Goal: Task Accomplishment & Management: Use online tool/utility

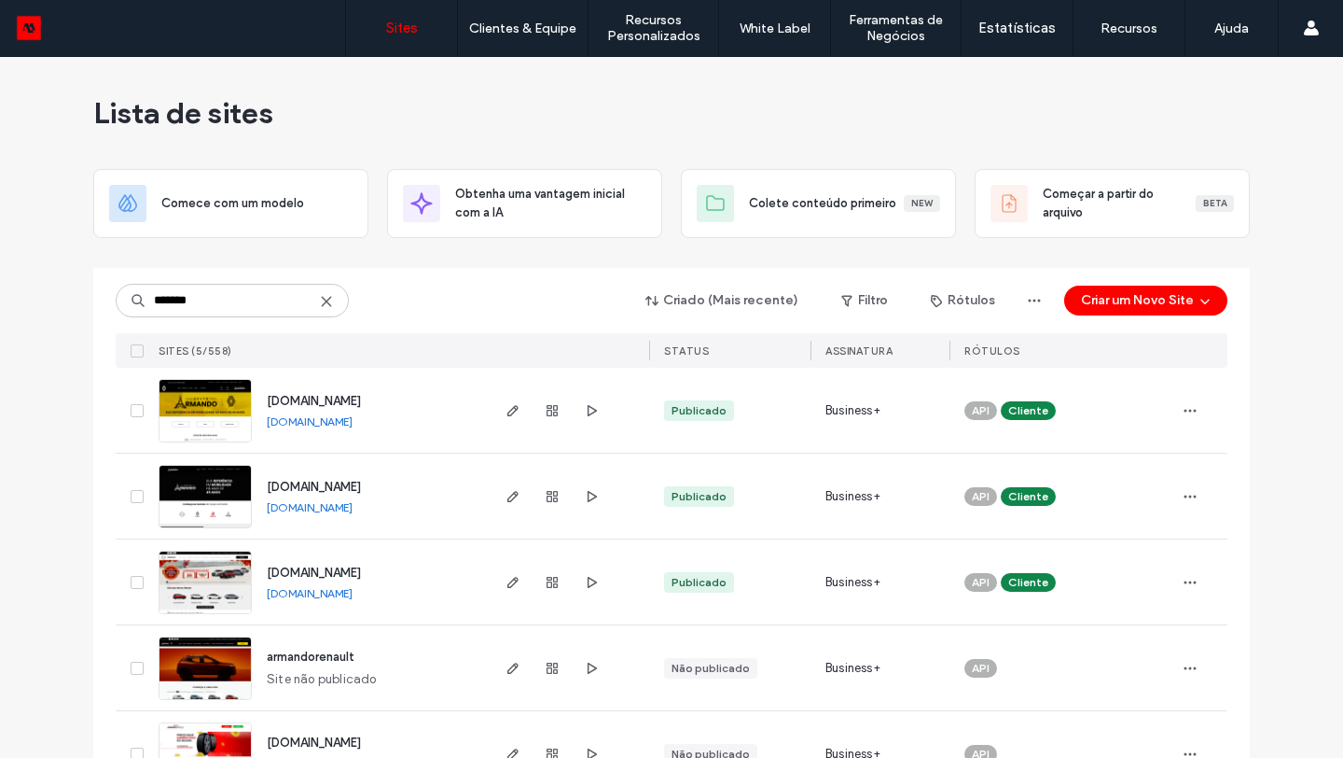
type input "*******"
click at [291, 401] on span "renault.armandoveiculos.com.br" at bounding box center [314, 401] width 94 height 14
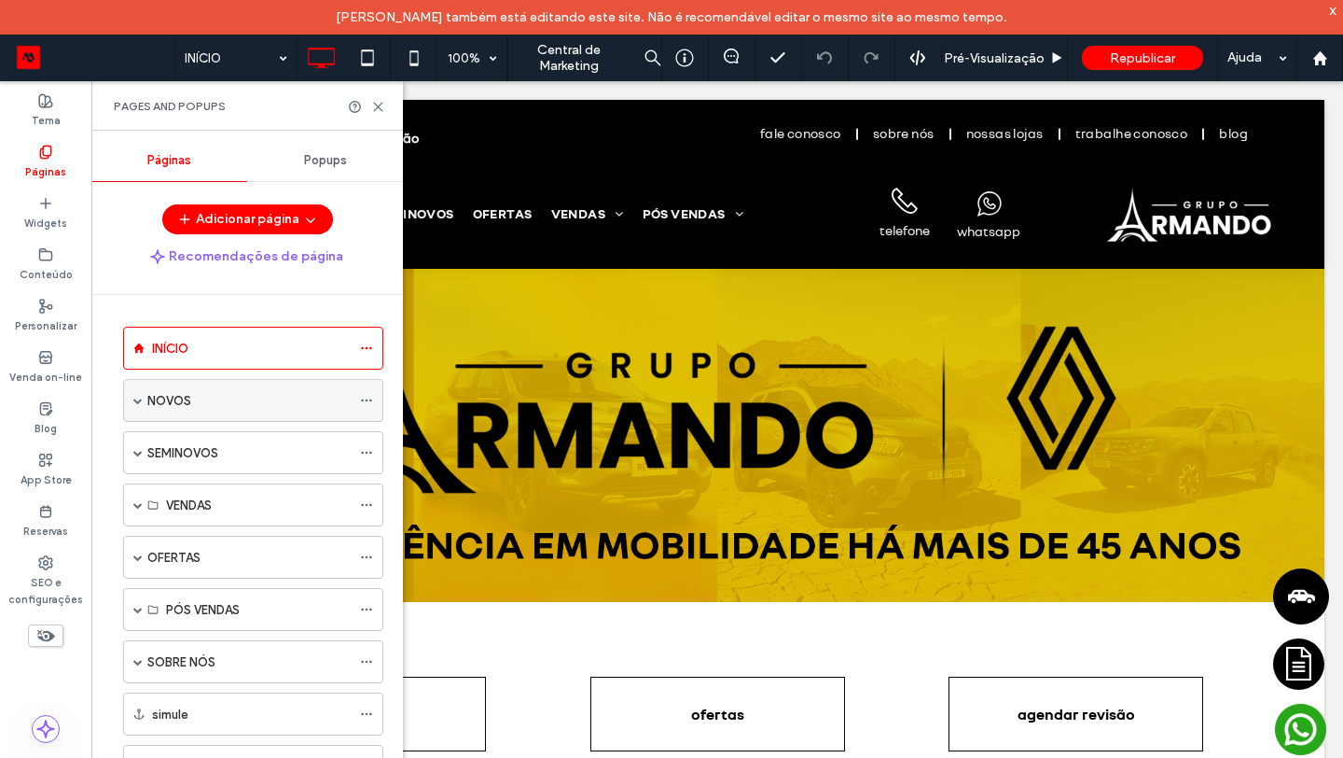
click at [138, 399] on span at bounding box center [137, 400] width 9 height 9
click at [138, 400] on span at bounding box center [137, 400] width 9 height 9
click at [380, 105] on icon at bounding box center [378, 107] width 14 height 14
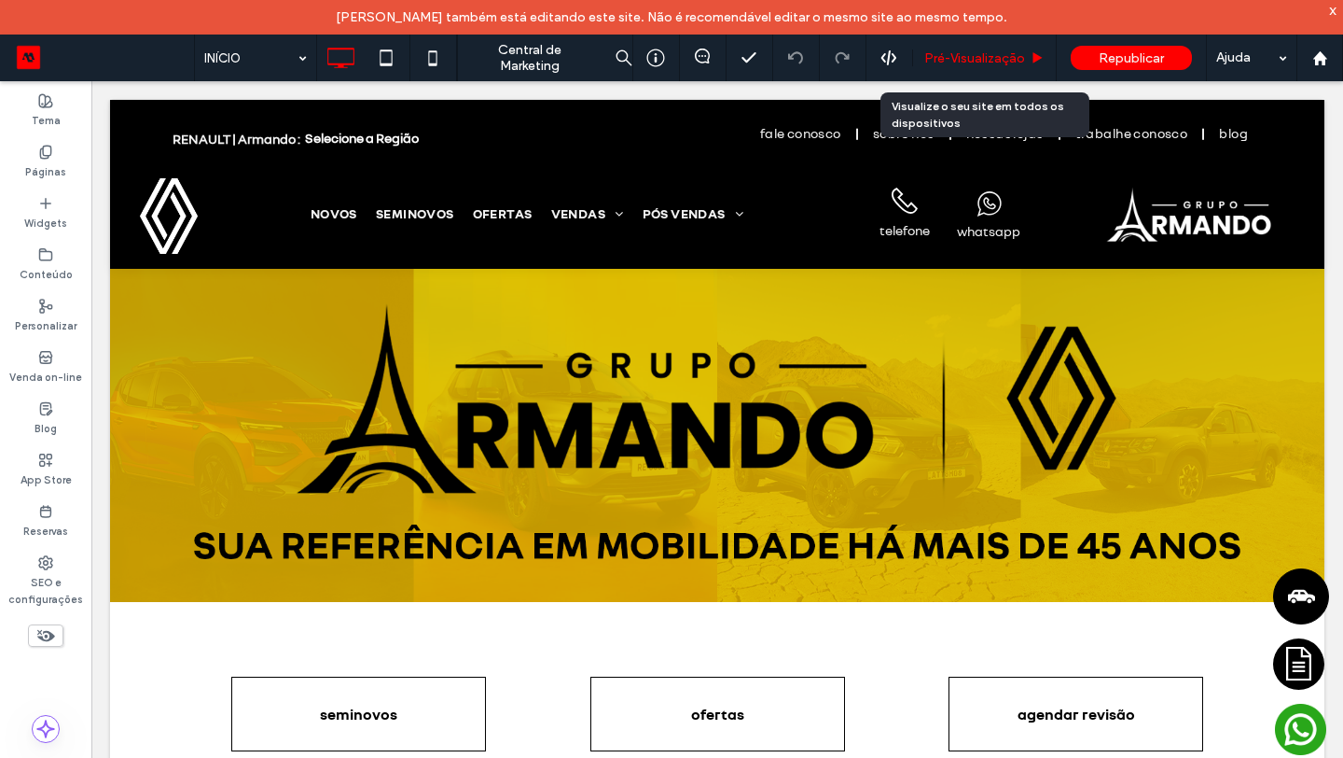
click at [1008, 55] on span "Pré-Visualizaçāo" at bounding box center [975, 58] width 101 height 16
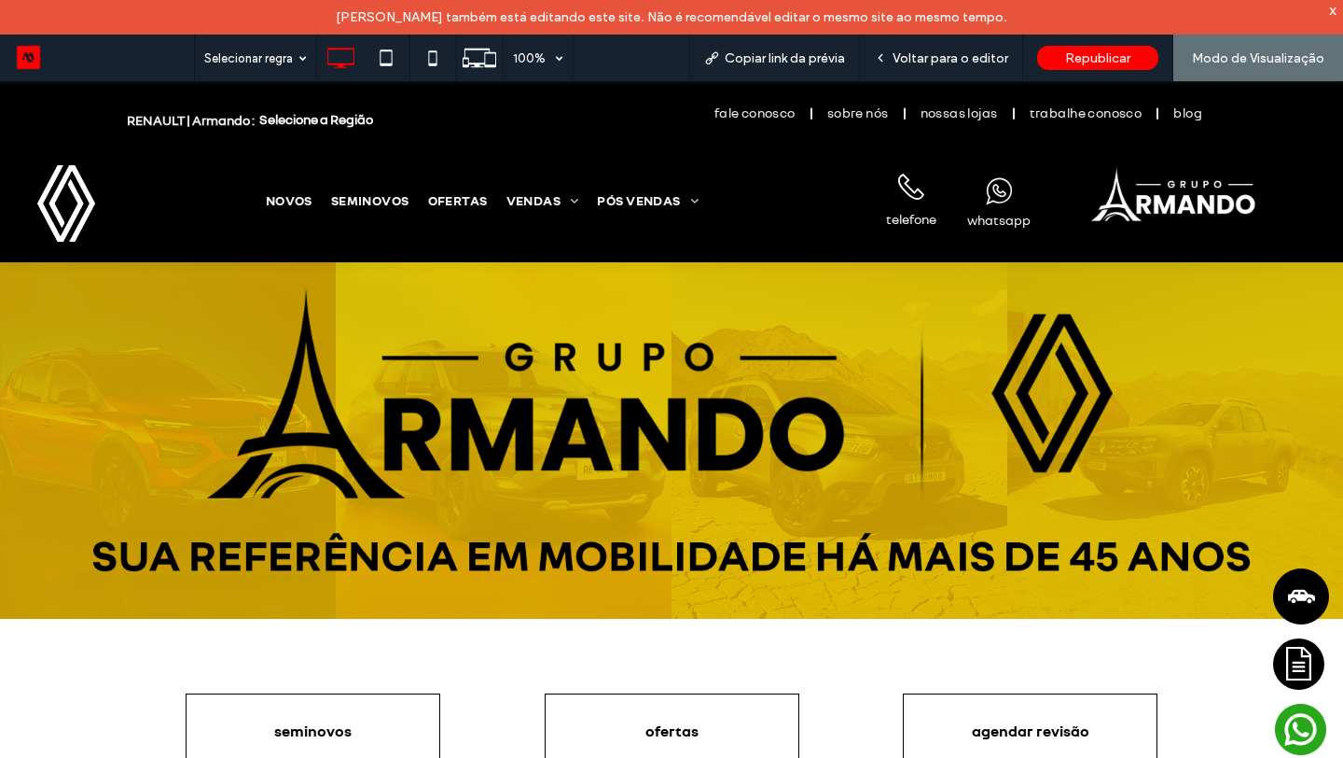
click at [909, 198] on icon ".cls-1-1884655191-1884655191 { fill: #fff; }" at bounding box center [911, 187] width 26 height 26
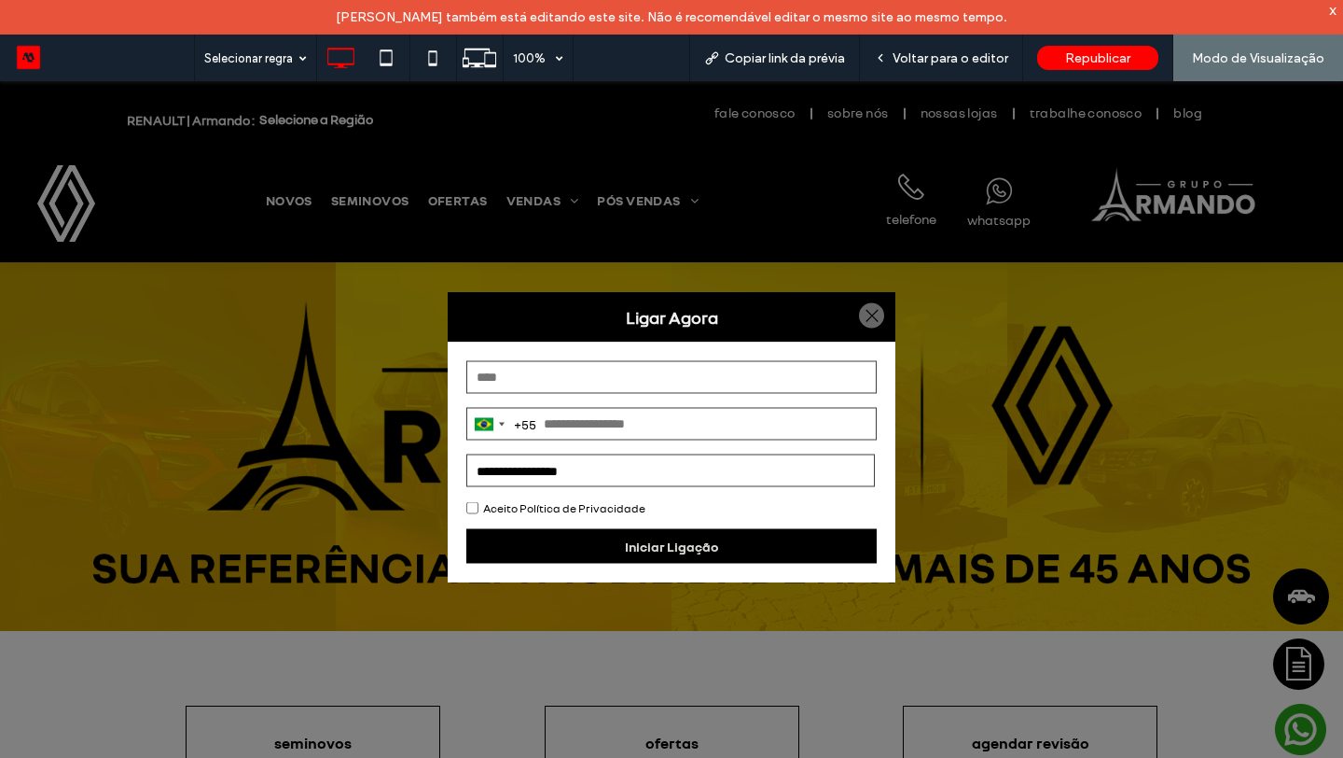
click at [874, 304] on div at bounding box center [871, 315] width 25 height 25
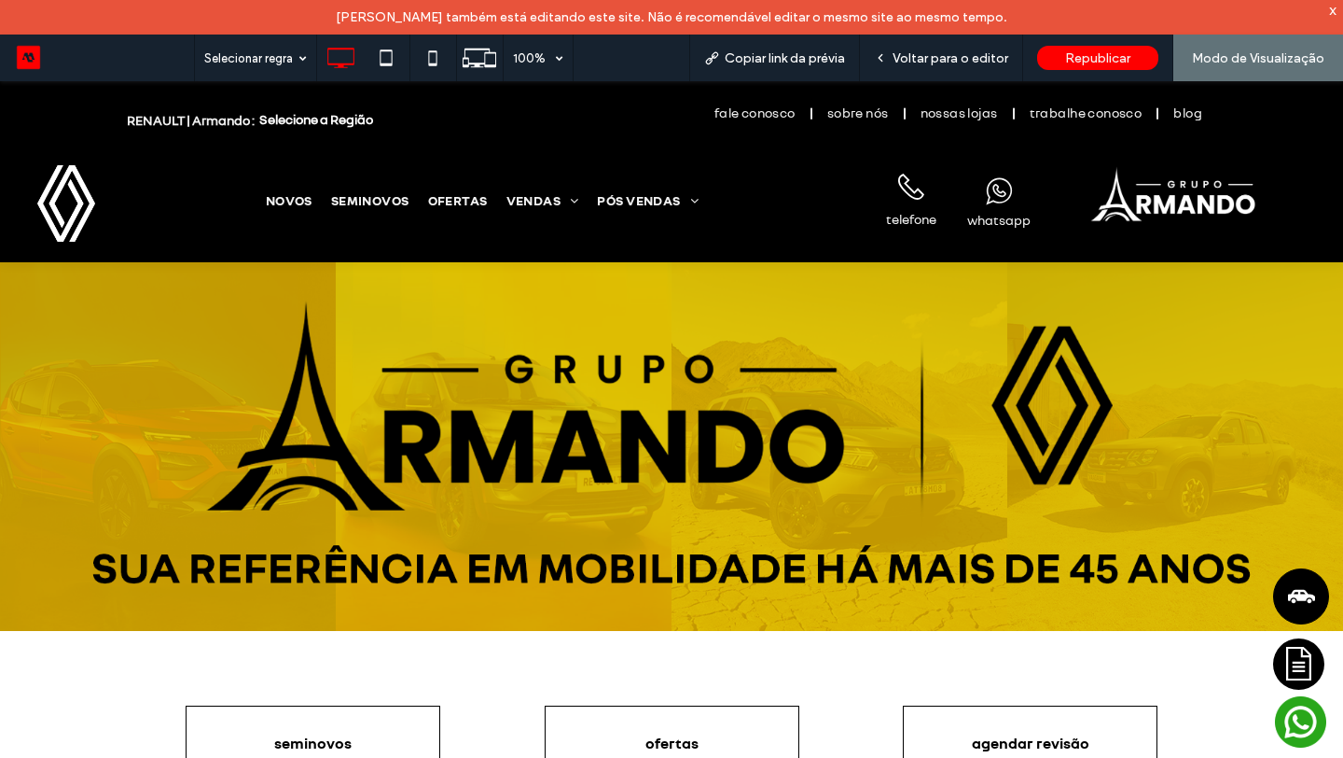
click at [1293, 719] on rect at bounding box center [1300, 721] width 51 height 51
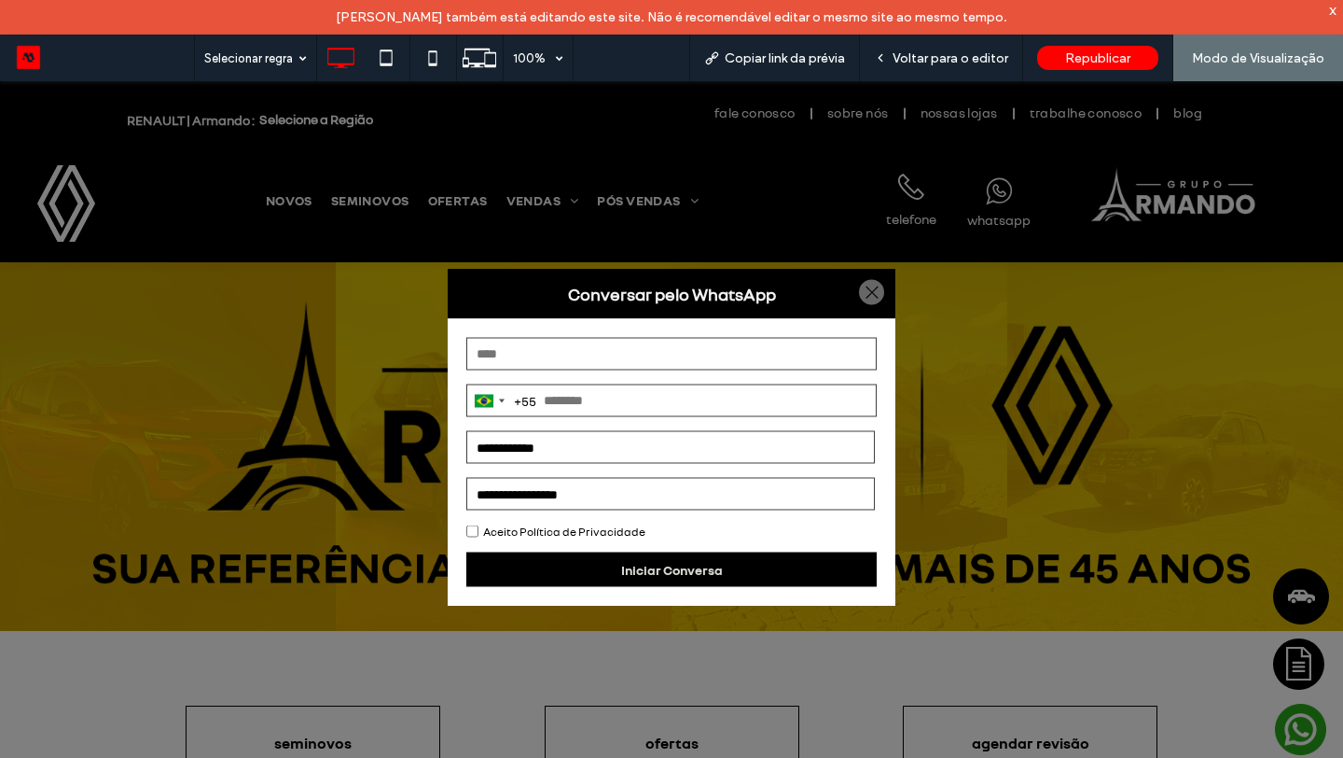
click at [669, 344] on input "text" at bounding box center [671, 354] width 411 height 33
click at [686, 316] on strong "Conversar pelo WhatsApp" at bounding box center [672, 294] width 448 height 50
click at [662, 282] on strong "Conversar pelo WhatsApp" at bounding box center [672, 294] width 448 height 50
click at [662, 284] on strong "Conversar pelo WhatsApp" at bounding box center [672, 294] width 448 height 50
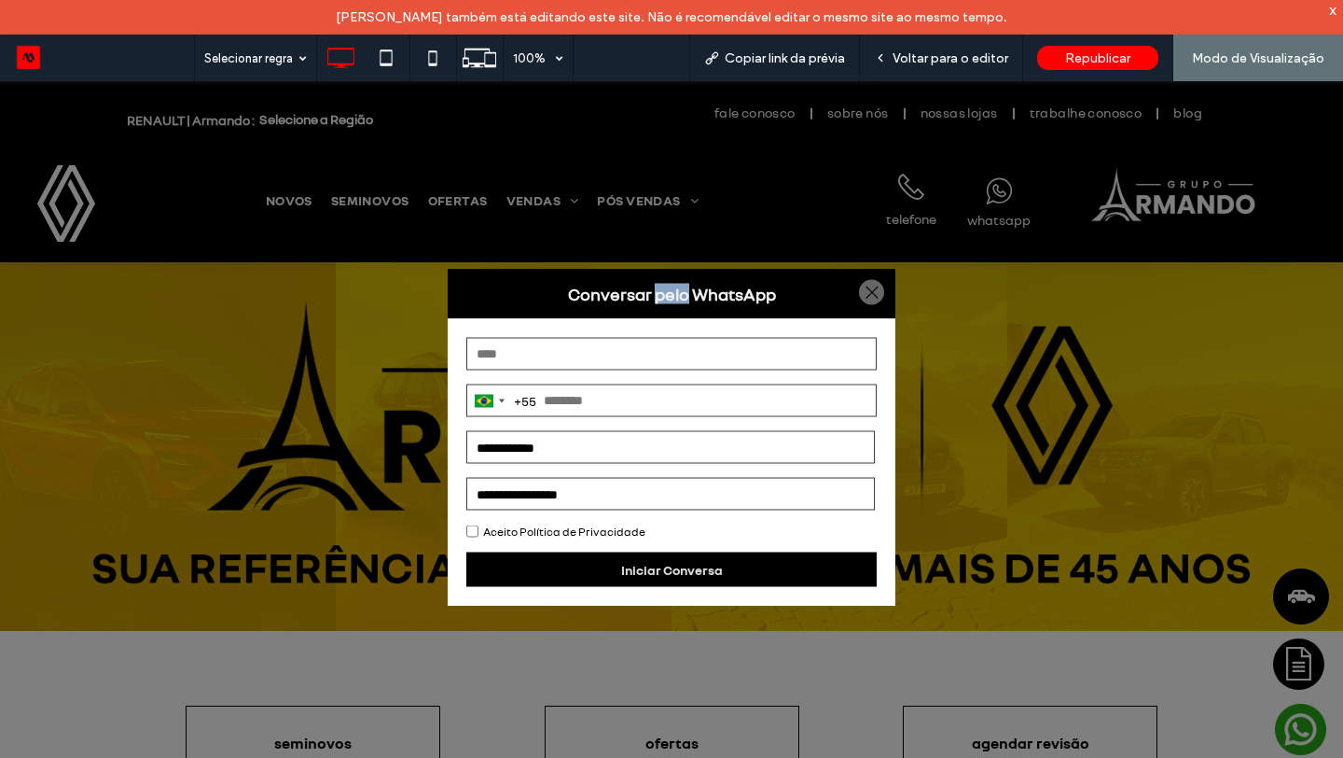
click at [662, 284] on strong "Conversar pelo WhatsApp" at bounding box center [672, 294] width 448 height 50
click at [594, 298] on strong "Conversar pelo WhatsApp" at bounding box center [672, 294] width 448 height 50
click at [547, 448] on select "**********" at bounding box center [670, 447] width 409 height 33
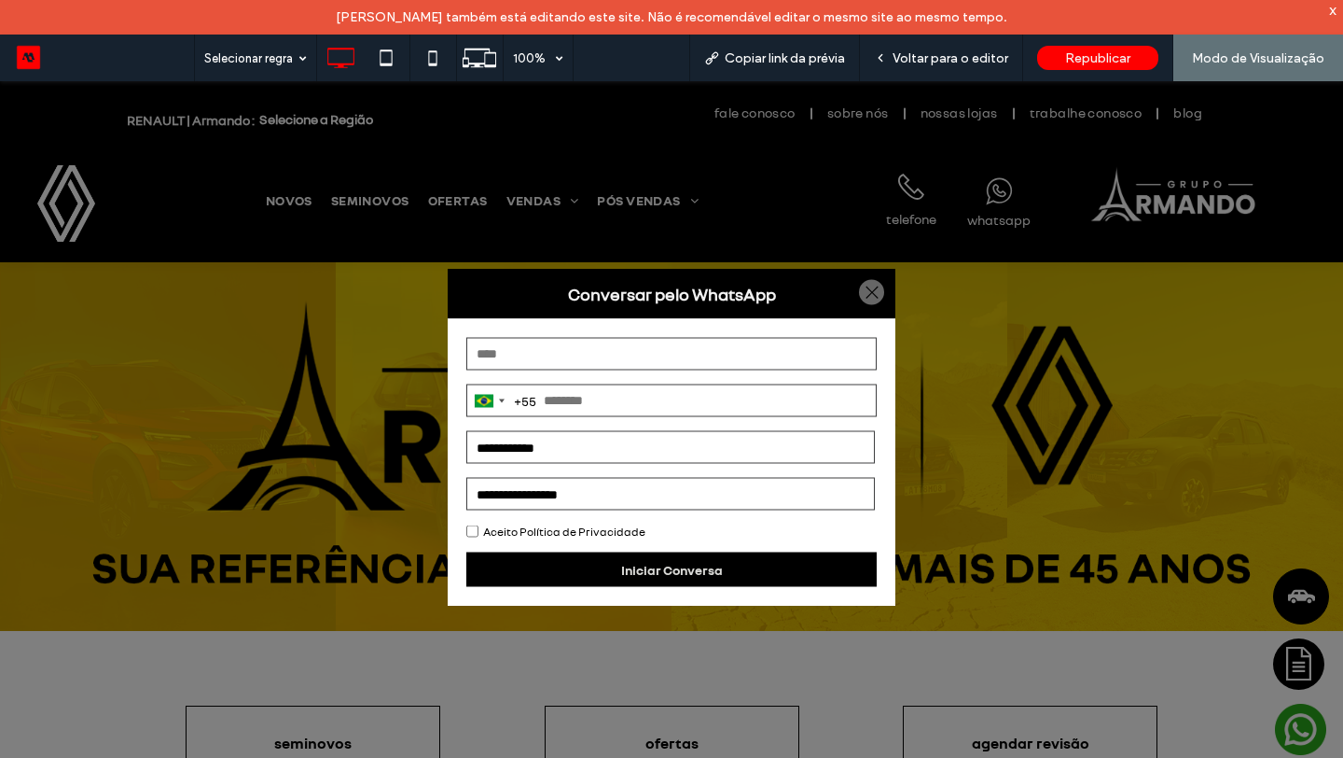
click at [566, 484] on select "**********" at bounding box center [670, 494] width 409 height 33
click at [873, 290] on div at bounding box center [871, 292] width 25 height 25
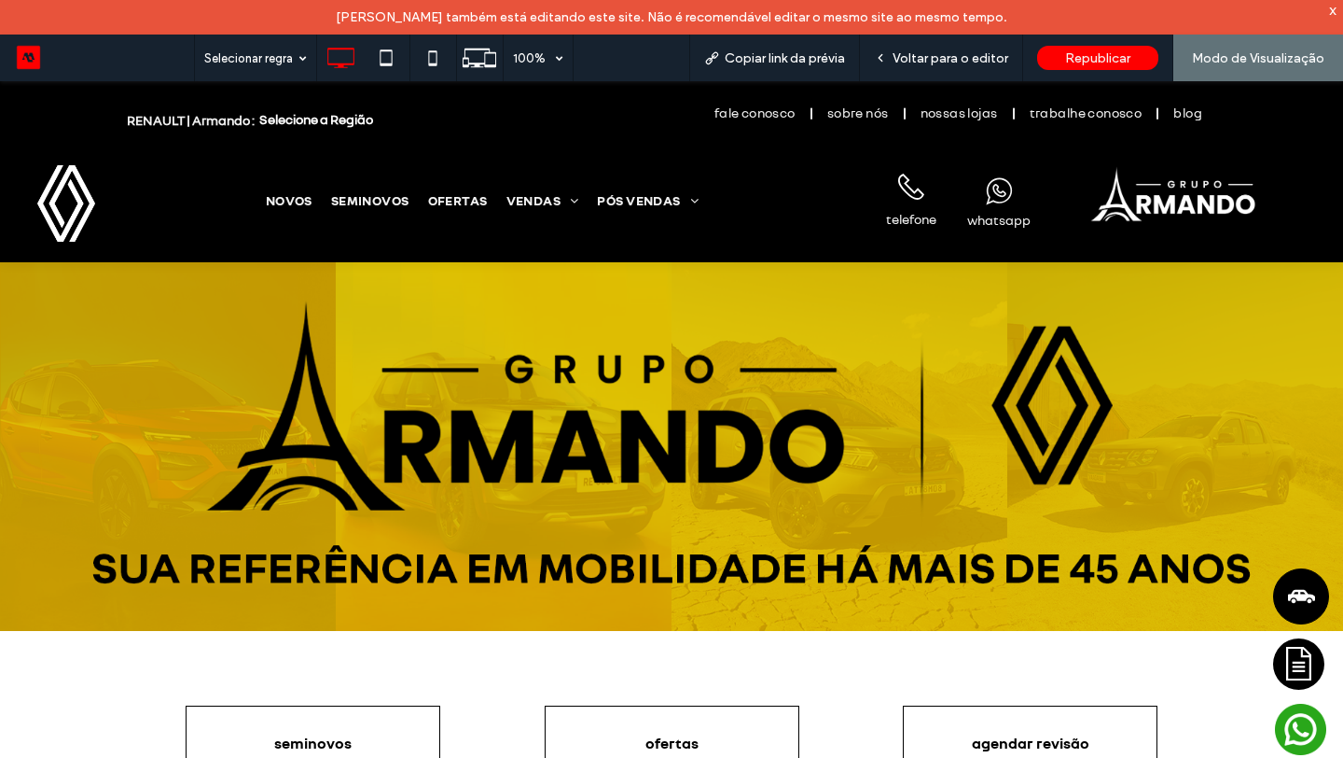
click at [345, 126] on span "Selecione a Região" at bounding box center [316, 119] width 114 height 13
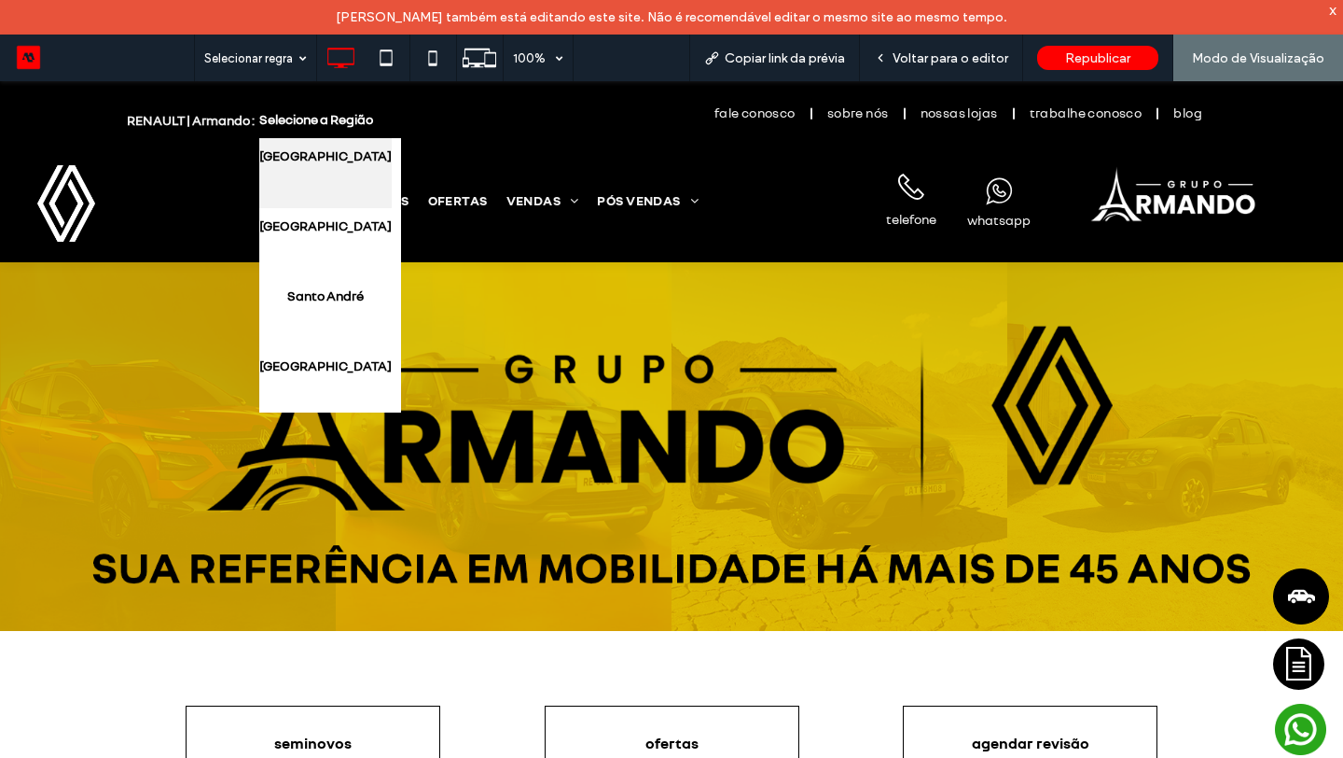
click at [349, 161] on link "[GEOGRAPHIC_DATA]" at bounding box center [325, 173] width 132 height 70
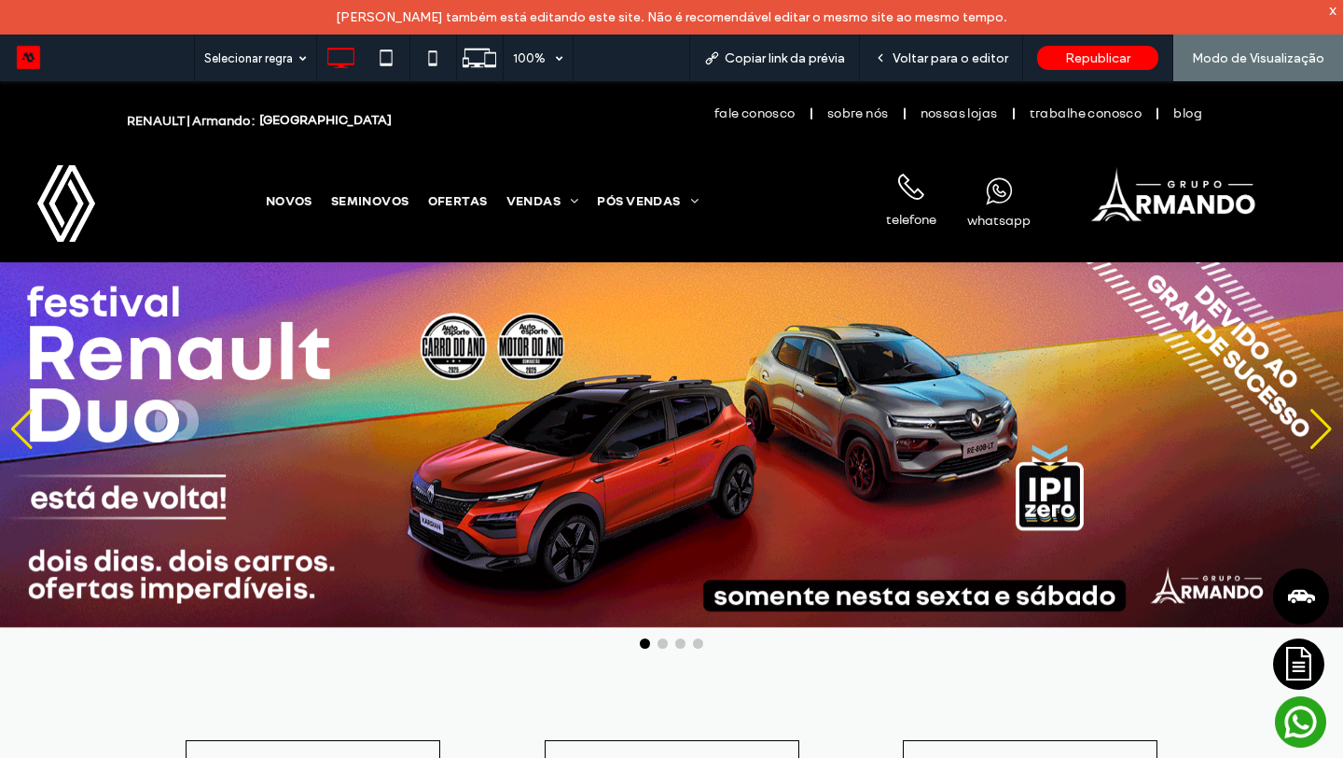
click at [1299, 730] on rect at bounding box center [1300, 721] width 51 height 51
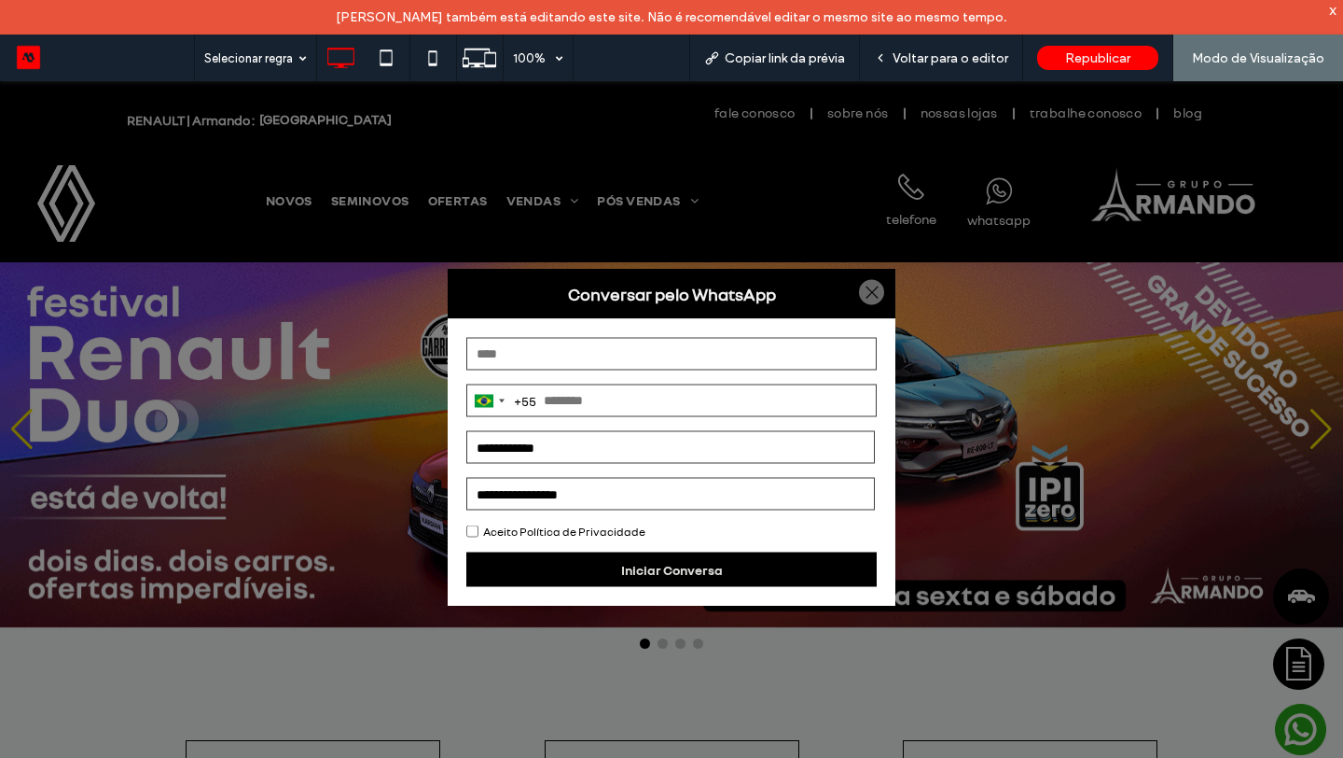
click at [701, 494] on select "**********" at bounding box center [670, 494] width 409 height 33
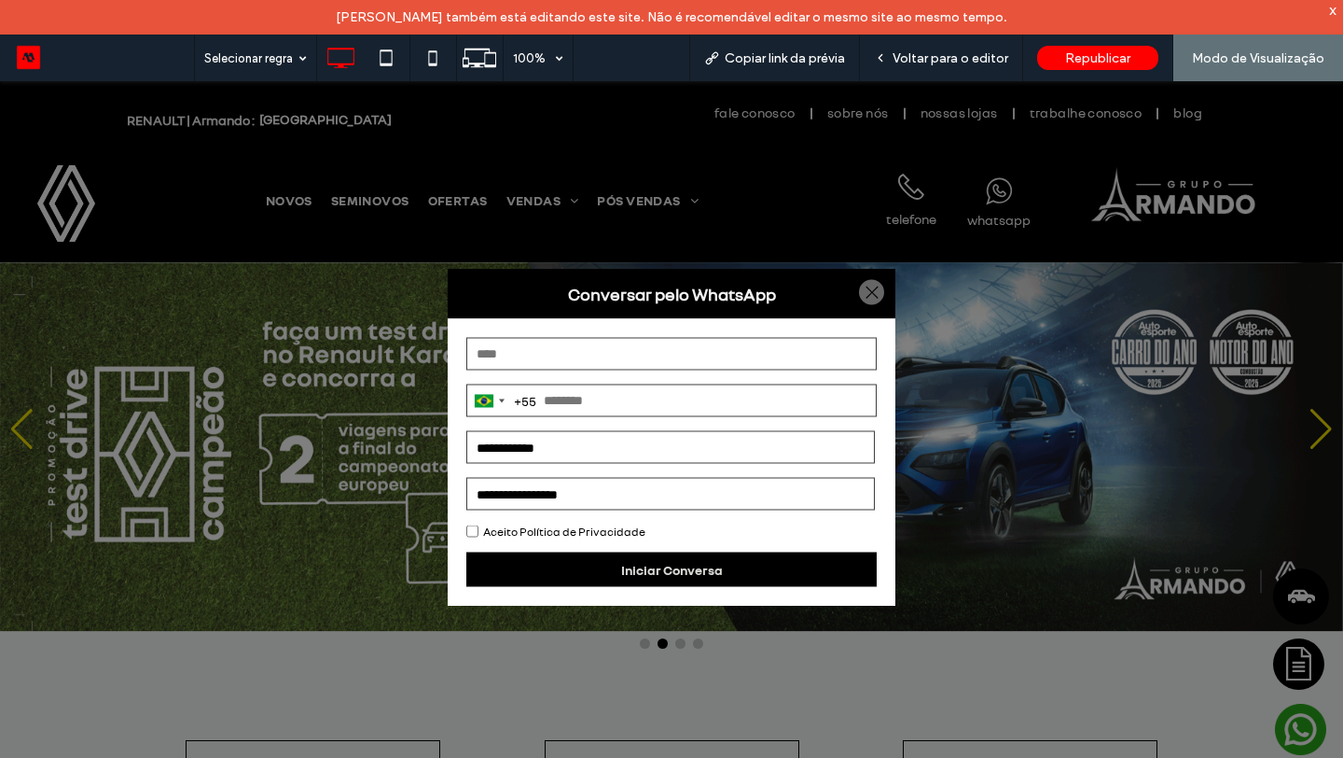
click at [762, 457] on select "**********" at bounding box center [670, 447] width 409 height 33
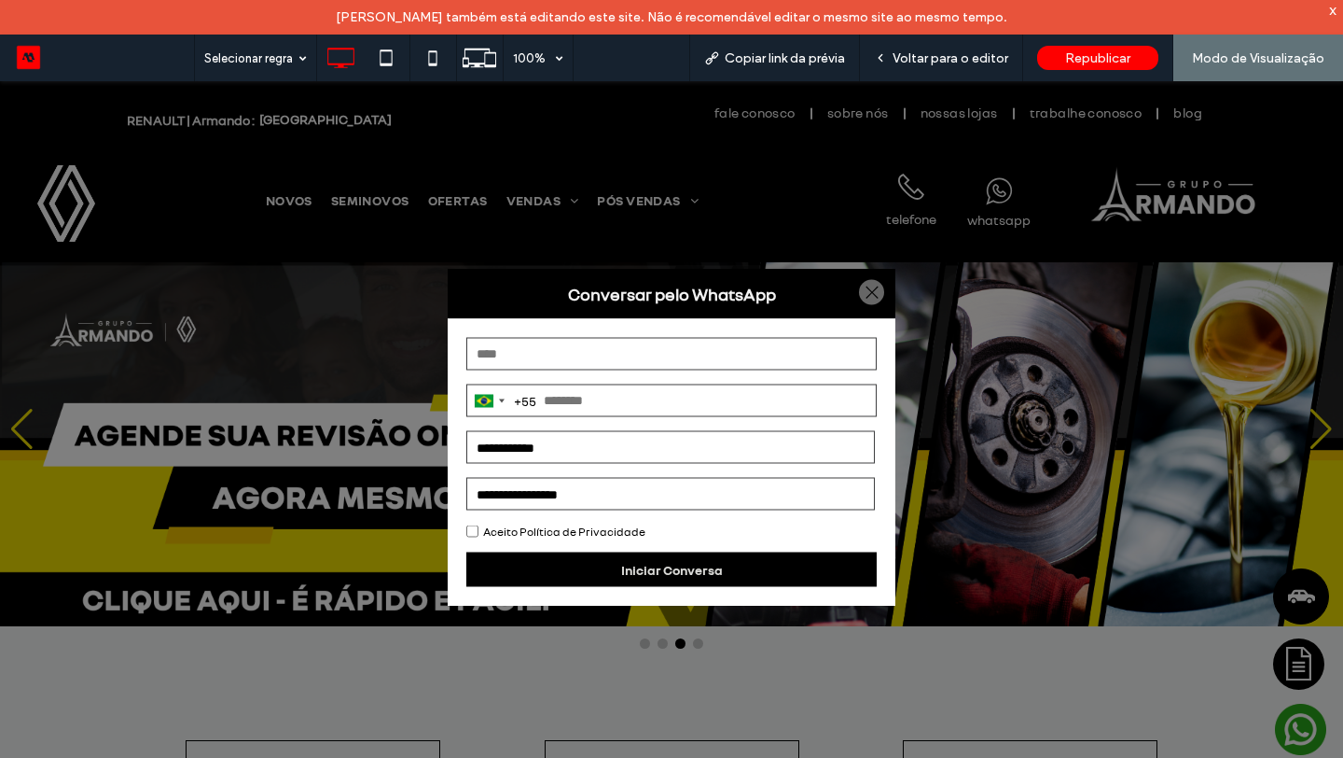
click at [541, 502] on select "**********" at bounding box center [670, 494] width 409 height 33
select select "*****"
click at [467, 478] on select "**********" at bounding box center [670, 494] width 409 height 33
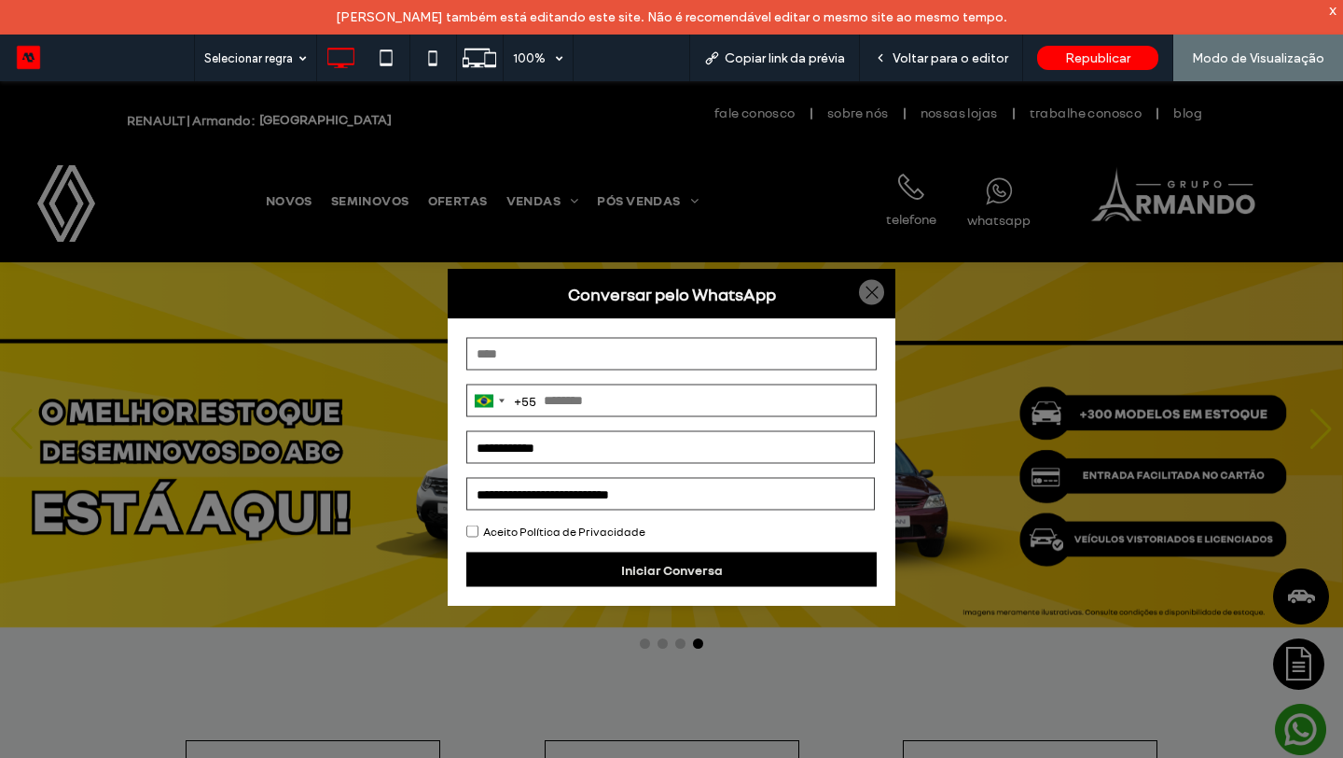
click at [597, 457] on select "**********" at bounding box center [670, 447] width 409 height 33
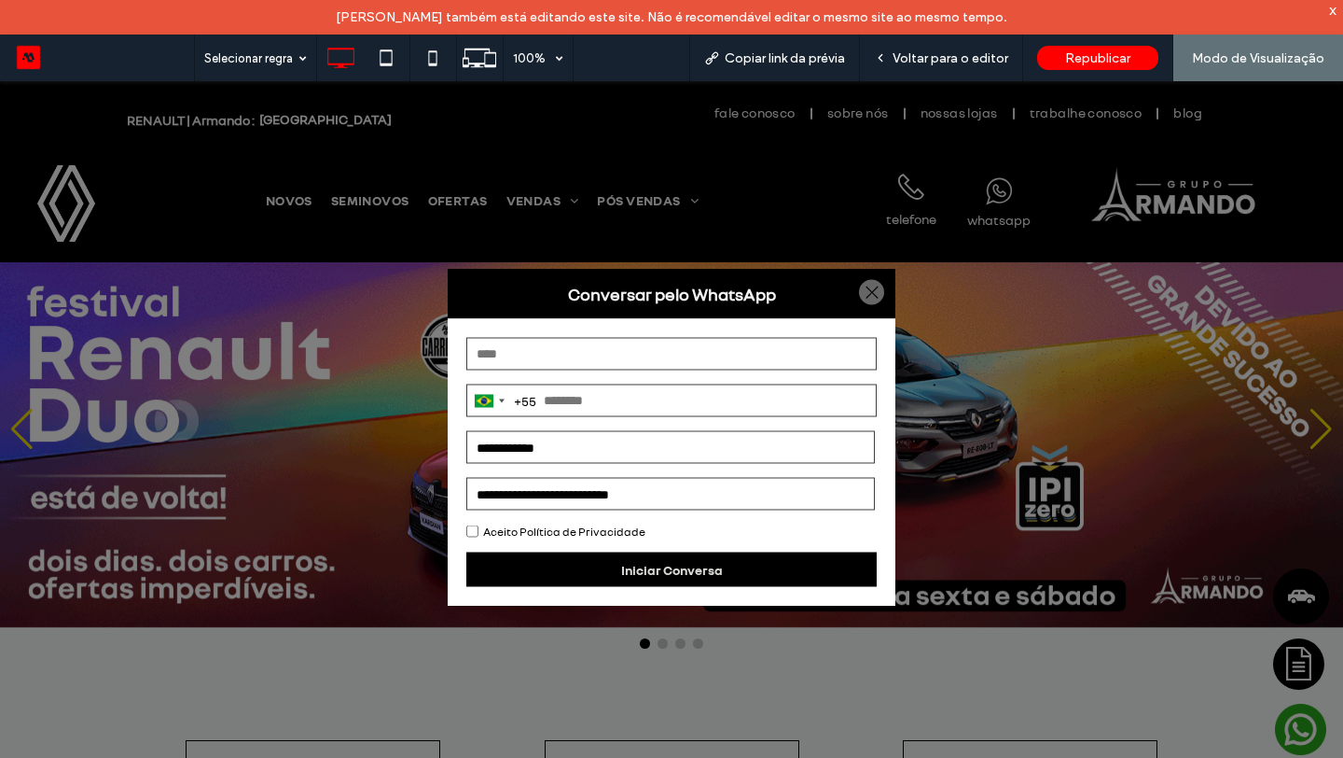
click at [870, 295] on div at bounding box center [871, 292] width 25 height 25
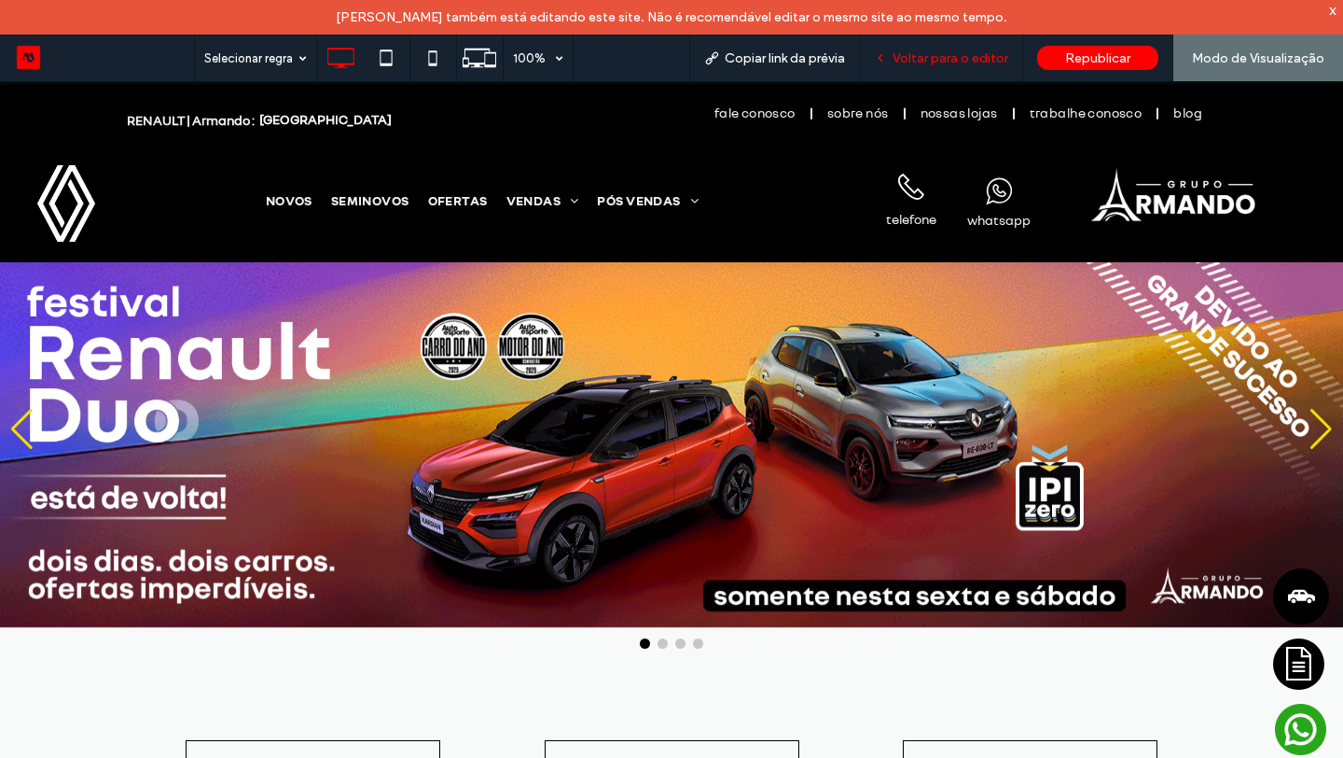
click at [925, 57] on span "Voltar para o editor" at bounding box center [951, 58] width 116 height 16
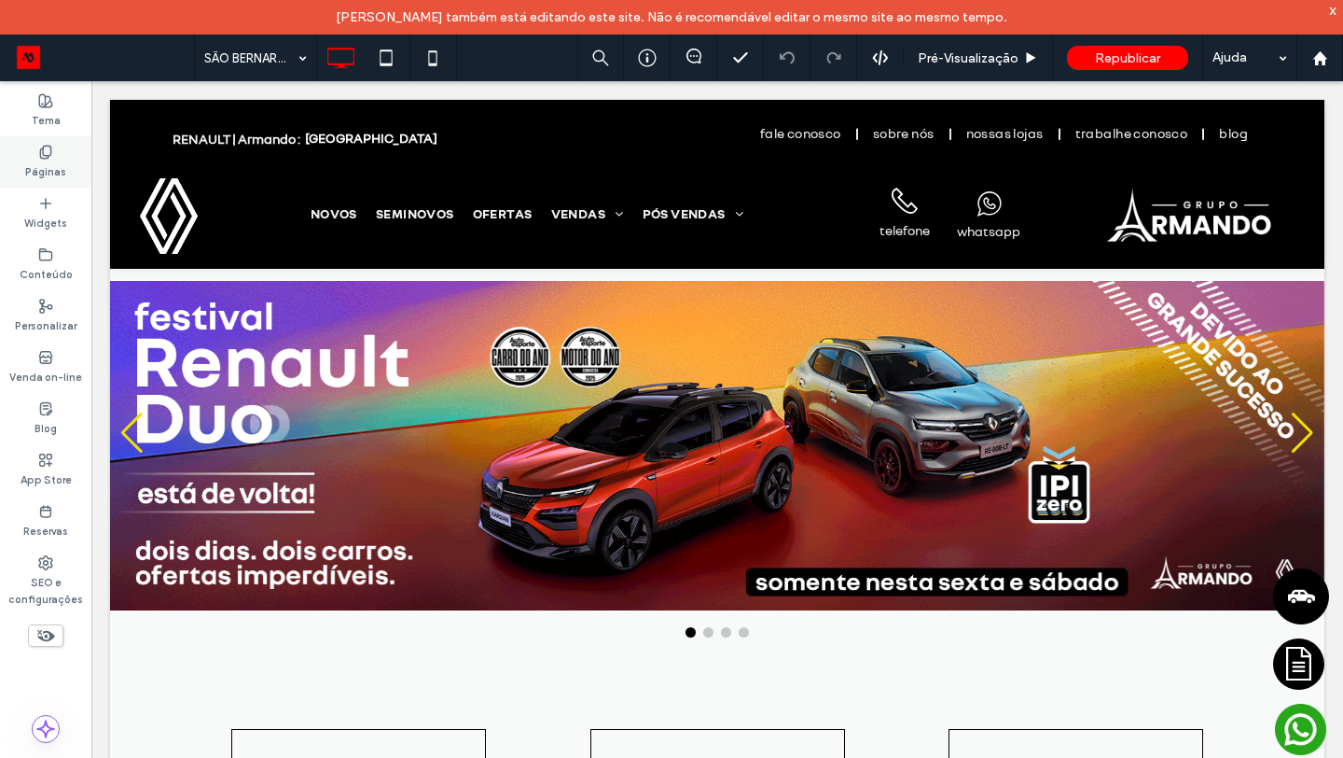
click at [35, 159] on div "Páginas" at bounding box center [45, 161] width 91 height 51
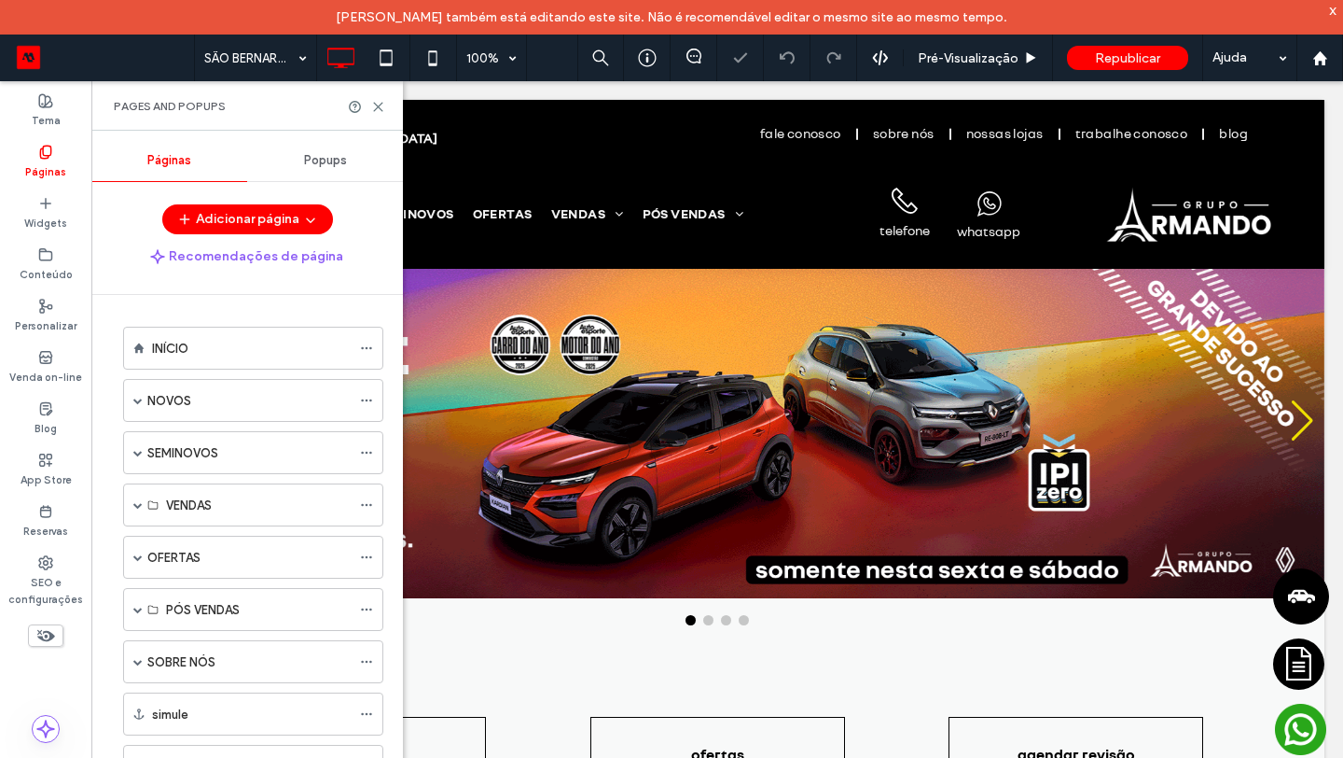
click at [330, 179] on div "Popups" at bounding box center [325, 160] width 156 height 41
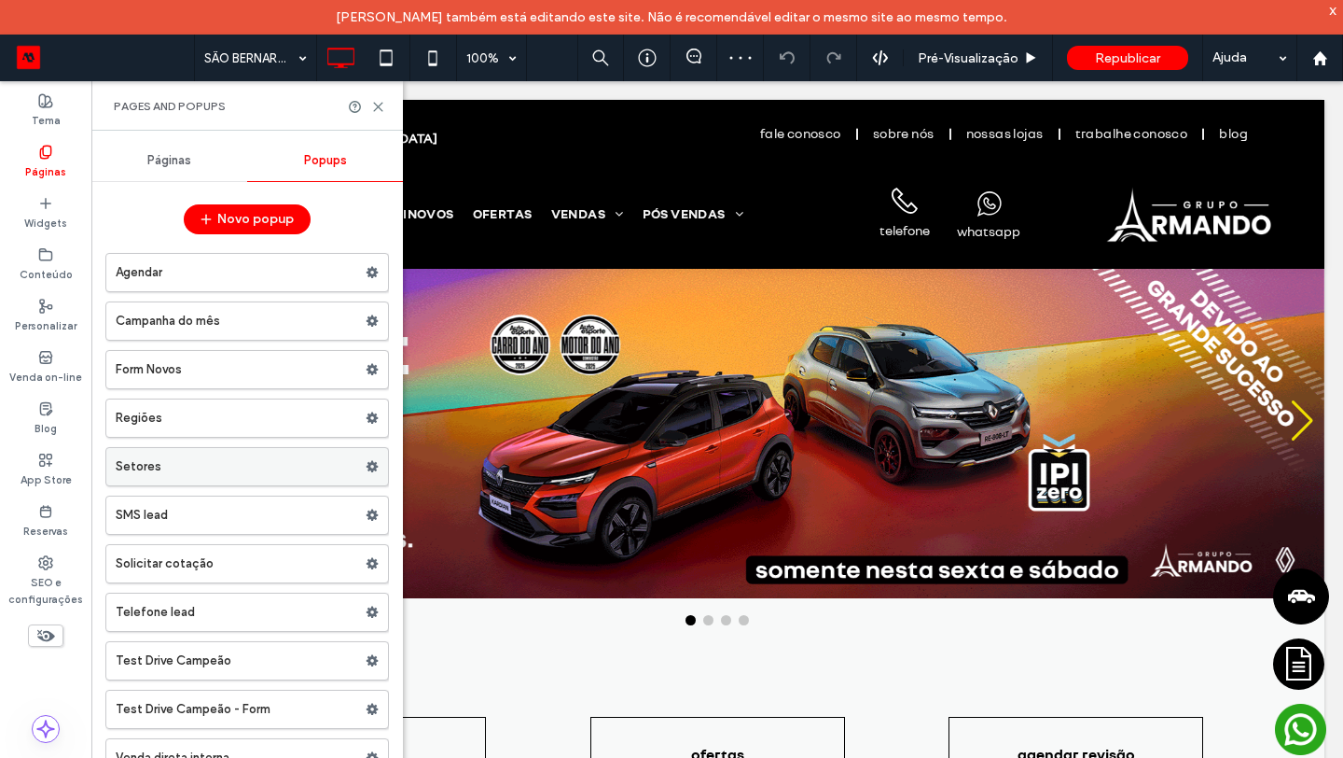
click at [233, 460] on label "Setores" at bounding box center [241, 466] width 250 height 37
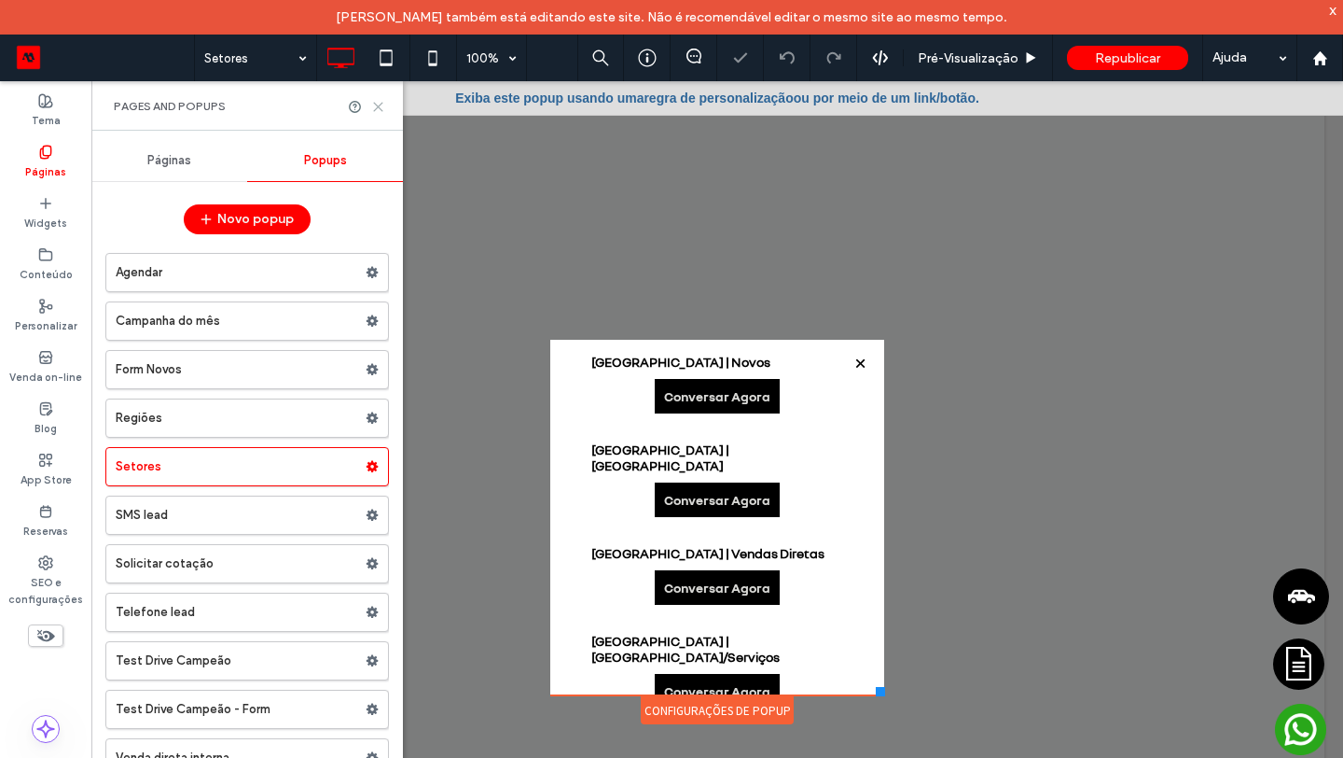
click at [376, 106] on icon at bounding box center [378, 107] width 14 height 14
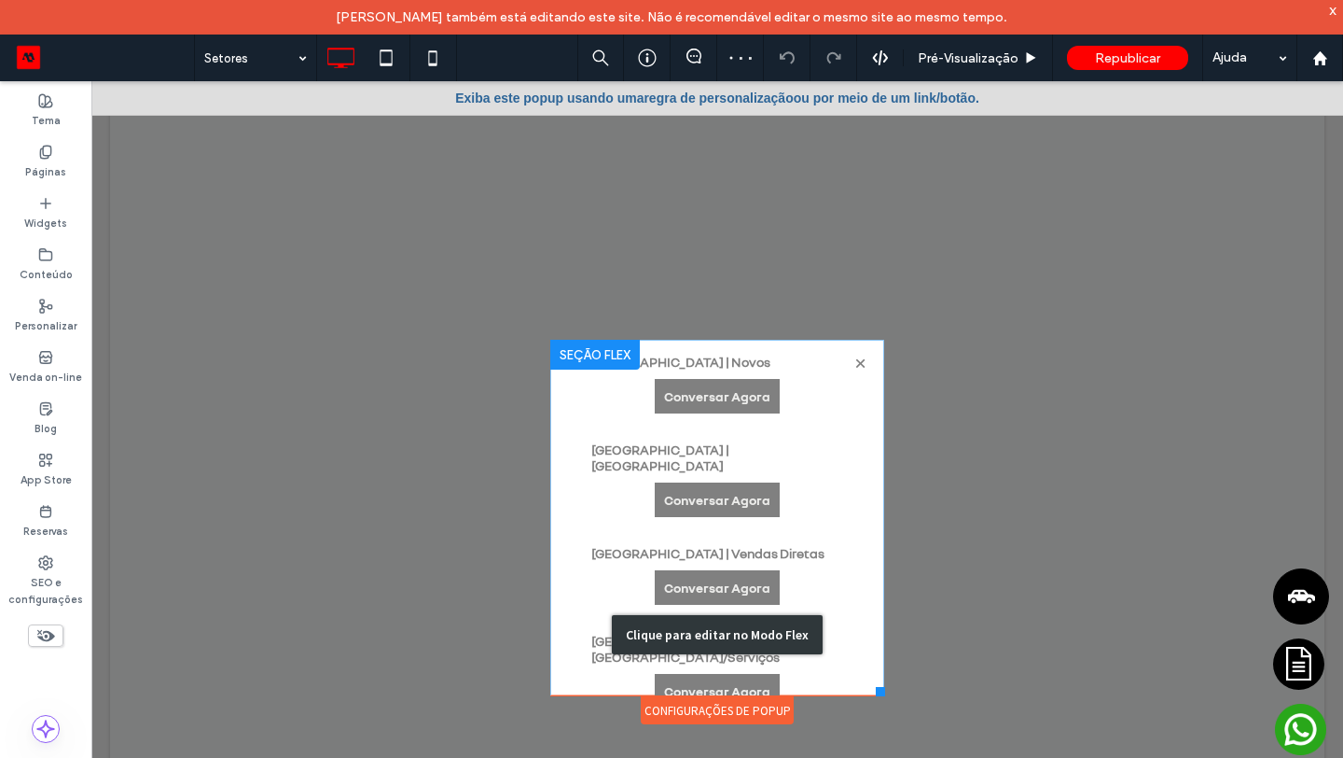
click at [797, 403] on div "Clique para editar no Modo Flex" at bounding box center [717, 635] width 334 height 590
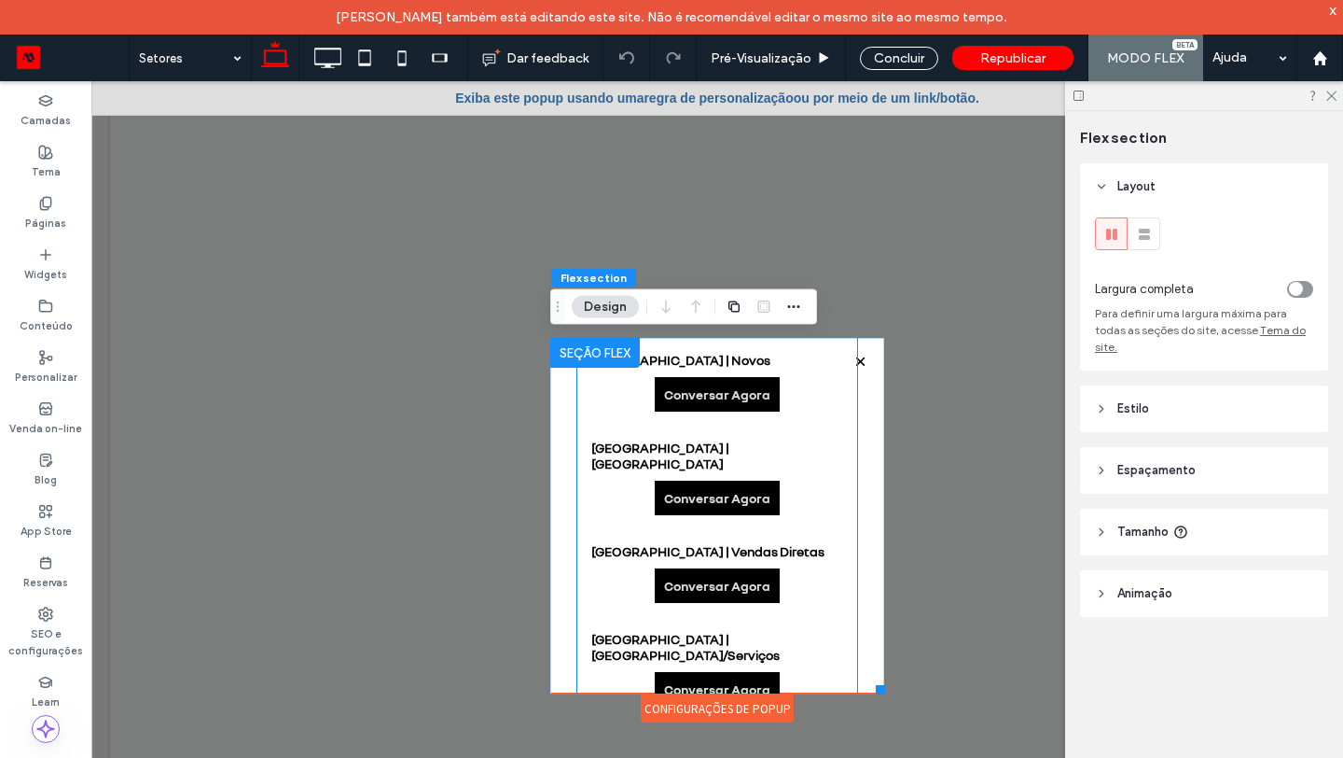
click at [742, 433] on div "São Bernardo do Campo Centro | Seminovos Conversar Agora" at bounding box center [718, 477] width 280 height 104
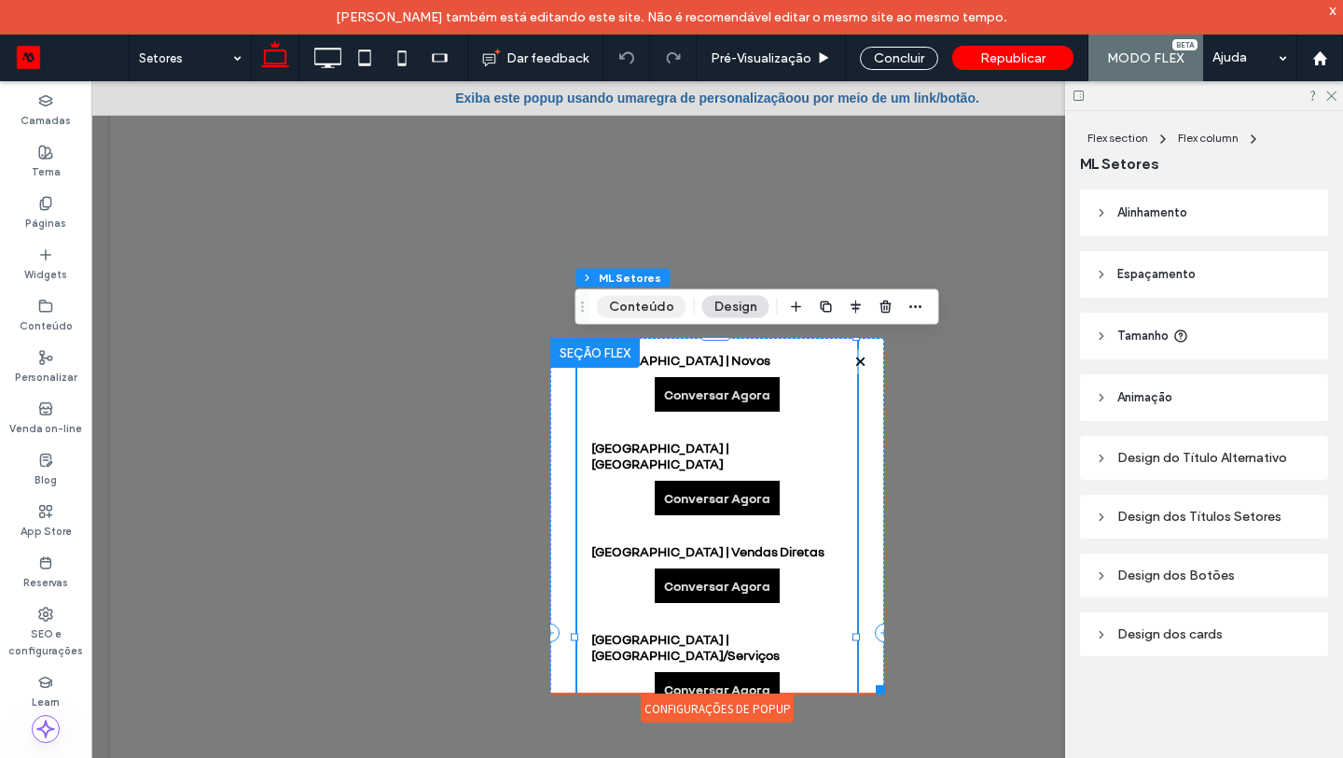
click at [637, 307] on button "Conteúdo" at bounding box center [642, 307] width 90 height 22
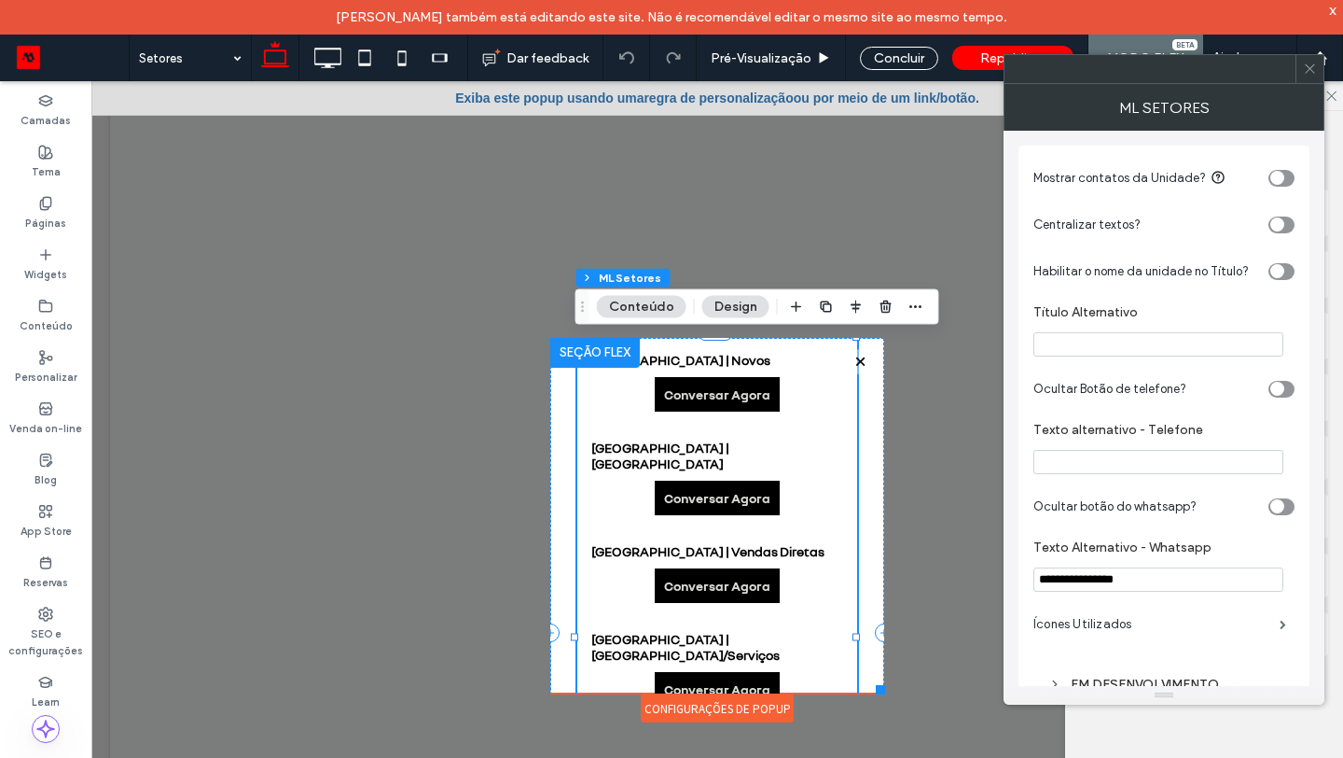
click at [1278, 180] on div "toggle" at bounding box center [1278, 178] width 14 height 14
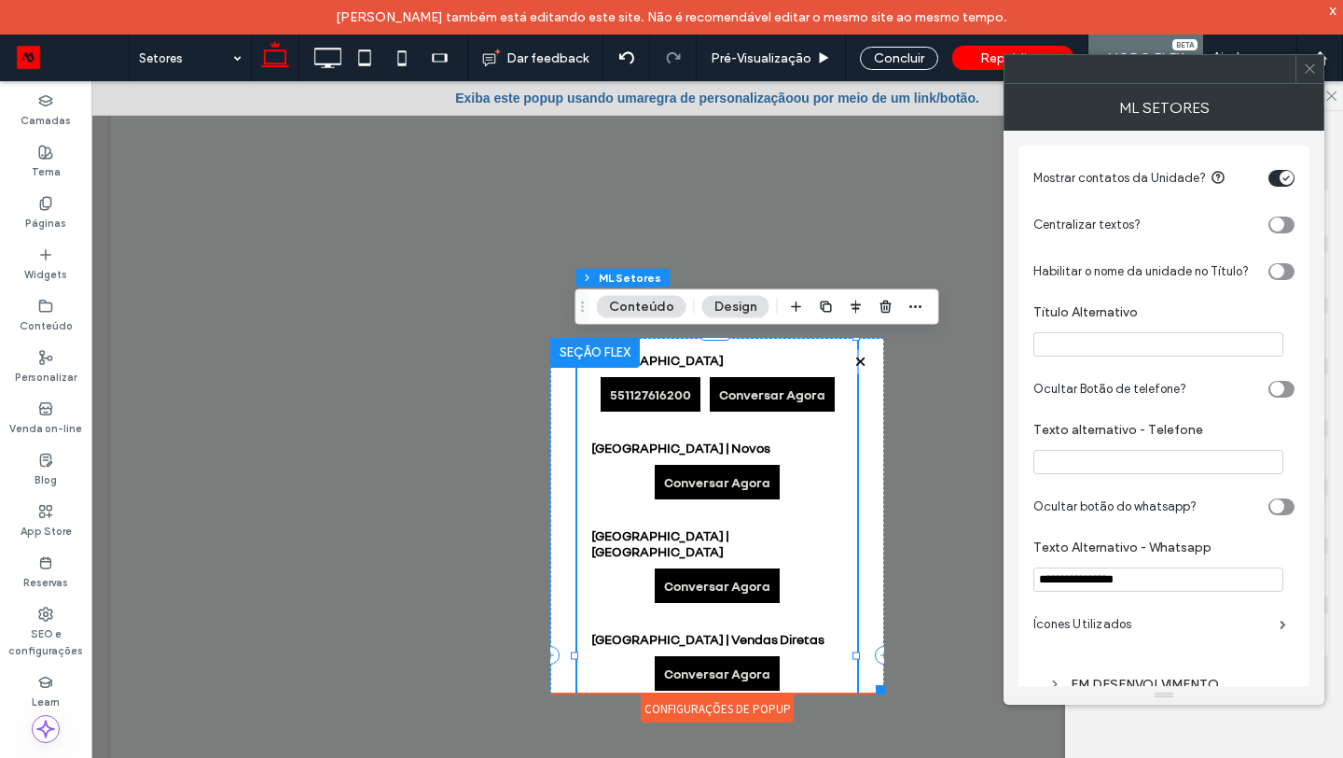
click at [1278, 179] on div "toggle" at bounding box center [1282, 178] width 26 height 17
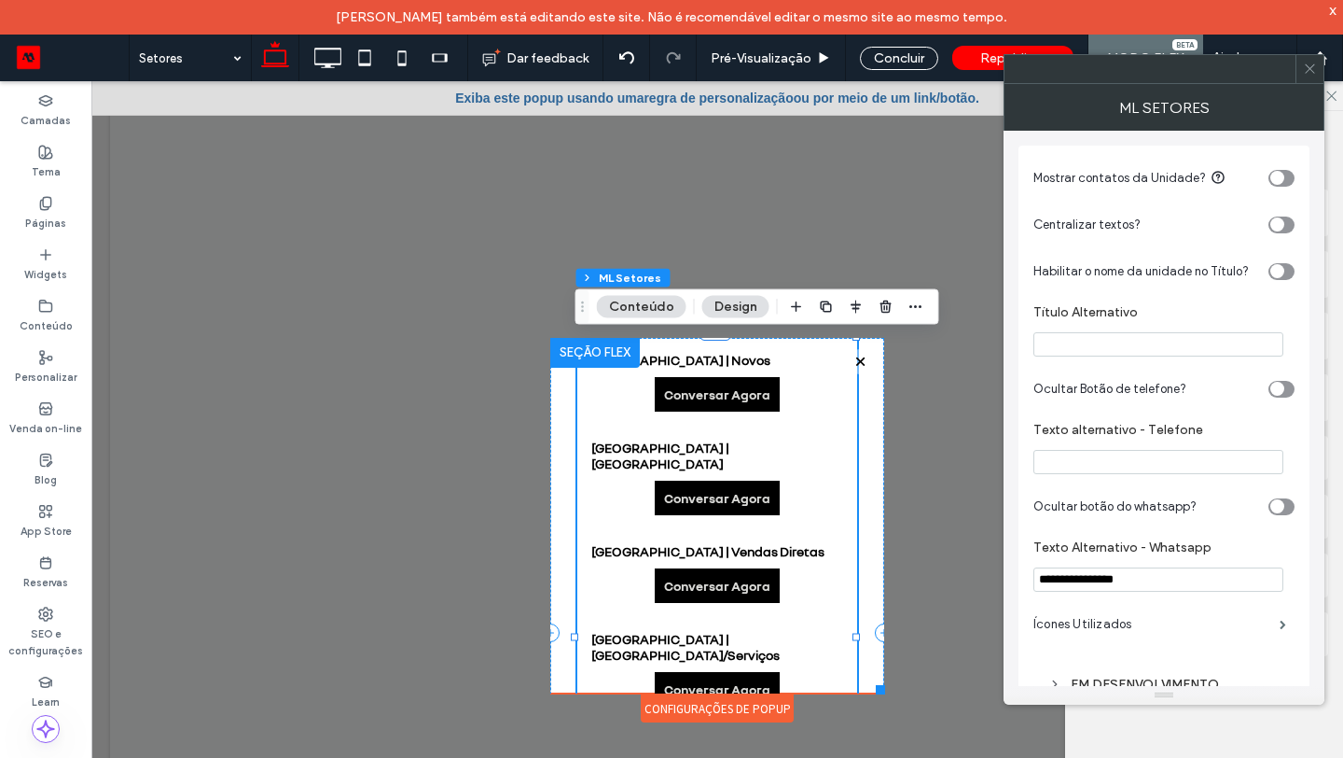
scroll to position [54, 0]
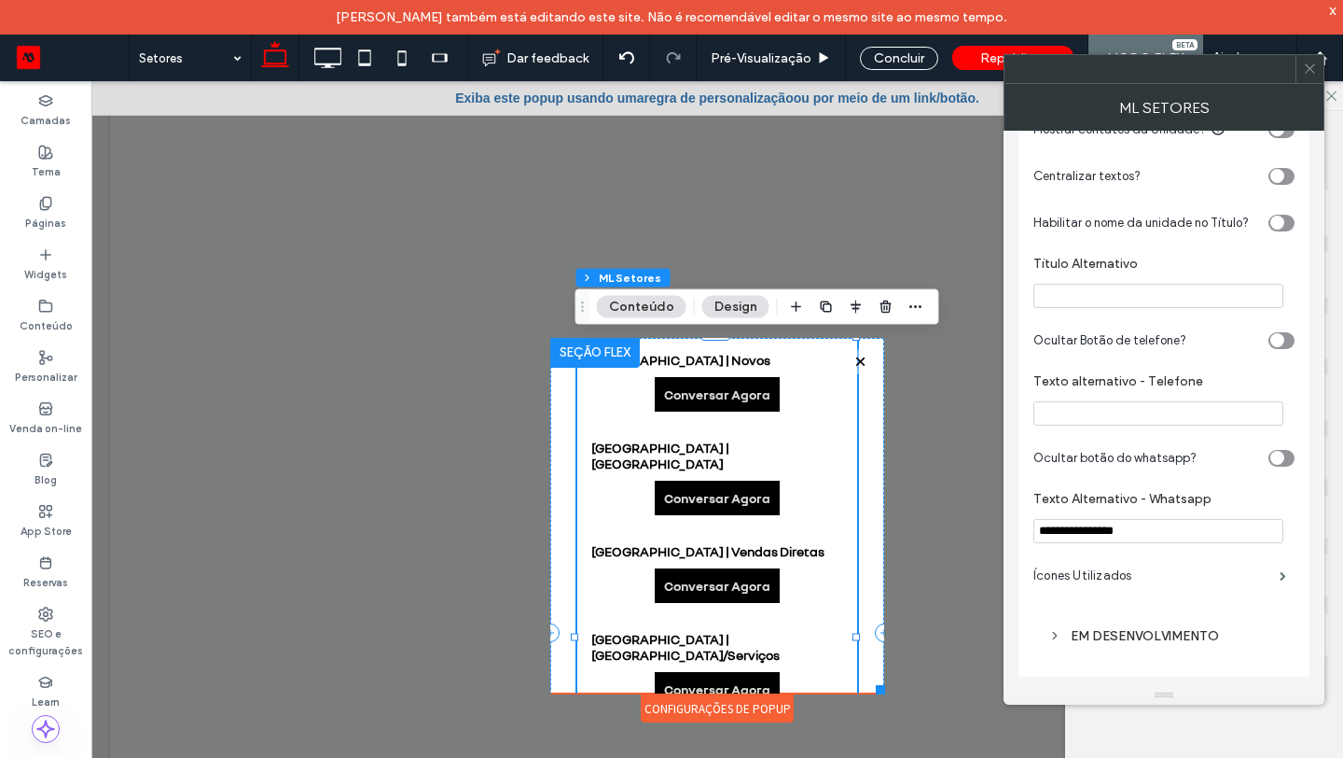
click at [1128, 633] on div "EM DESENVOLVIMENTO" at bounding box center [1164, 636] width 231 height 16
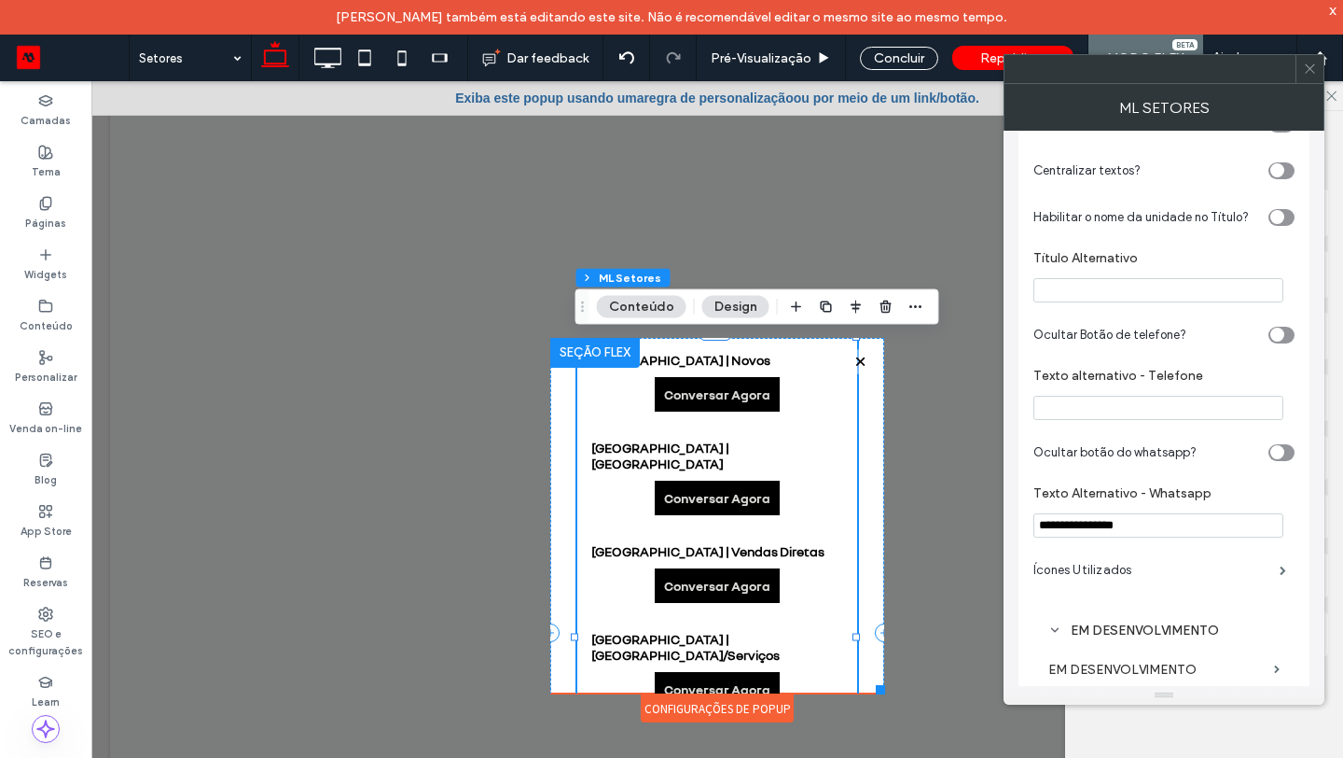
scroll to position [170, 0]
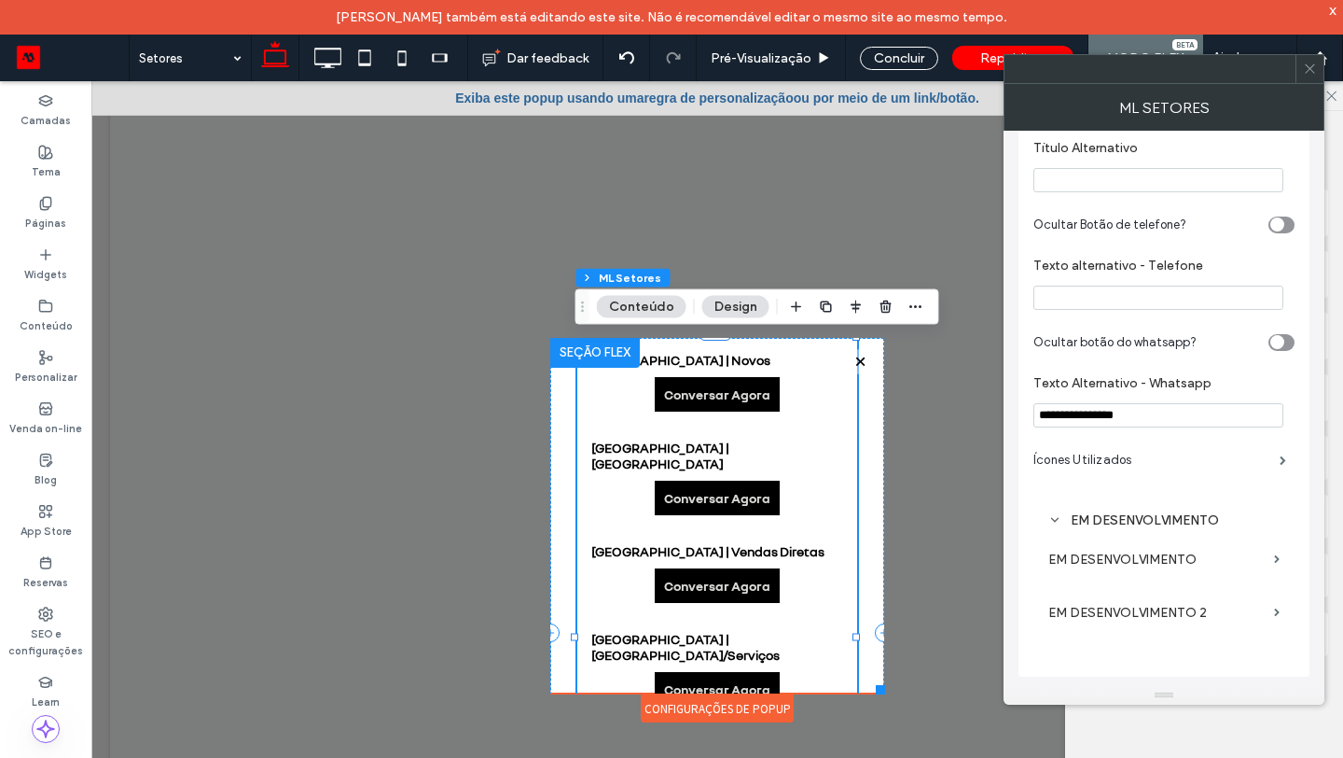
click at [1156, 564] on label "EM DESENVOLVIMENTO" at bounding box center [1158, 559] width 218 height 35
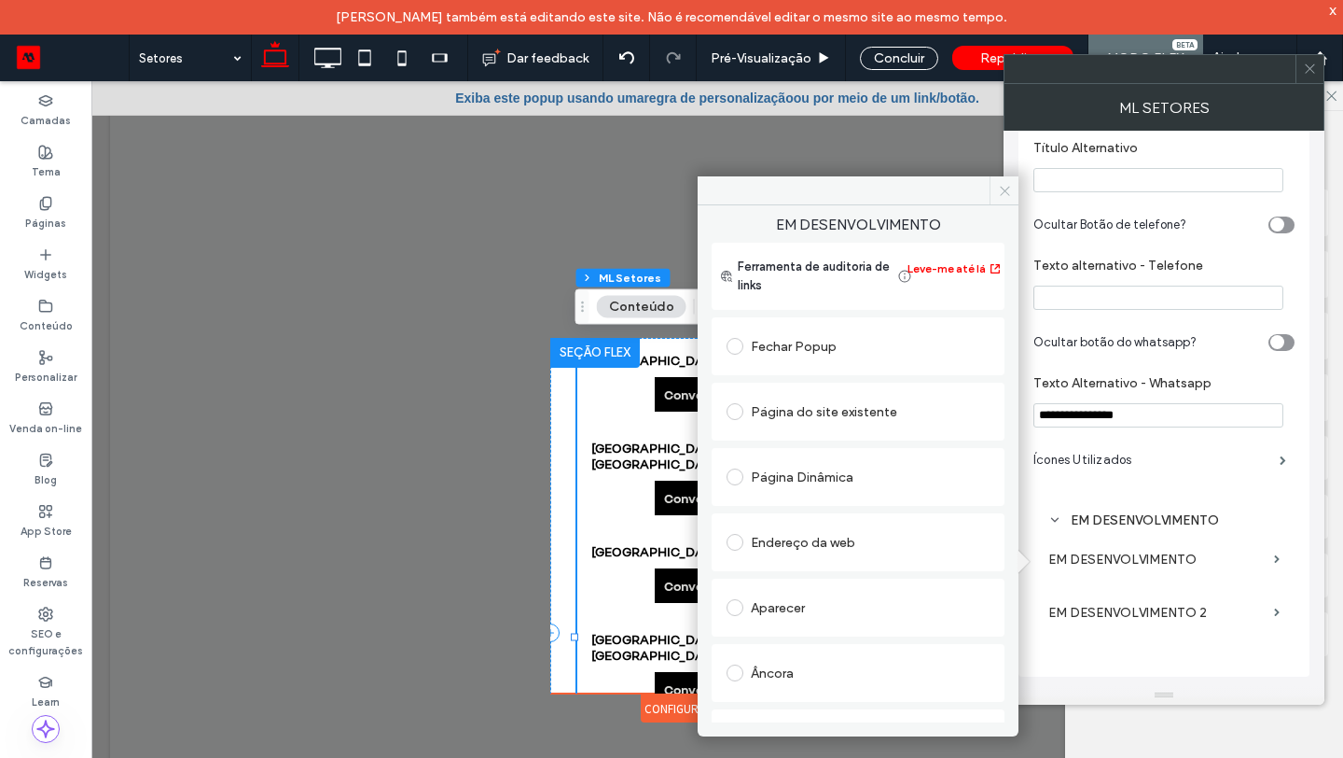
click at [995, 187] on span at bounding box center [1004, 190] width 29 height 28
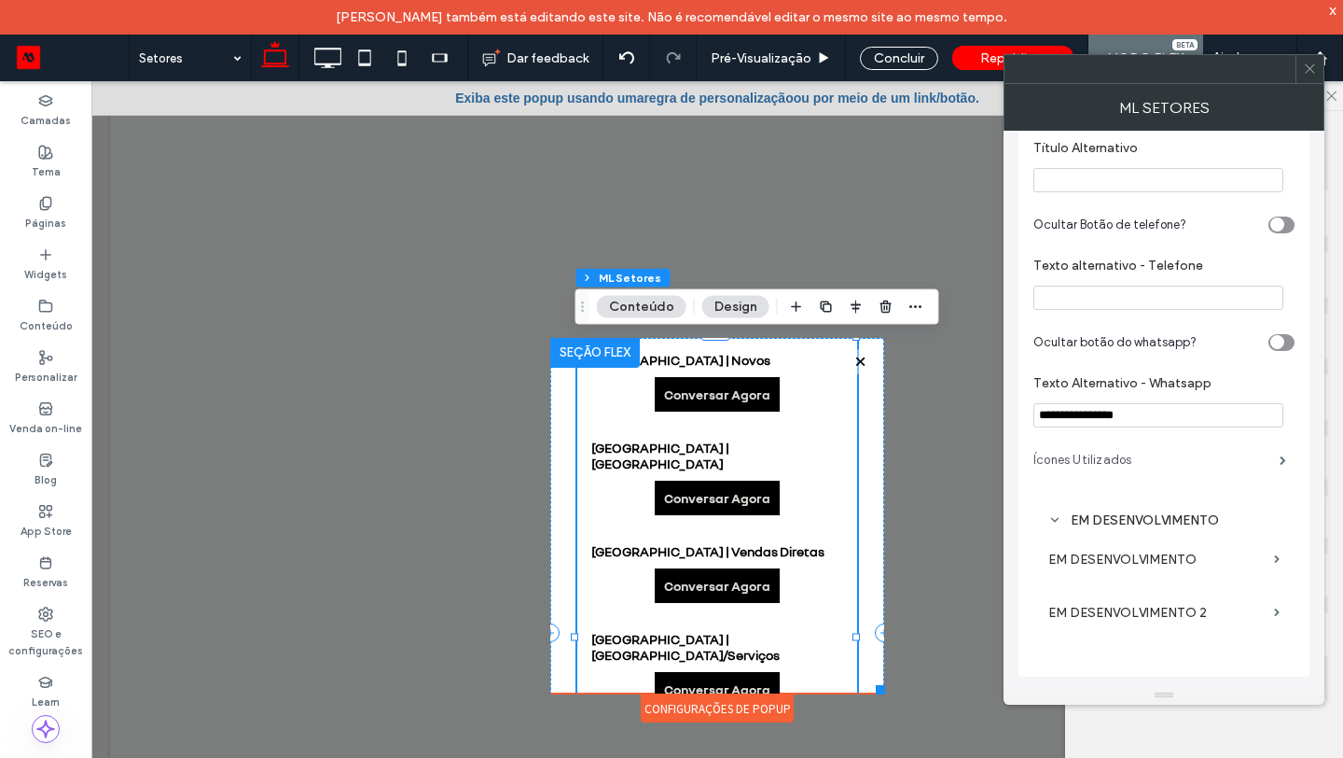
click at [1175, 473] on label "Ícones Utilizados" at bounding box center [1157, 459] width 246 height 37
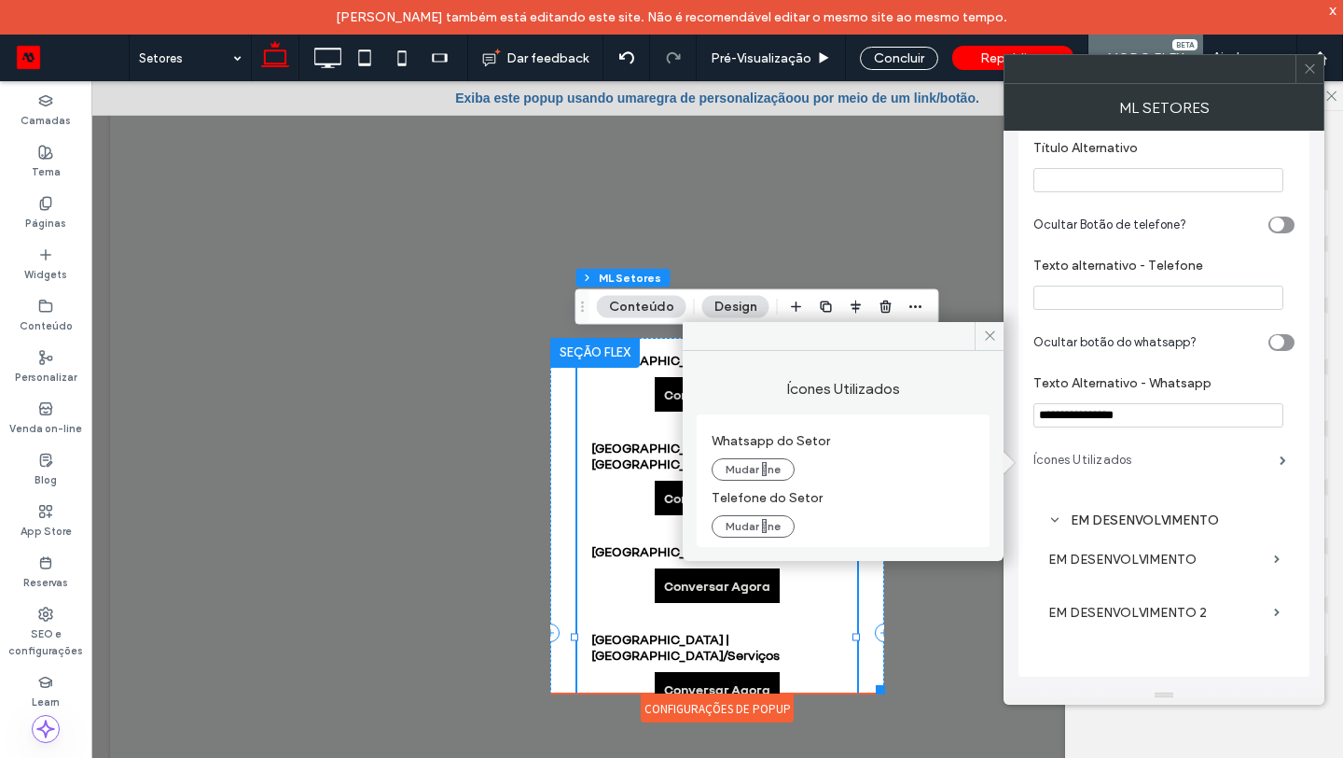
click at [1175, 473] on label "Ícones Utilizados" at bounding box center [1157, 459] width 246 height 37
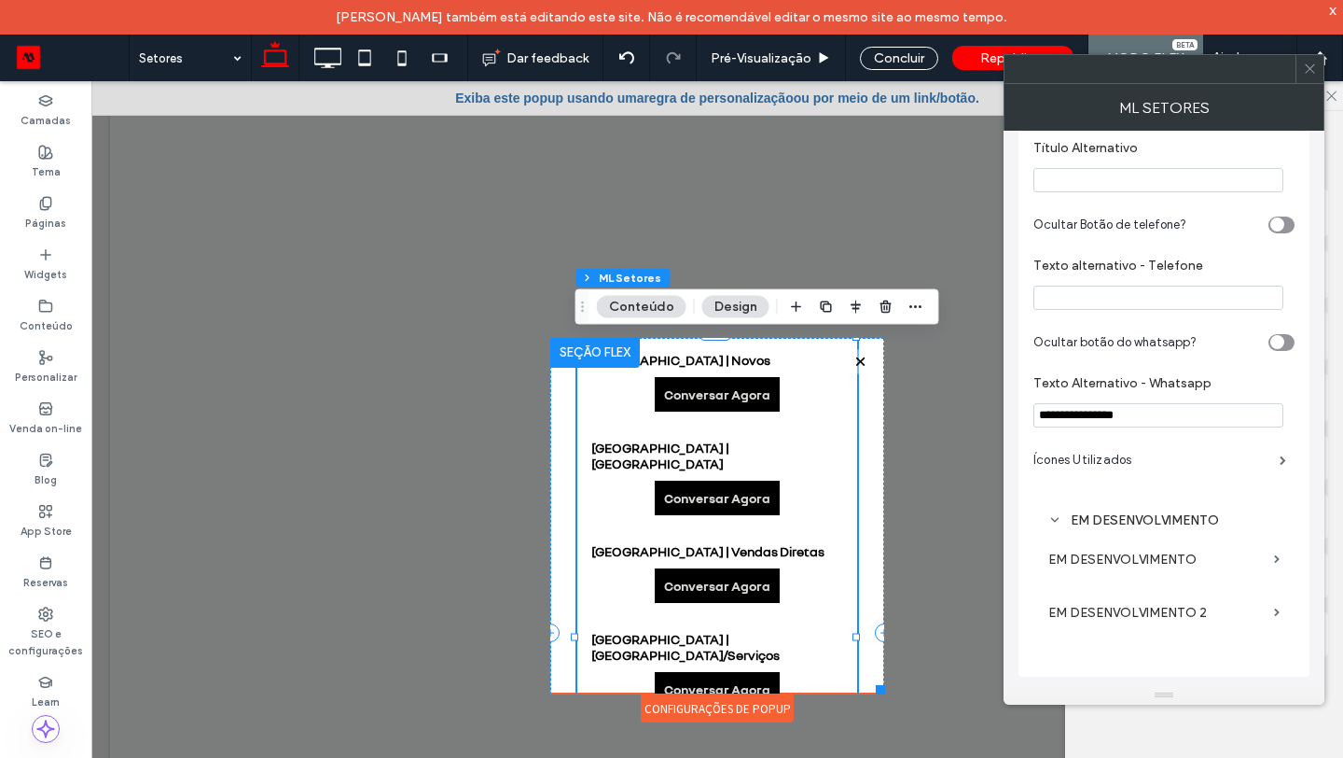
click at [1161, 558] on label "EM DESENVOLVIMENTO" at bounding box center [1158, 559] width 218 height 35
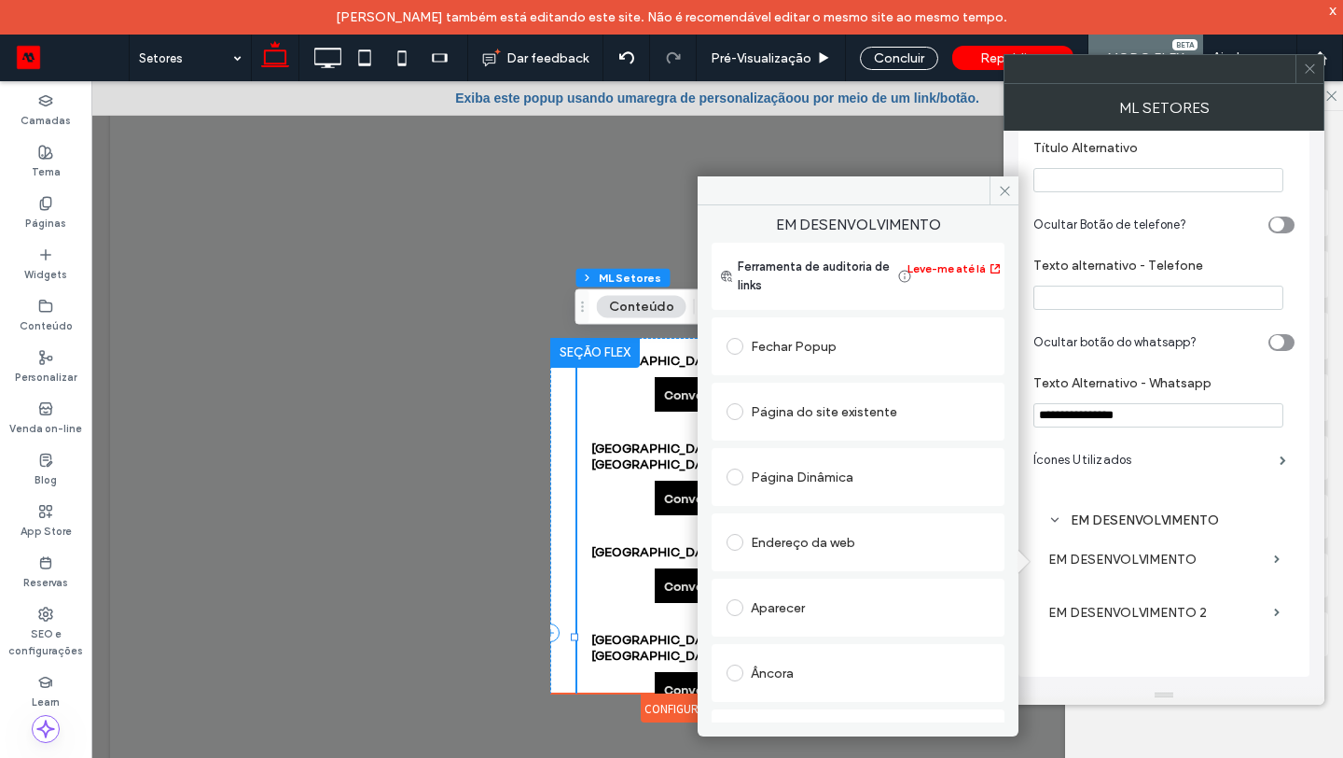
click at [800, 603] on div "Aparecer" at bounding box center [858, 607] width 263 height 30
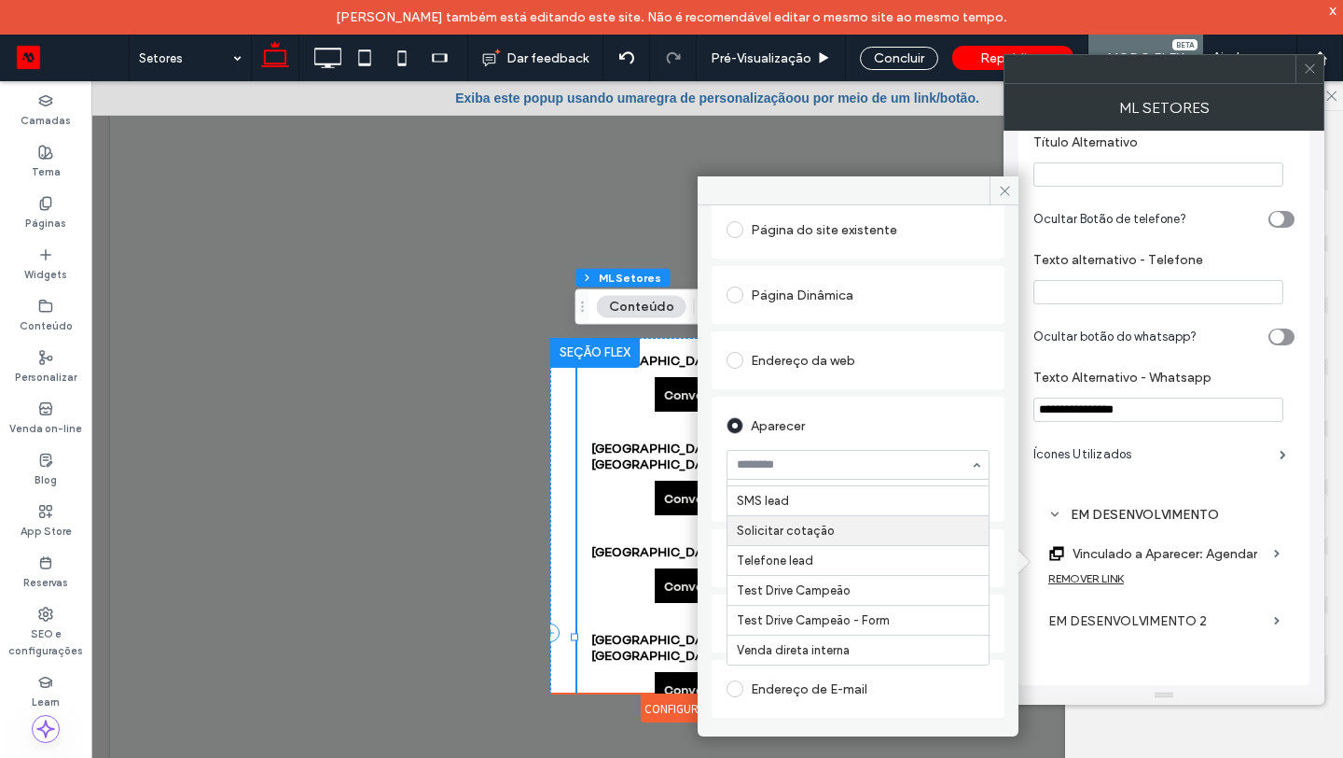
scroll to position [184, 0]
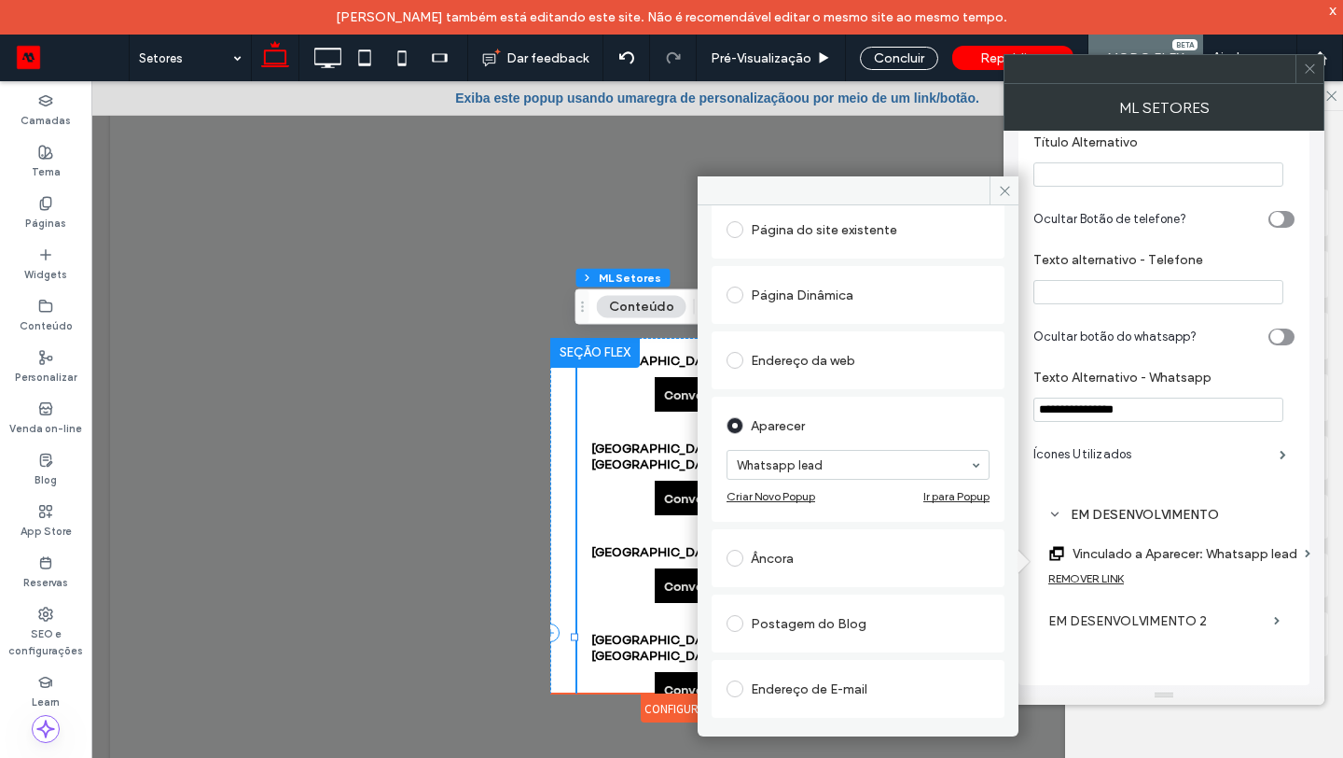
click at [1007, 188] on icon at bounding box center [1005, 191] width 14 height 14
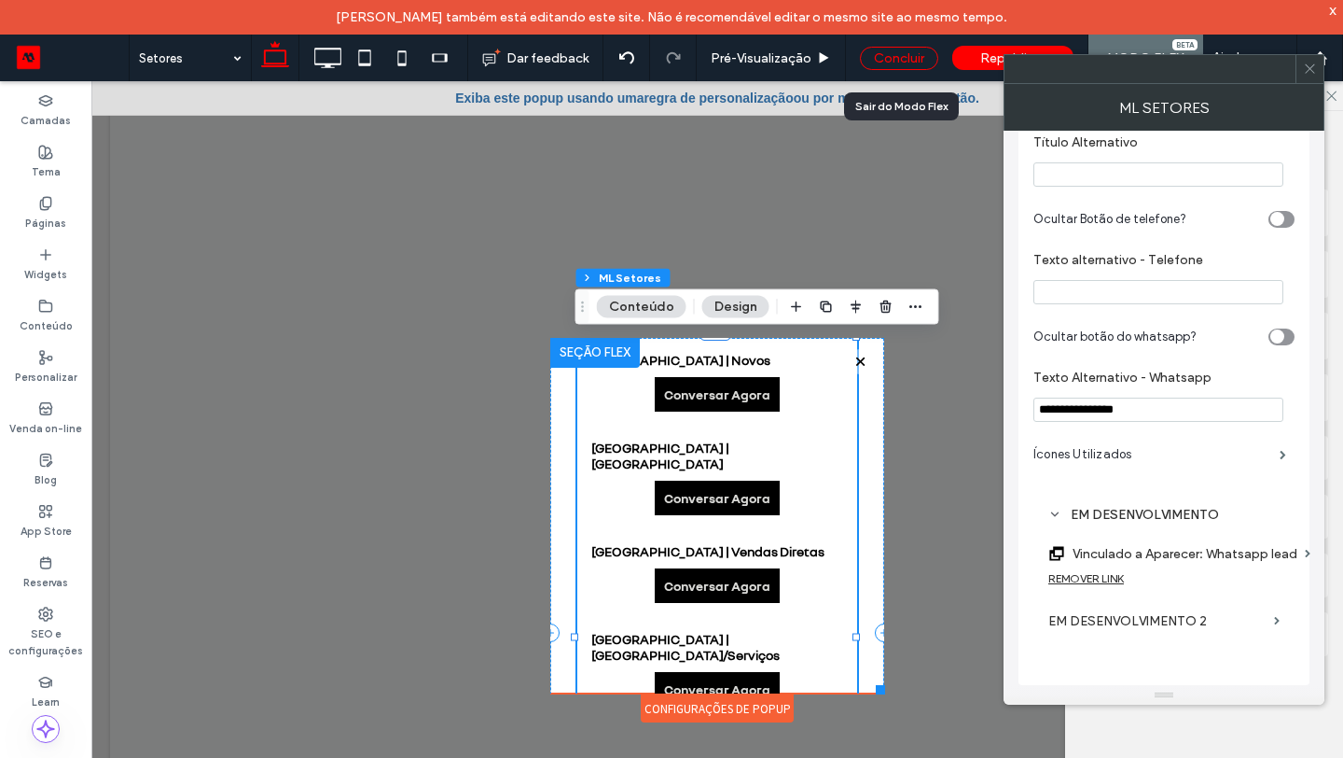
click at [896, 61] on div "Concluir" at bounding box center [899, 58] width 78 height 23
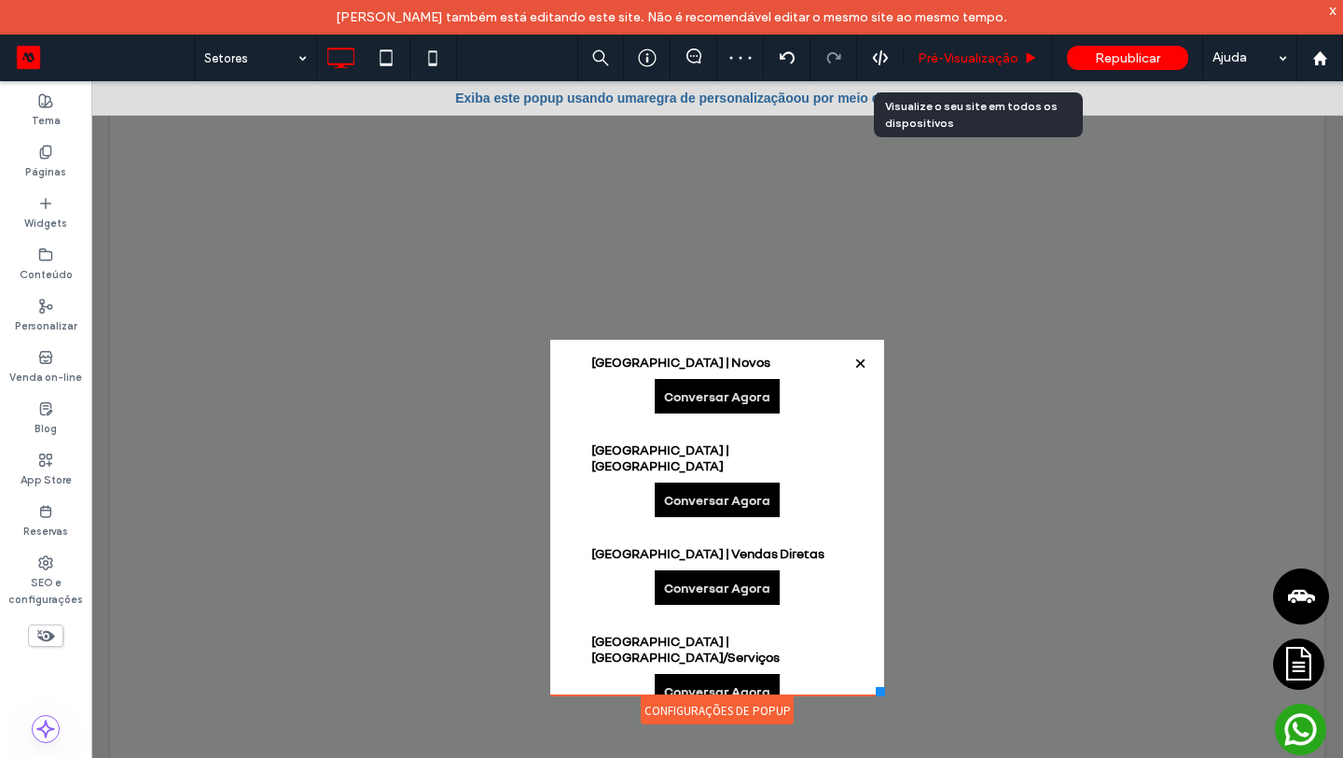
click at [938, 58] on span "Pré-Visualizaçāo" at bounding box center [968, 58] width 101 height 16
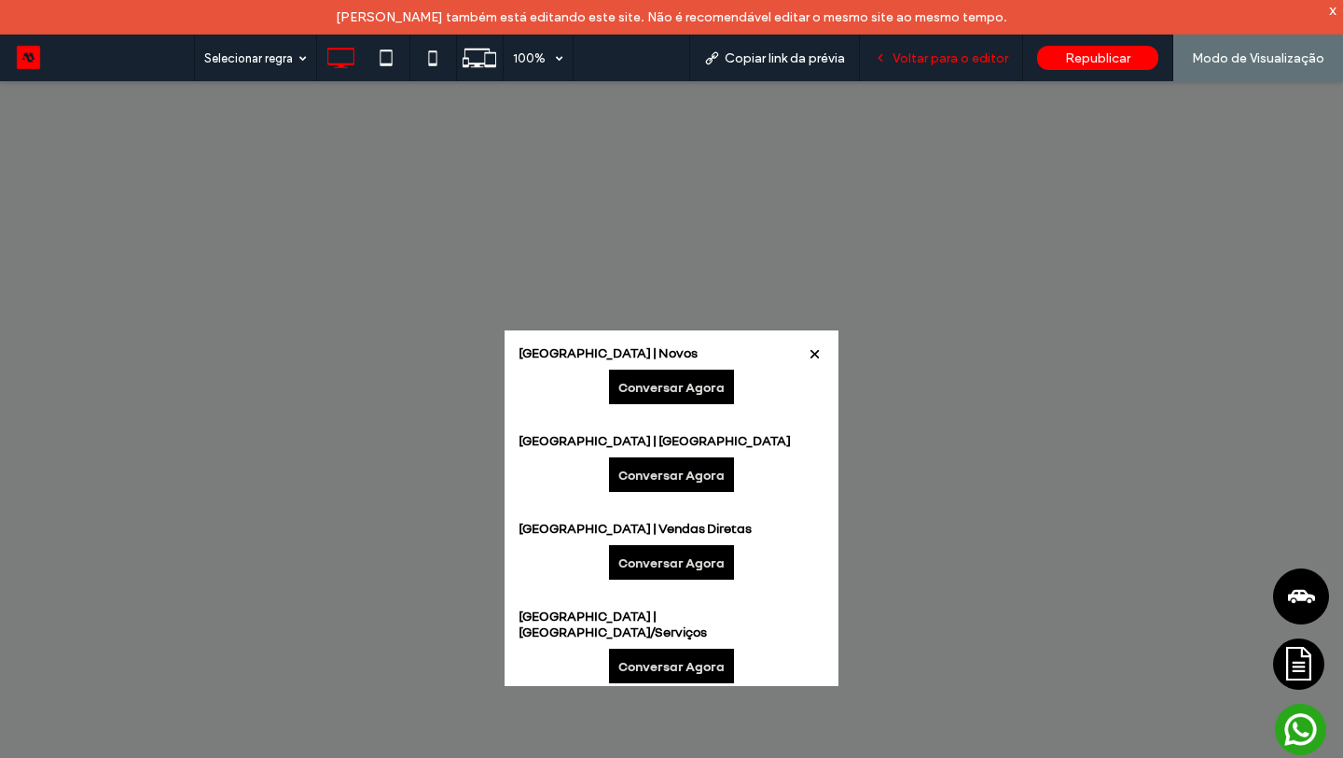
click at [933, 57] on span "Voltar para o editor" at bounding box center [951, 58] width 116 height 16
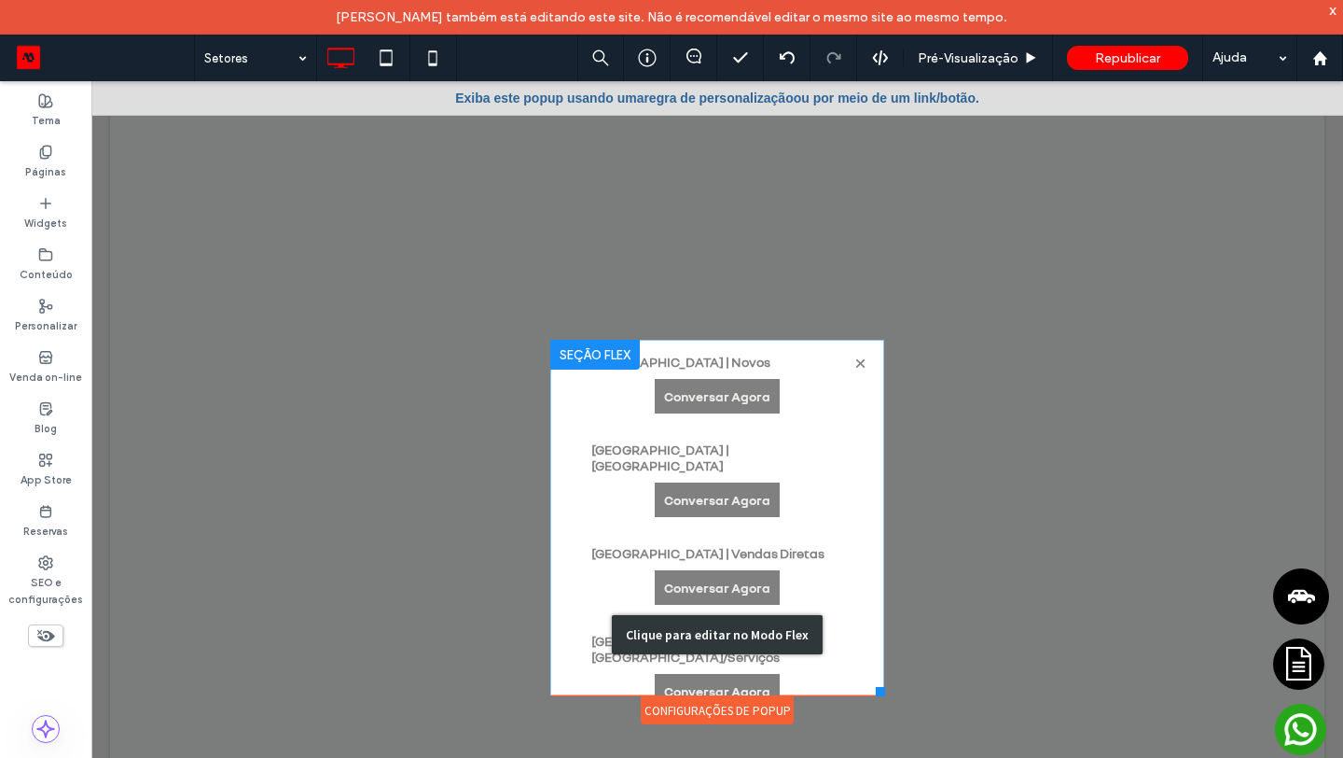
click at [687, 418] on div "Clique para editar no Modo Flex" at bounding box center [717, 635] width 334 height 590
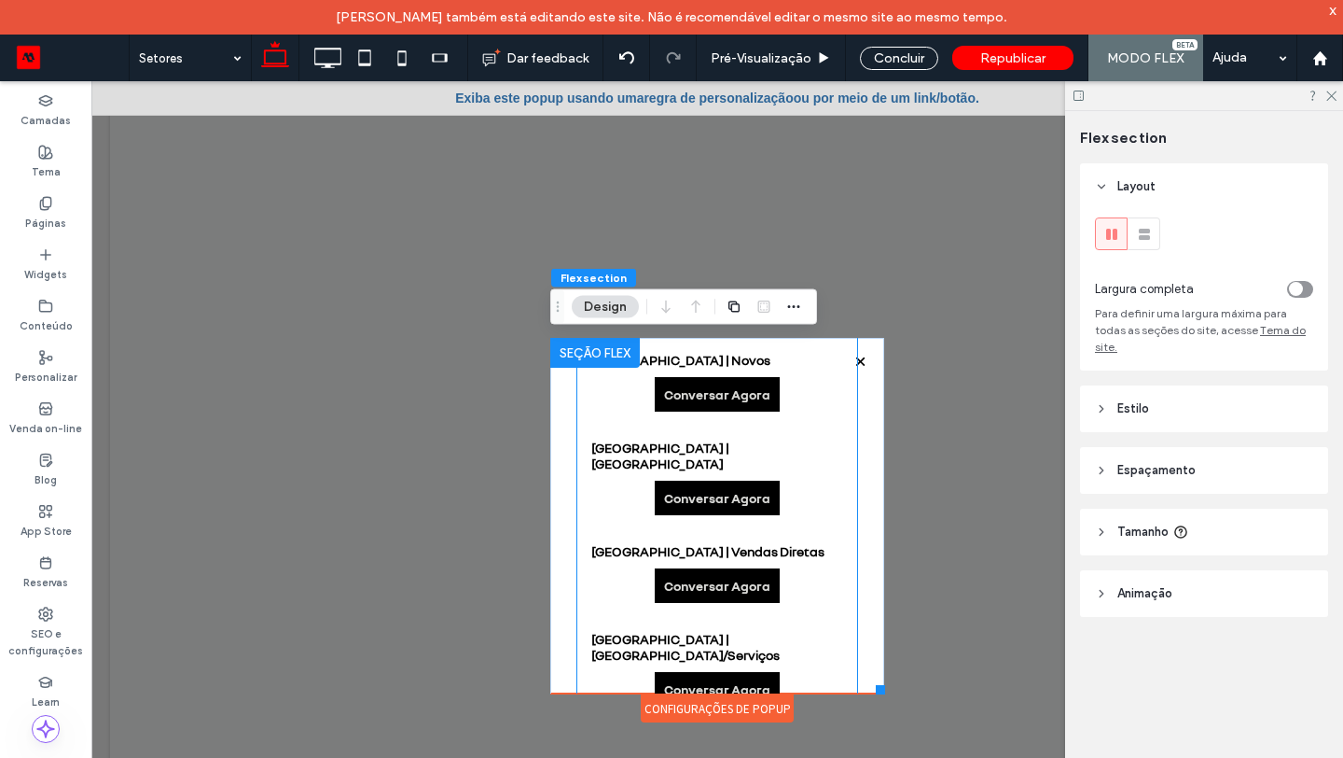
click at [687, 418] on div "São Bernardo do Campo Centro | Novos Conversar Agora" at bounding box center [718, 382] width 280 height 88
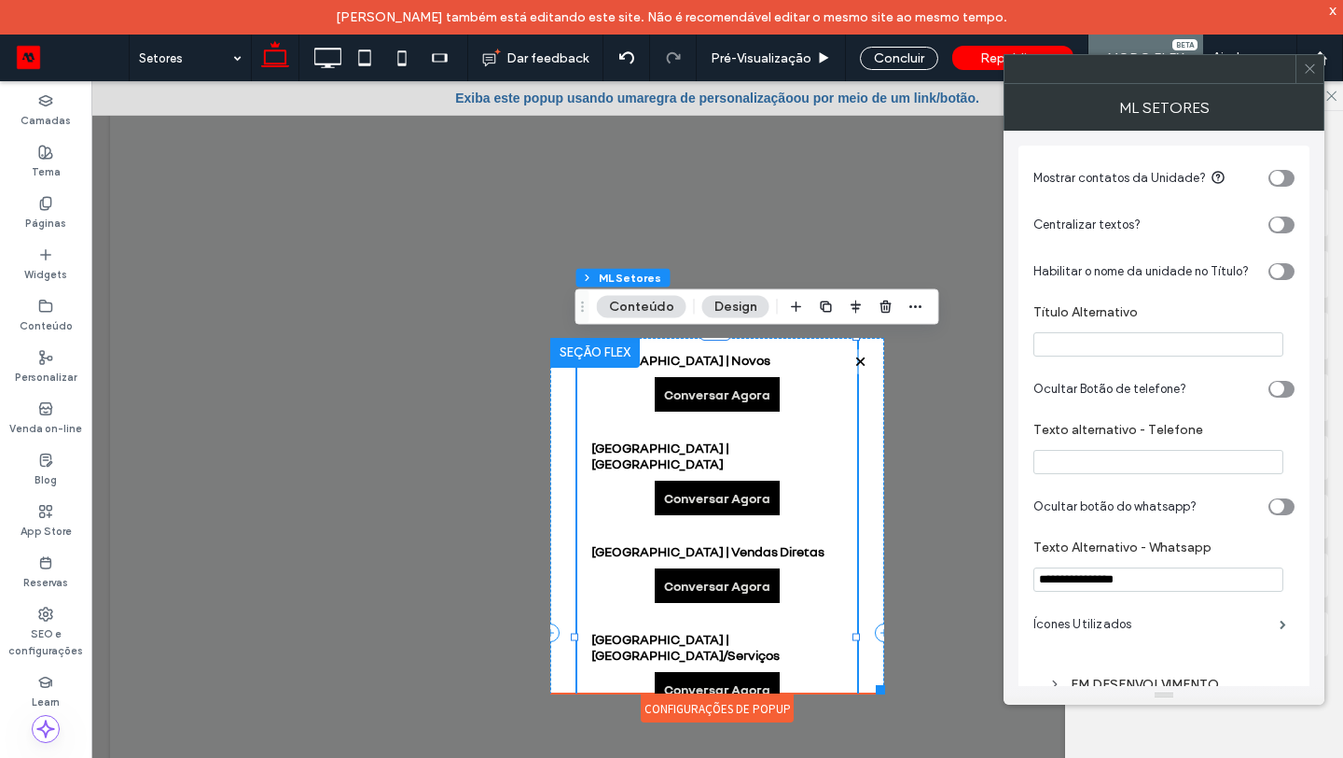
scroll to position [54, 0]
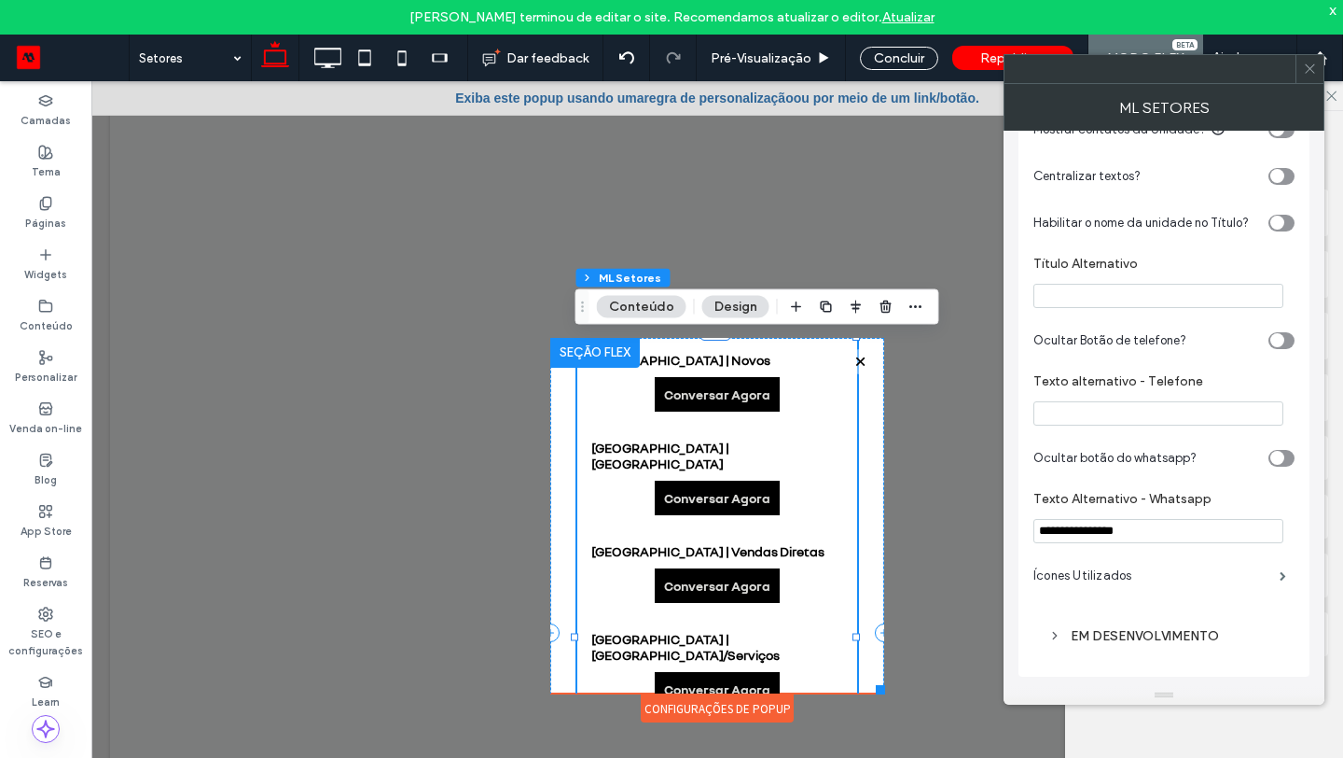
click at [1156, 611] on div "**********" at bounding box center [1164, 386] width 261 height 561
click at [1141, 649] on div "EM DESENVOLVIMENTO" at bounding box center [1164, 636] width 261 height 44
click at [1142, 640] on div "EM DESENVOLVIMENTO" at bounding box center [1164, 636] width 231 height 16
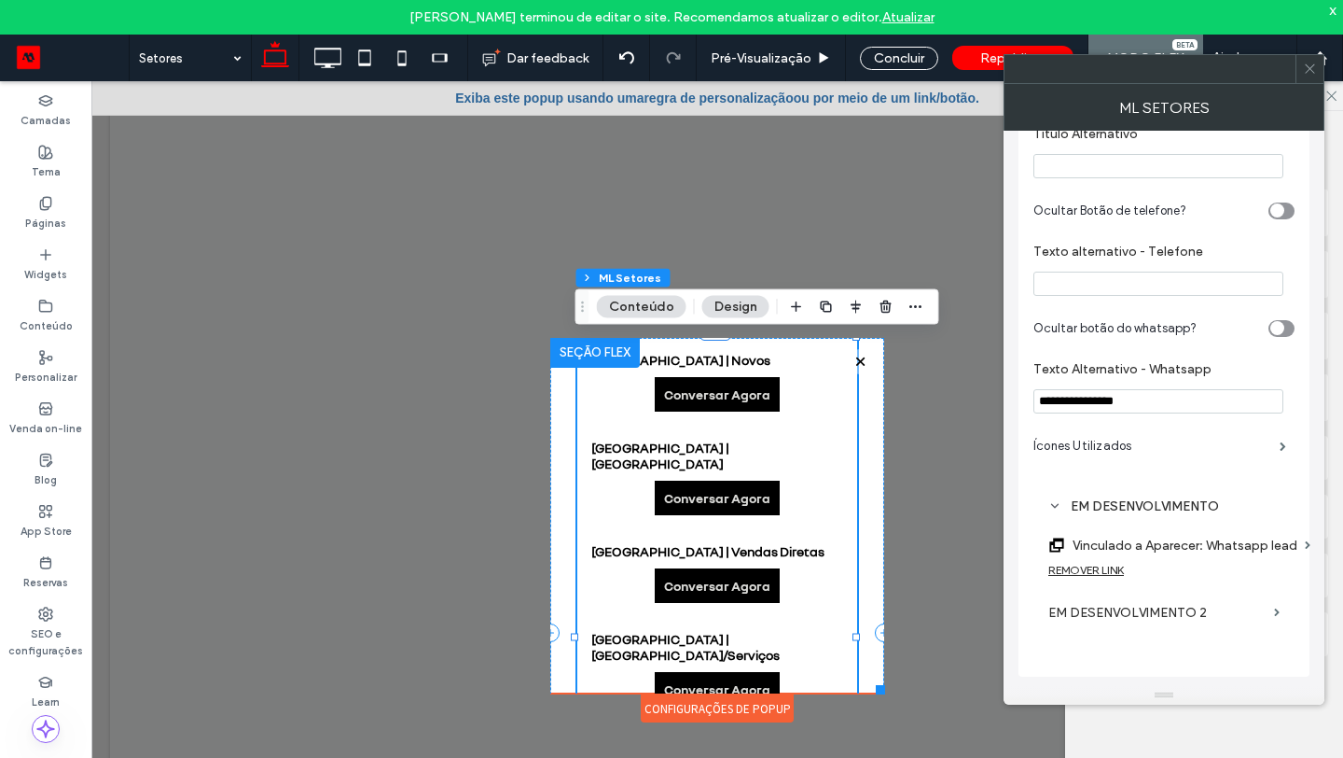
click at [1105, 565] on div "REMOVER LINK" at bounding box center [1087, 570] width 76 height 14
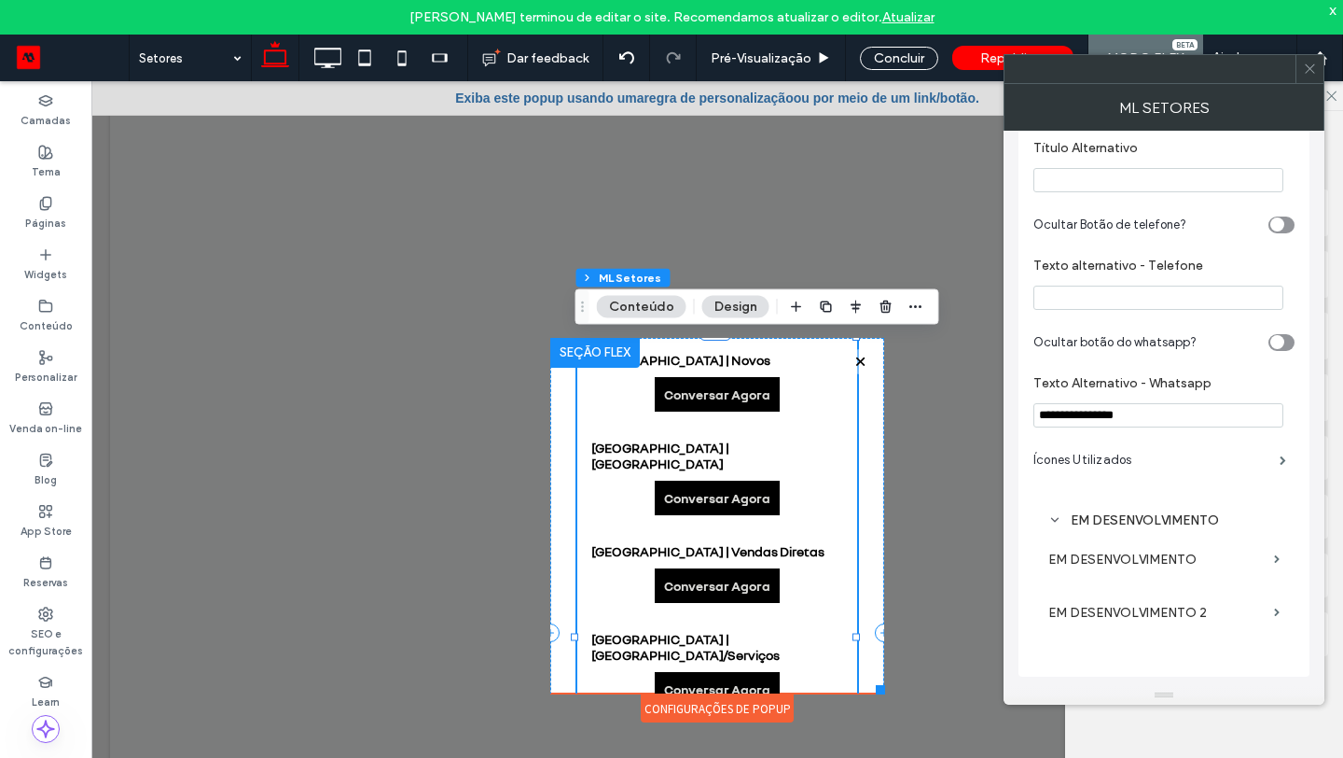
click at [1311, 69] on use at bounding box center [1309, 68] width 9 height 9
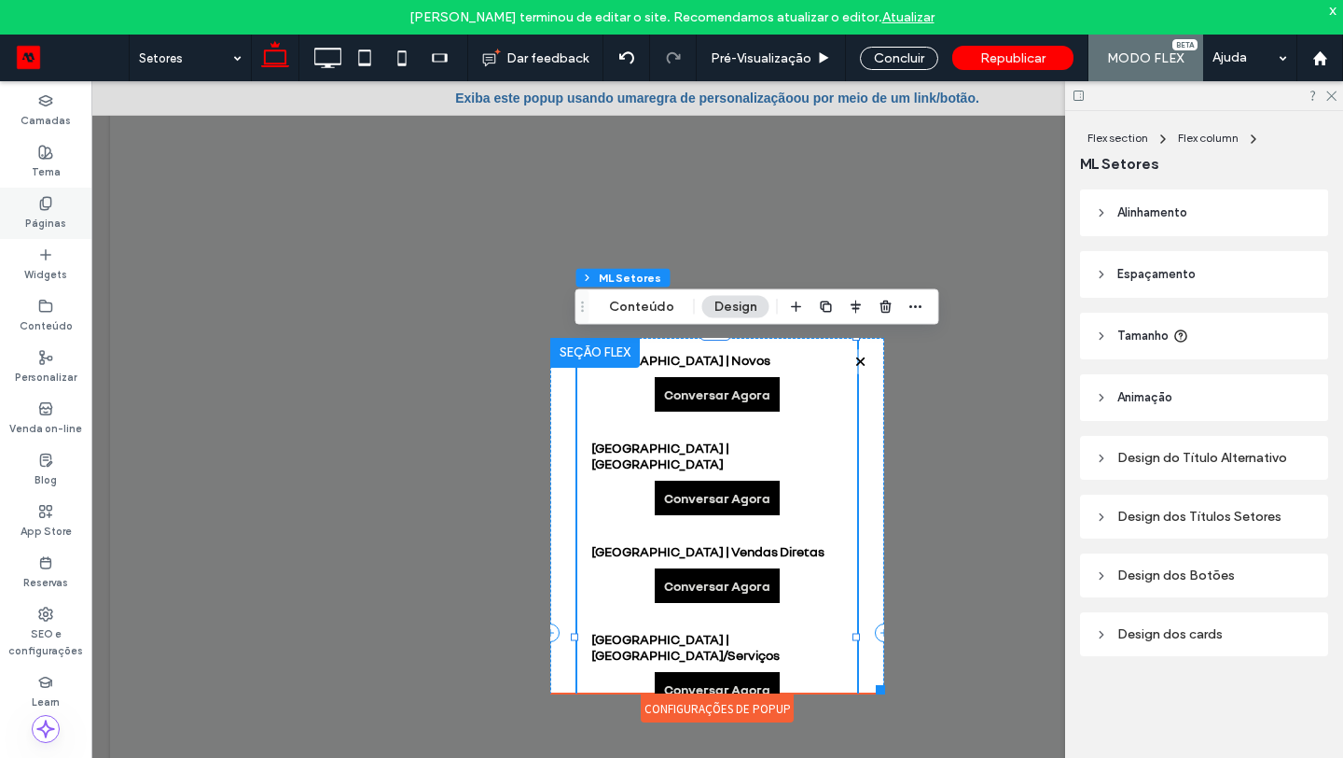
click at [56, 219] on label "Páginas" at bounding box center [45, 221] width 41 height 21
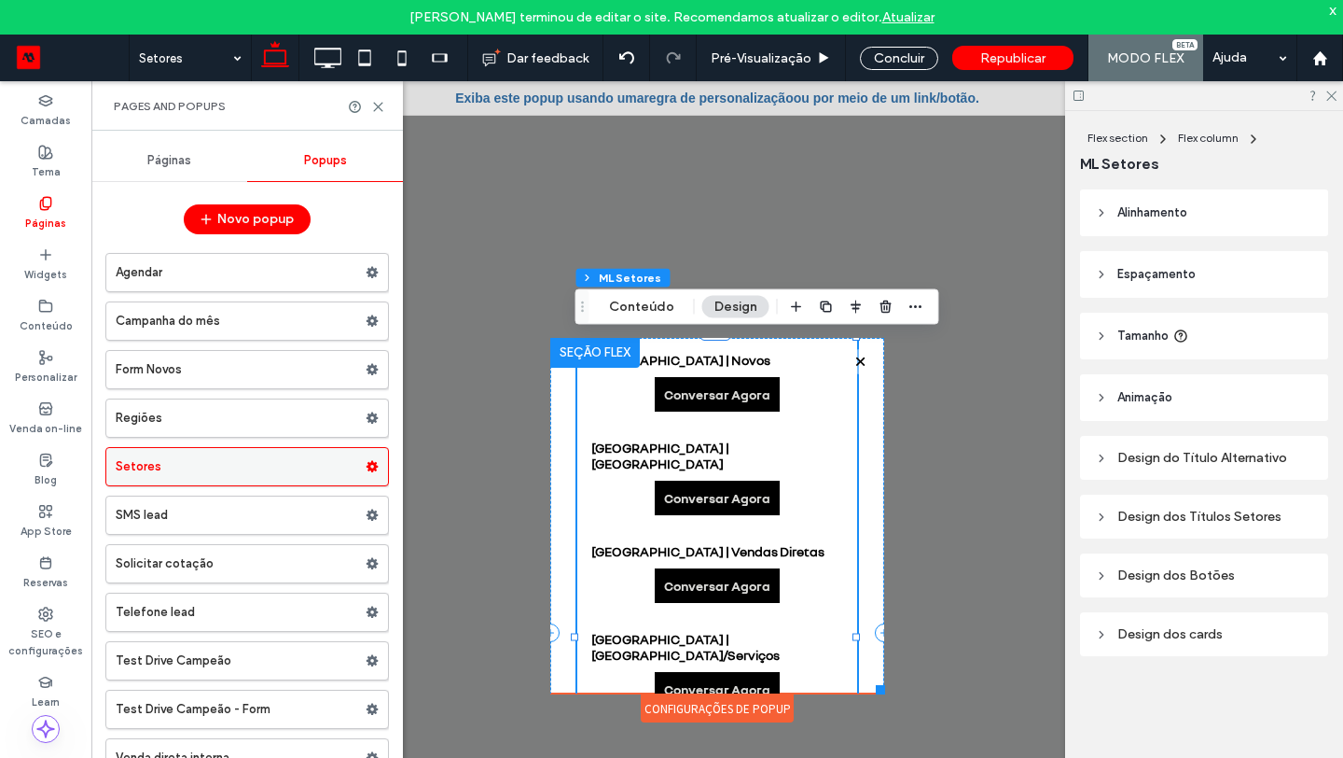
click at [220, 474] on label "Setores" at bounding box center [241, 466] width 250 height 37
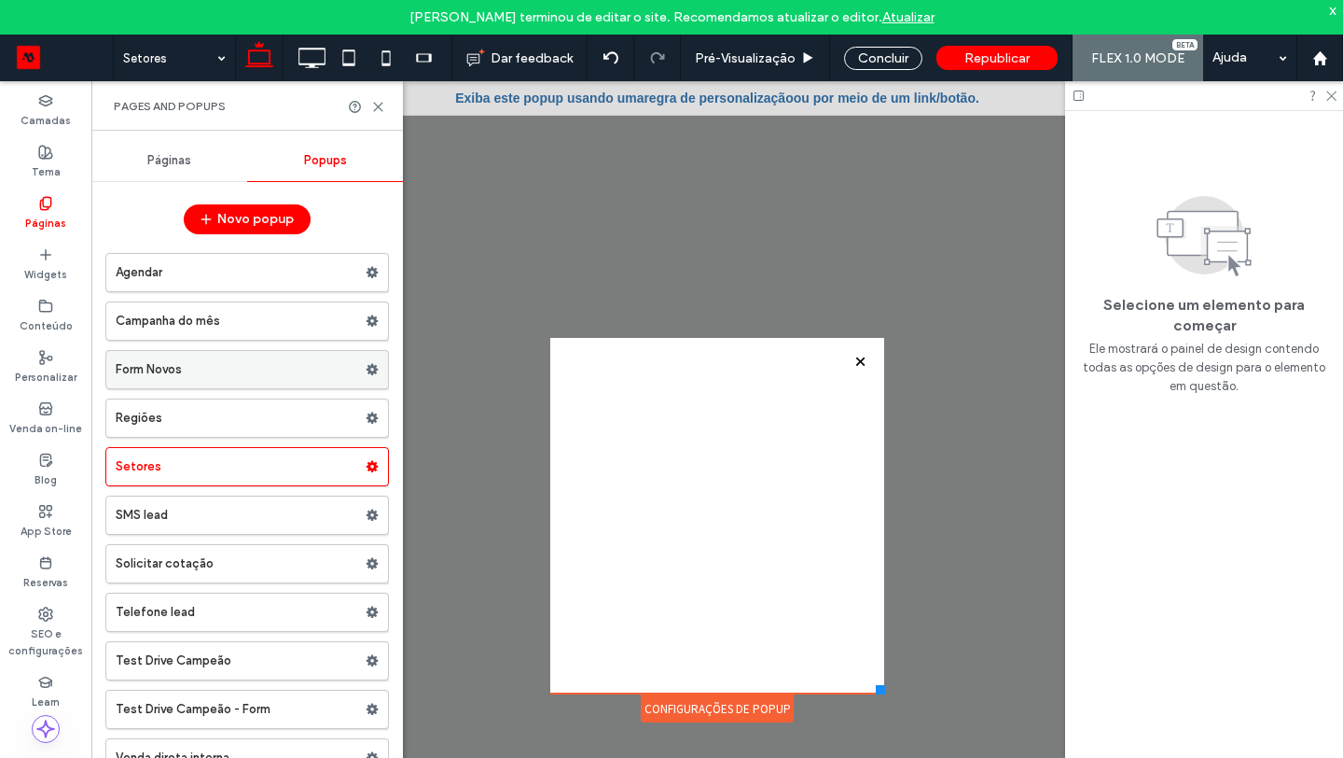
scroll to position [0, 0]
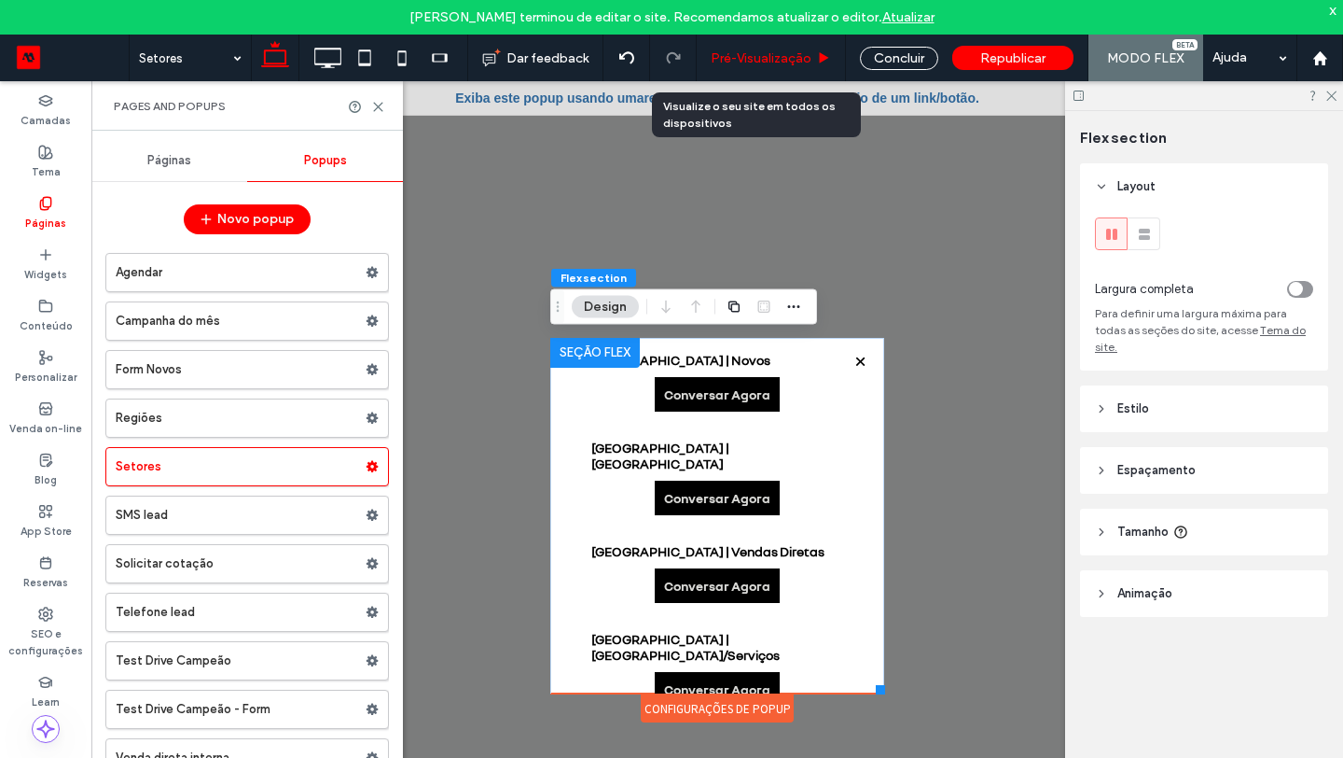
click at [784, 59] on span "Pré-Visualizaçāo" at bounding box center [761, 58] width 101 height 16
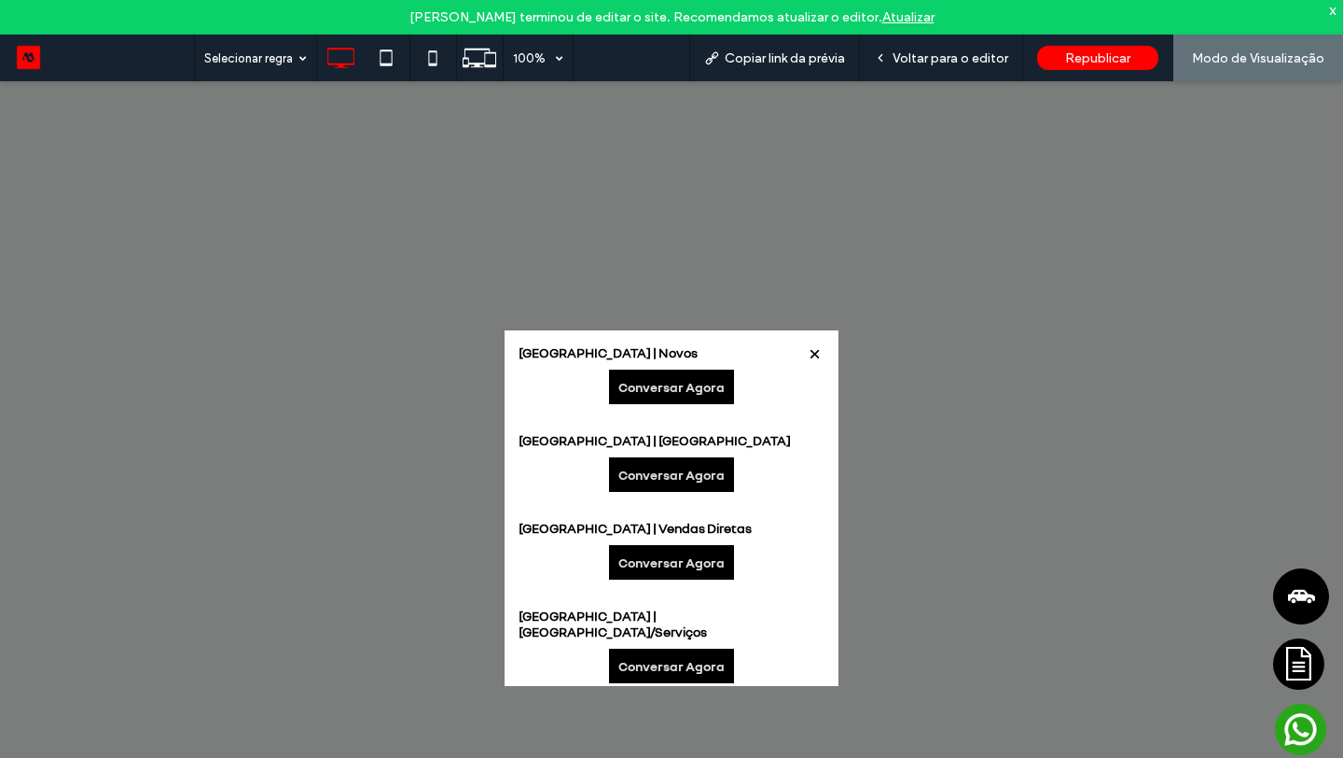
click at [699, 386] on link "Conversar Agora" at bounding box center [671, 386] width 125 height 35
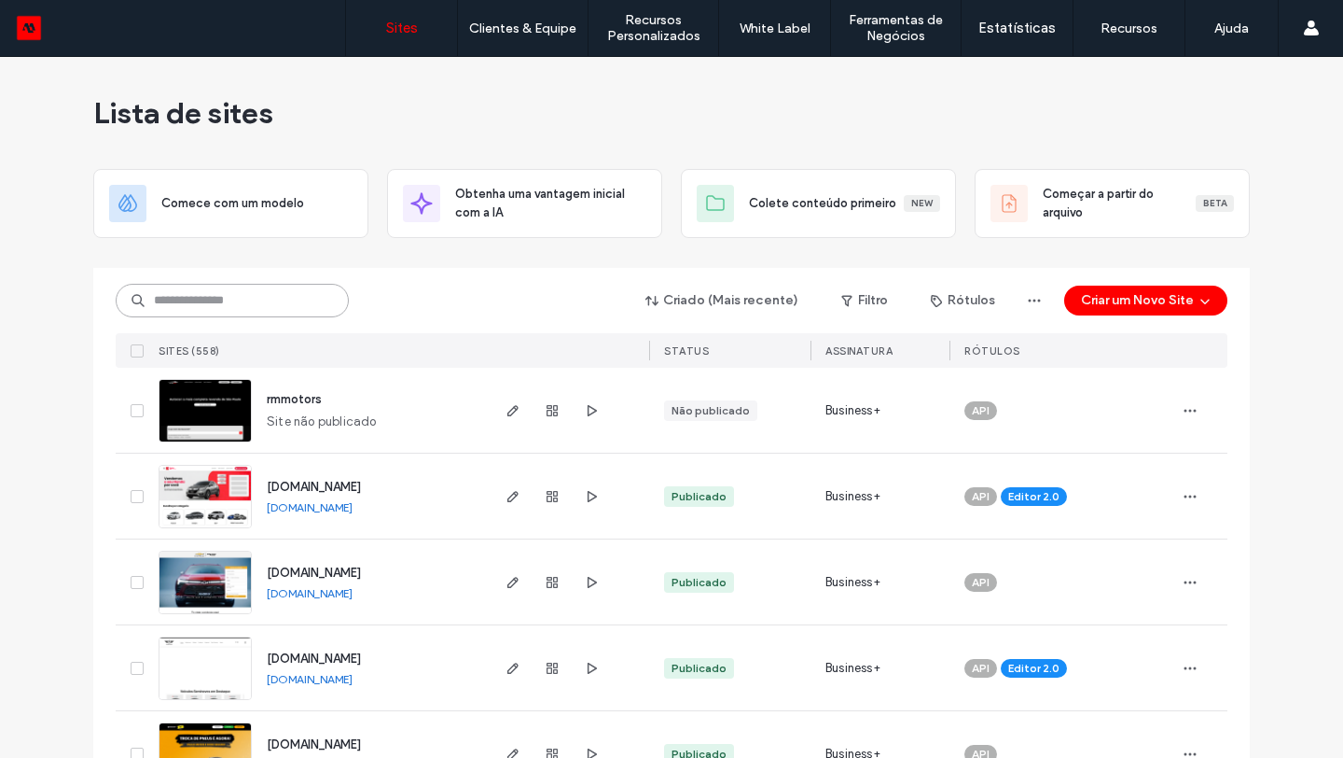
click at [311, 293] on input at bounding box center [232, 301] width 233 height 34
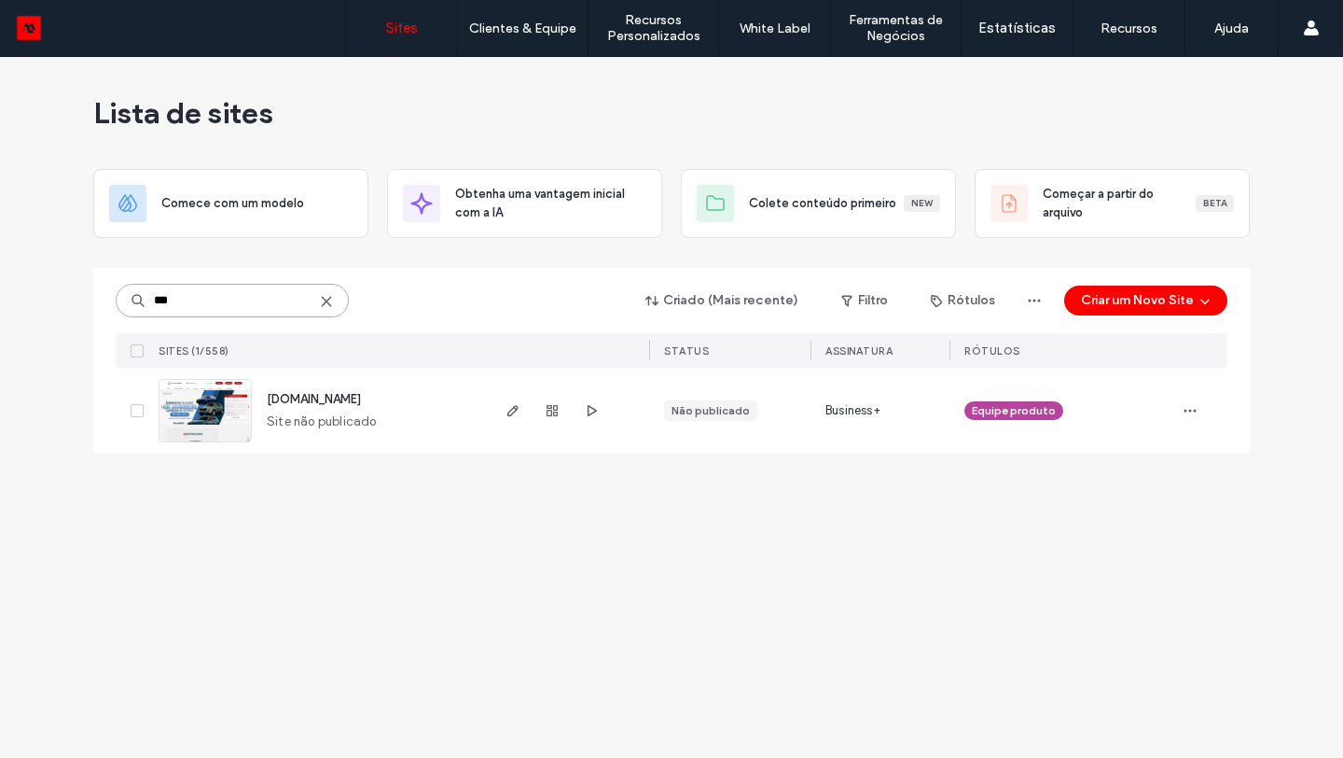
type input "***"
click at [297, 404] on span "showroom-site-demo.motorleads.co" at bounding box center [314, 399] width 94 height 14
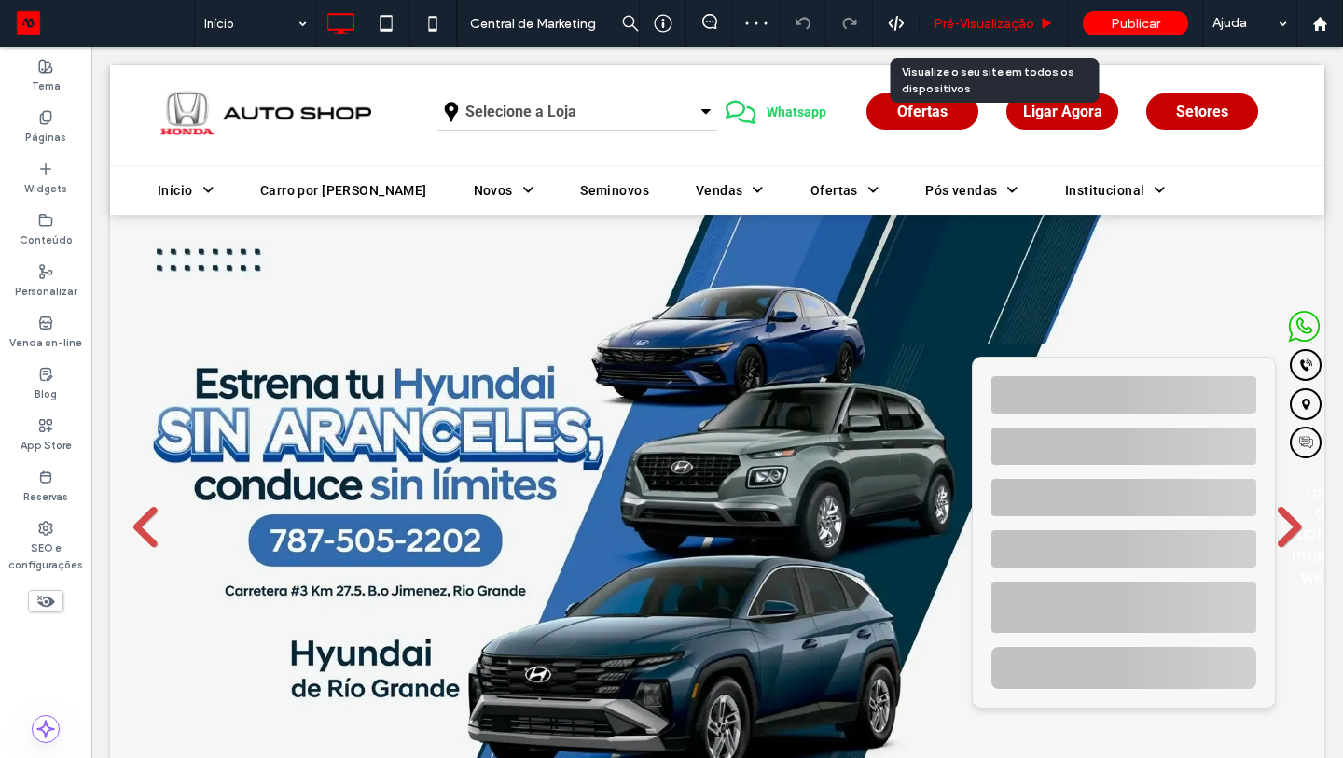
click at [1019, 23] on span "Pré-Visualizaçāo" at bounding box center [984, 24] width 101 height 16
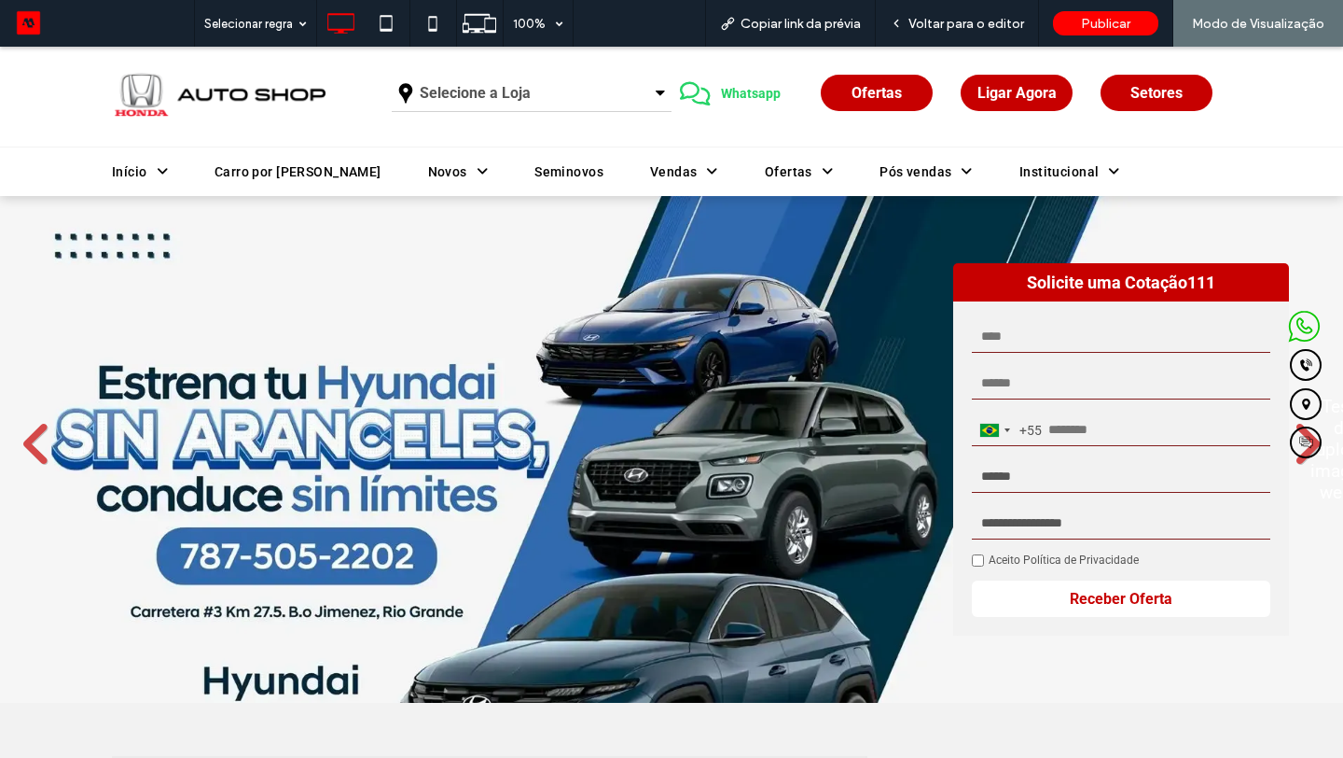
click at [762, 89] on span "Whatsapp" at bounding box center [751, 94] width 73 height 34
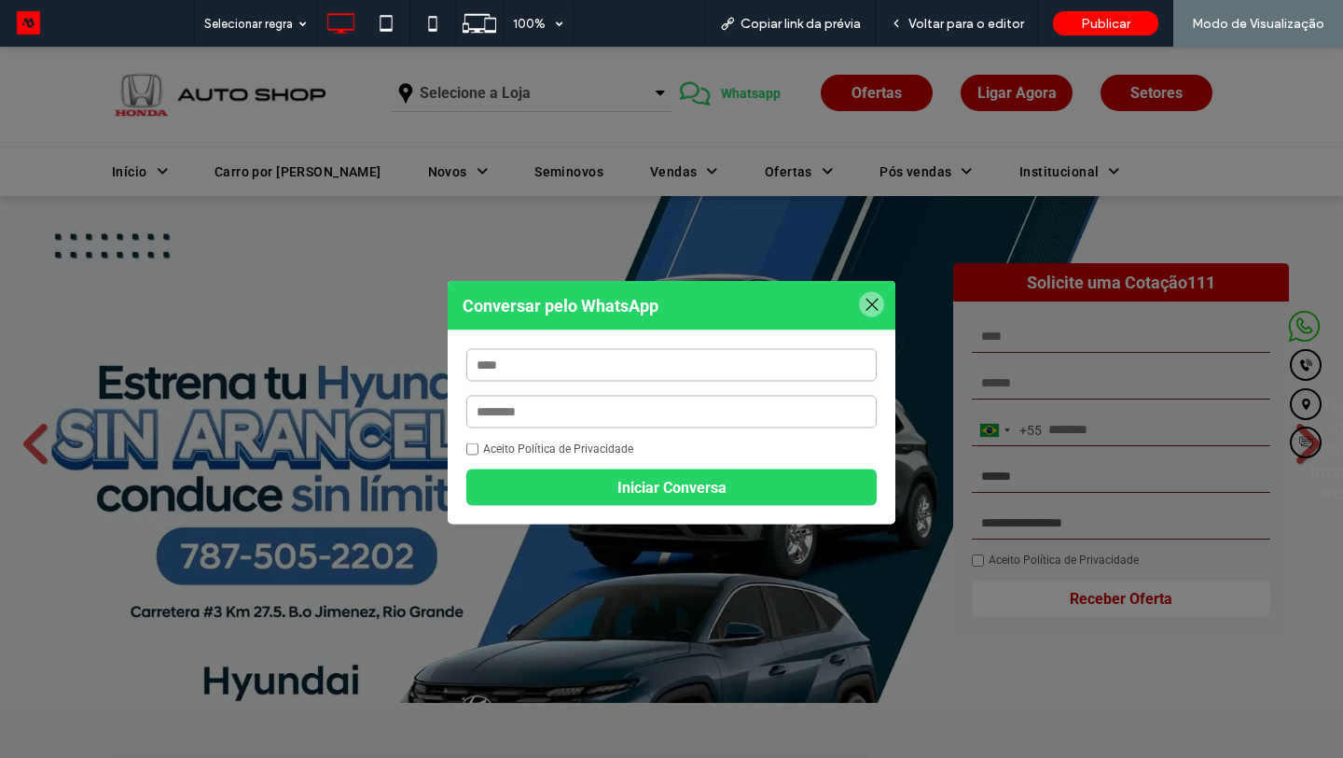
click at [867, 300] on div at bounding box center [871, 304] width 25 height 25
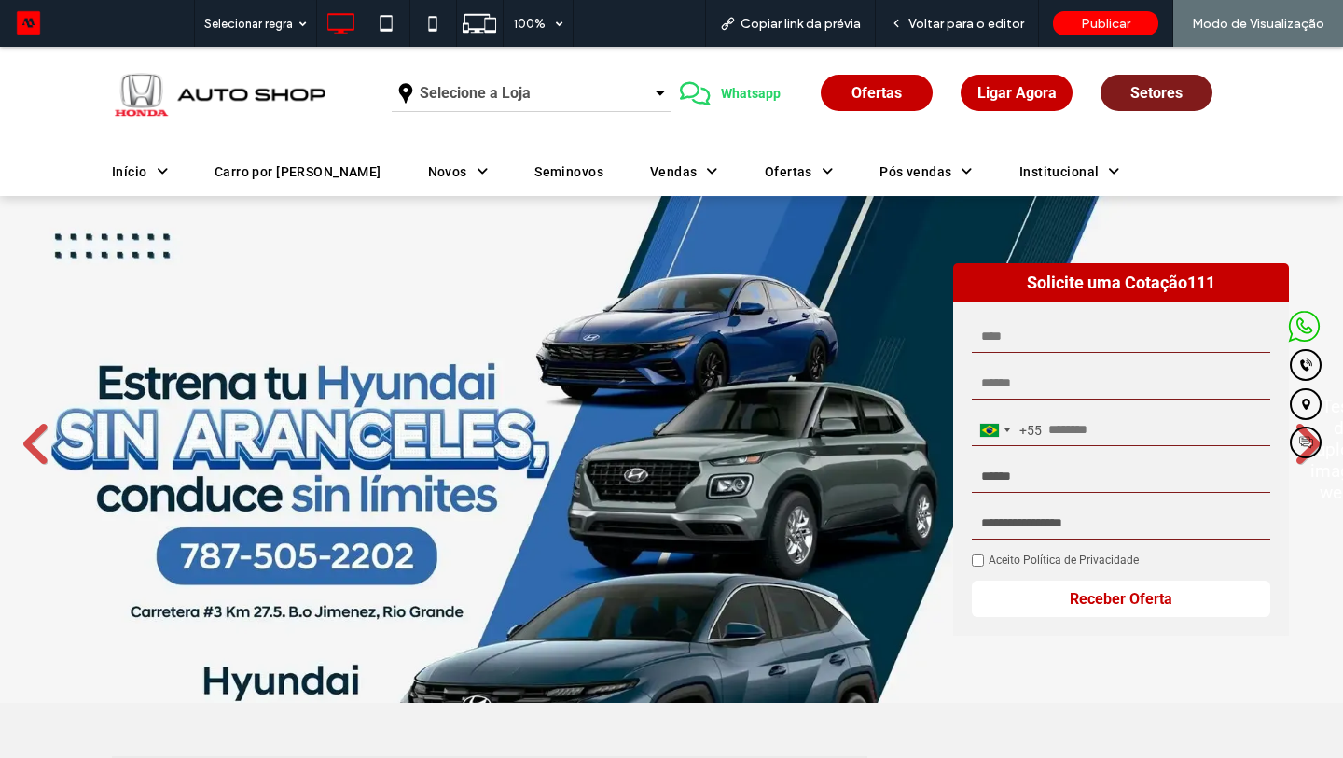
click at [1132, 97] on span "Setores" at bounding box center [1157, 93] width 52 height 18
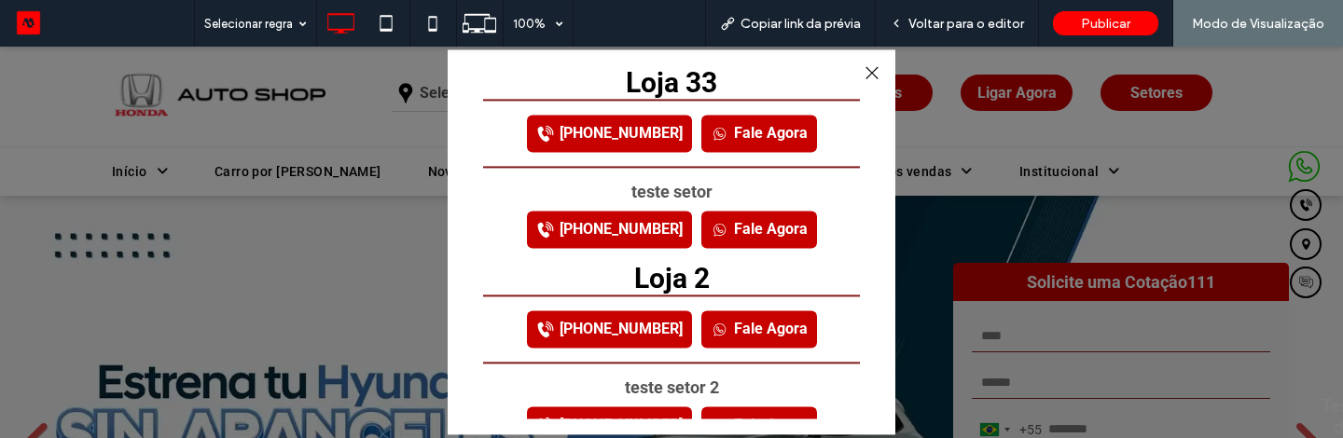
click at [762, 131] on link "Fale Agora" at bounding box center [760, 133] width 116 height 37
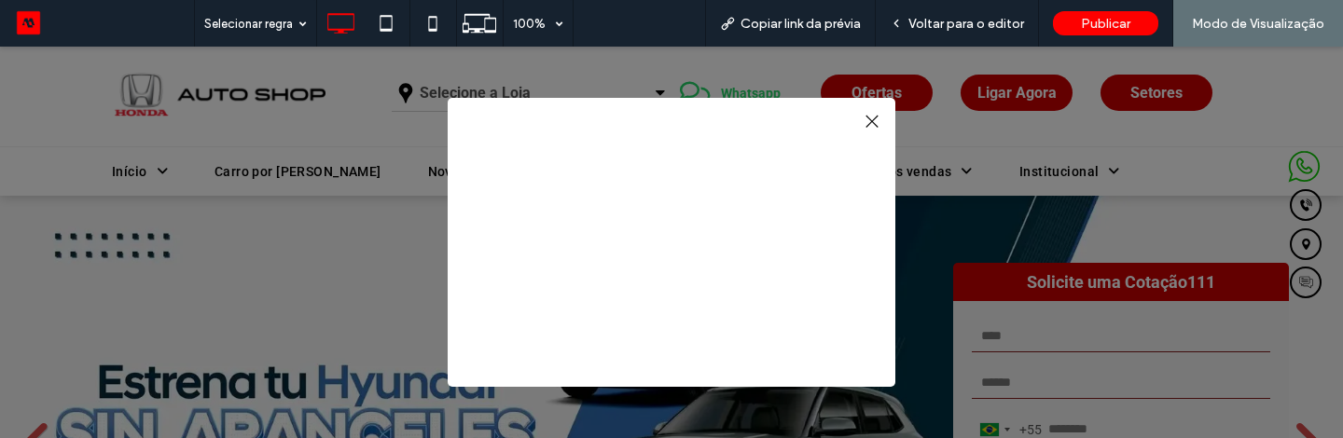
click at [738, 137] on div at bounding box center [672, 215] width 448 height 235
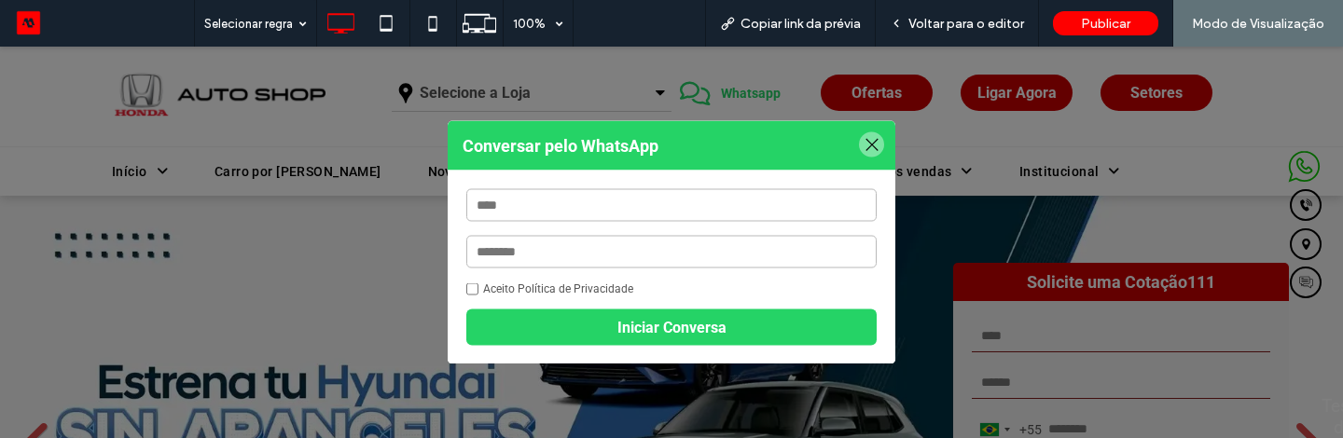
click at [702, 220] on input "text" at bounding box center [671, 205] width 411 height 33
type input "**********"
click at [641, 260] on input "text" at bounding box center [671, 252] width 411 height 33
type input "**********"
click at [503, 325] on button "Iniciar Conversa" at bounding box center [671, 328] width 411 height 36
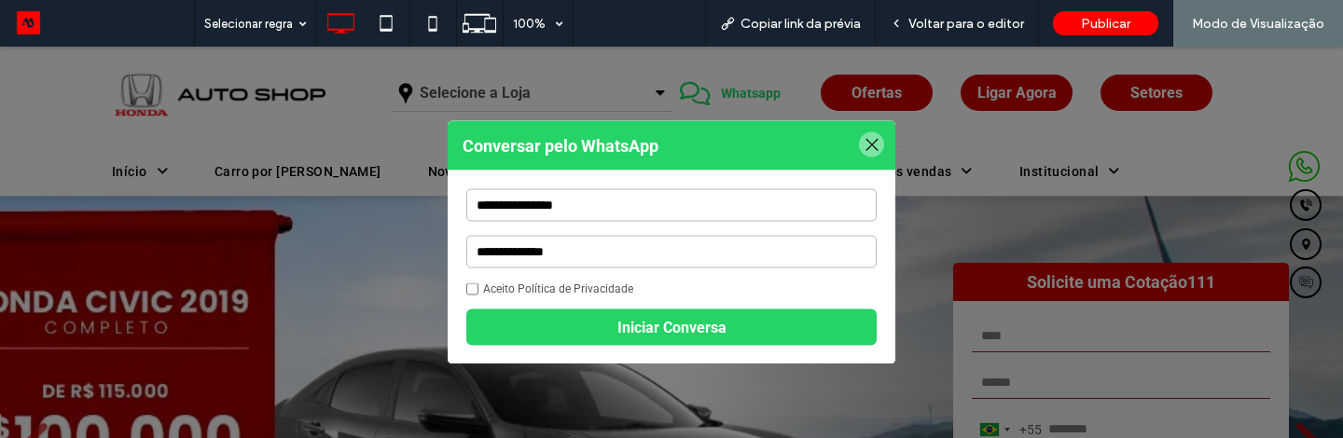
click at [871, 141] on div at bounding box center [871, 144] width 25 height 25
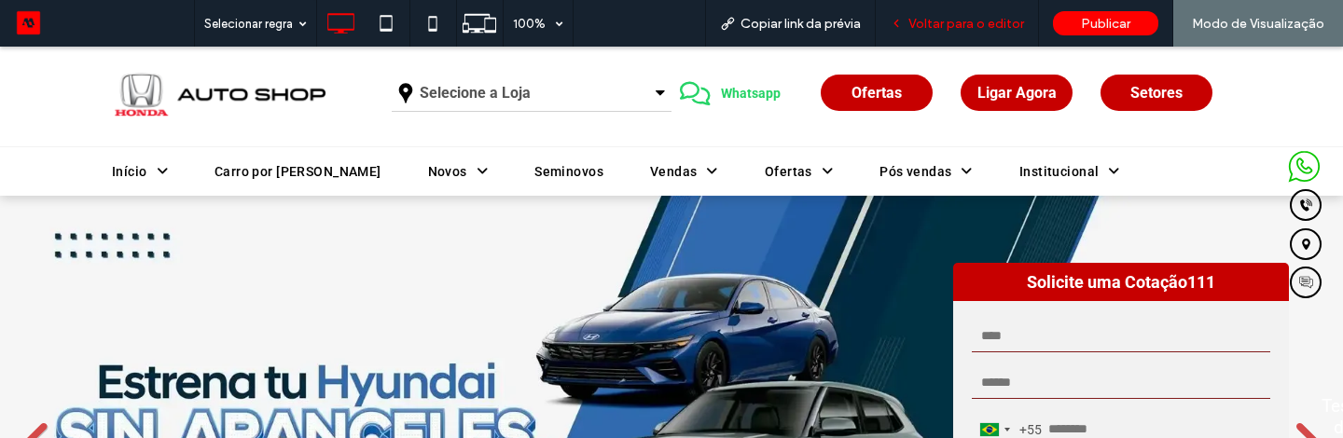
click at [961, 28] on span "Voltar para o editor" at bounding box center [967, 24] width 116 height 16
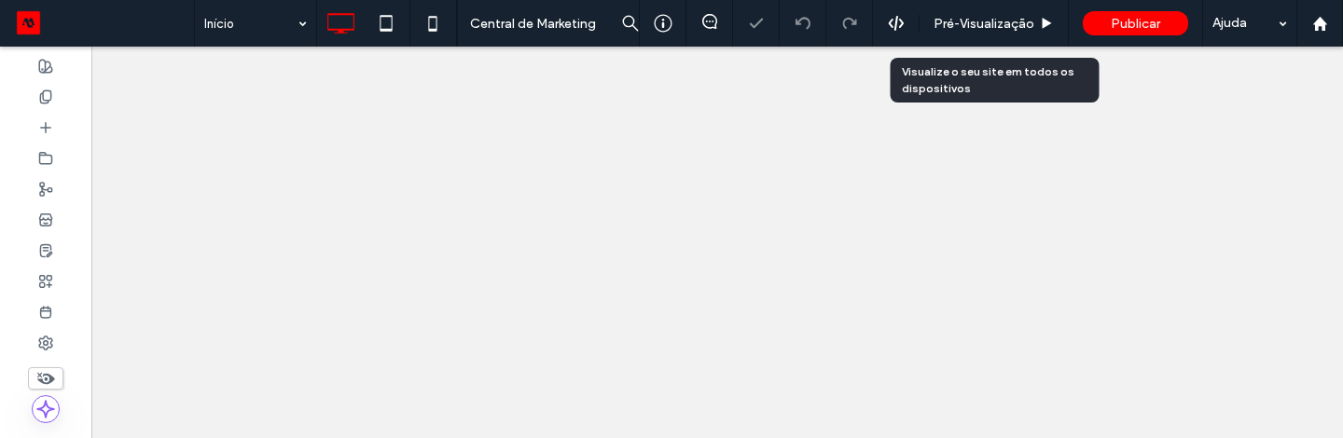
click at [967, 26] on span "Pré-Visualizaçāo" at bounding box center [984, 24] width 101 height 16
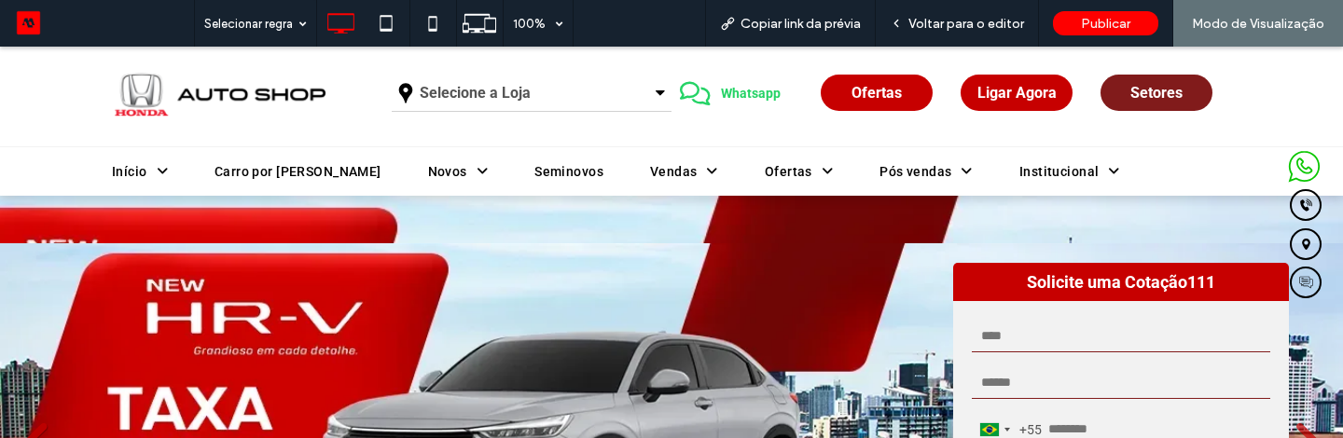
click at [1152, 101] on span "Setores" at bounding box center [1157, 93] width 52 height 18
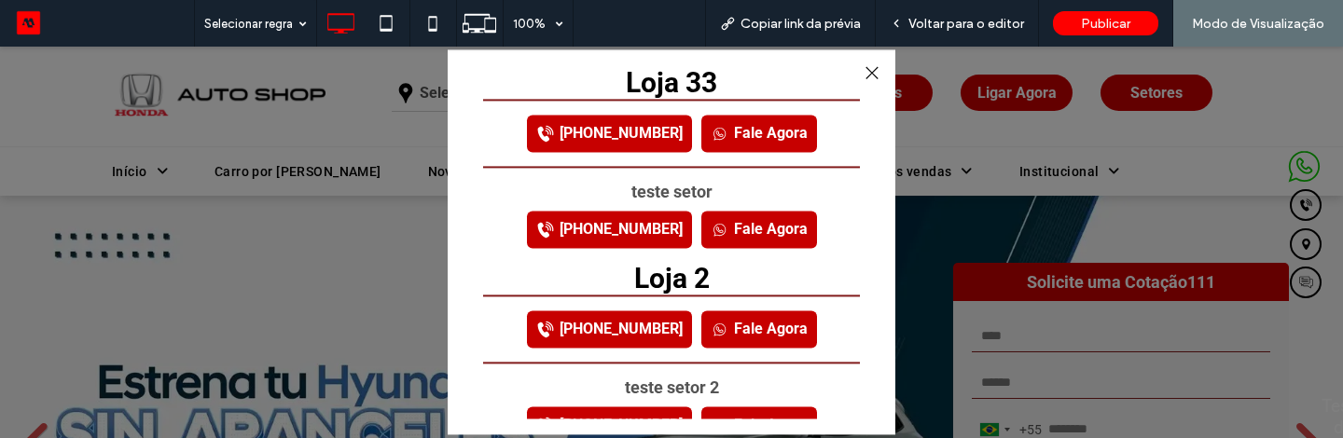
click at [870, 60] on div "Loja 33 [PHONE_NUMBER] Fale Agora teste setor [PHONE_NUMBER] Fale Agora Loja 2 …" at bounding box center [671, 241] width 411 height 385
click at [870, 68] on div at bounding box center [871, 73] width 25 height 25
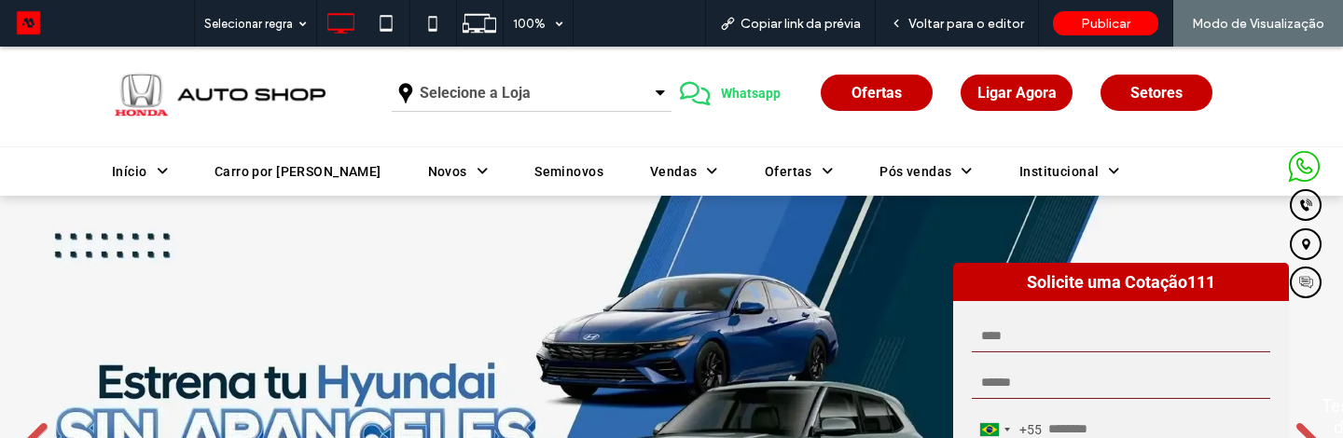
click at [735, 101] on span "Whatsapp" at bounding box center [751, 94] width 73 height 34
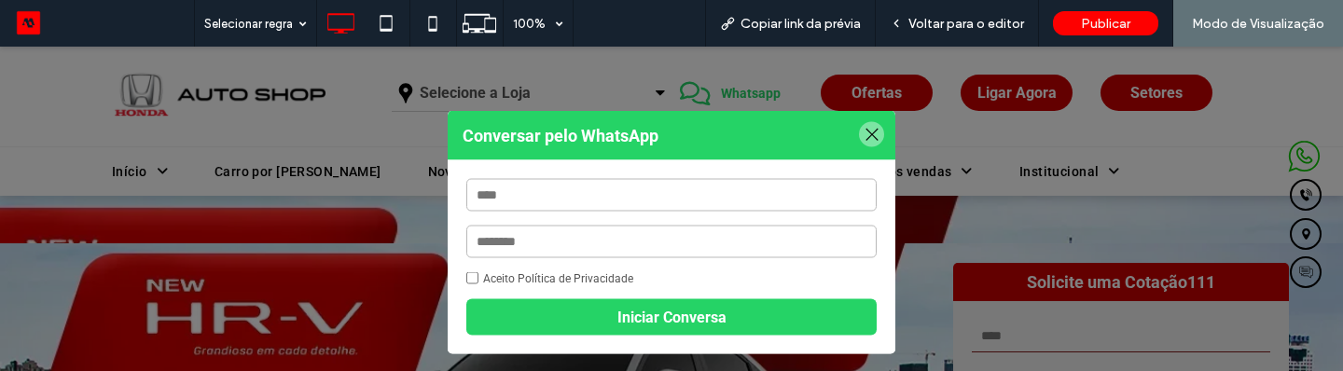
click at [882, 125] on strong "Conversar pelo WhatsApp" at bounding box center [672, 134] width 448 height 49
click at [877, 132] on div at bounding box center [871, 133] width 25 height 25
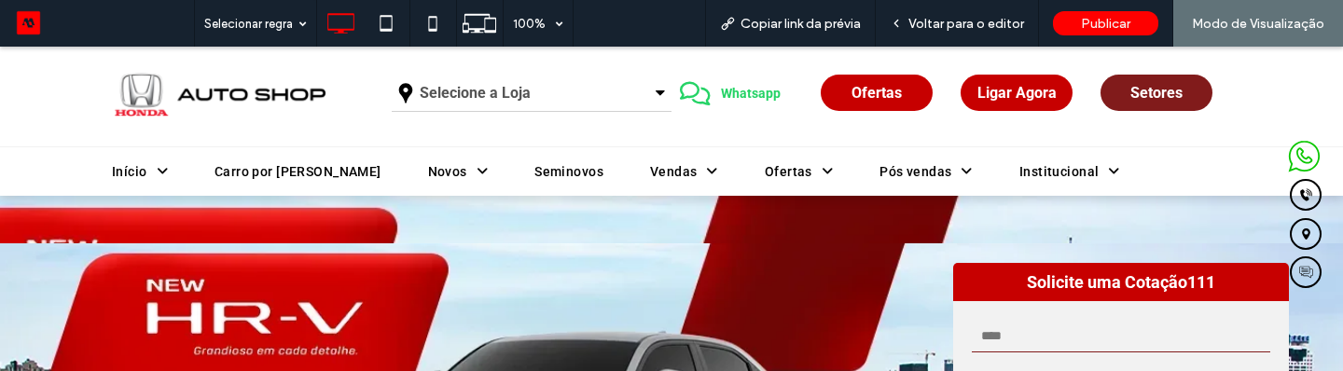
click at [1124, 94] on link "Setores" at bounding box center [1157, 93] width 112 height 36
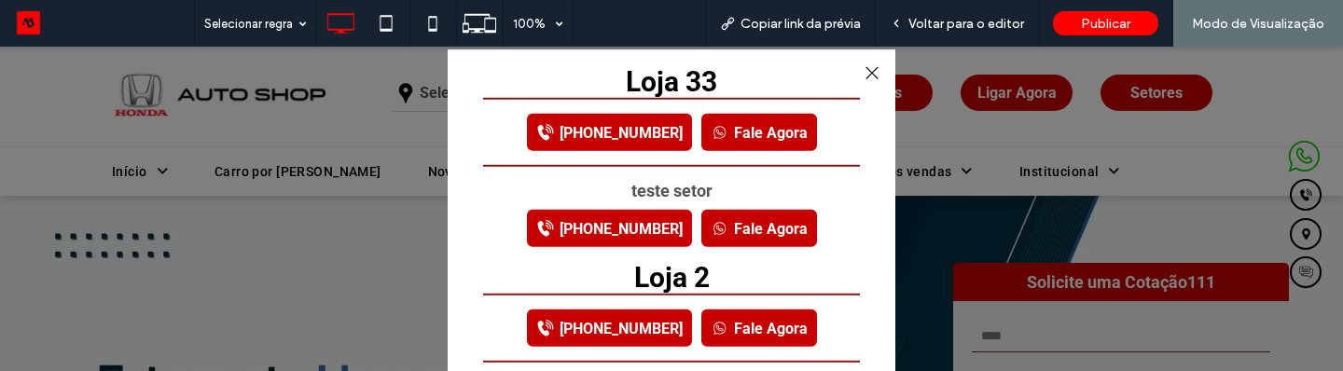
click at [755, 225] on link "Fale Agora" at bounding box center [760, 228] width 116 height 37
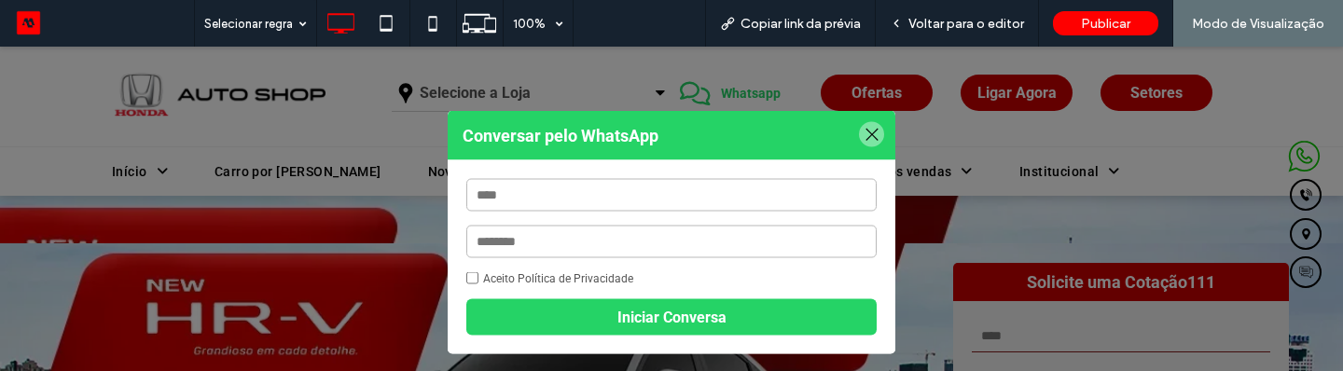
click at [870, 133] on div at bounding box center [871, 133] width 25 height 25
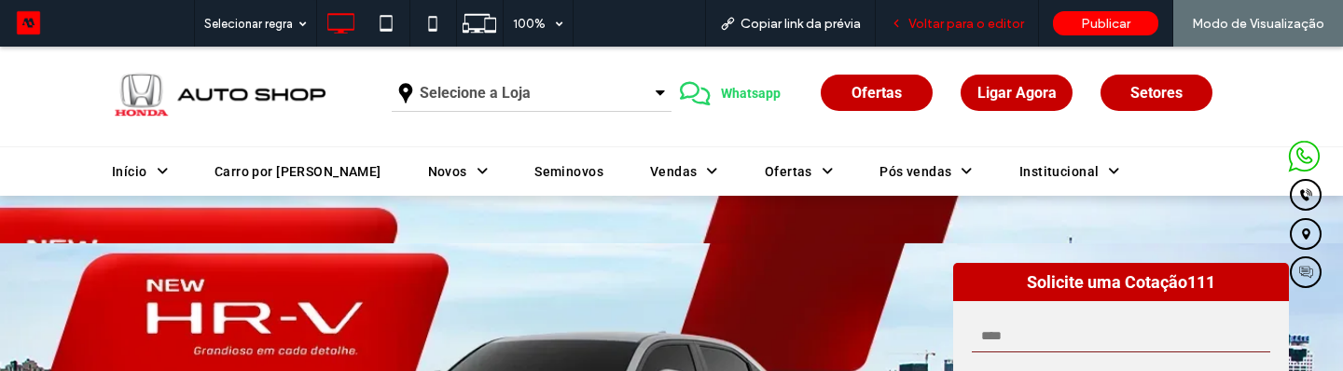
click at [980, 21] on span "Voltar para o editor" at bounding box center [967, 24] width 116 height 16
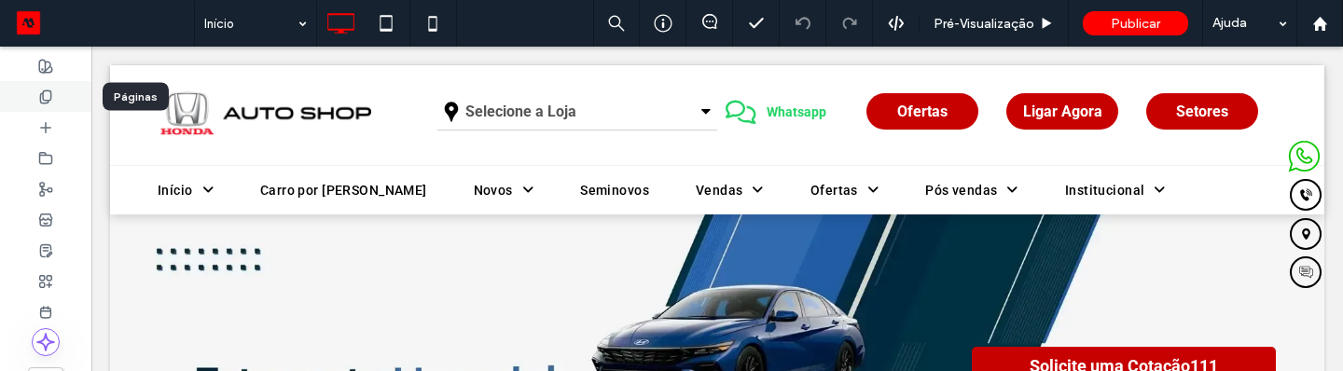
click at [52, 97] on icon at bounding box center [45, 97] width 15 height 15
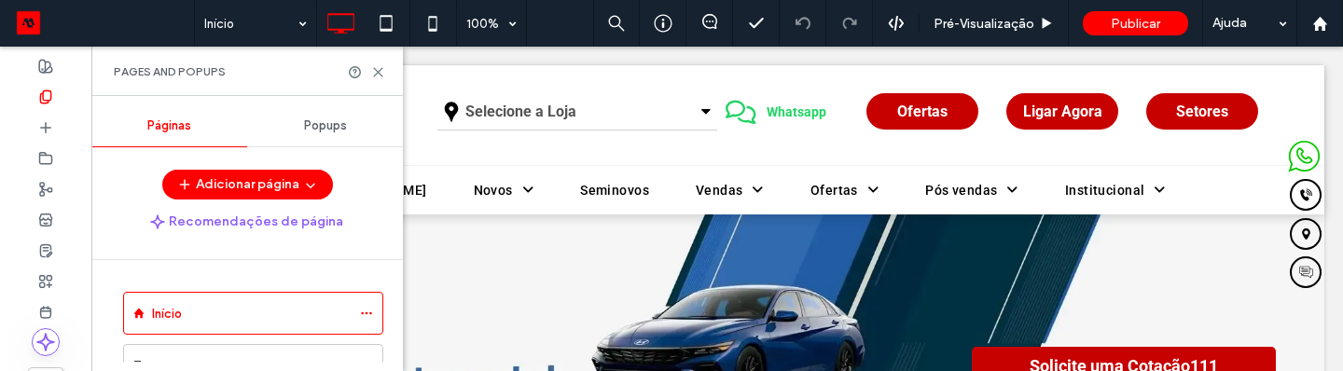
click at [333, 127] on span "Popups" at bounding box center [325, 125] width 43 height 15
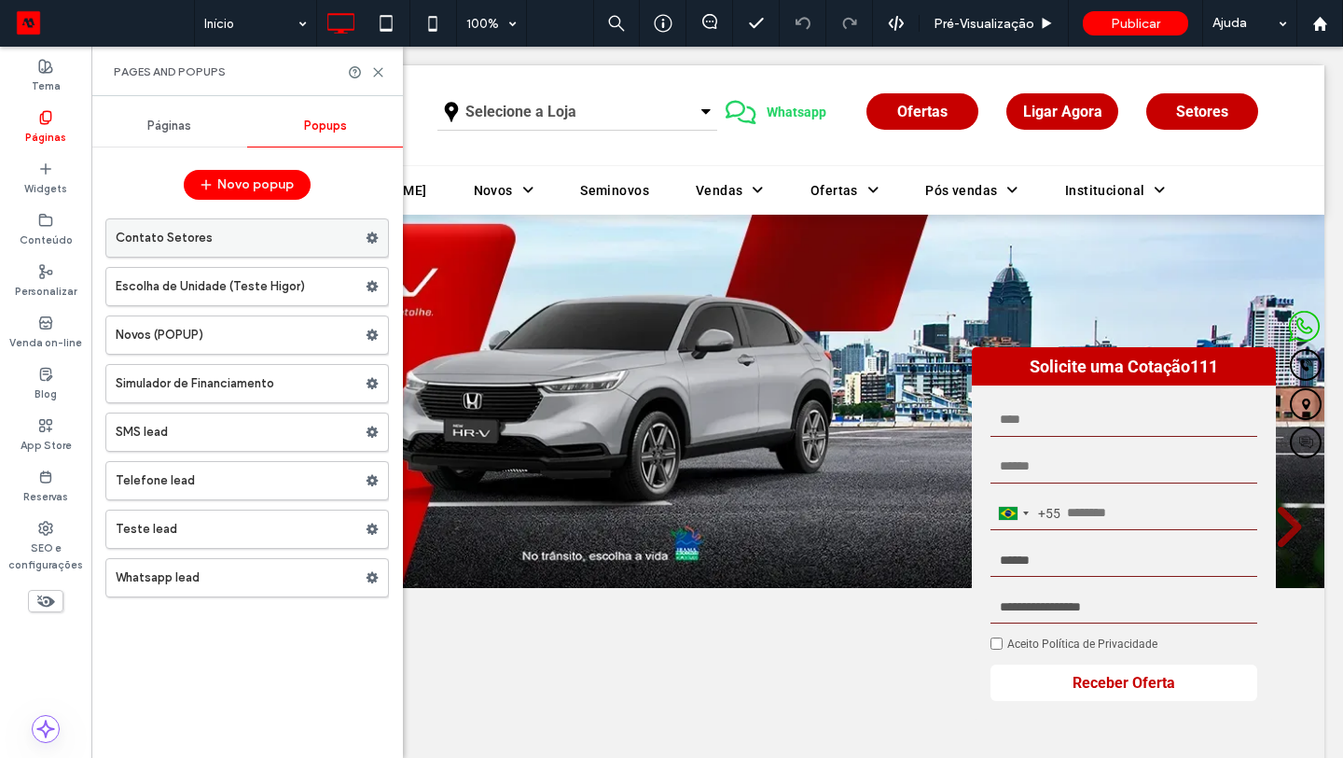
click at [262, 241] on label "Contato Setores" at bounding box center [241, 237] width 250 height 37
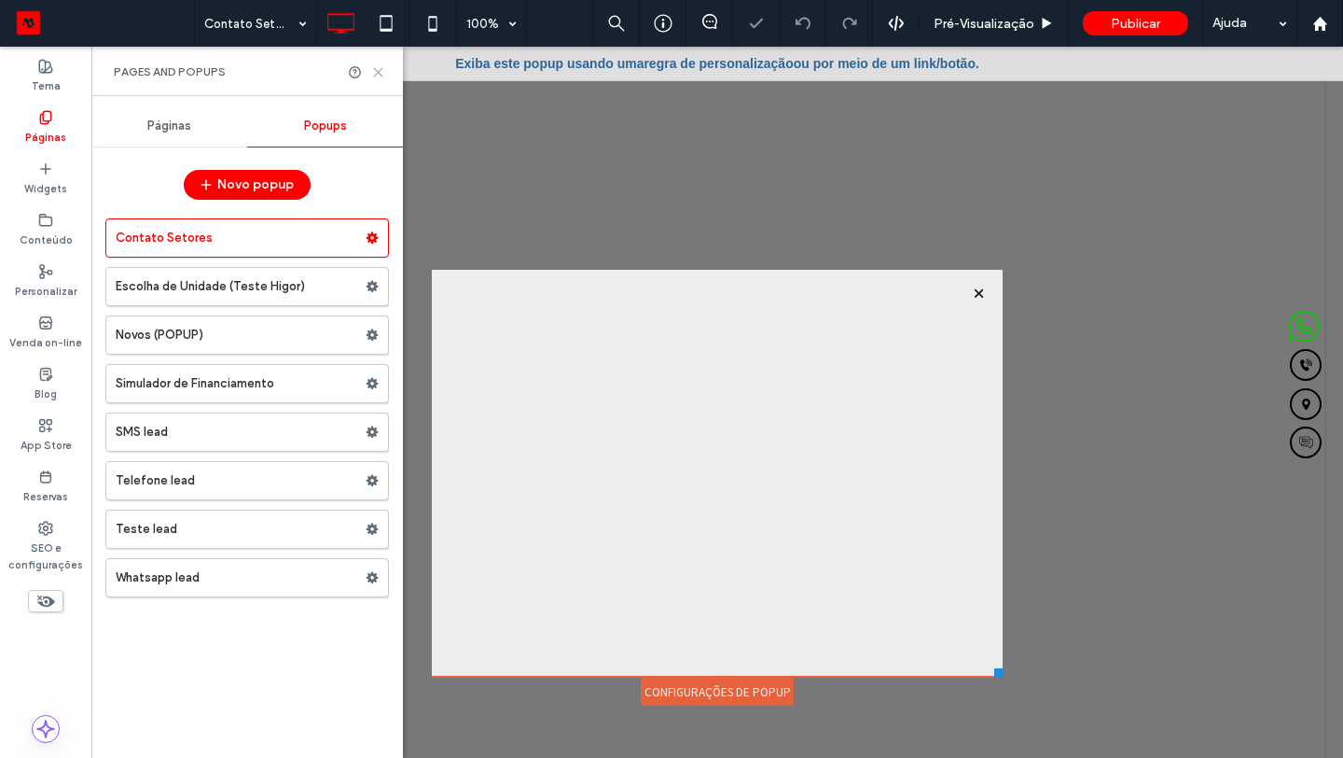
click at [378, 71] on use at bounding box center [378, 72] width 8 height 8
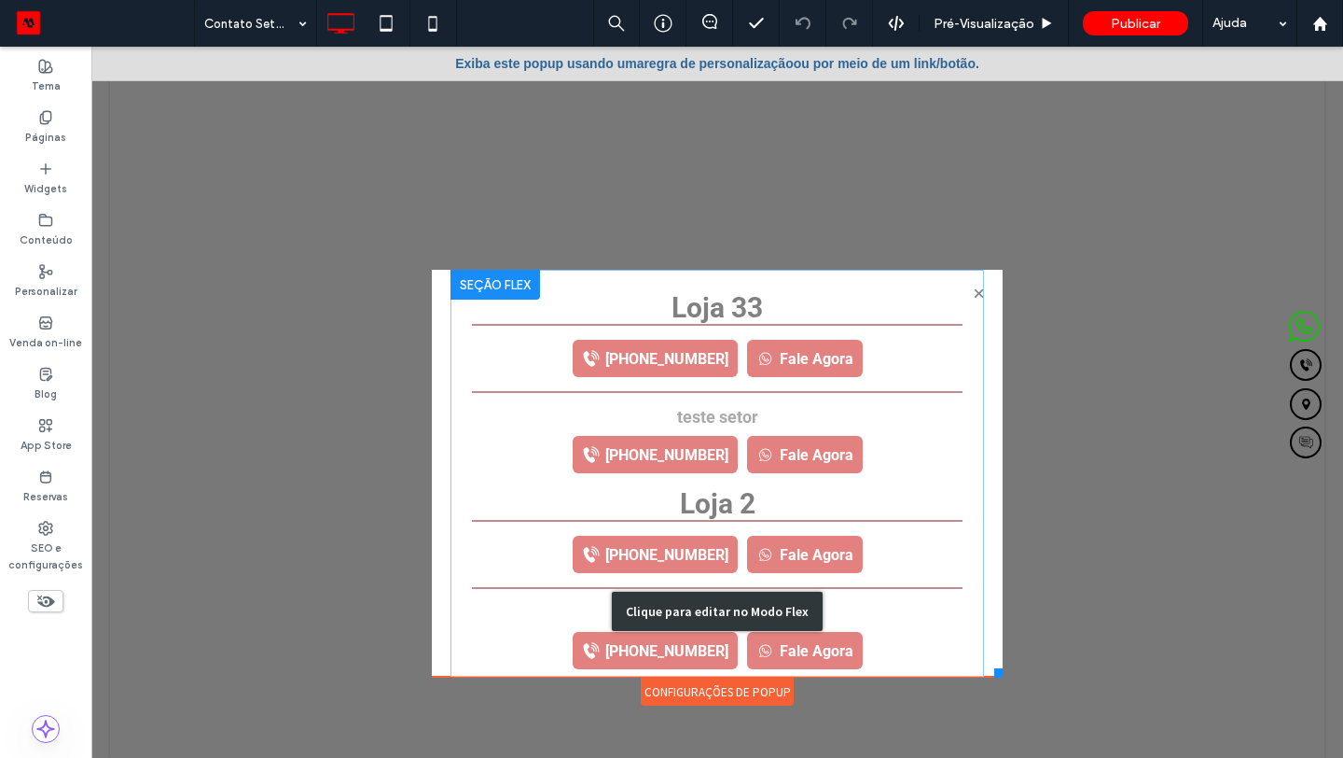
click at [793, 349] on div "Clique para editar no Modo Flex" at bounding box center [718, 611] width 534 height 683
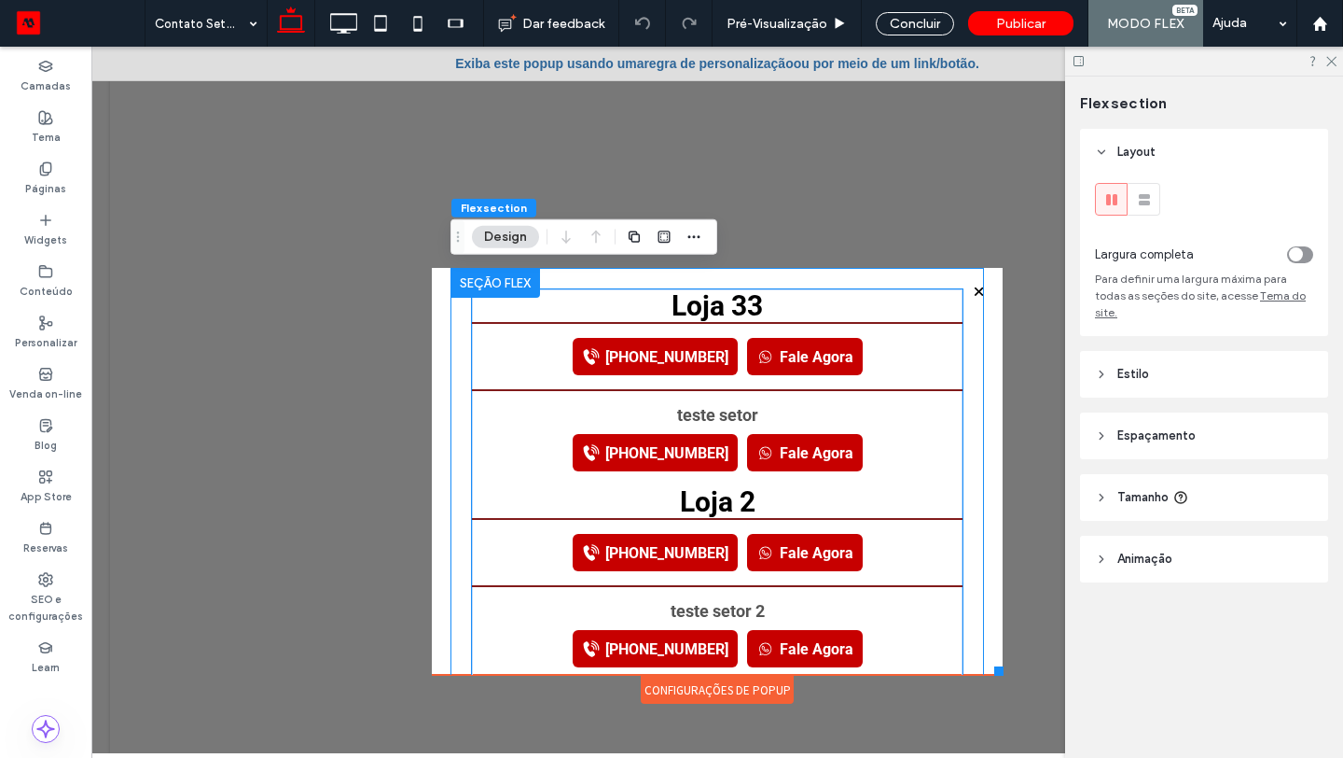
click at [761, 354] on icon at bounding box center [766, 356] width 19 height 19
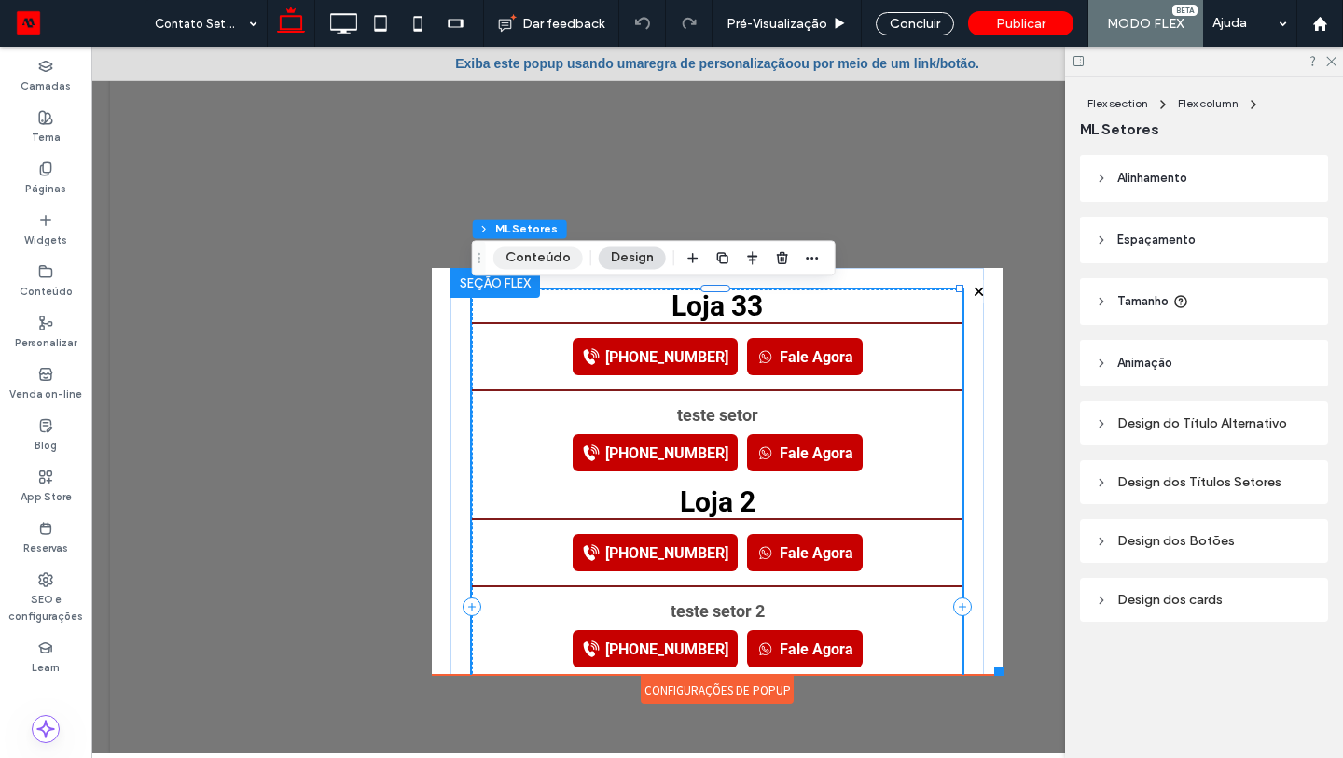
click at [526, 256] on button "Conteúdo" at bounding box center [539, 257] width 90 height 22
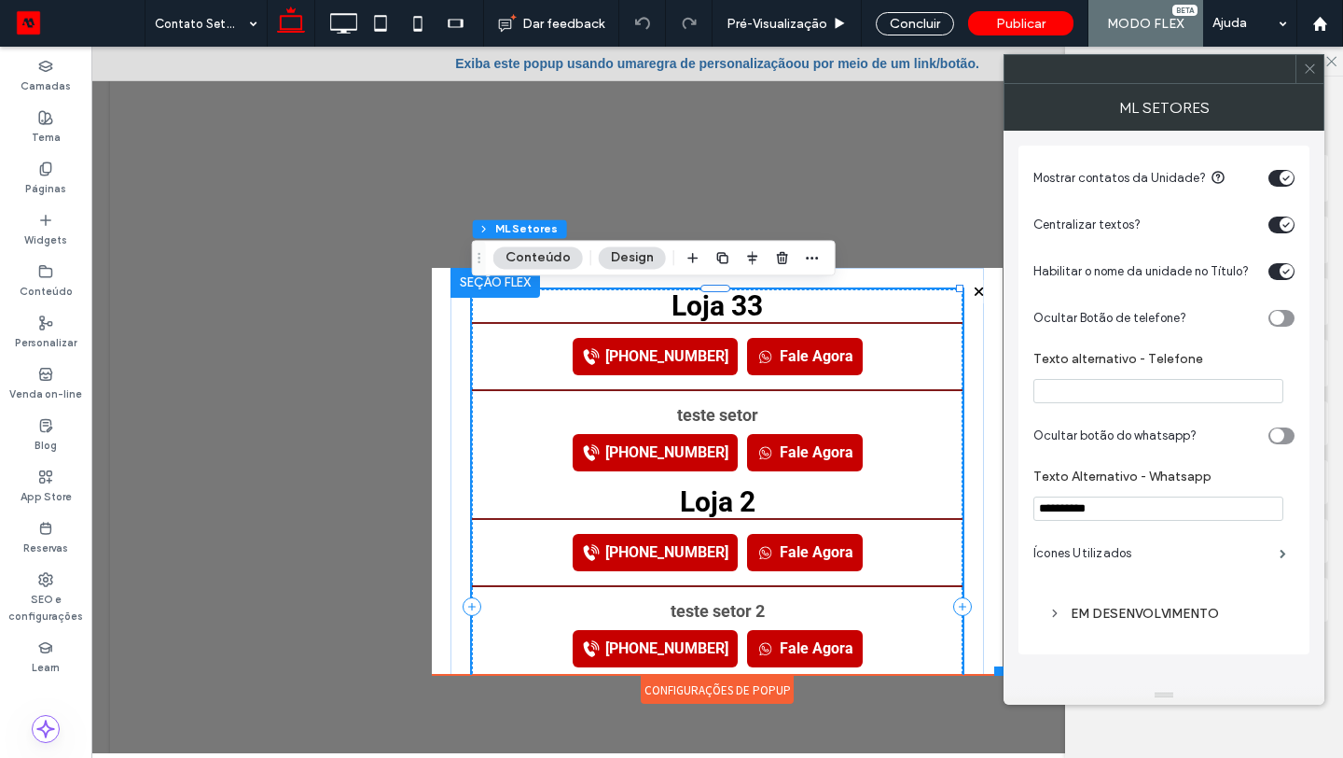
click at [1131, 438] on div "EM DESENVOLVIMENTO" at bounding box center [1164, 613] width 231 height 16
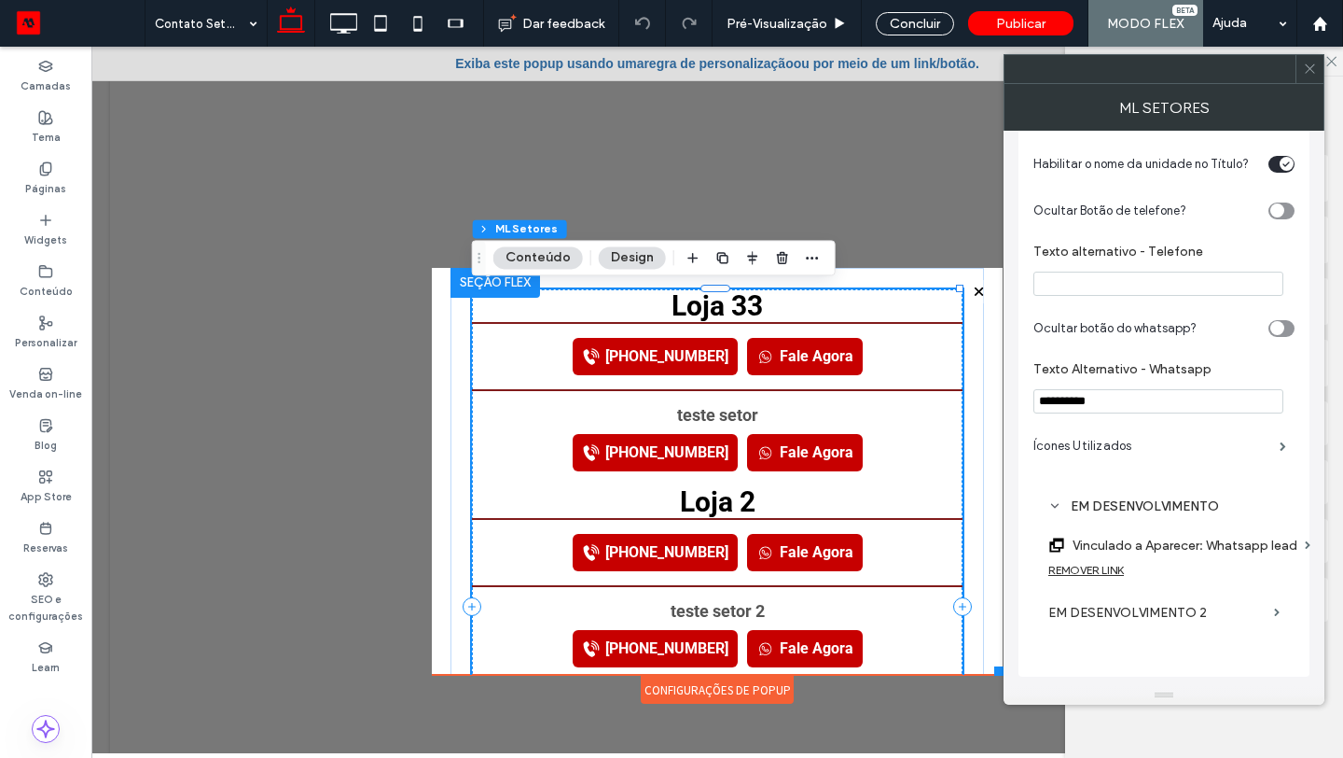
click at [1188, 438] on label "Vinculado a Aparecer: Whatsapp lead" at bounding box center [1185, 545] width 225 height 35
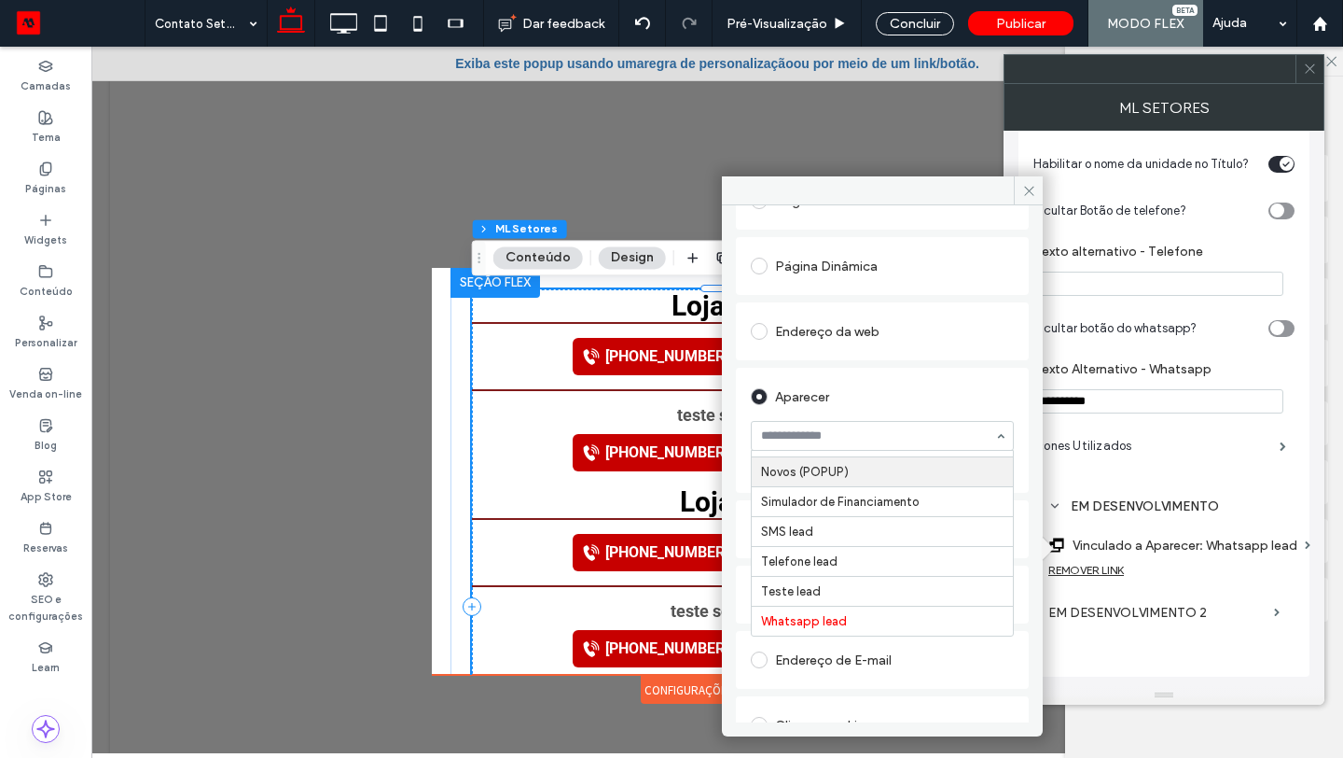
scroll to position [223, 0]
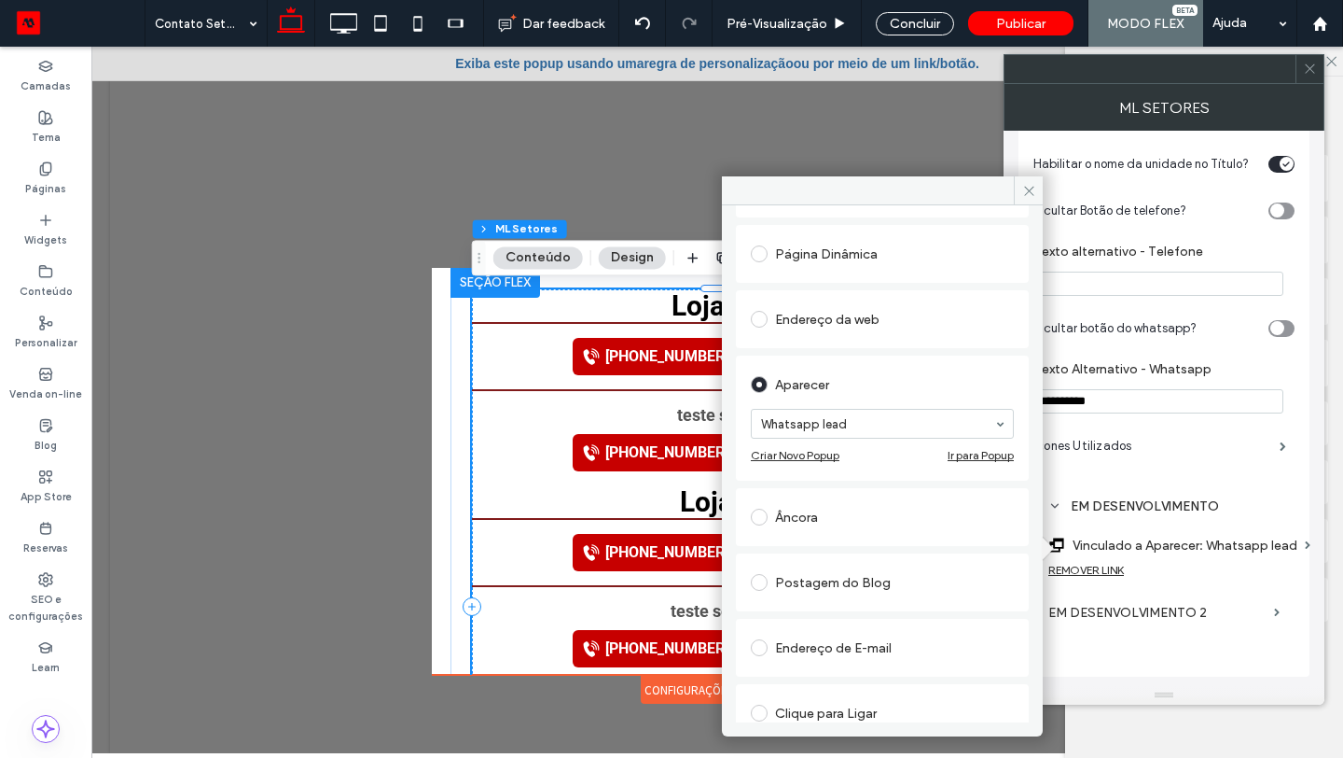
click at [1030, 188] on icon at bounding box center [1030, 191] width 14 height 14
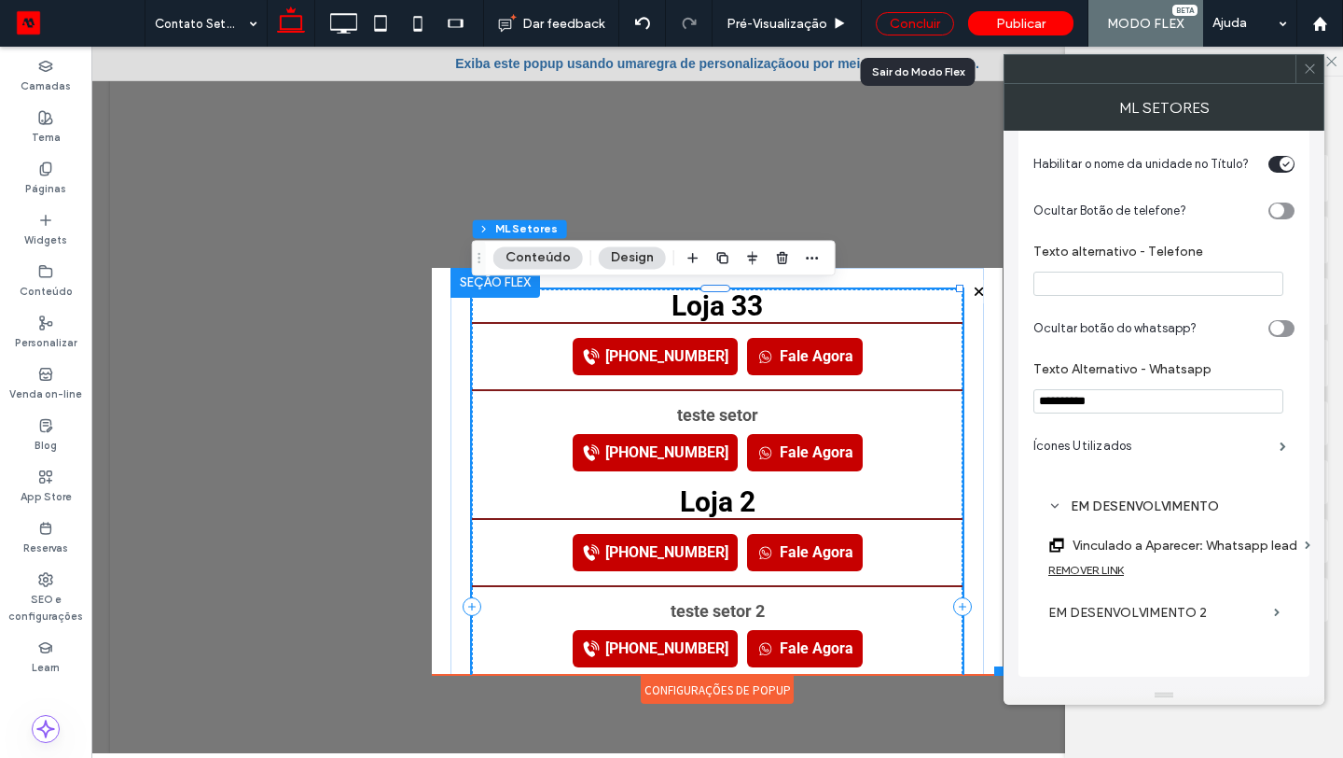
click at [917, 20] on div "Concluir" at bounding box center [915, 23] width 78 height 23
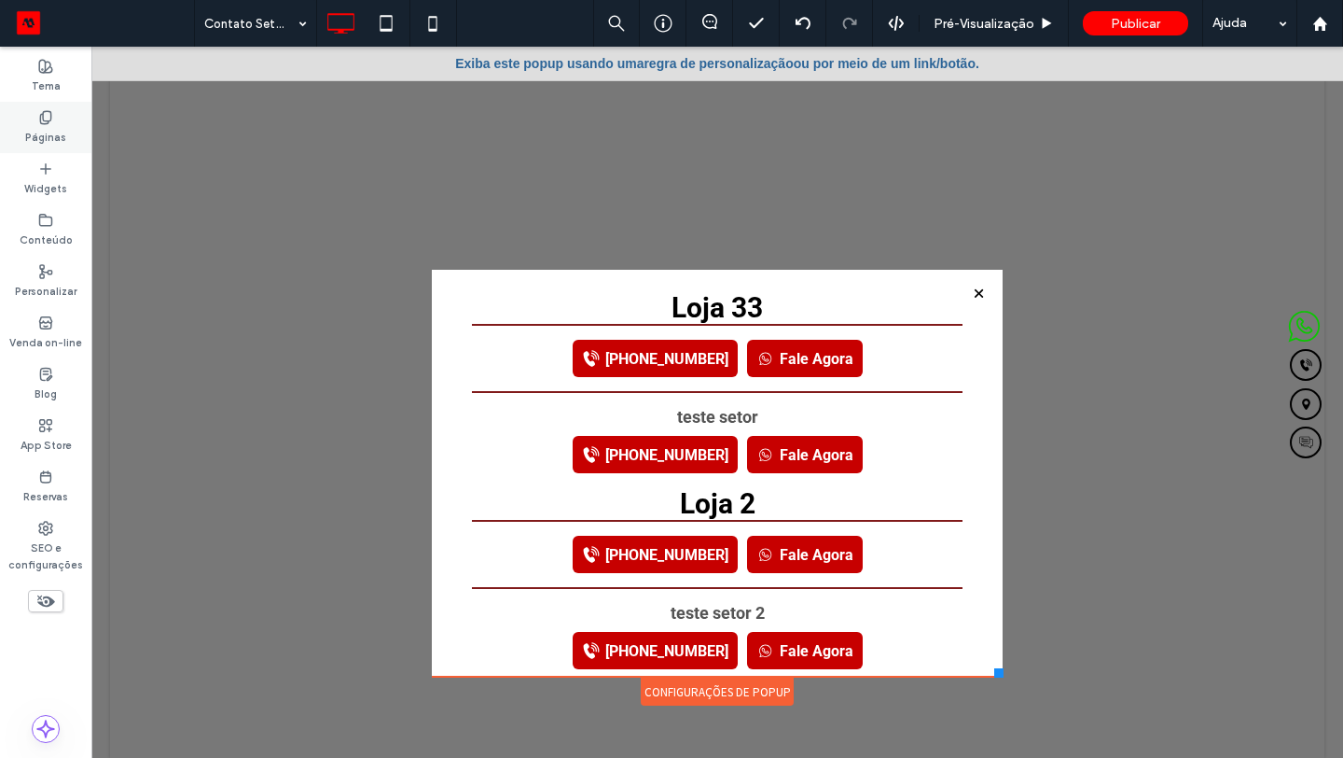
click at [0, 122] on div "Páginas" at bounding box center [45, 127] width 91 height 51
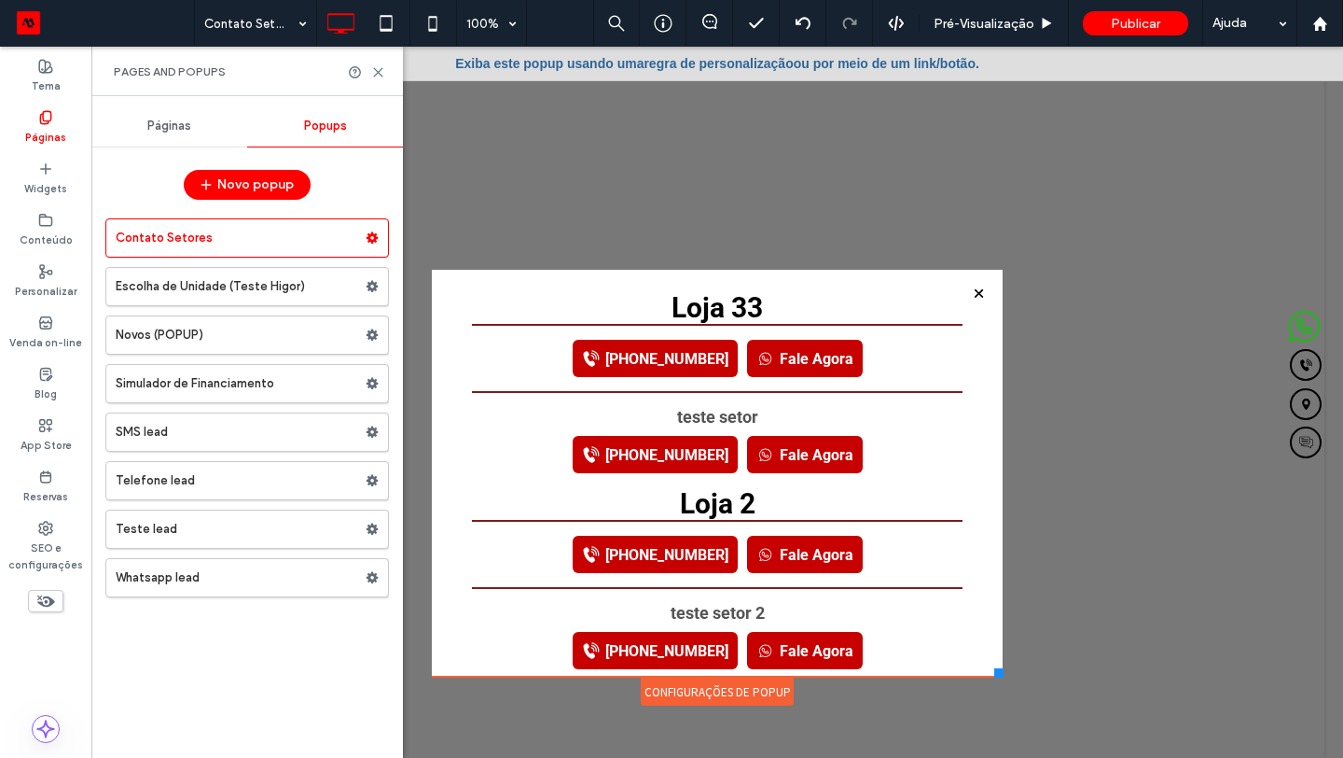
click at [211, 147] on div "Páginas Popups Novo popup Contato Setores Escolha de Unidade (Teste Higor) Novo…" at bounding box center [247, 426] width 312 height 643
click at [189, 135] on div "Páginas" at bounding box center [169, 125] width 156 height 41
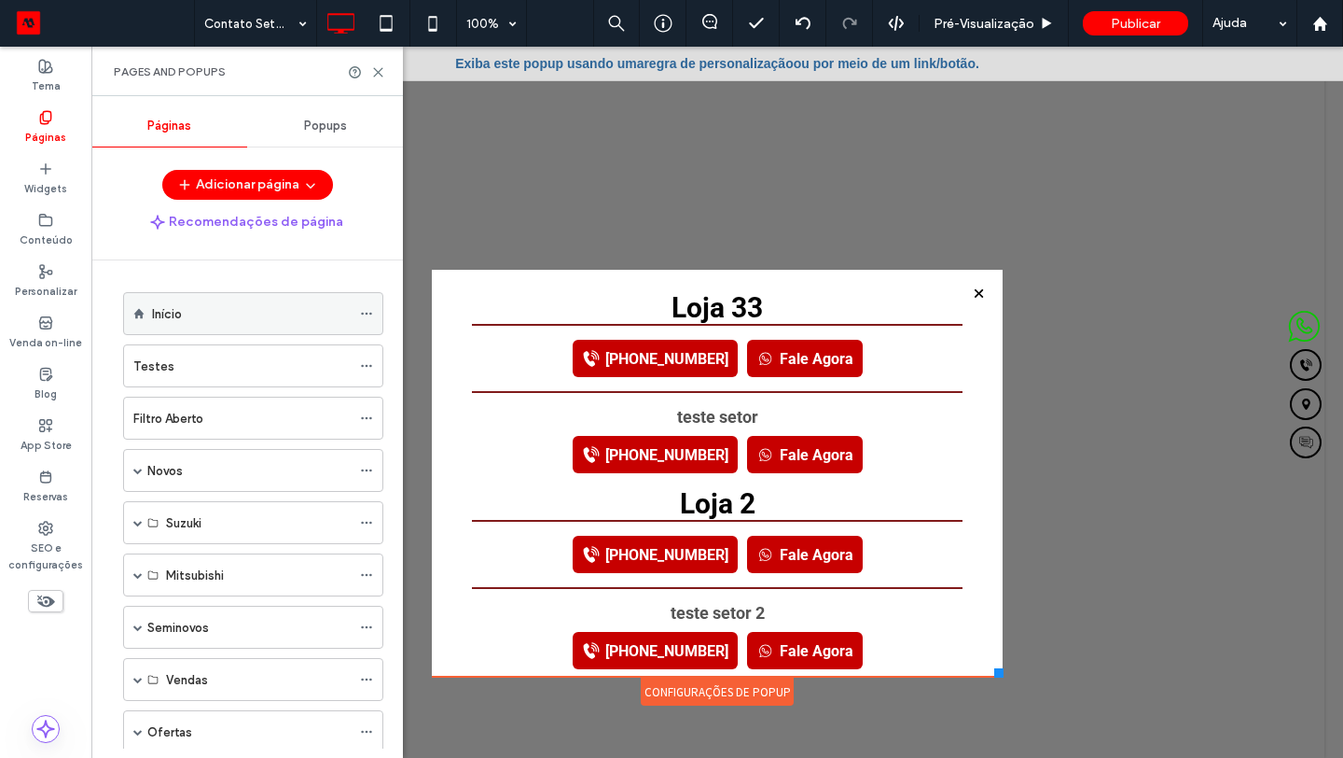
click at [196, 324] on div "Início" at bounding box center [251, 313] width 199 height 41
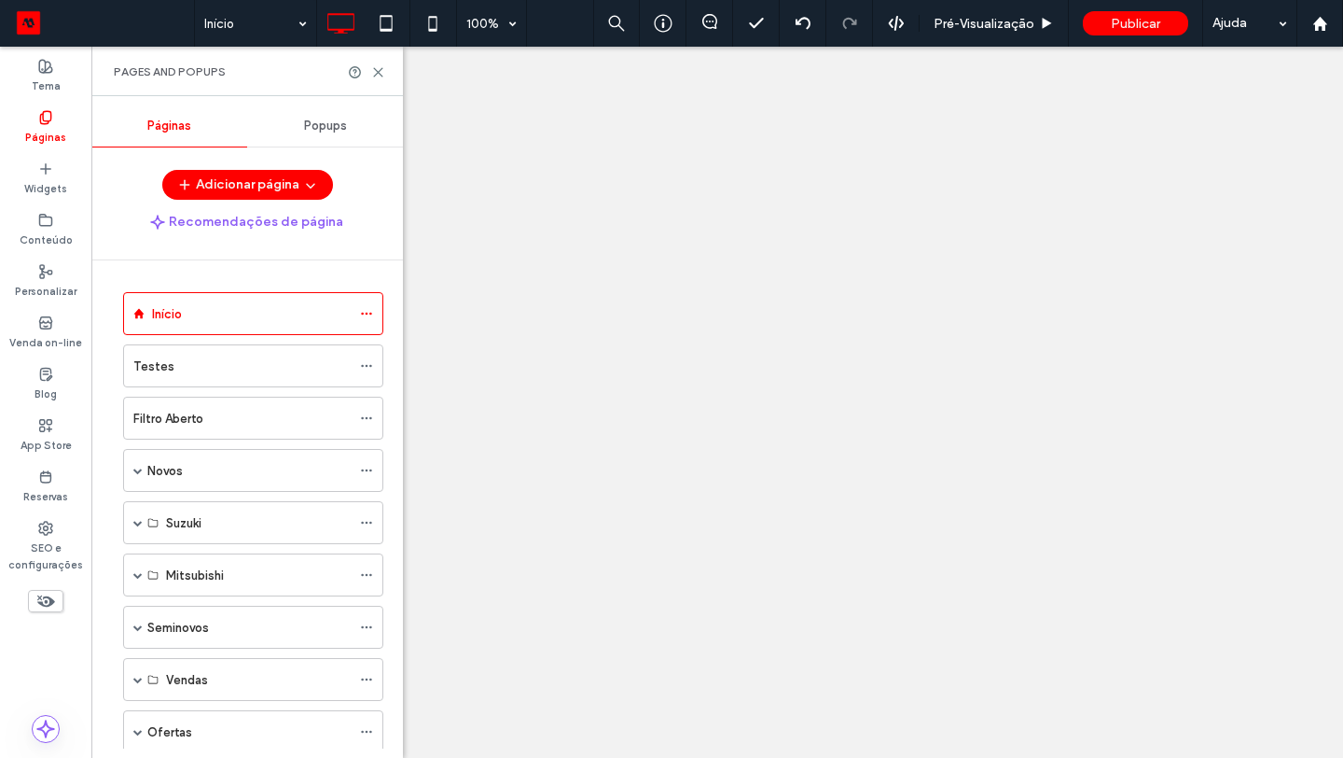
click at [379, 72] on div at bounding box center [671, 379] width 1343 height 758
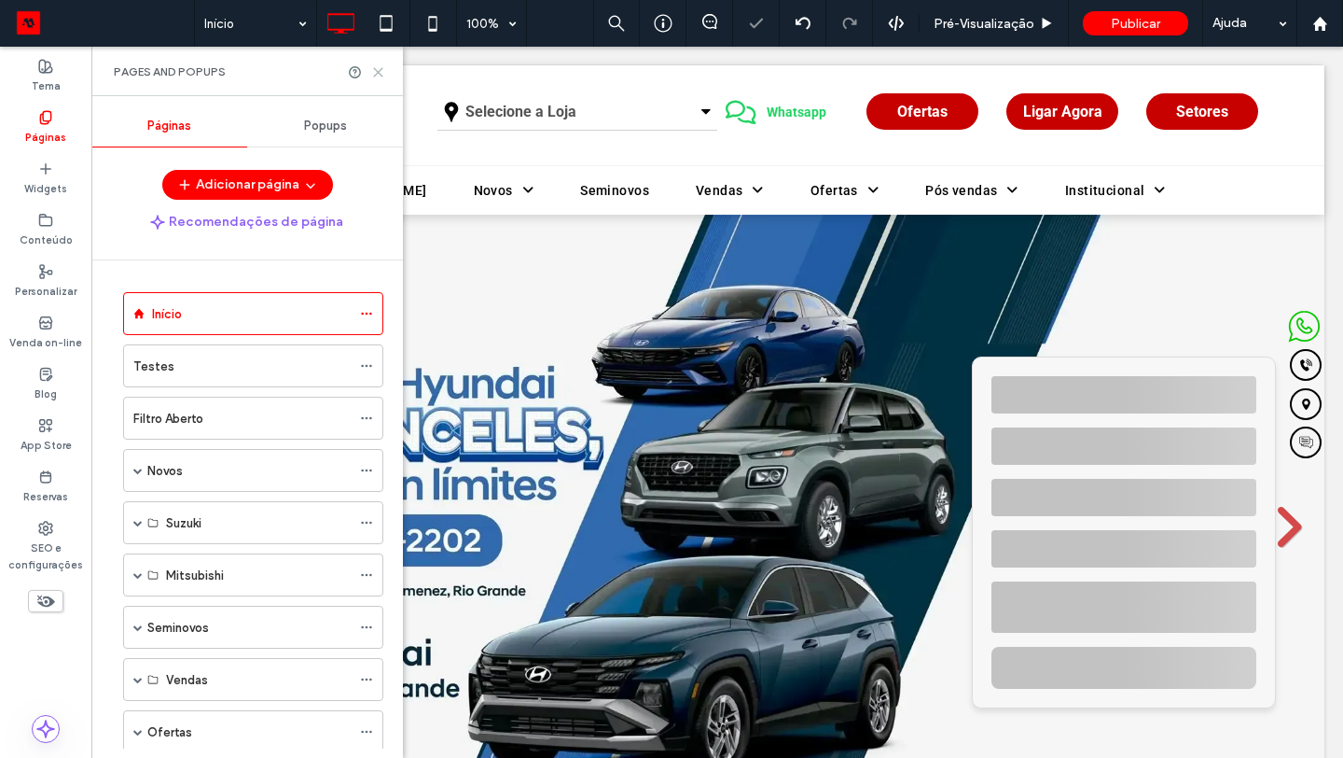
click at [376, 71] on icon at bounding box center [378, 72] width 14 height 14
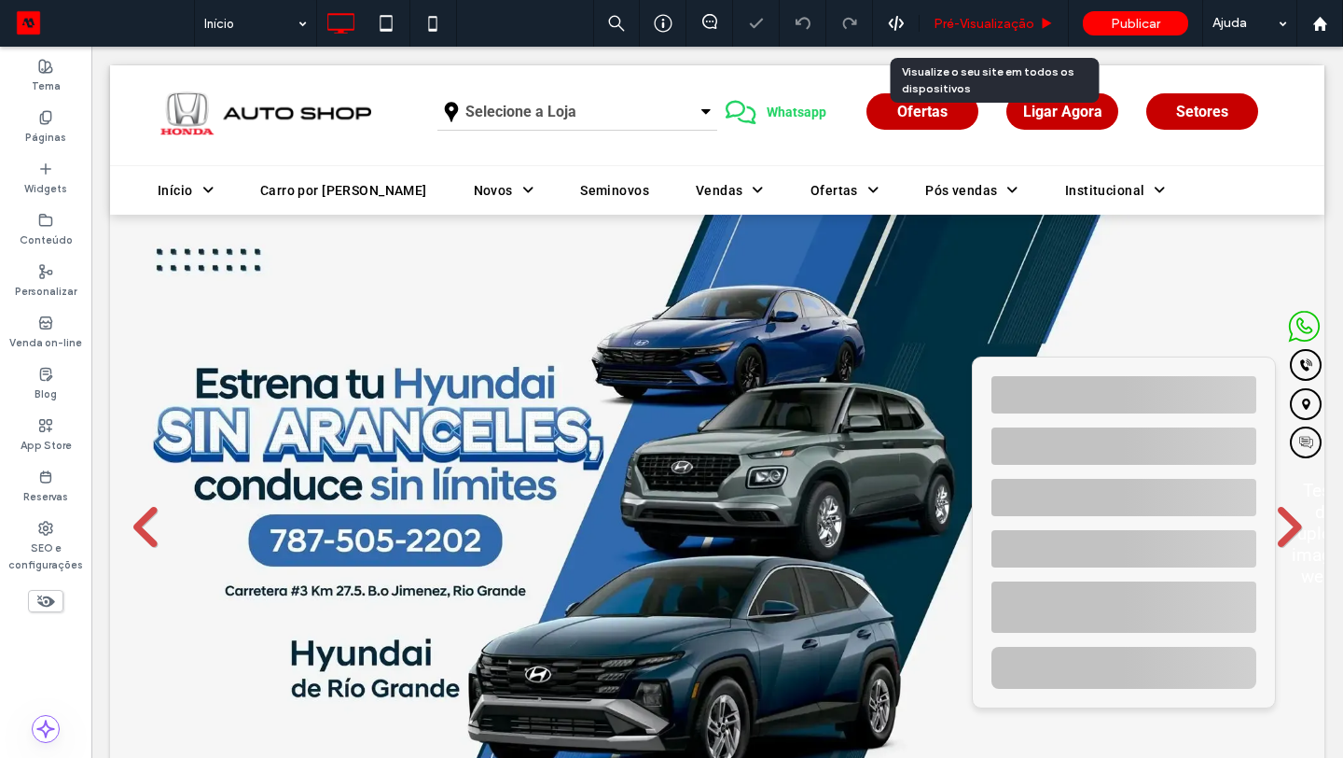
click at [975, 21] on span "Pré-Visualizaçāo" at bounding box center [984, 24] width 101 height 16
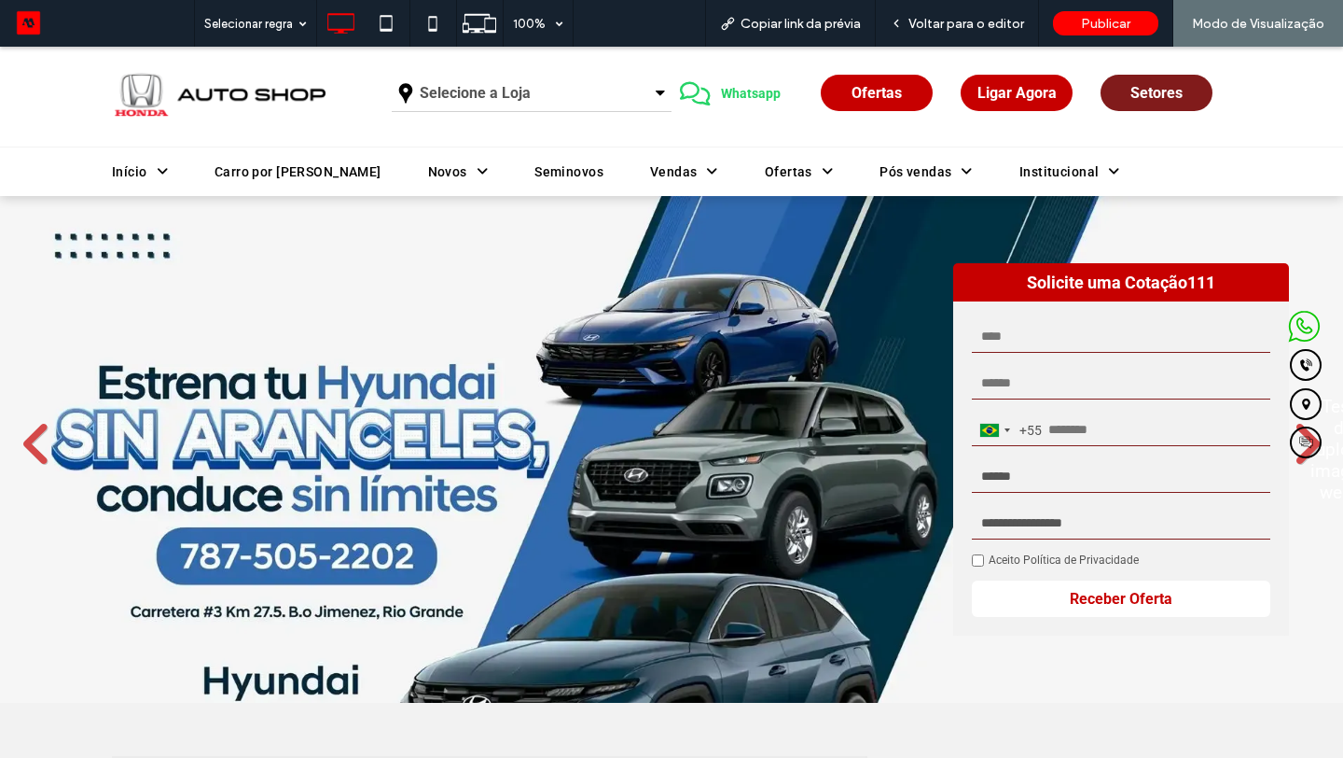
click at [1153, 91] on span "Setores" at bounding box center [1157, 93] width 52 height 18
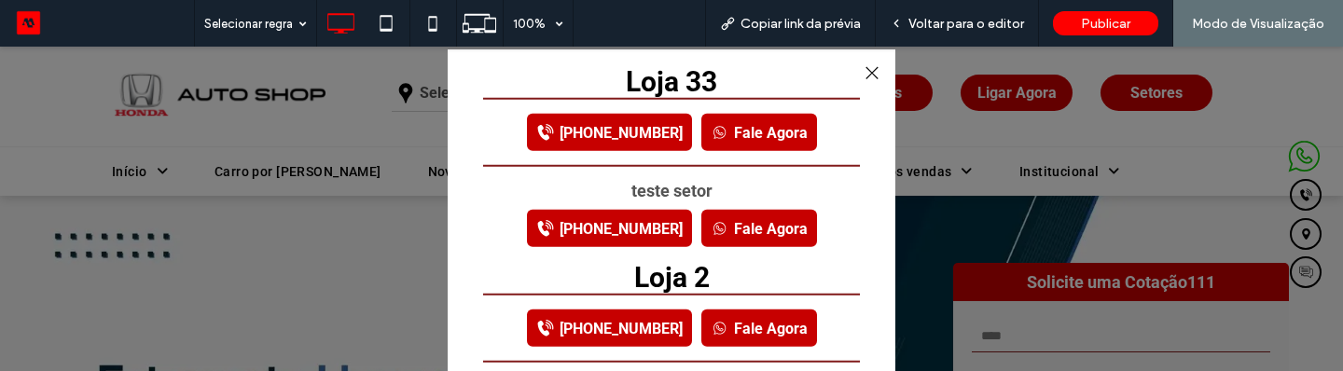
click at [755, 236] on link "Fale Agora" at bounding box center [760, 228] width 116 height 37
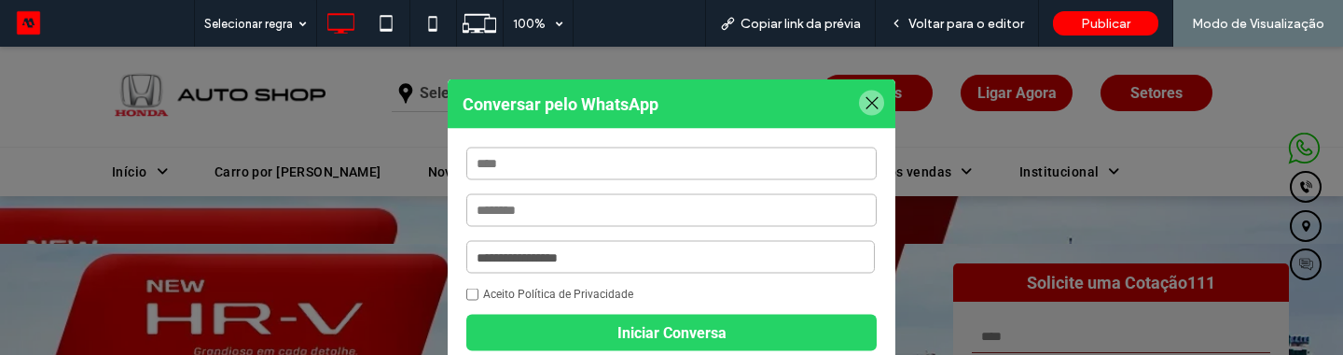
click at [596, 166] on input "text" at bounding box center [671, 163] width 411 height 33
type input "**********"
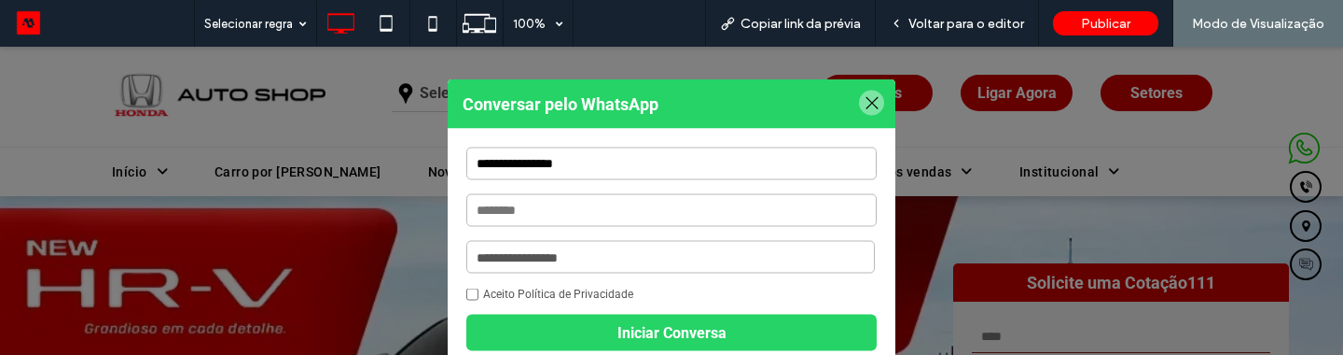
click at [696, 216] on input "text" at bounding box center [671, 210] width 411 height 33
type input "**********"
click at [736, 258] on select "**********" at bounding box center [670, 257] width 409 height 33
select select "*****"
click at [467, 241] on select "**********" at bounding box center [670, 257] width 409 height 33
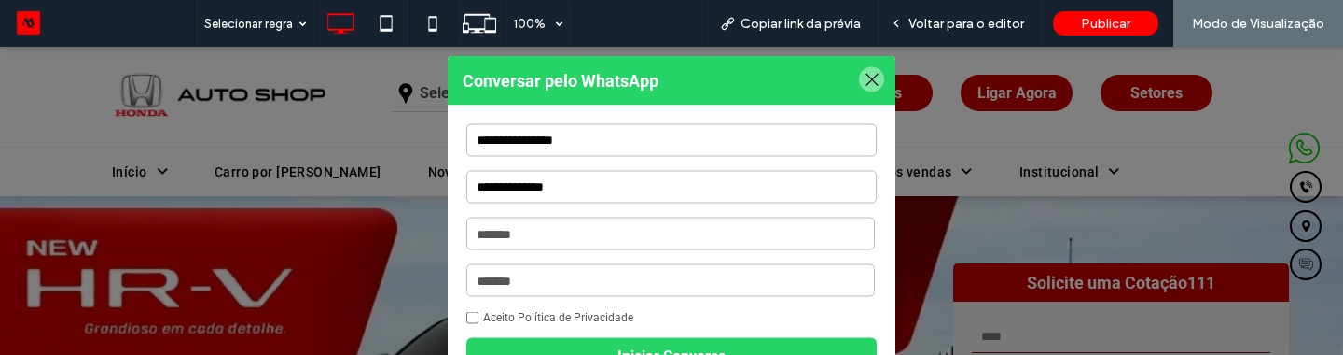
click at [502, 284] on select "**********" at bounding box center [670, 280] width 409 height 33
select select "**********"
click at [467, 264] on select "**********" at bounding box center [670, 280] width 409 height 33
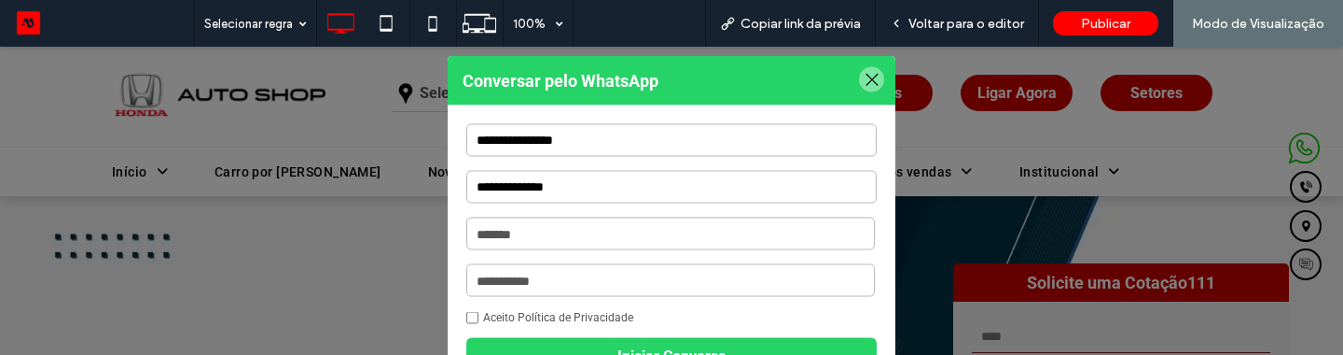
click at [507, 340] on button "Iniciar Conversa" at bounding box center [671, 356] width 411 height 36
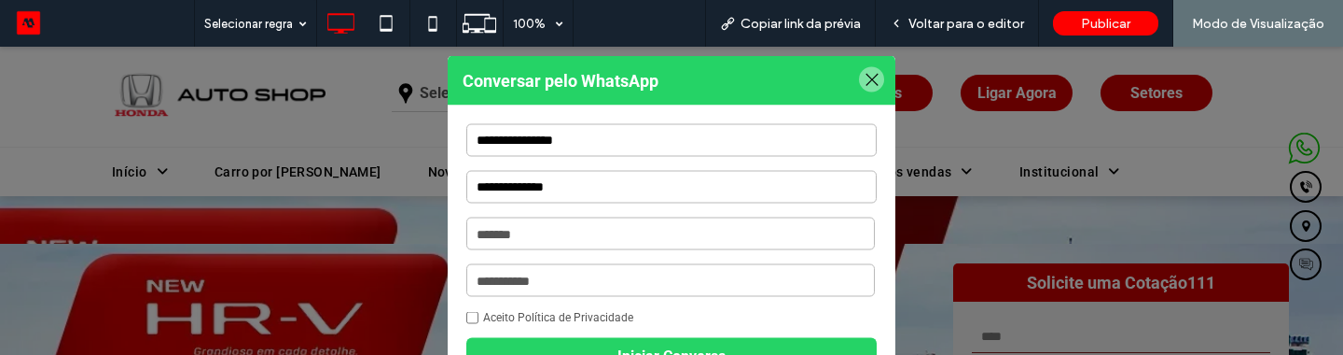
click at [613, 285] on select "**********" at bounding box center [670, 280] width 409 height 33
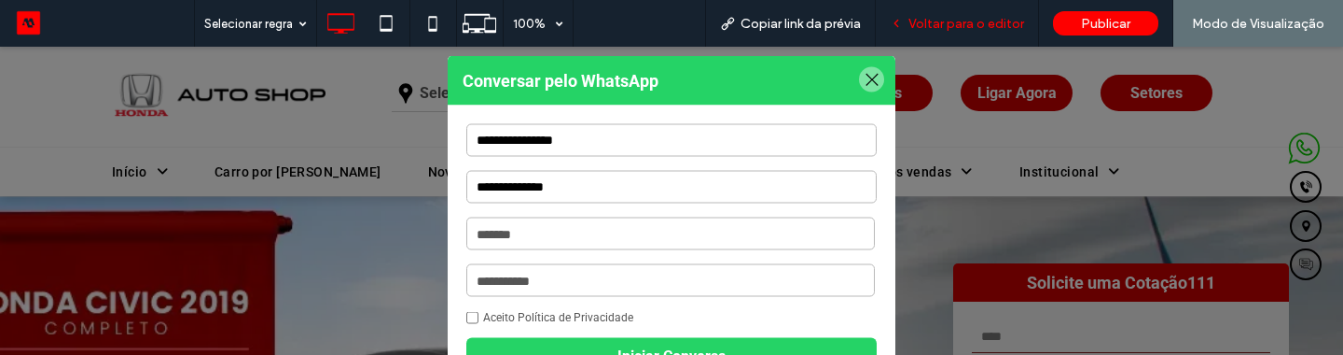
click at [948, 17] on span "Voltar para o editor" at bounding box center [967, 24] width 116 height 16
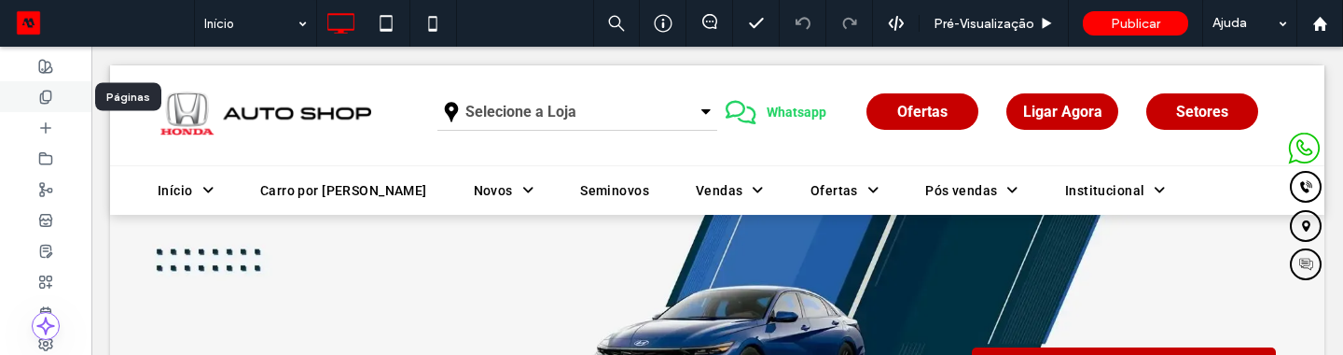
drag, startPoint x: 38, startPoint y: 101, endPoint x: 119, endPoint y: 70, distance: 86.8
click at [38, 101] on icon at bounding box center [45, 97] width 15 height 15
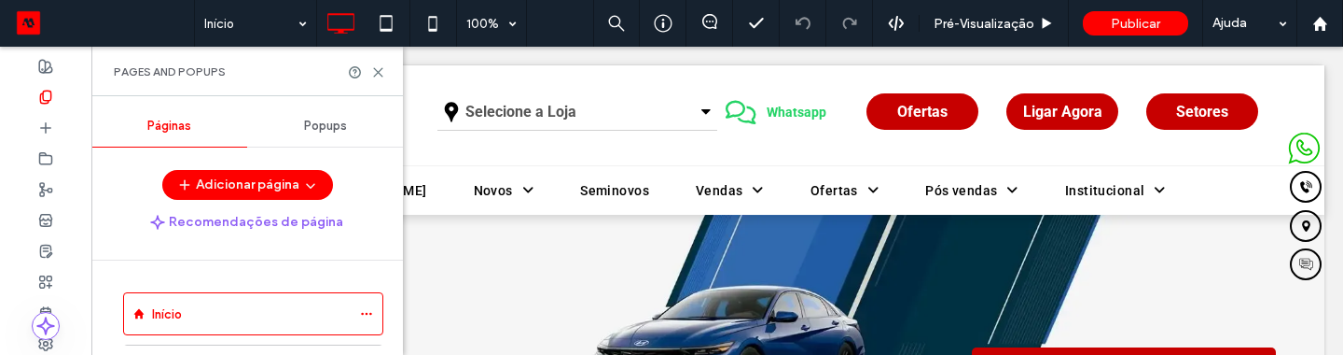
click at [335, 132] on span "Popups" at bounding box center [325, 125] width 43 height 15
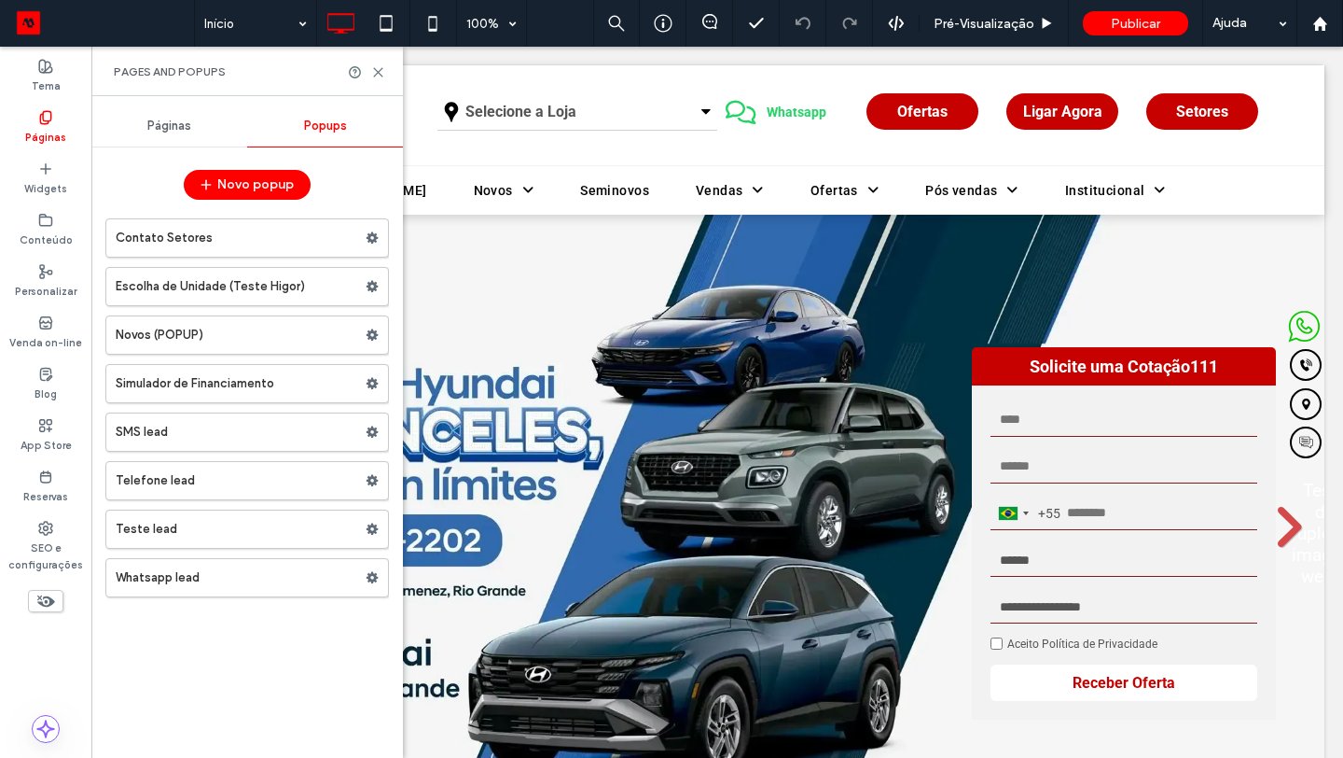
click at [193, 438] on label "Whatsapp lead" at bounding box center [241, 577] width 250 height 37
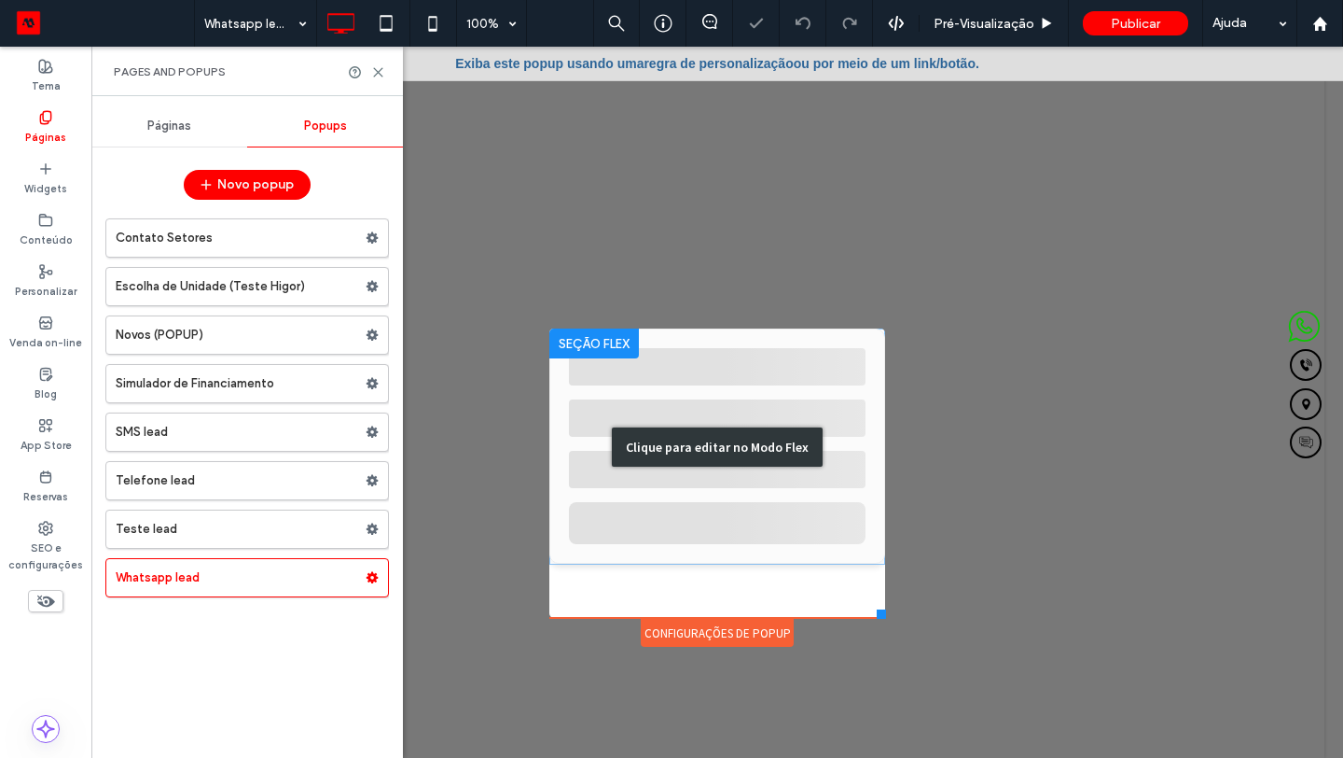
click at [633, 374] on div "Clique para editar no Modo Flex" at bounding box center [718, 446] width 336 height 236
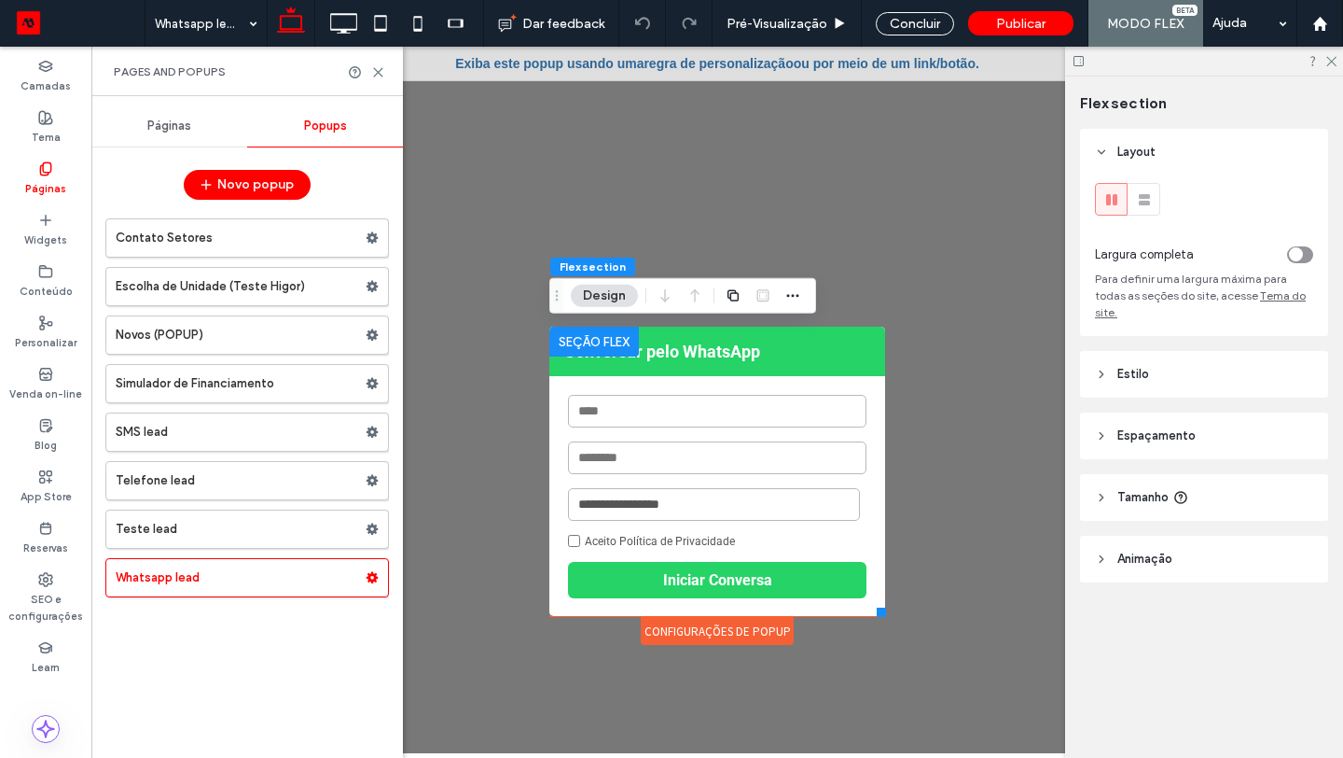
click at [623, 351] on div at bounding box center [595, 342] width 90 height 30
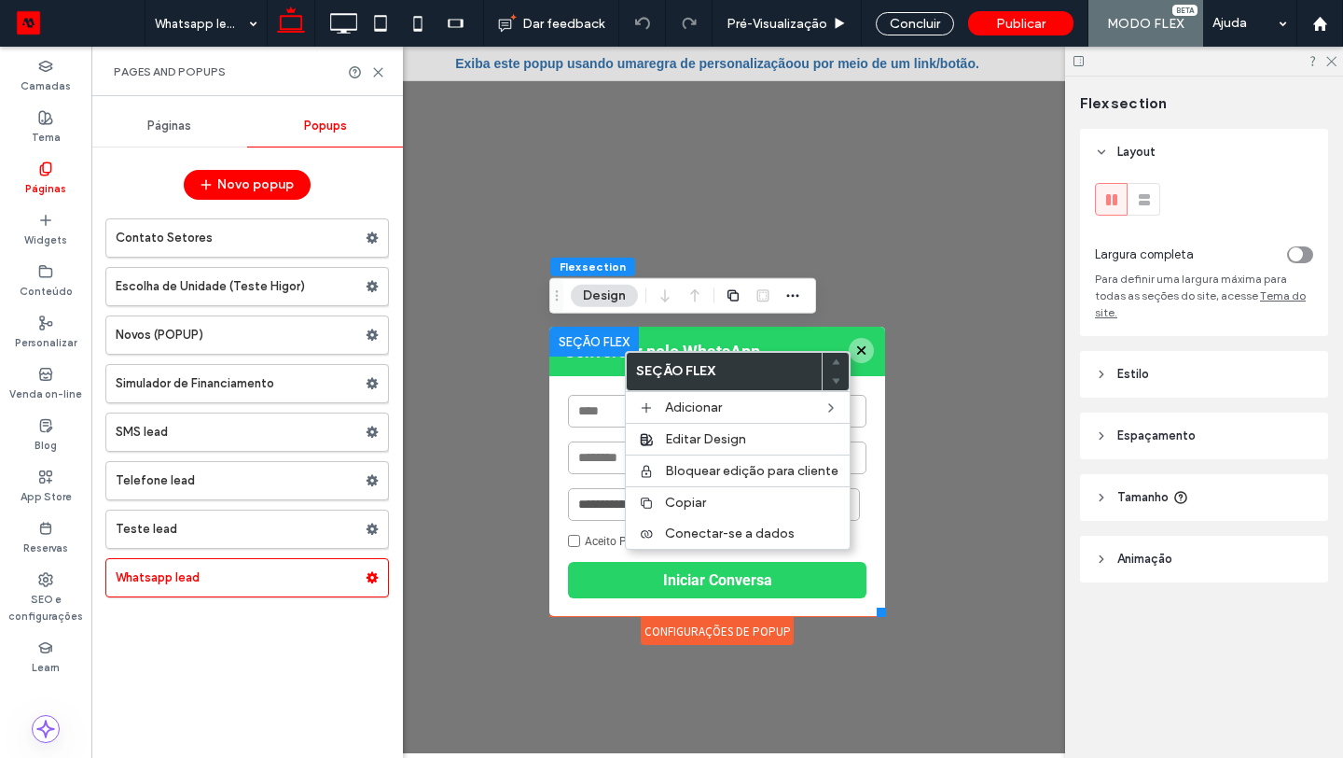
click at [715, 318] on div at bounding box center [718, 250] width 336 height 149
click at [696, 354] on label "Seção Flex" at bounding box center [724, 371] width 195 height 37
click at [710, 337] on strong "Conversar pelo WhatsApp" at bounding box center [718, 351] width 336 height 49
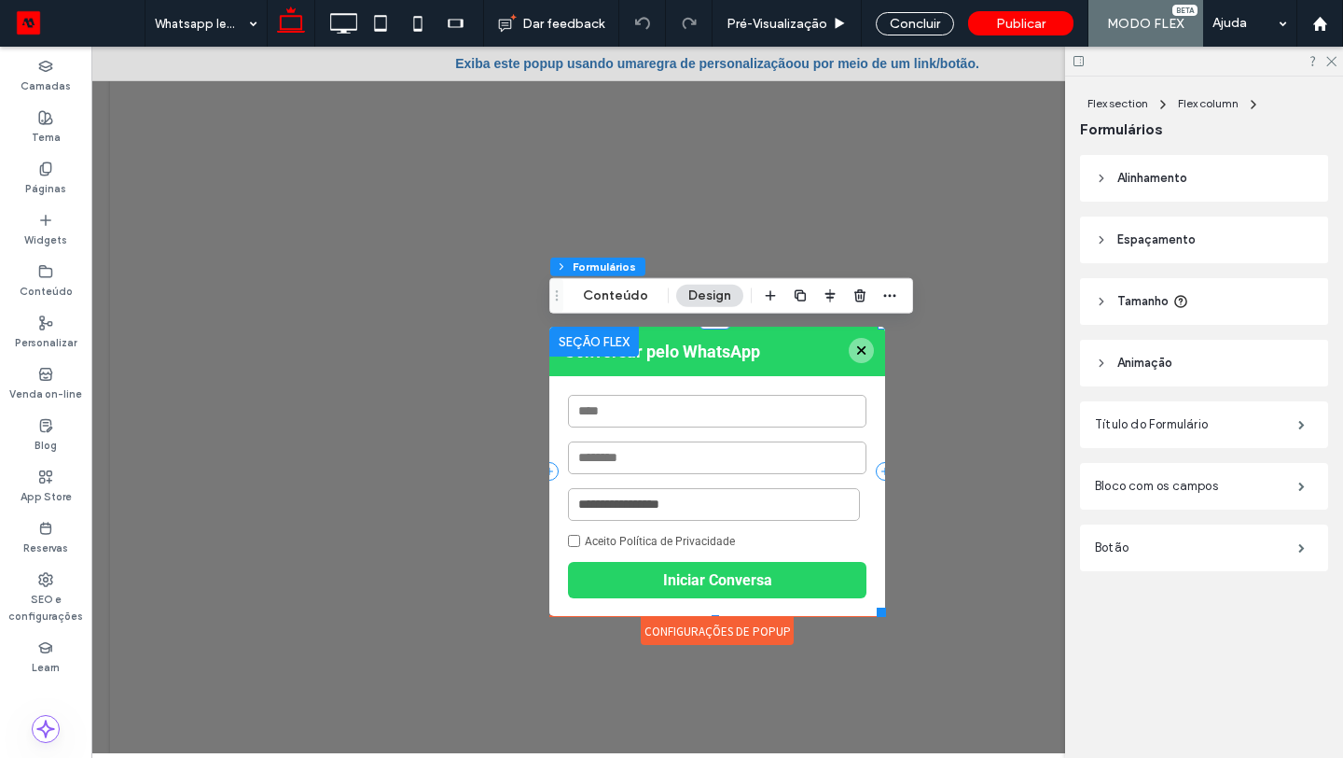
click at [628, 310] on div "Flex section Flex column Formulários Conteúdo Design" at bounding box center [732, 295] width 364 height 35
click at [628, 291] on button "Conteúdo" at bounding box center [616, 296] width 90 height 22
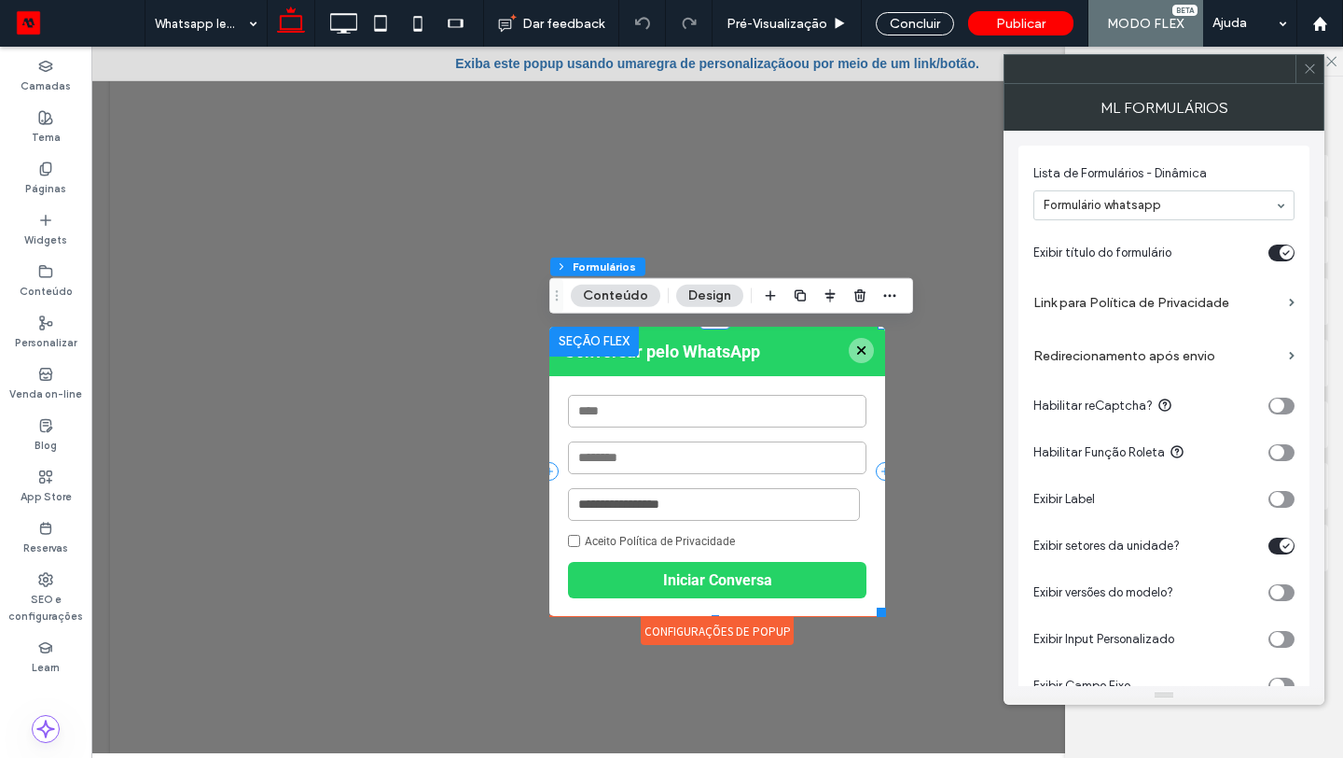
click at [1274, 438] on div "toggle" at bounding box center [1282, 545] width 26 height 17
click at [912, 22] on div "Concluir" at bounding box center [915, 23] width 78 height 23
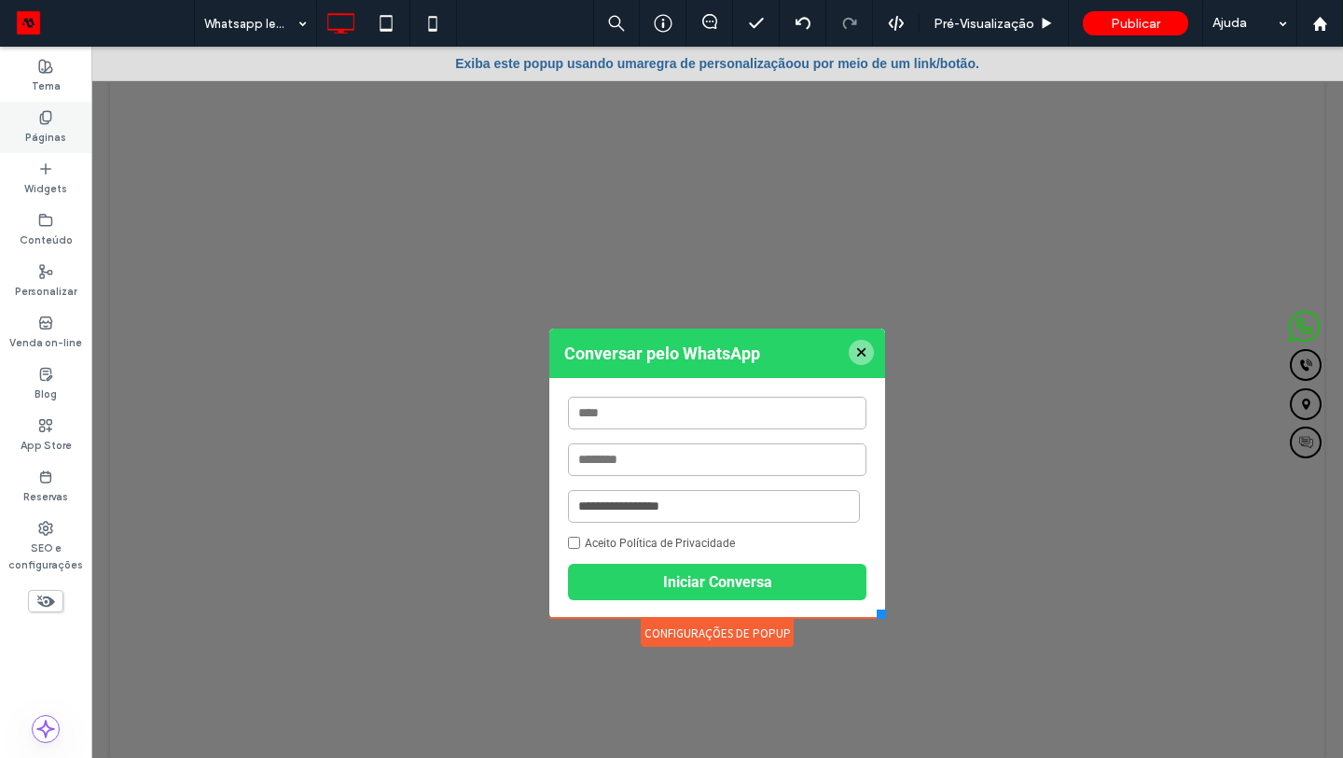
click at [21, 126] on div "Páginas" at bounding box center [45, 127] width 91 height 51
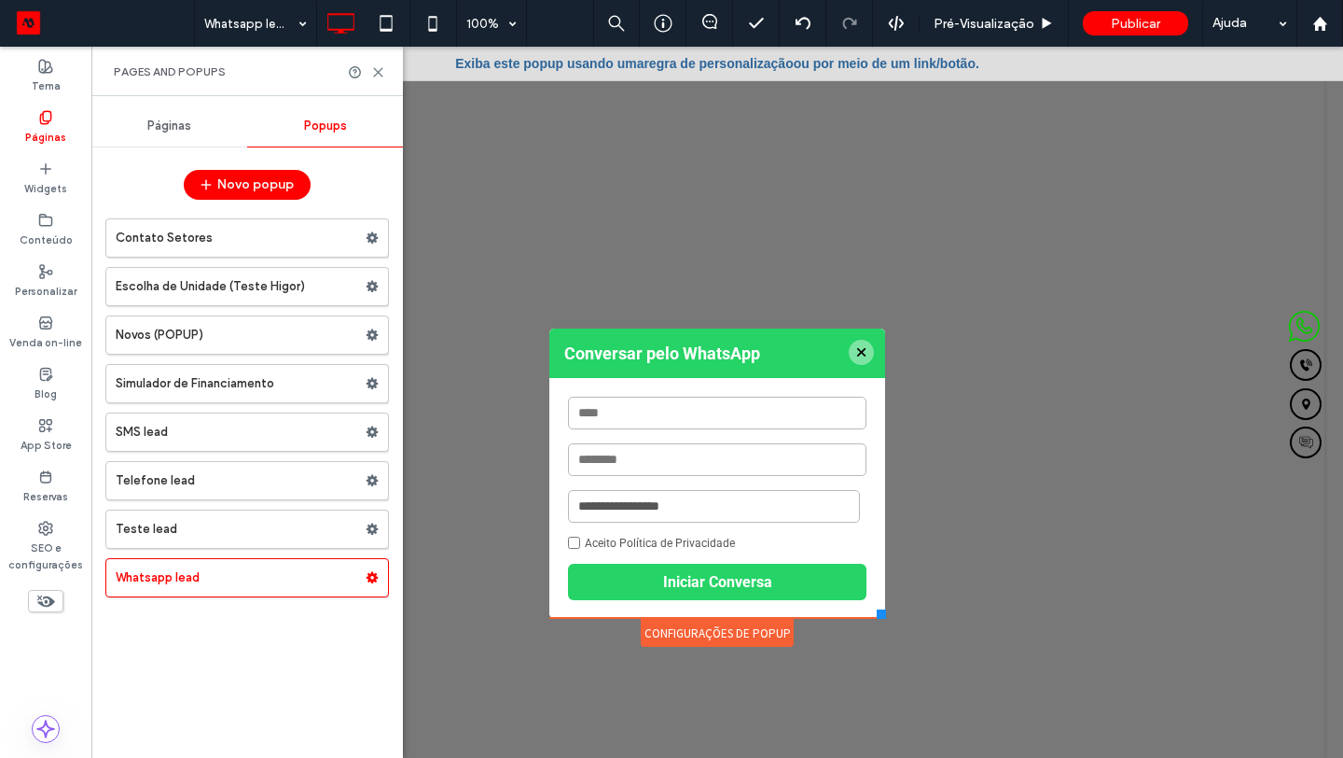
click at [164, 154] on div "Páginas Popups Novo popup Contato Setores Escolha de Unidade (Teste Higor) Novo…" at bounding box center [247, 426] width 312 height 643
click at [174, 135] on div "Páginas" at bounding box center [169, 125] width 156 height 41
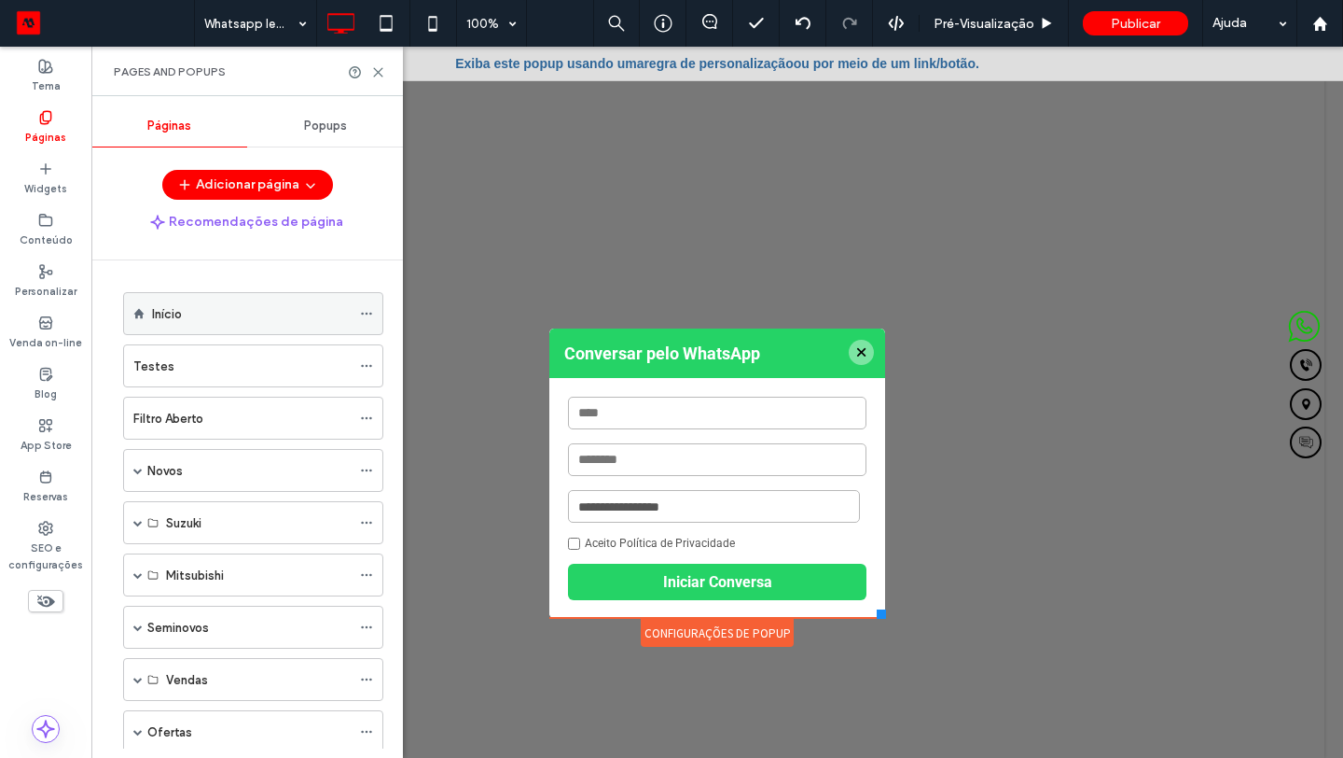
click at [210, 300] on div "Início" at bounding box center [251, 313] width 199 height 41
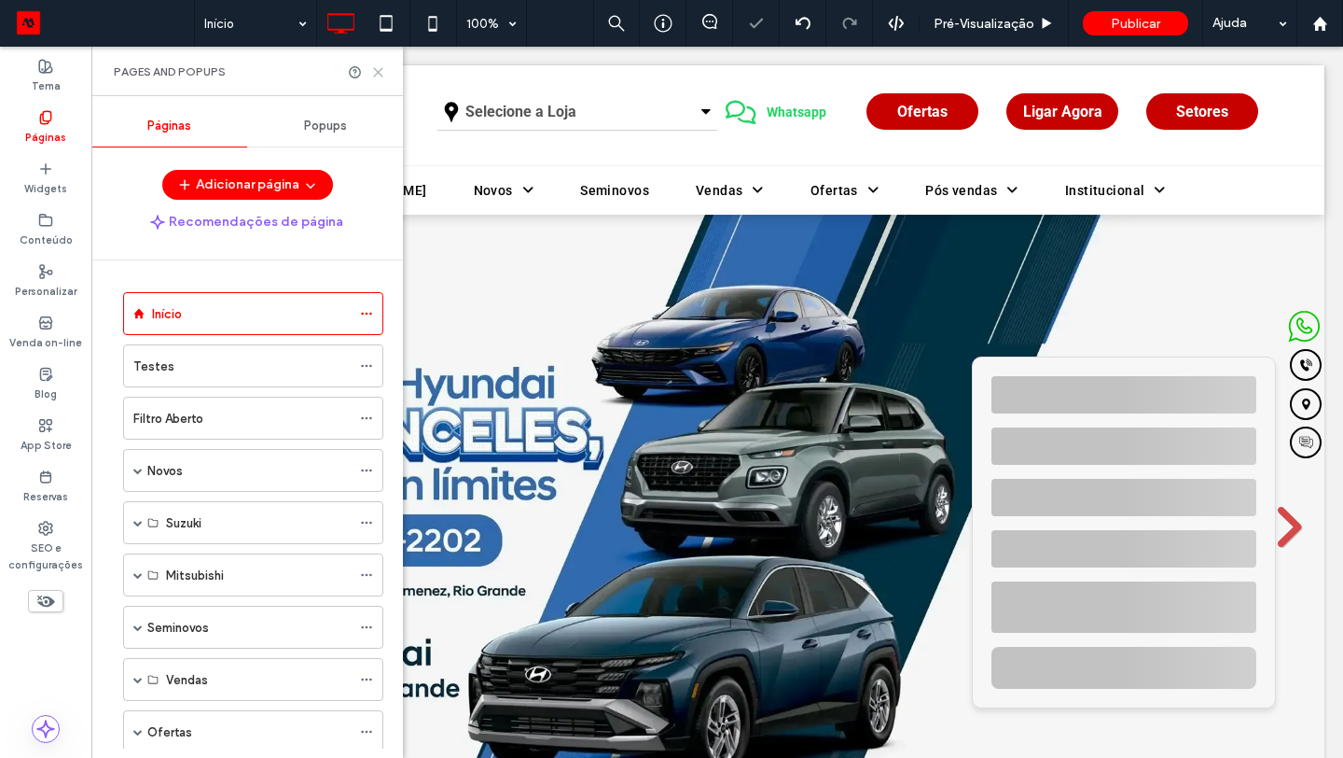
click at [380, 75] on icon at bounding box center [378, 72] width 14 height 14
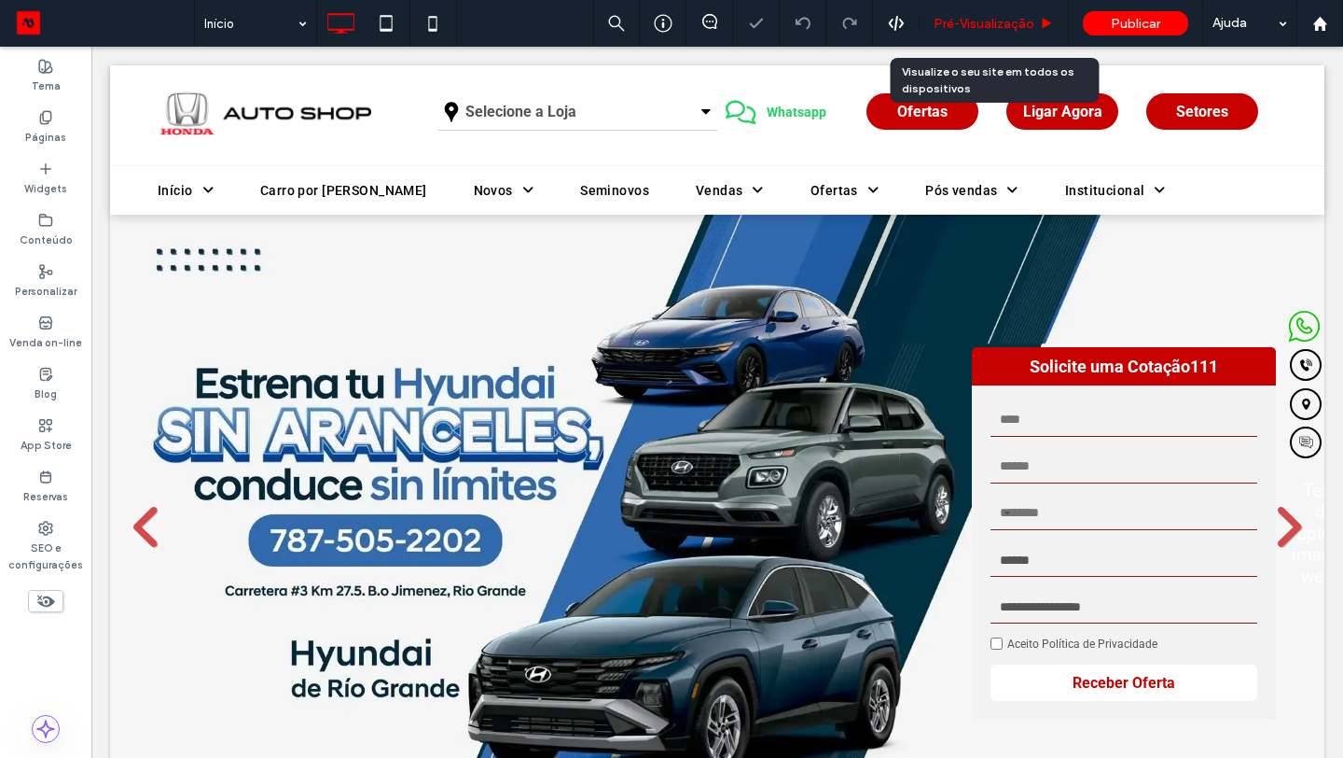
click at [974, 21] on span "Pré-Visualizaçāo" at bounding box center [984, 24] width 101 height 16
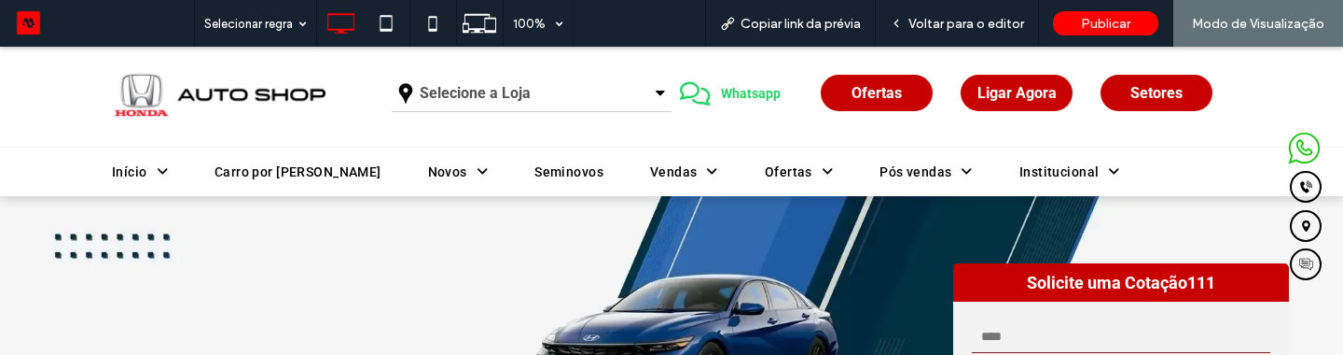
click at [1167, 93] on span "Setores" at bounding box center [1157, 93] width 52 height 18
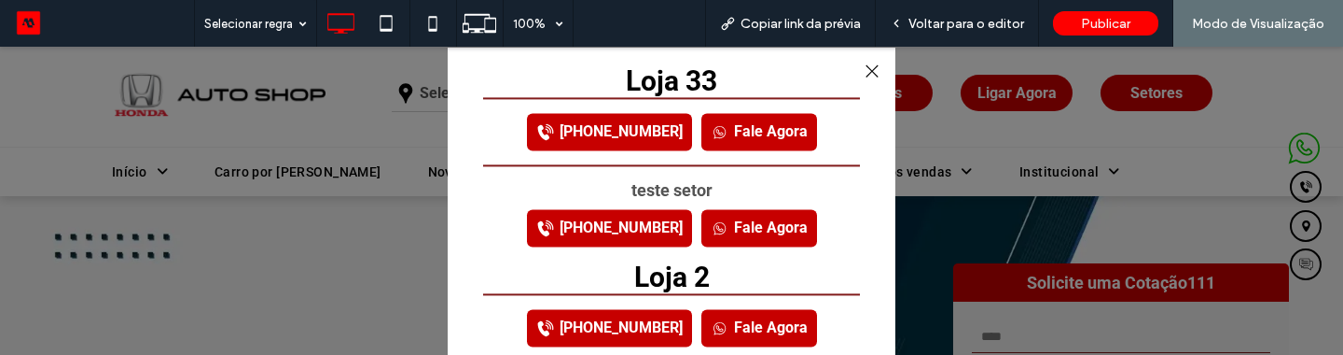
click at [740, 231] on link "Fale Agora" at bounding box center [760, 227] width 116 height 37
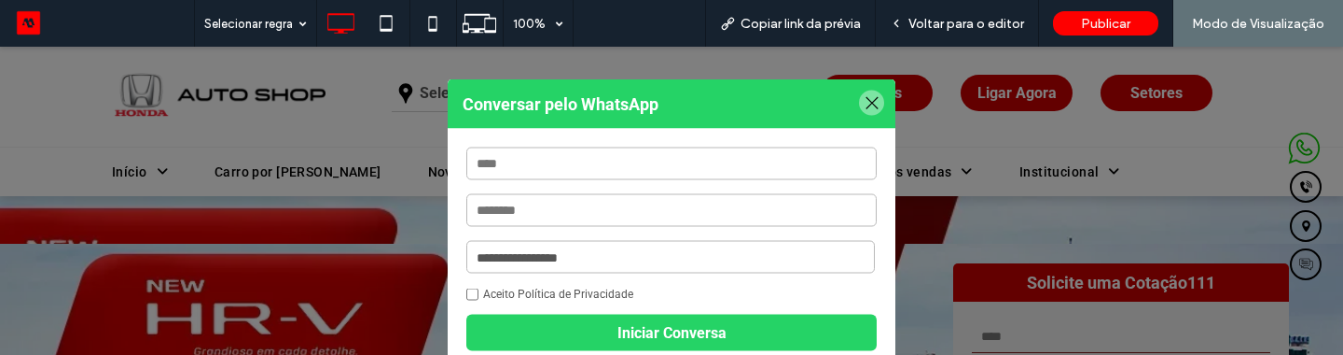
click at [696, 174] on input "text" at bounding box center [671, 163] width 411 height 33
type input "**********"
click at [733, 202] on input "text" at bounding box center [671, 210] width 411 height 33
type input "**********"
click at [653, 262] on select "**********" at bounding box center [670, 257] width 409 height 33
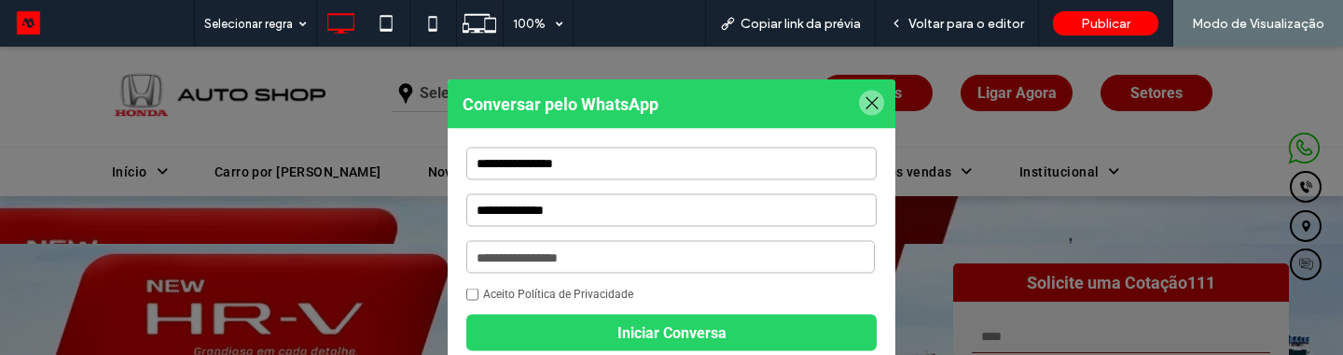
select select "*****"
click at [467, 241] on select "**********" at bounding box center [670, 257] width 409 height 33
click at [480, 296] on div "Aceito Política de Privacidade" at bounding box center [671, 293] width 411 height 13
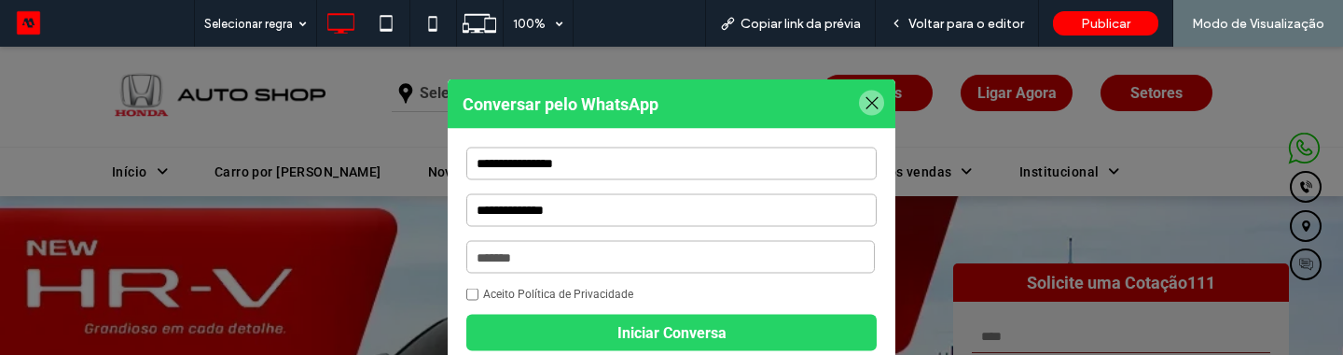
click at [558, 327] on button "Iniciar Conversa" at bounding box center [671, 332] width 411 height 36
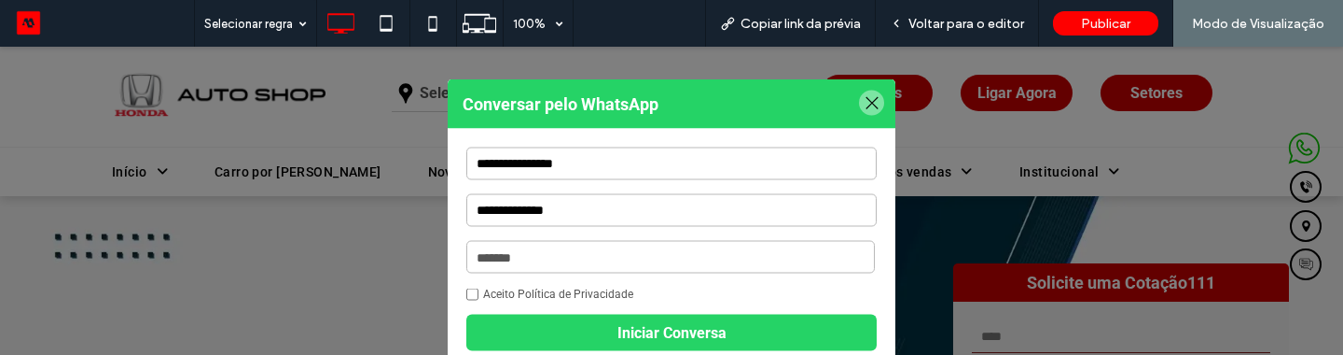
click at [875, 102] on div at bounding box center [871, 102] width 25 height 25
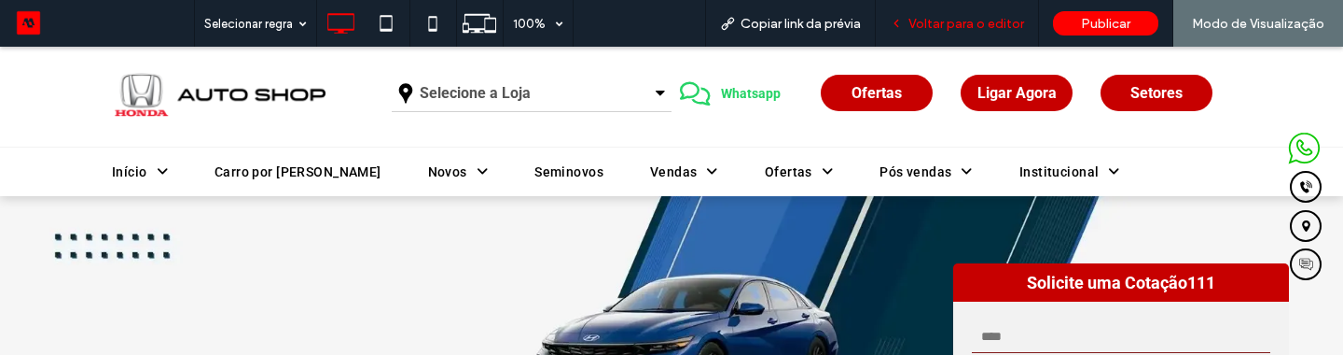
click at [964, 33] on div "Voltar para o editor" at bounding box center [957, 23] width 163 height 47
click at [974, 23] on span "Voltar para o editor" at bounding box center [967, 24] width 116 height 16
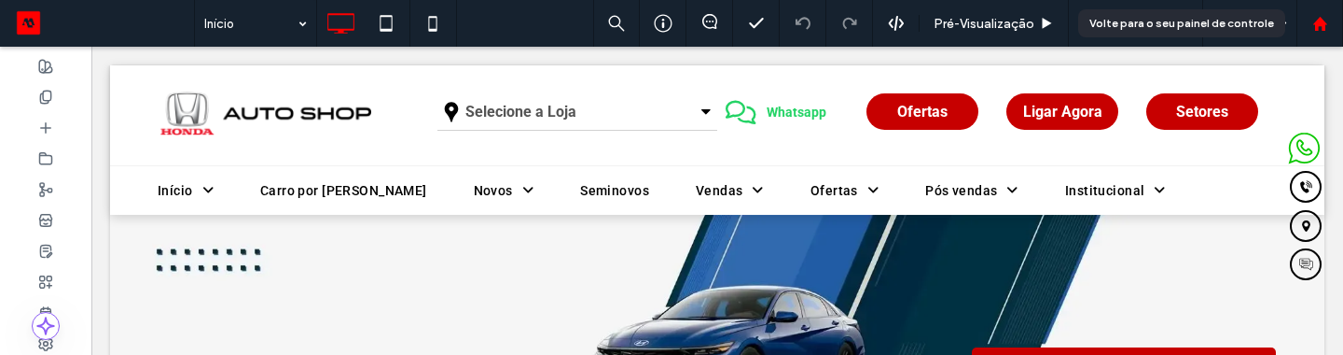
click at [1313, 20] on icon at bounding box center [1321, 24] width 16 height 16
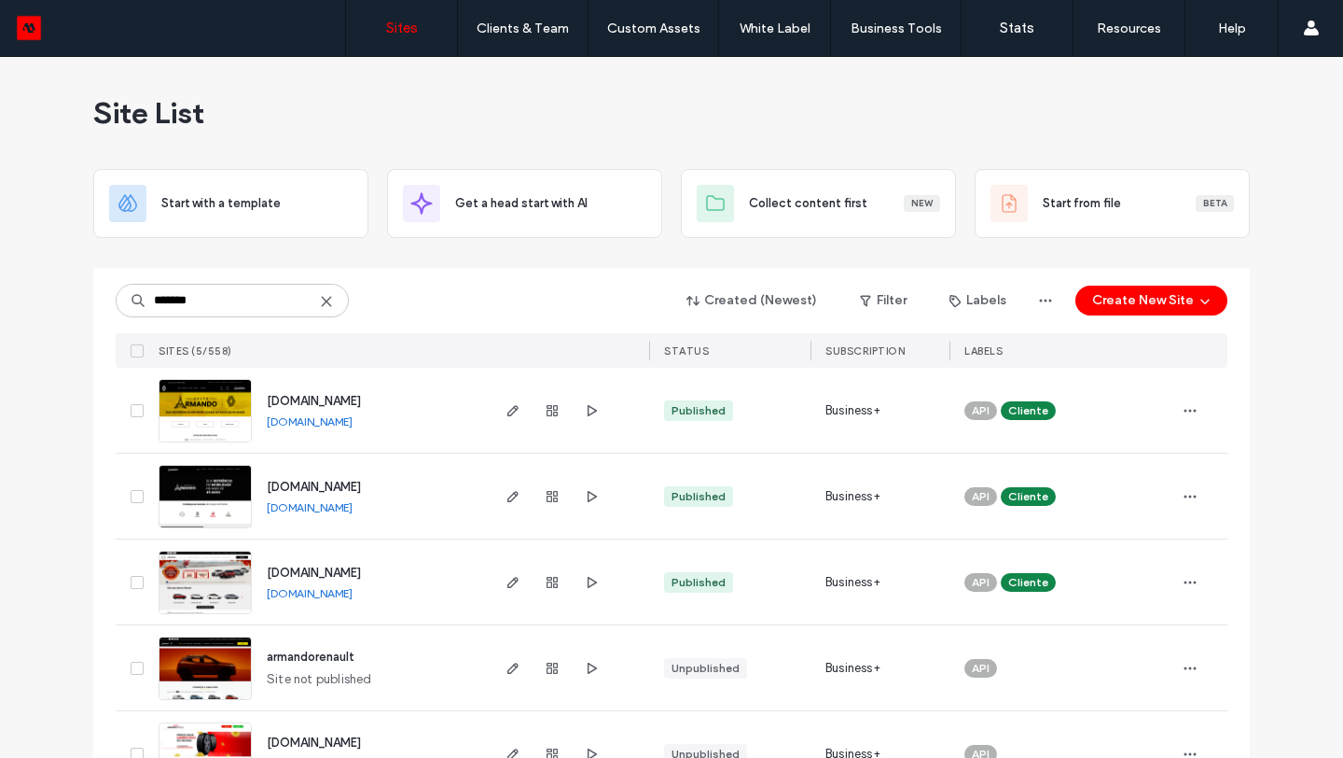
type input "*******"
click at [361, 397] on span "[DOMAIN_NAME]" at bounding box center [314, 401] width 94 height 14
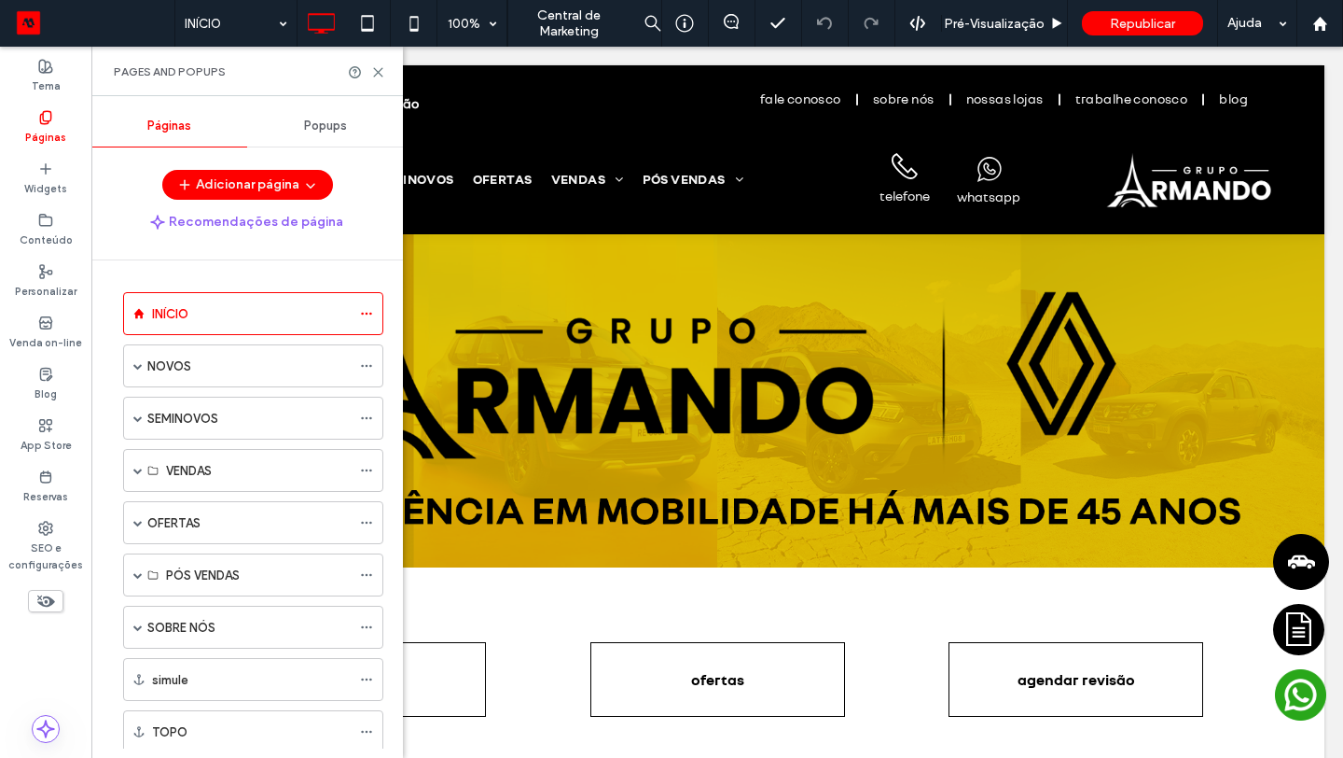
click at [289, 130] on div "Popups" at bounding box center [325, 125] width 156 height 41
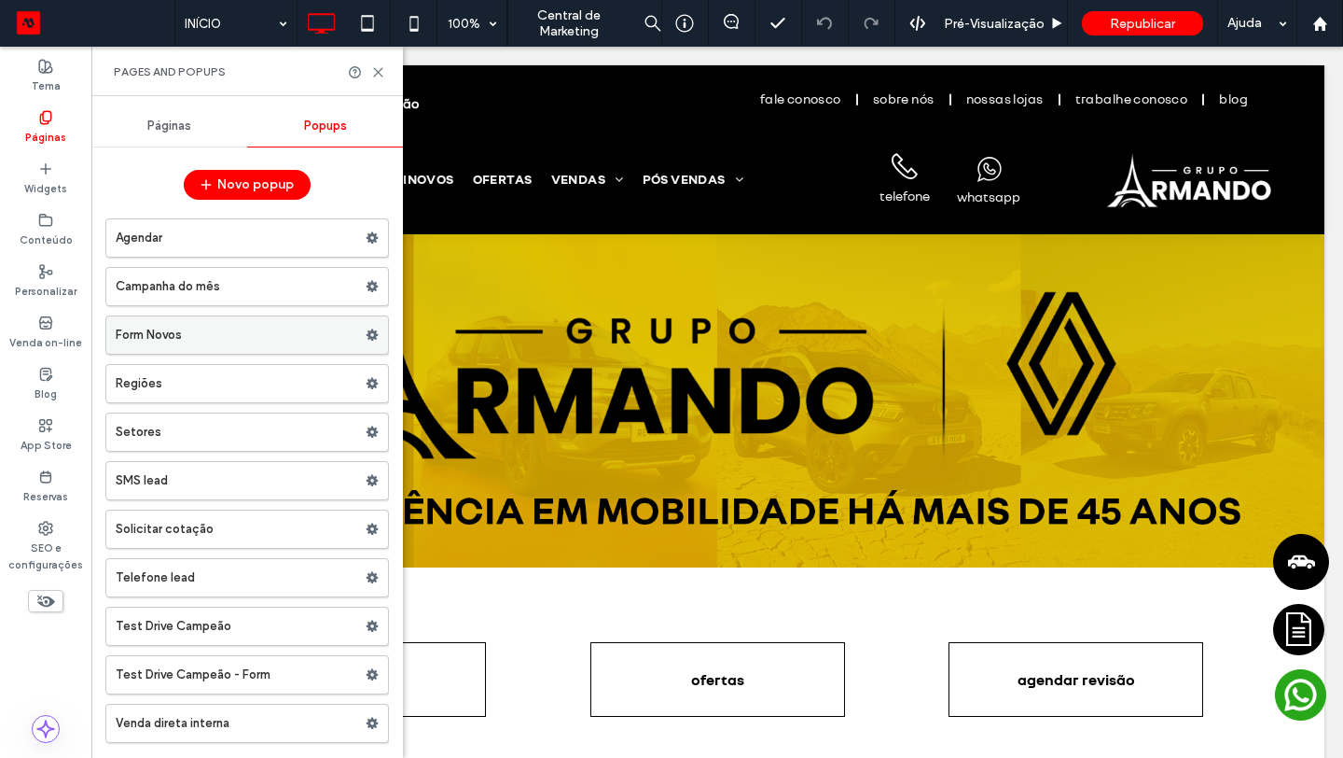
scroll to position [45, 0]
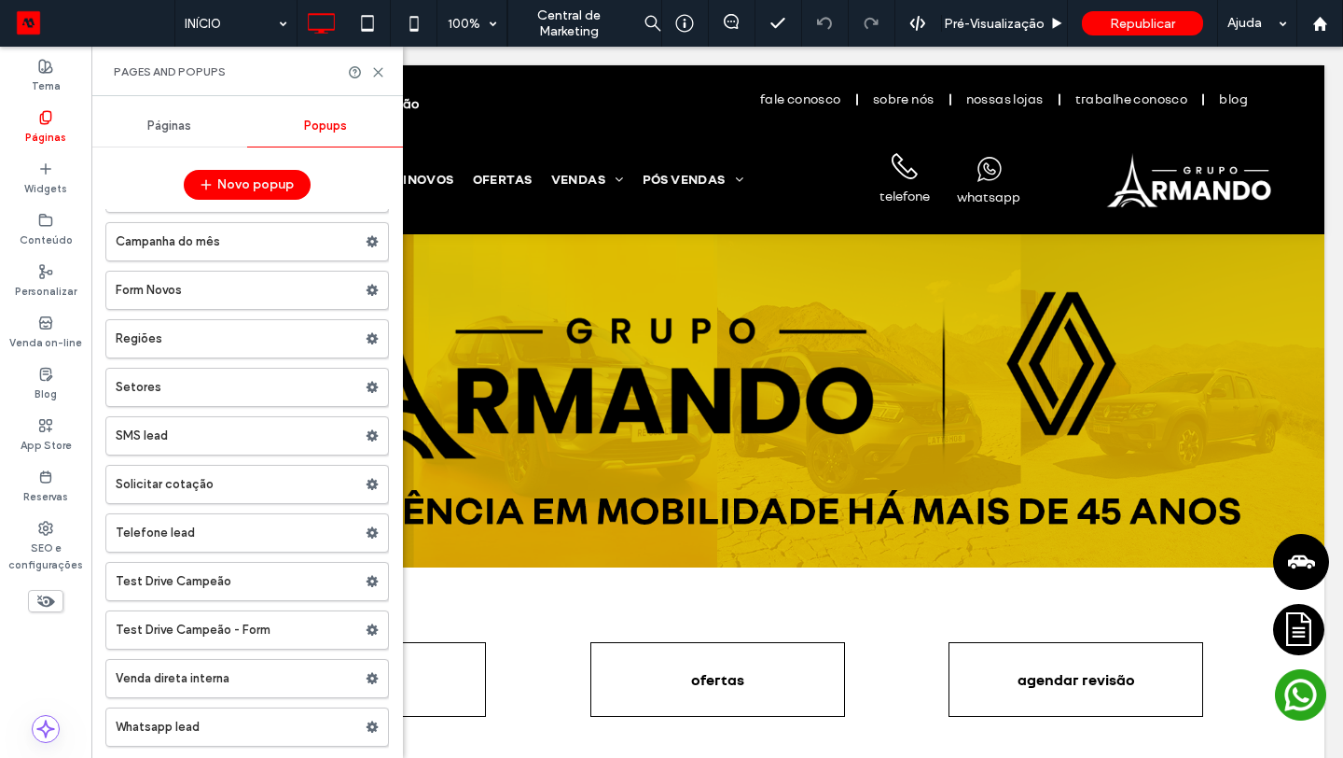
click at [292, 397] on label "Setores" at bounding box center [241, 387] width 250 height 37
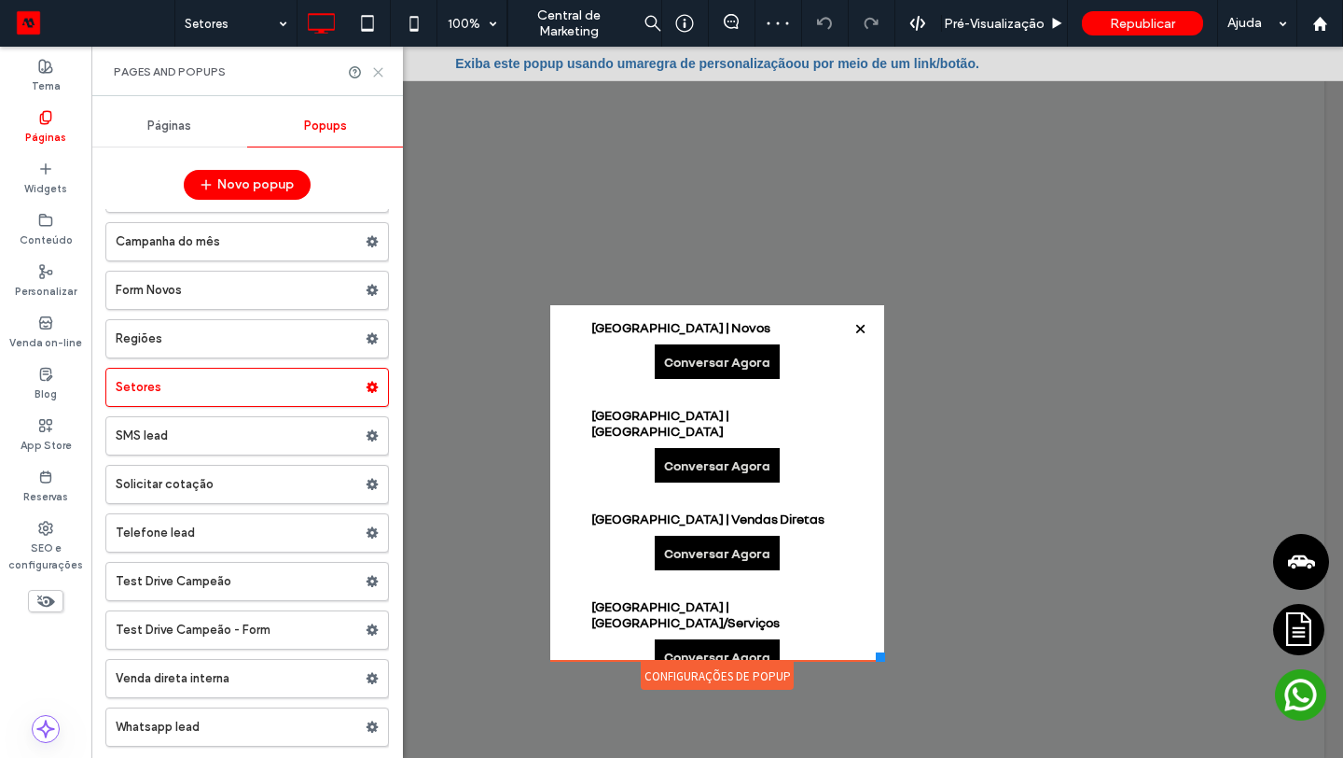
click at [379, 77] on icon at bounding box center [378, 72] width 14 height 14
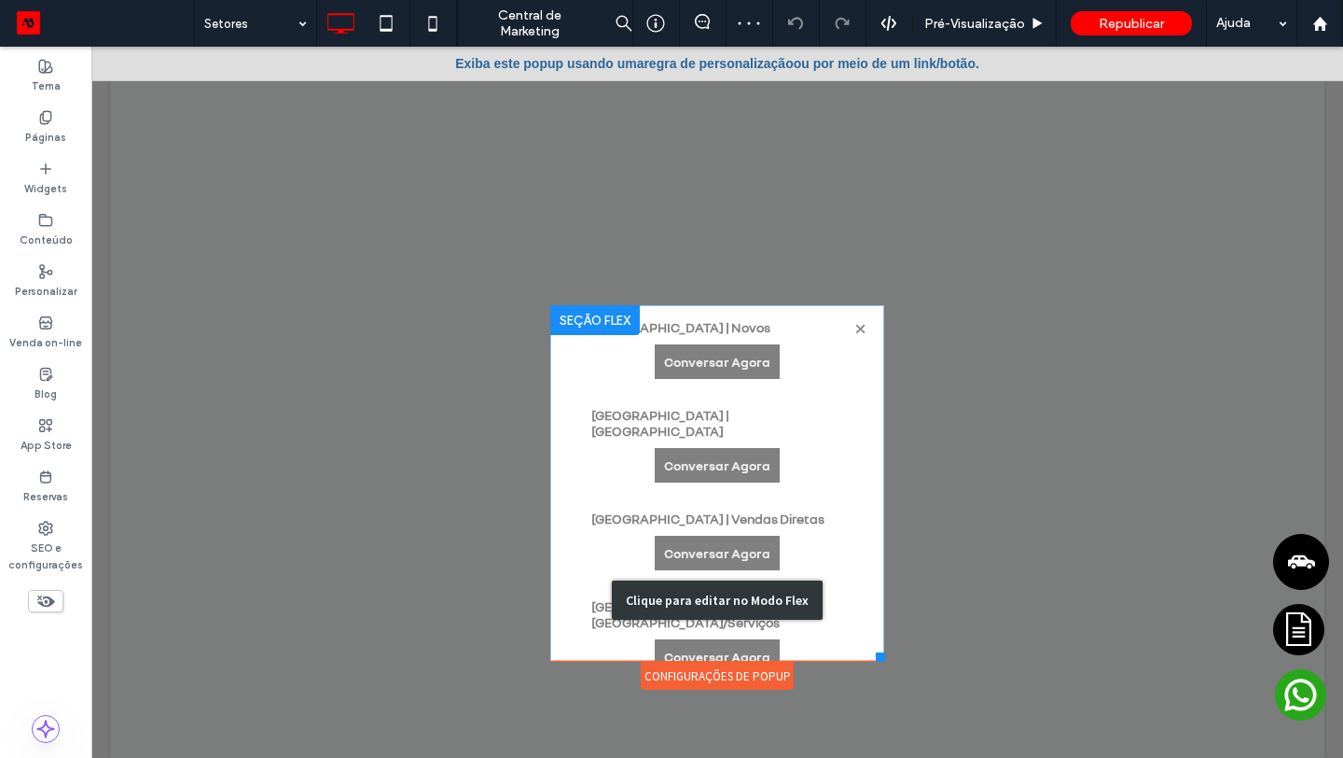
click at [733, 374] on div "Clique para editar no Modo Flex" at bounding box center [717, 600] width 334 height 590
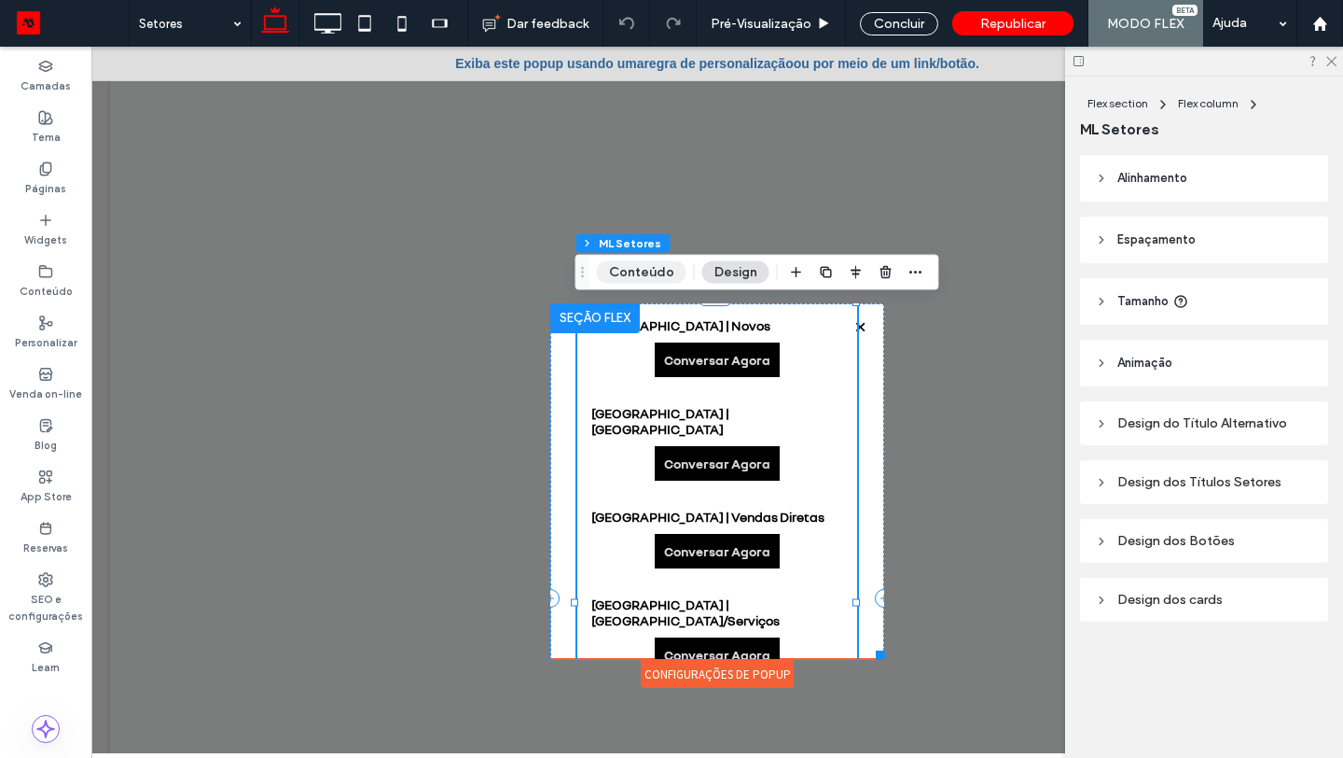
click at [644, 276] on button "Conteúdo" at bounding box center [642, 272] width 90 height 22
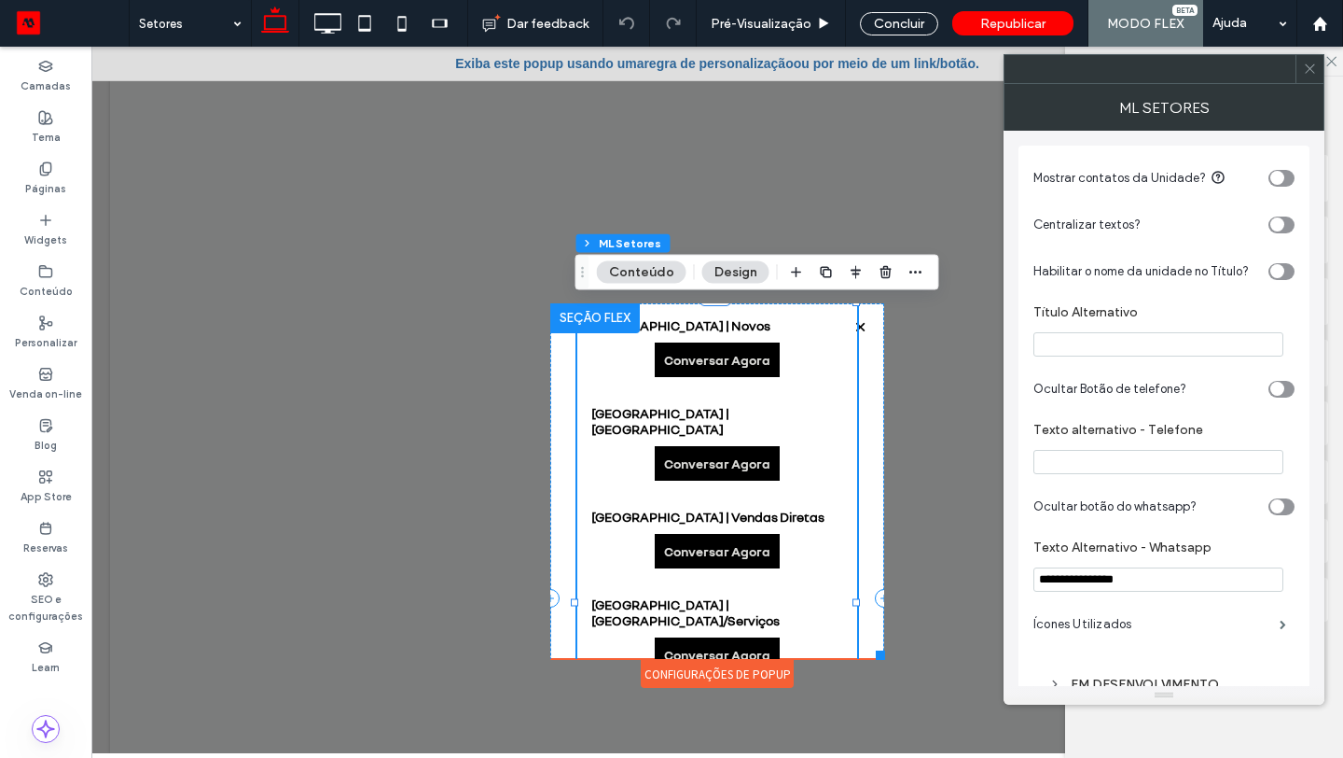
scroll to position [54, 0]
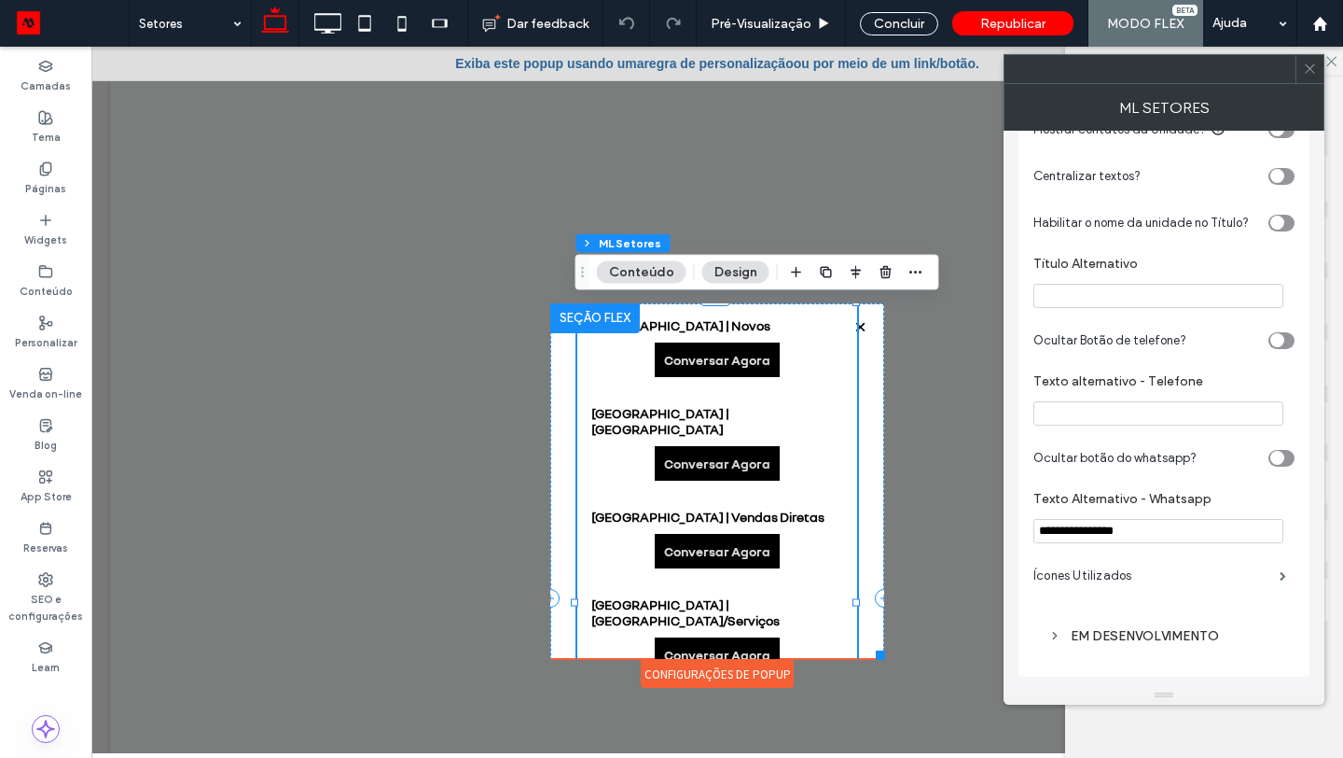
click at [1118, 648] on div "EM DESENVOLVIMENTO" at bounding box center [1164, 636] width 261 height 44
click at [1120, 644] on div "EM DESENVOLVIMENTO" at bounding box center [1164, 635] width 231 height 25
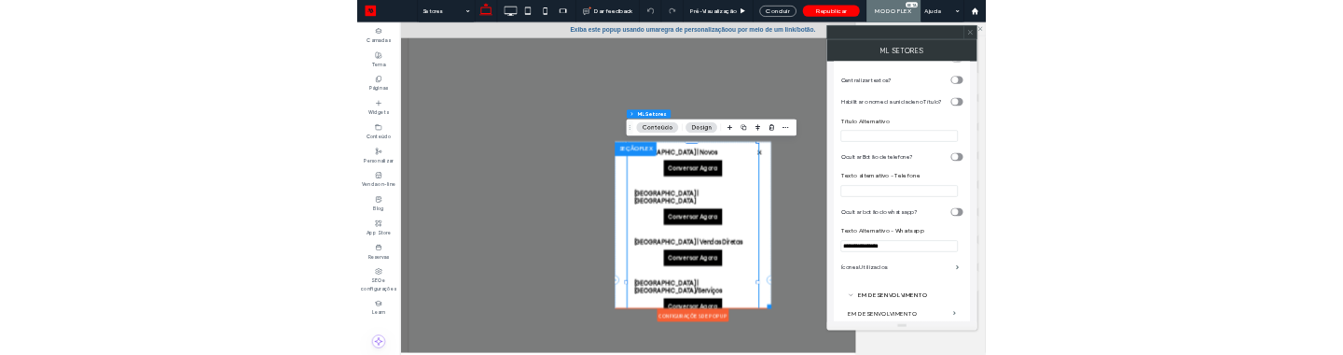
scroll to position [170, 0]
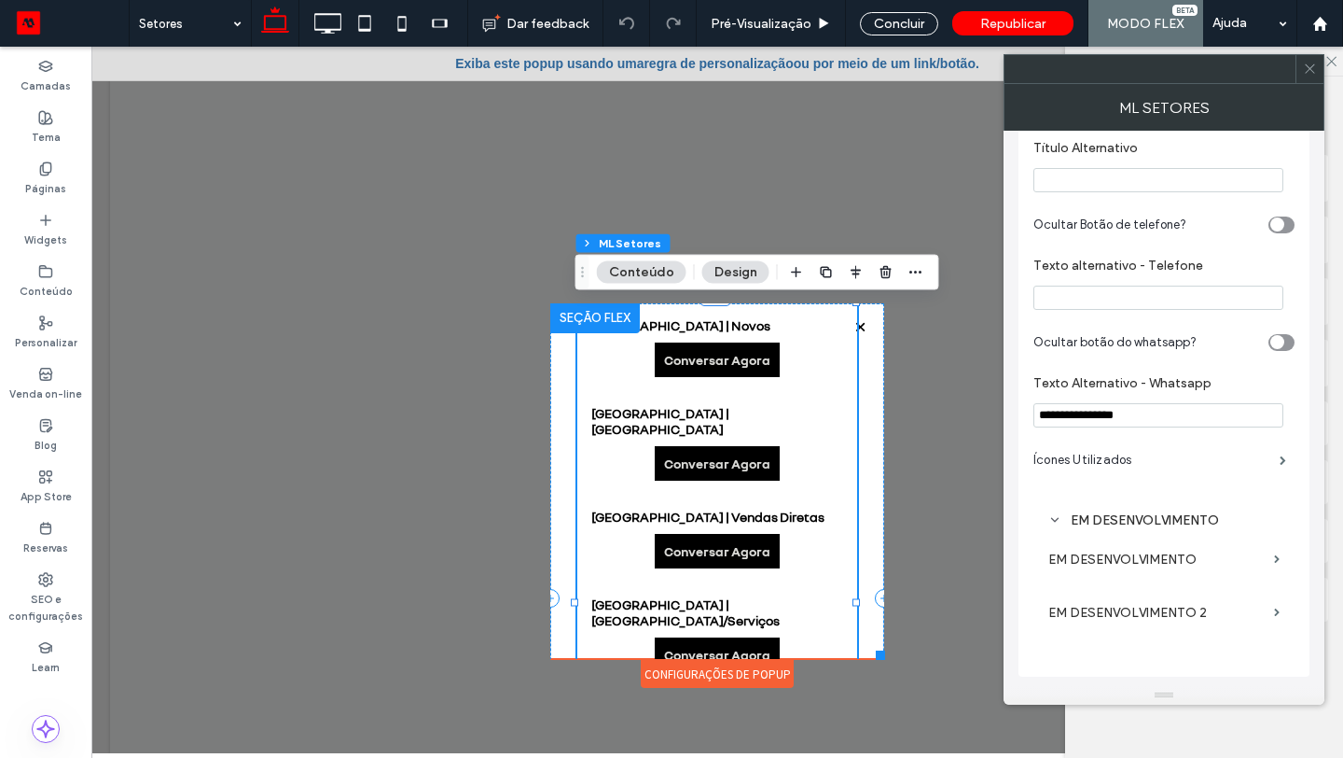
click at [1152, 566] on label "EM DESENVOLVIMENTO" at bounding box center [1158, 559] width 218 height 35
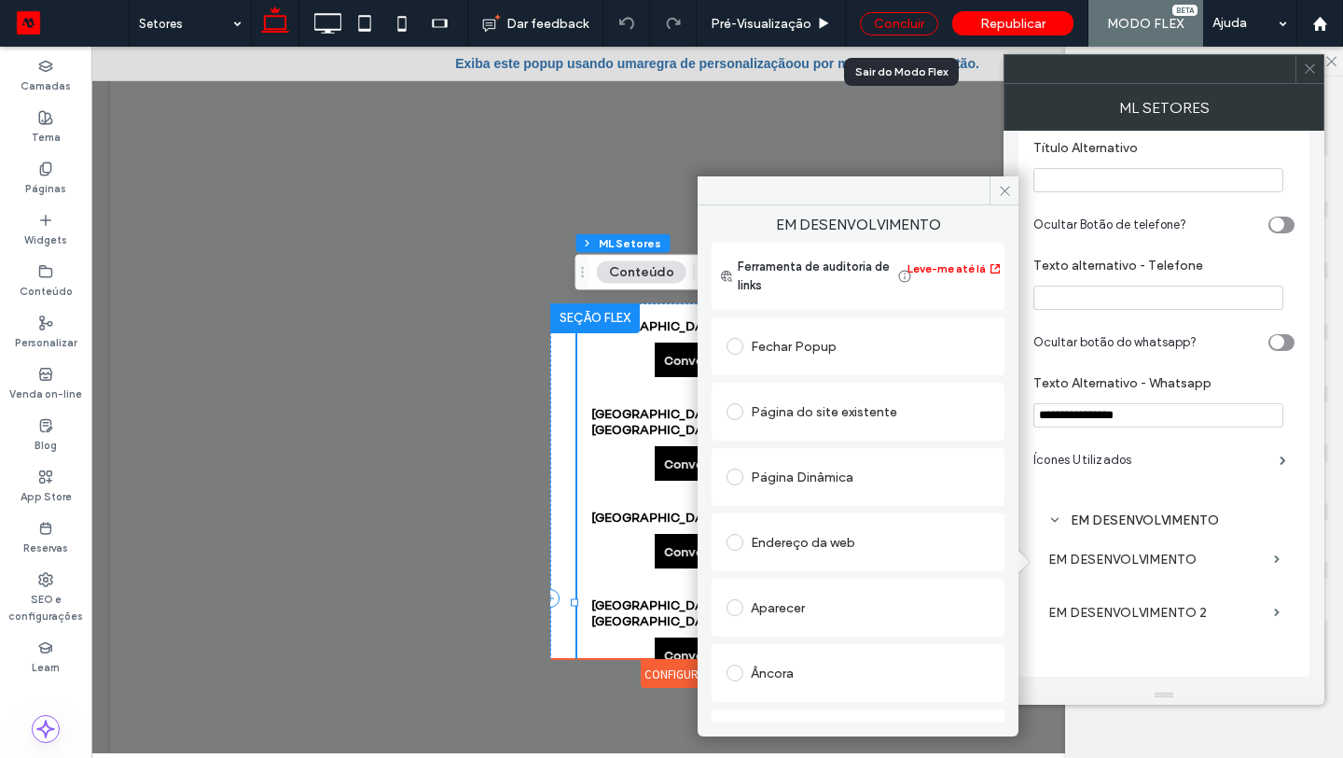
click at [910, 25] on div "Concluir" at bounding box center [899, 23] width 78 height 23
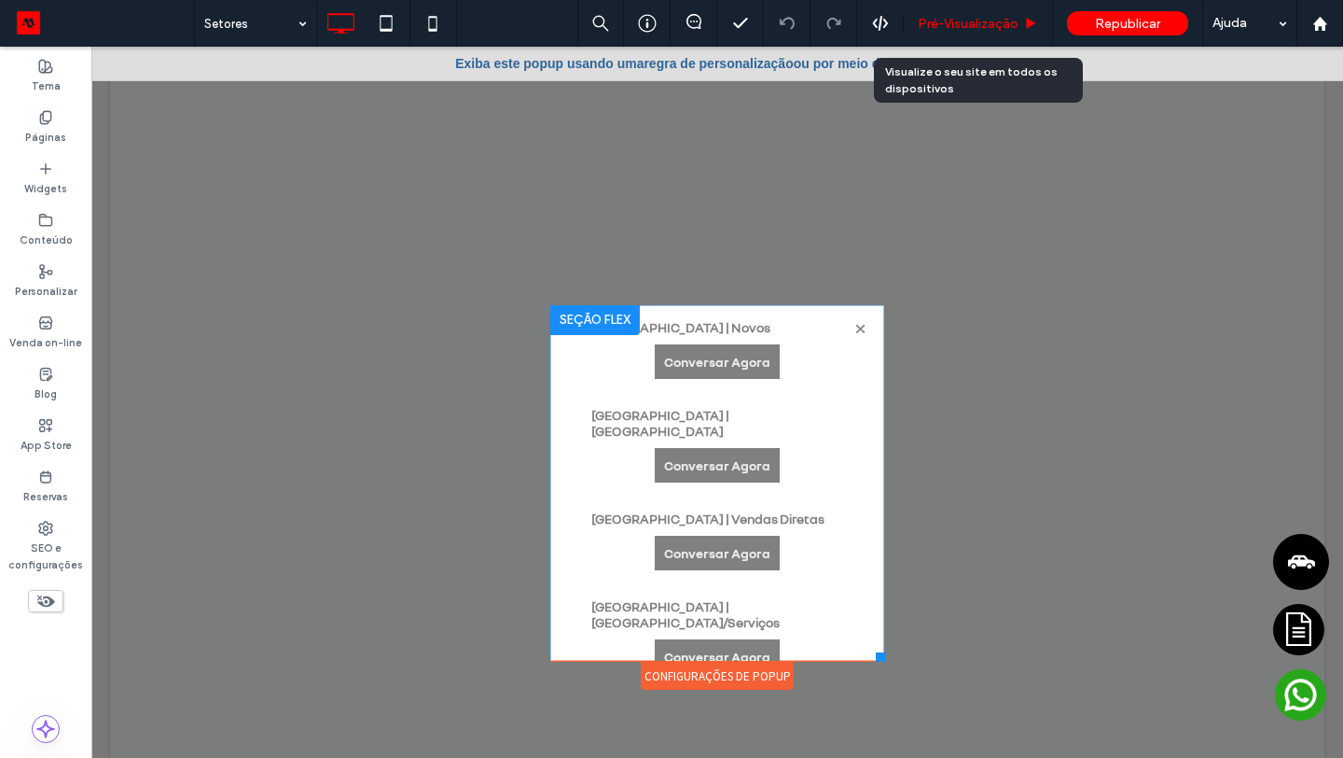
click at [925, 25] on span "Pré-Visualizaçāo" at bounding box center [968, 24] width 101 height 16
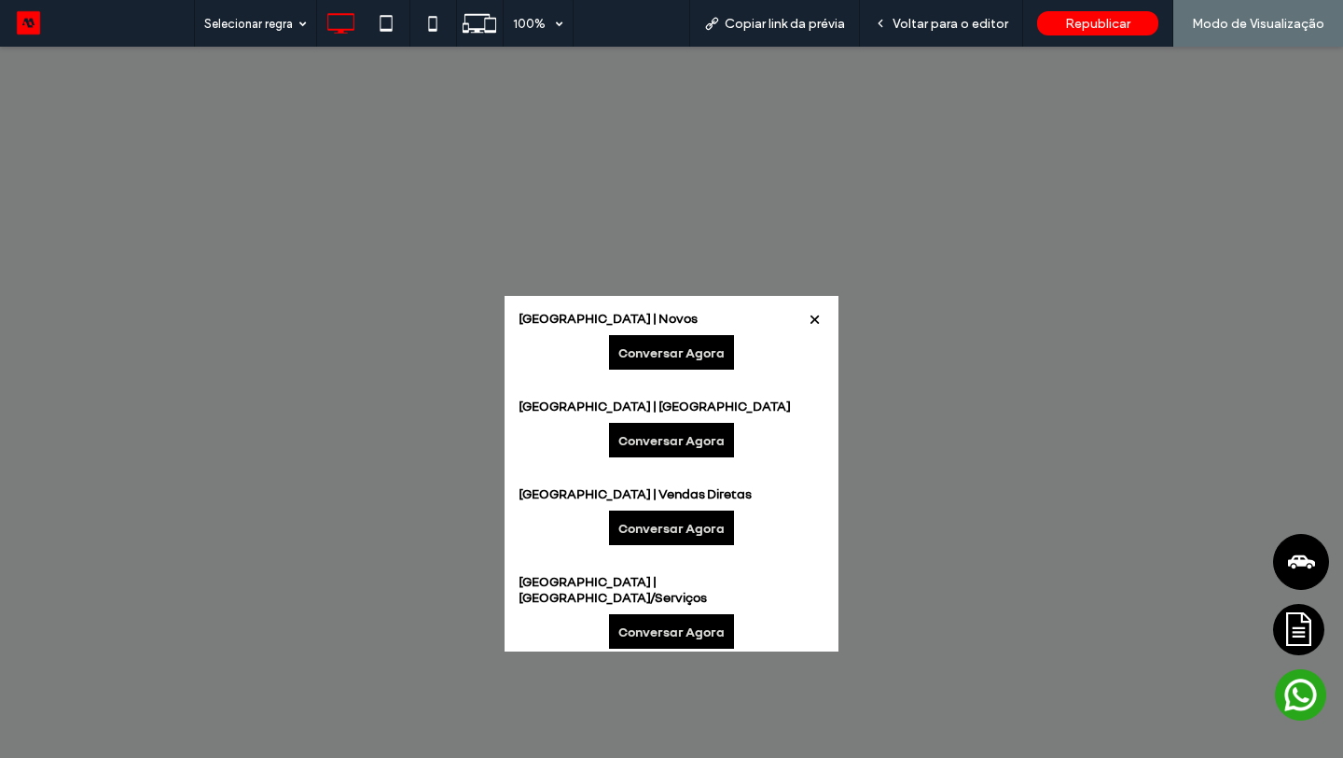
click at [661, 356] on link "Conversar Agora" at bounding box center [671, 352] width 125 height 35
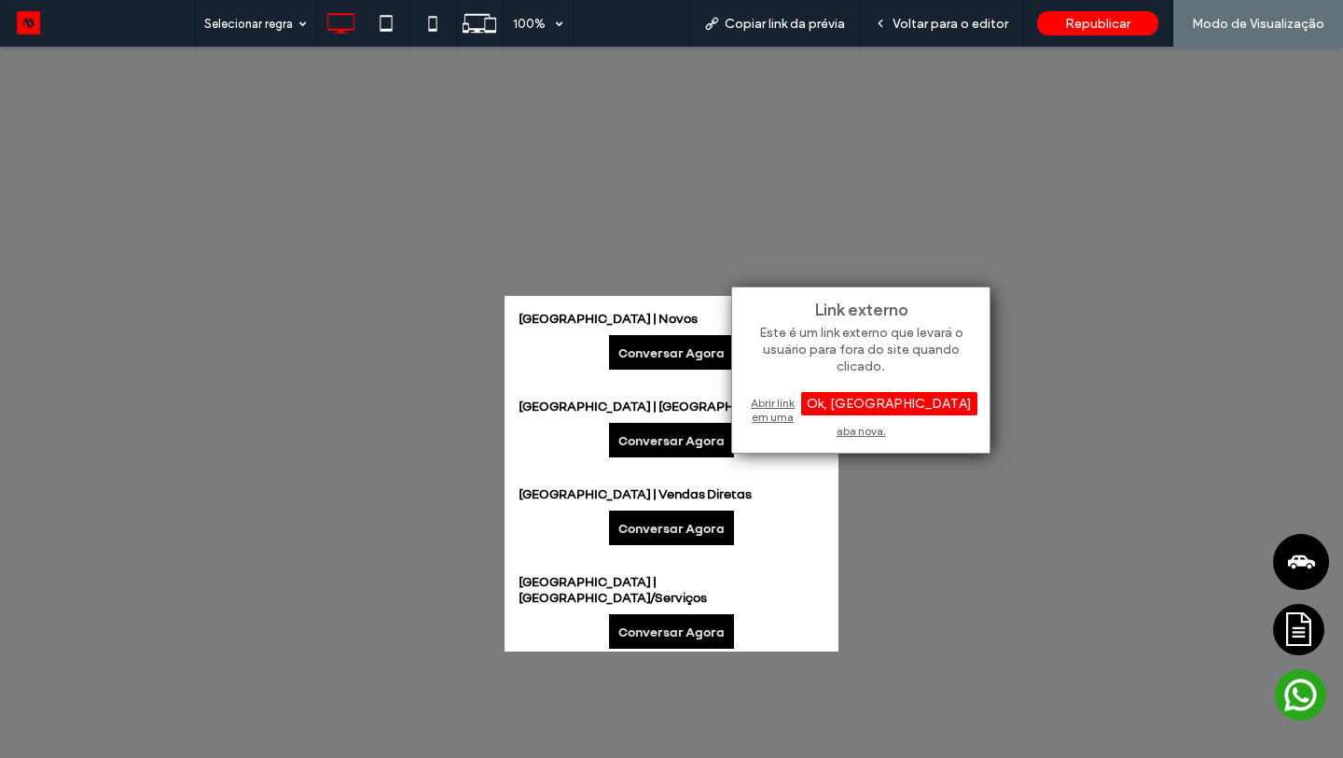
click at [788, 397] on div "Abrir link em uma aba nova." at bounding box center [861, 417] width 233 height 48
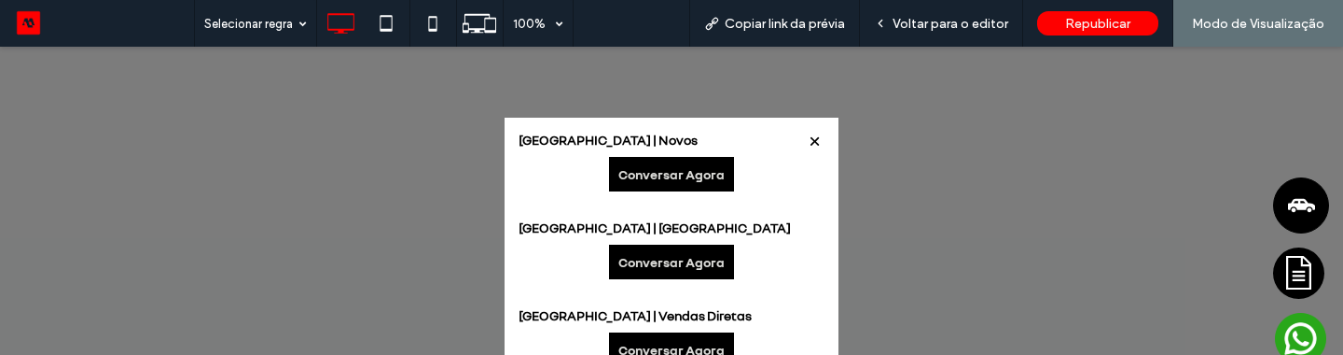
click at [656, 157] on link "Conversar Agora" at bounding box center [671, 174] width 125 height 35
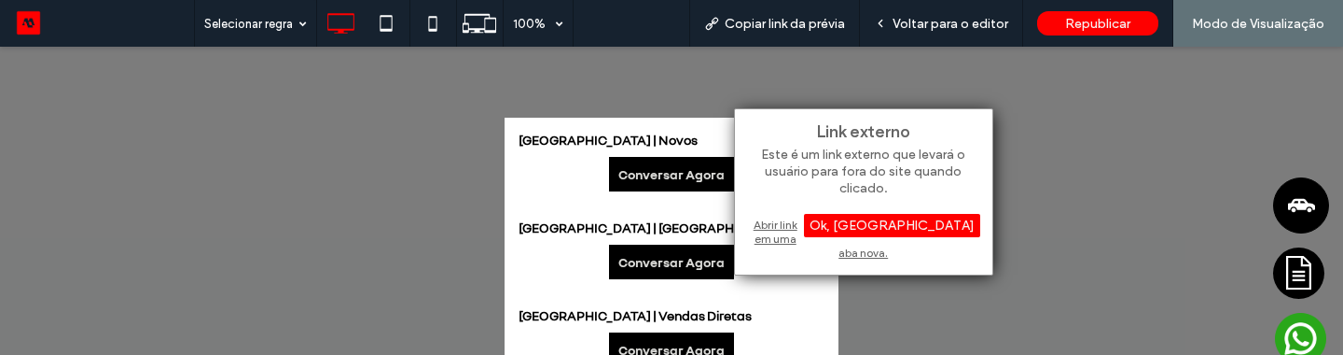
click at [768, 227] on div "Abrir link em uma aba nova." at bounding box center [863, 239] width 233 height 48
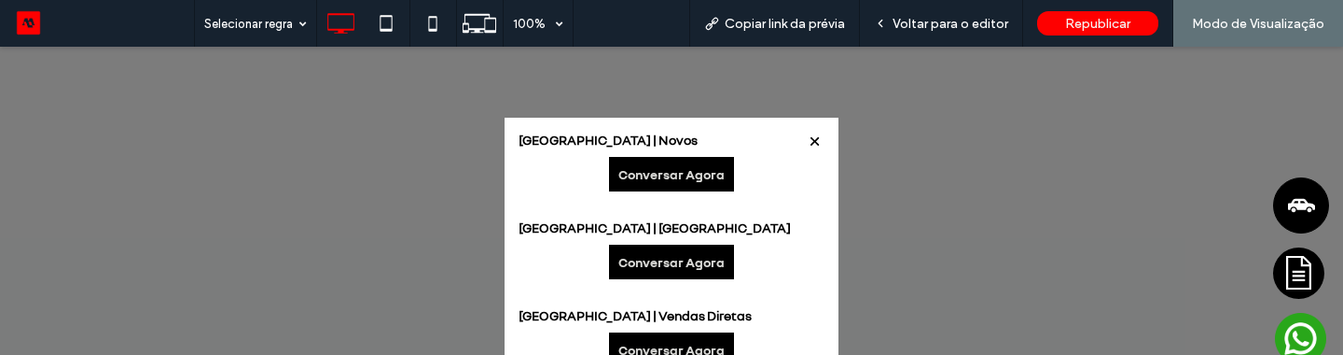
click at [697, 267] on link "Conversar Agora" at bounding box center [671, 261] width 125 height 35
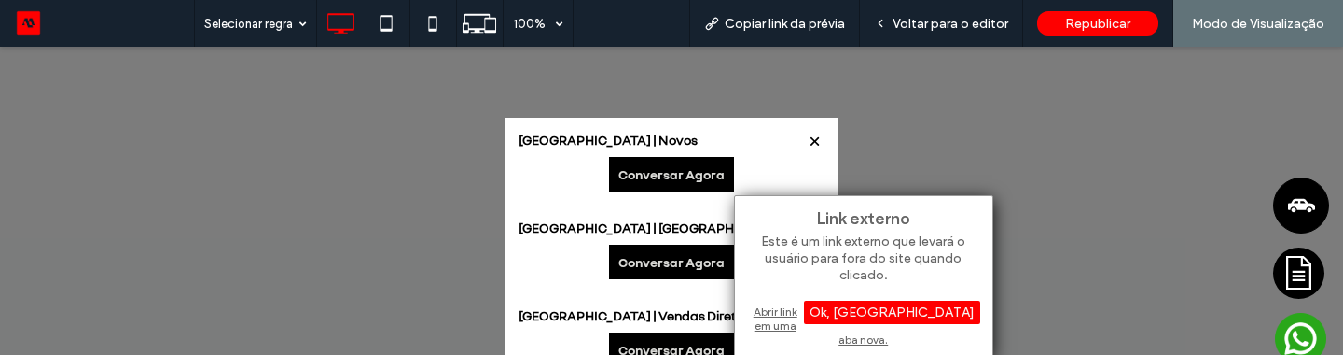
click at [793, 308] on div "Abrir link em uma aba nova." at bounding box center [863, 325] width 233 height 48
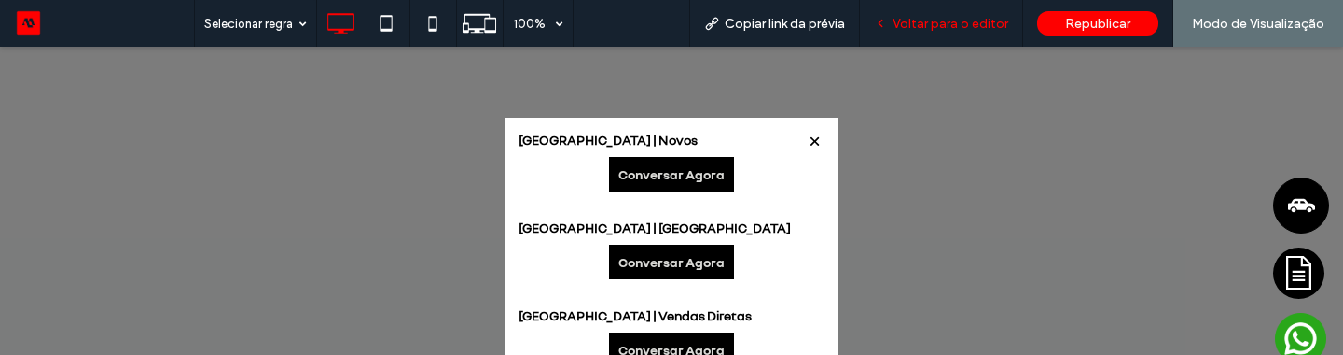
click at [911, 35] on div "Voltar para o editor" at bounding box center [941, 23] width 163 height 47
click at [916, 26] on span "Voltar para o editor" at bounding box center [951, 24] width 116 height 16
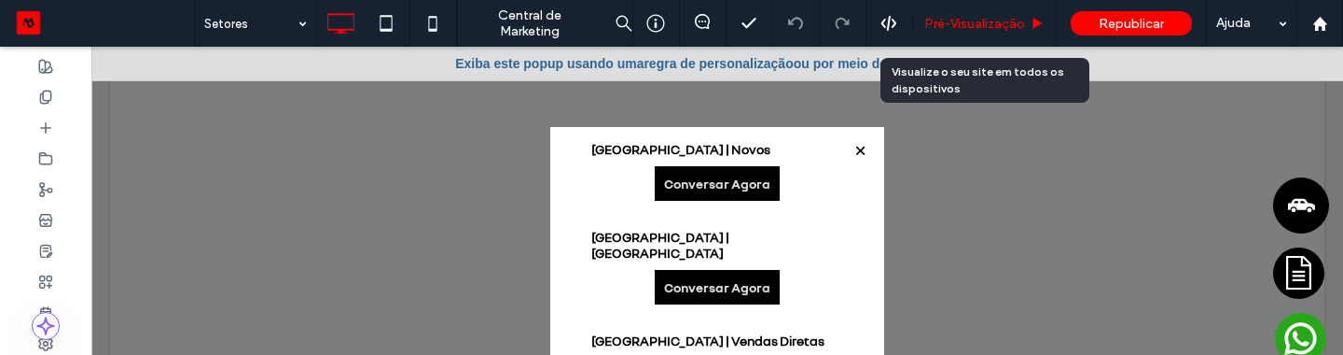
click at [984, 33] on div "Pré-Visualizaçāo" at bounding box center [985, 23] width 144 height 47
click at [975, 19] on span "Pré-Visualizaçāo" at bounding box center [975, 24] width 101 height 16
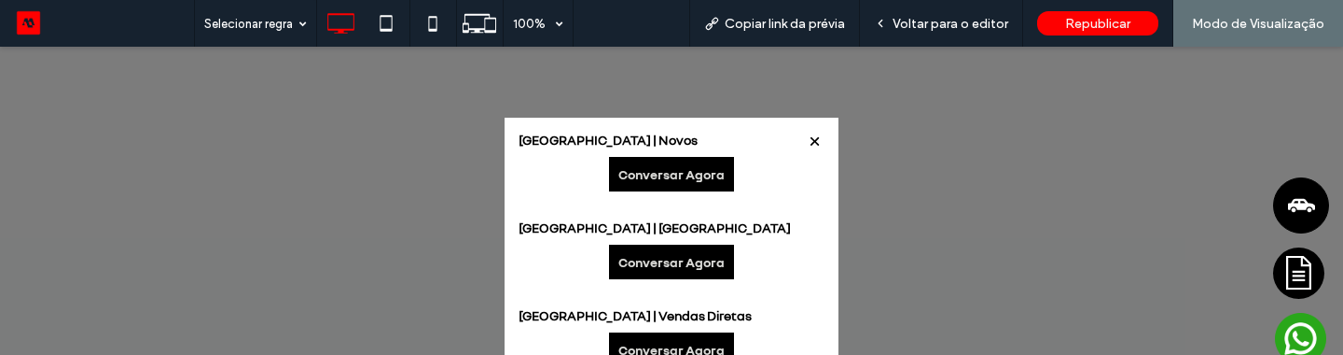
click at [671, 171] on link "Conversar Agora" at bounding box center [671, 174] width 125 height 35
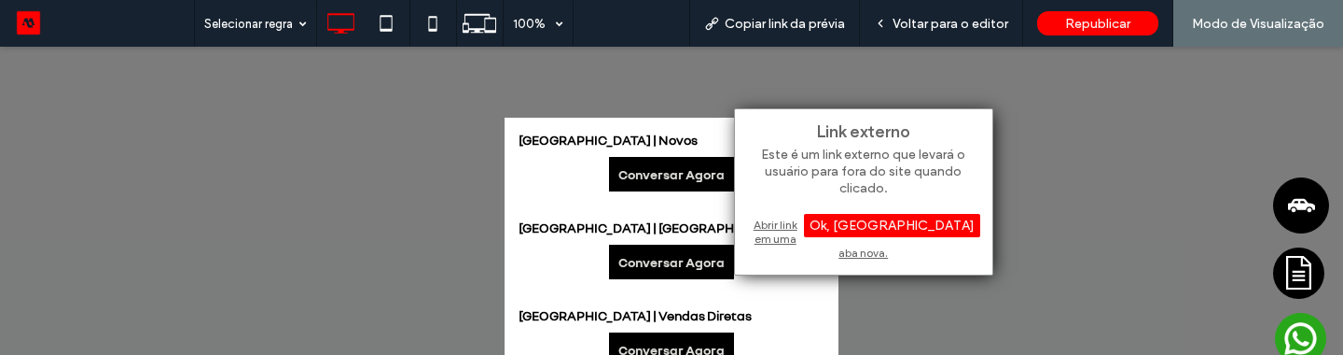
click at [822, 223] on div "Abrir link em uma aba nova." at bounding box center [863, 239] width 233 height 48
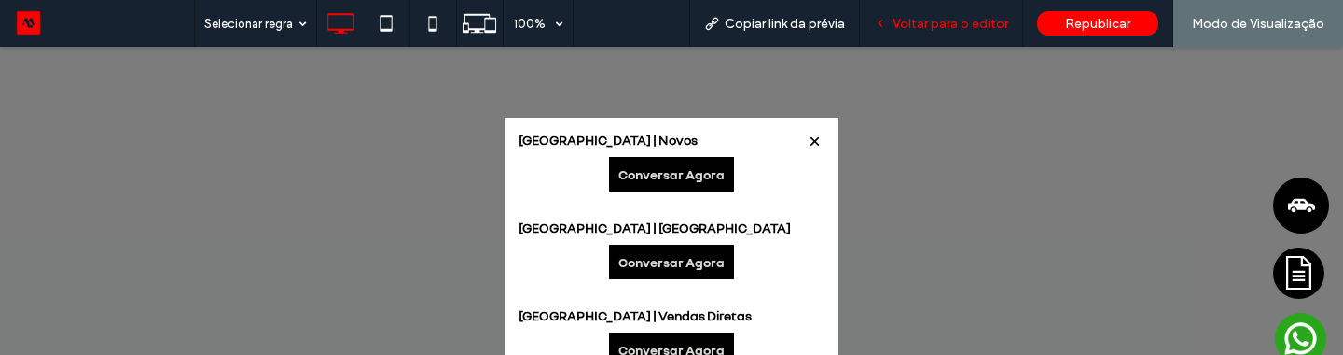
click at [952, 20] on span "Voltar para o editor" at bounding box center [951, 24] width 116 height 16
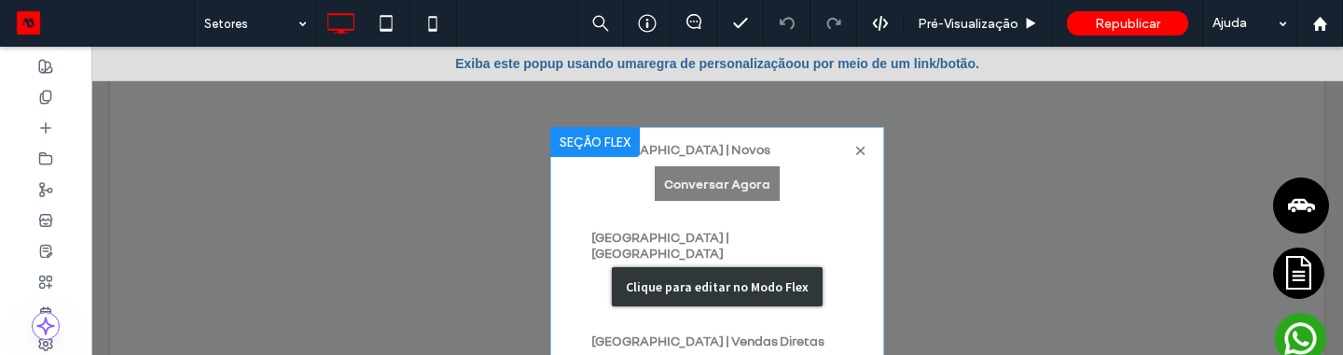
click at [721, 239] on div "Clique para editar no Modo Flex" at bounding box center [717, 286] width 334 height 319
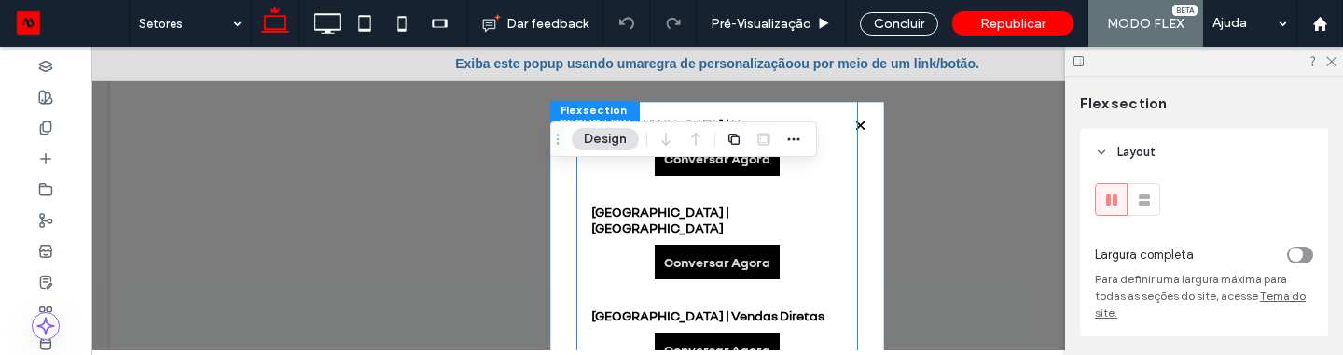
click at [756, 209] on strong "[GEOGRAPHIC_DATA] | [GEOGRAPHIC_DATA]" at bounding box center [717, 219] width 252 height 32
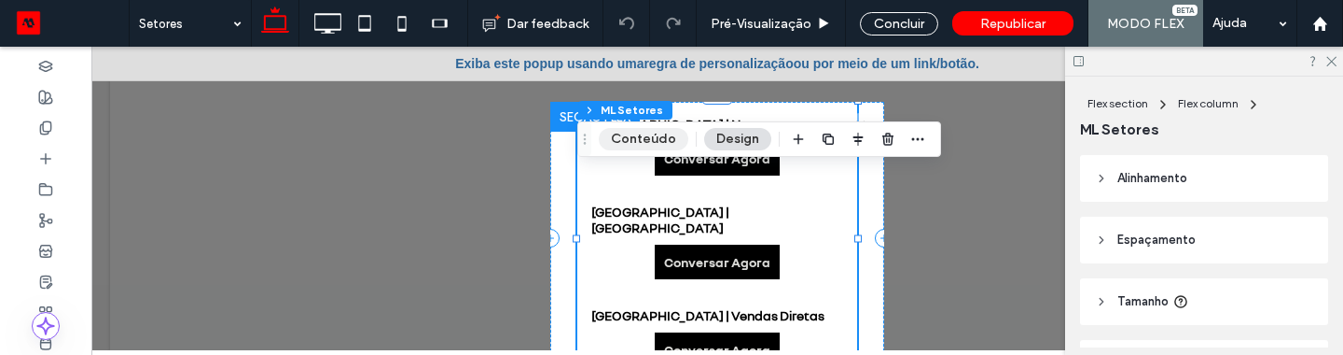
click at [633, 143] on button "Conteúdo" at bounding box center [644, 139] width 90 height 22
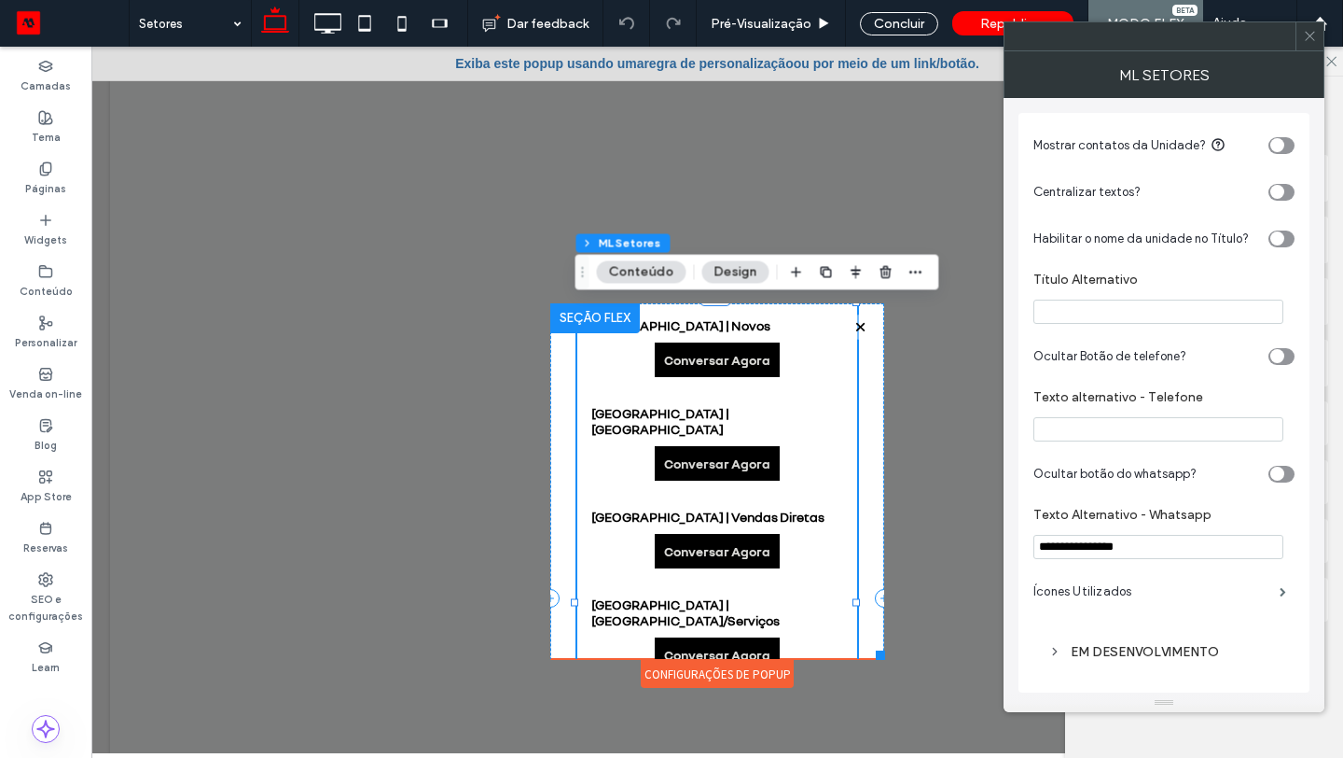
drag, startPoint x: 1220, startPoint y: 323, endPoint x: 1198, endPoint y: 695, distance: 372.9
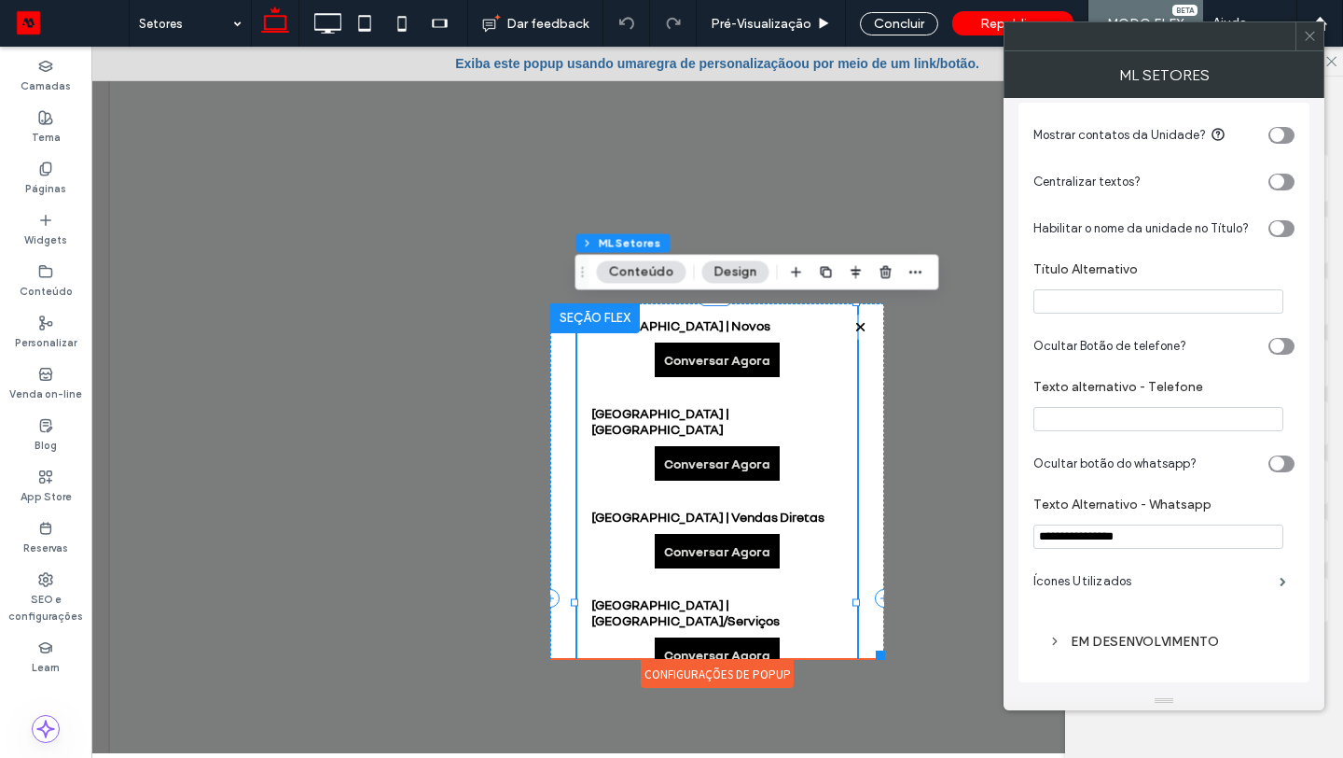
click at [1154, 354] on div "EM DESENVOLVIMENTO" at bounding box center [1164, 641] width 231 height 16
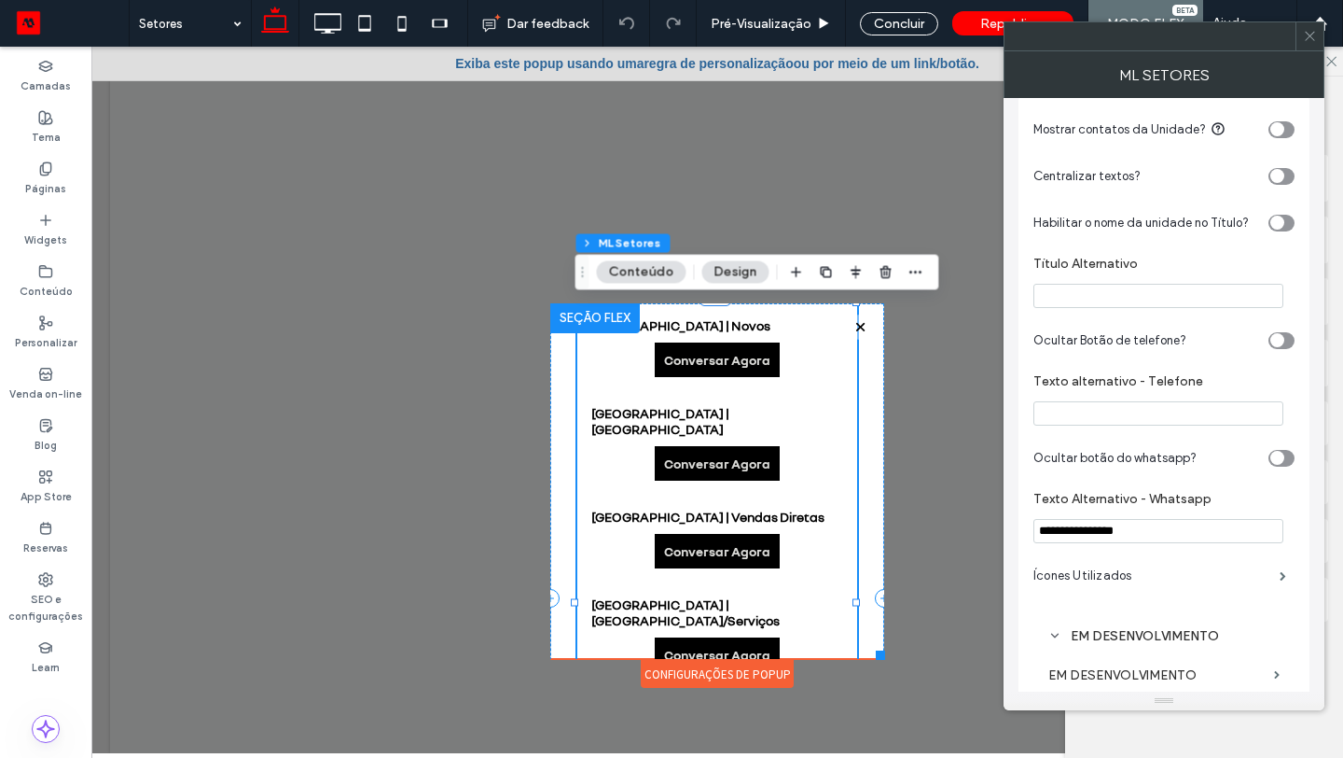
scroll to position [132, 0]
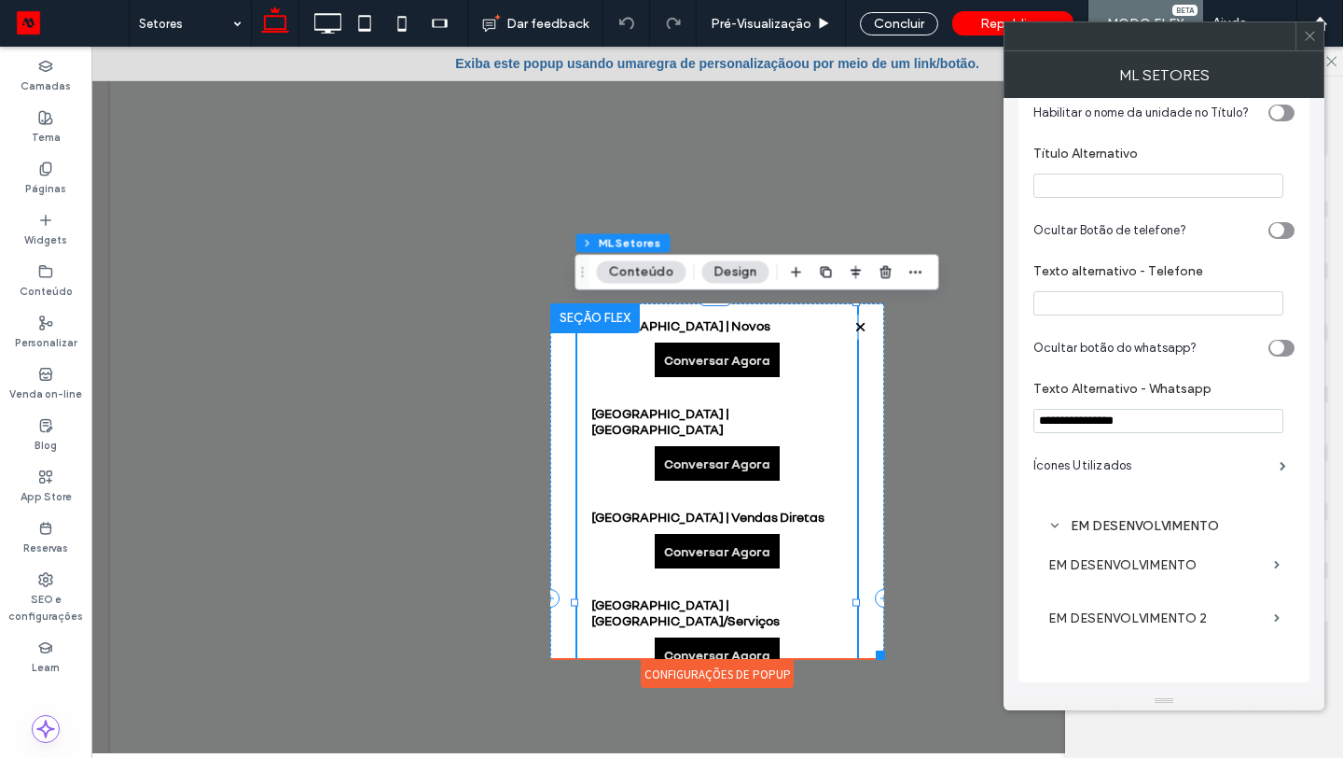
click at [1157, 354] on label "EM DESENVOLVIMENTO" at bounding box center [1158, 565] width 218 height 35
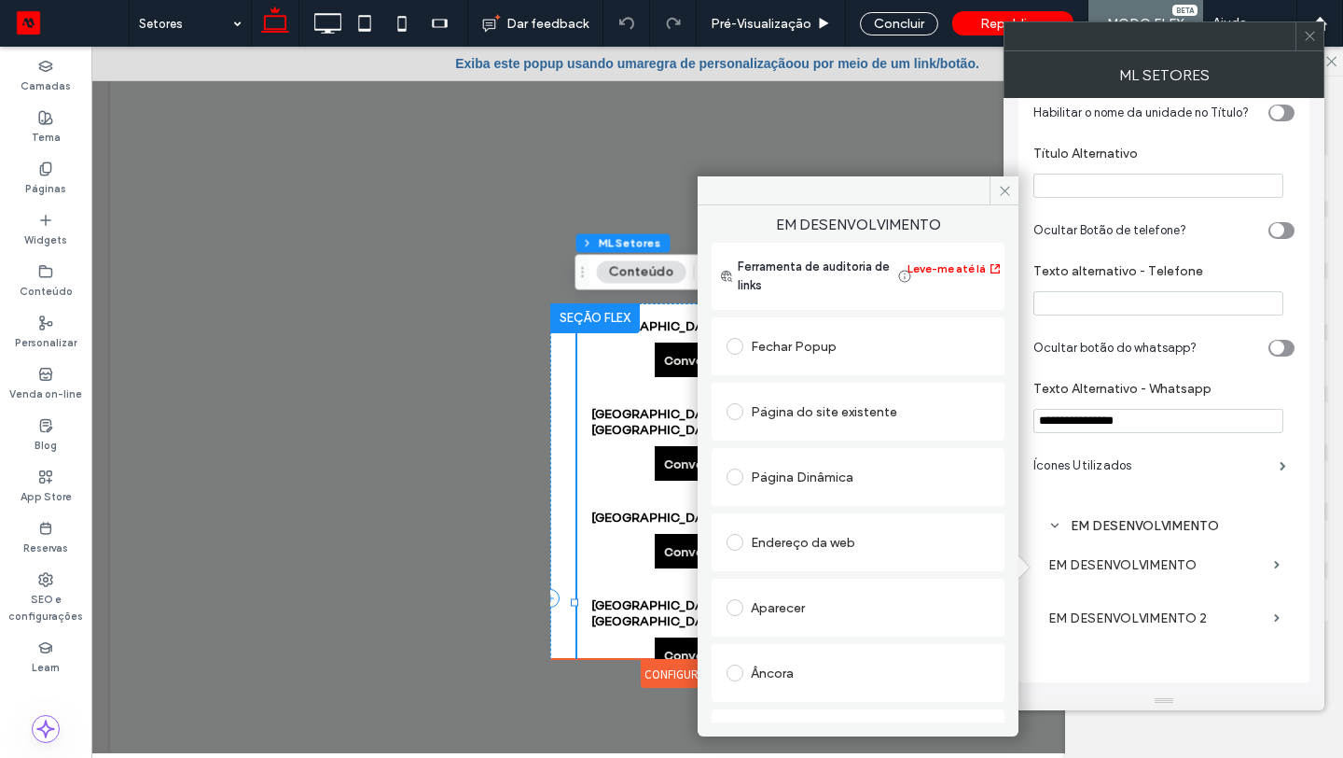
click at [819, 354] on div "Aparecer" at bounding box center [858, 607] width 263 height 30
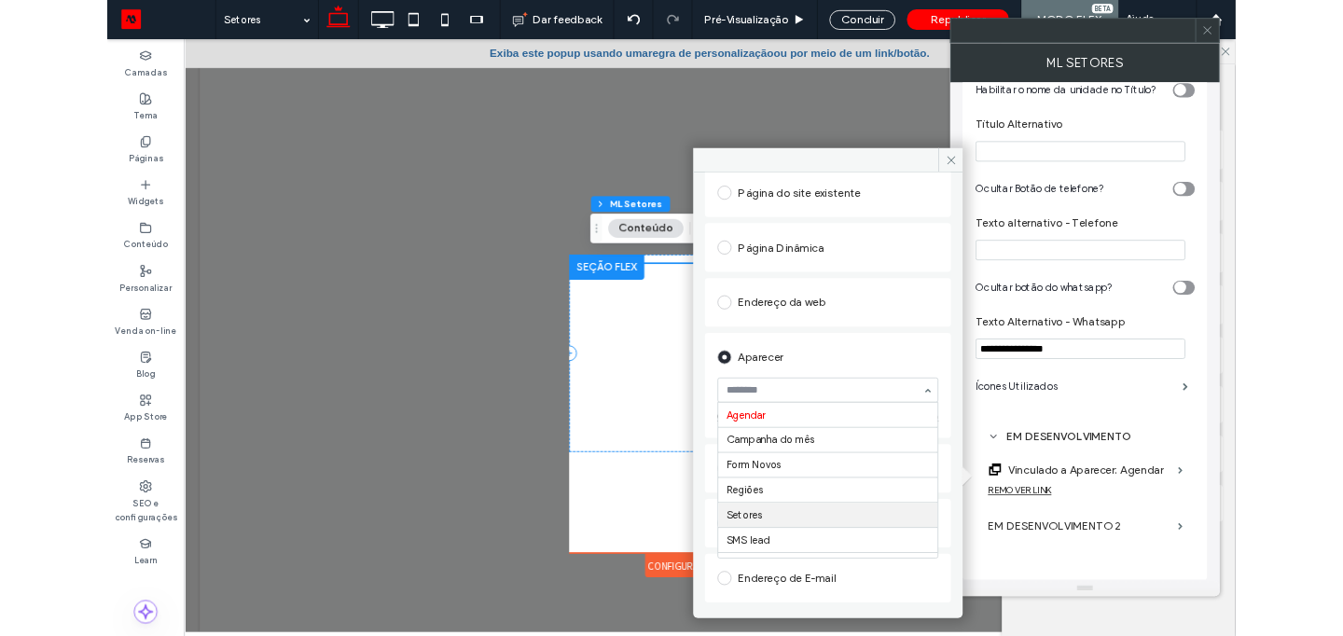
scroll to position [184, 0]
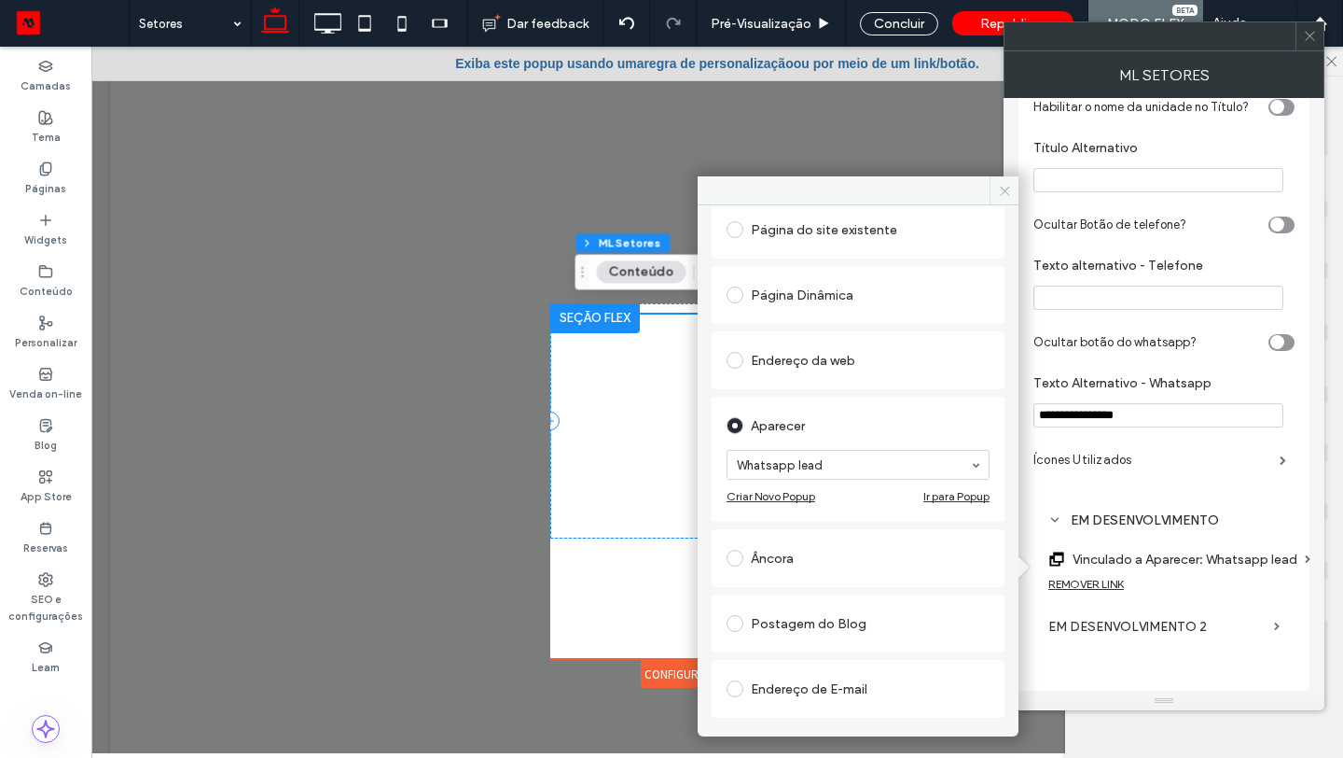
click at [1002, 196] on icon at bounding box center [1005, 191] width 14 height 14
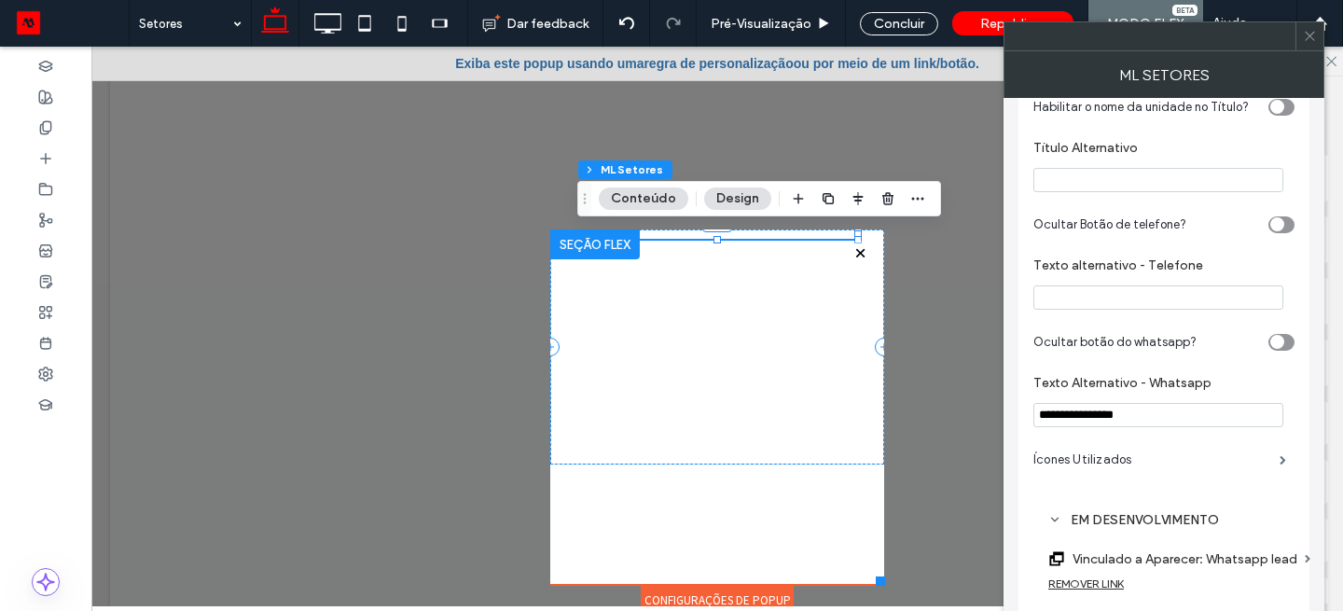
click at [1093, 354] on label "Vinculado a Aparecer: Whatsapp lead" at bounding box center [1185, 559] width 225 height 35
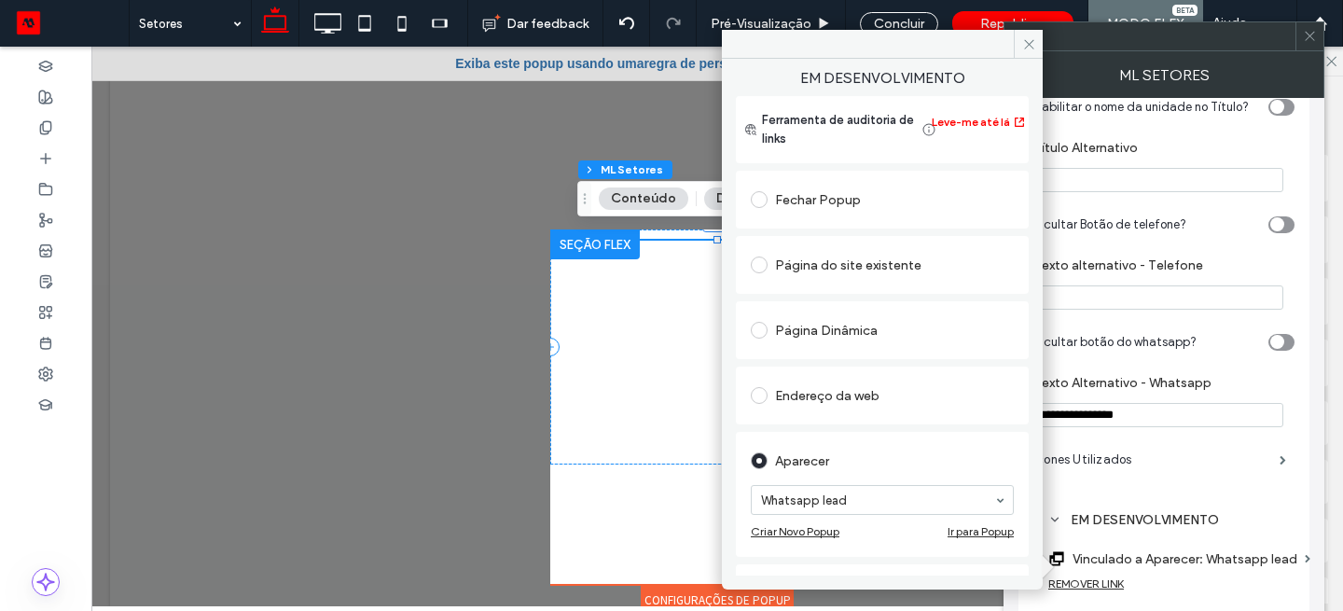
click at [1093, 354] on div "REMOVER LINK" at bounding box center [1087, 584] width 76 height 14
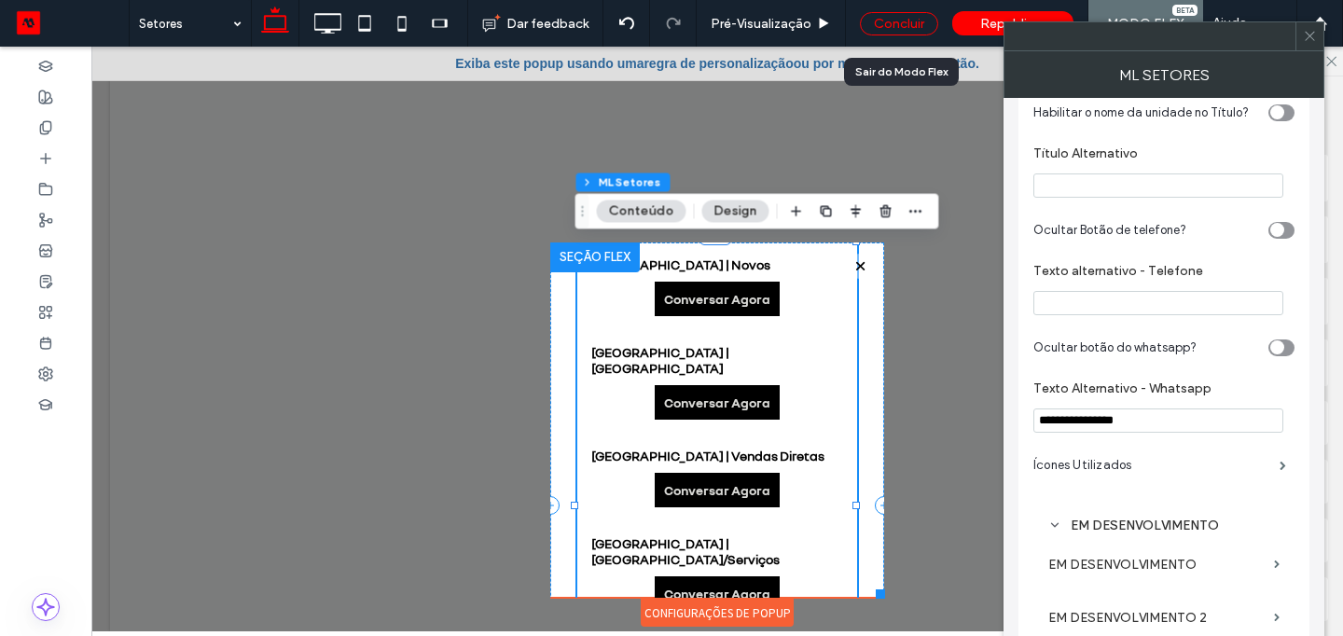
click at [919, 24] on div "Concluir" at bounding box center [899, 23] width 78 height 23
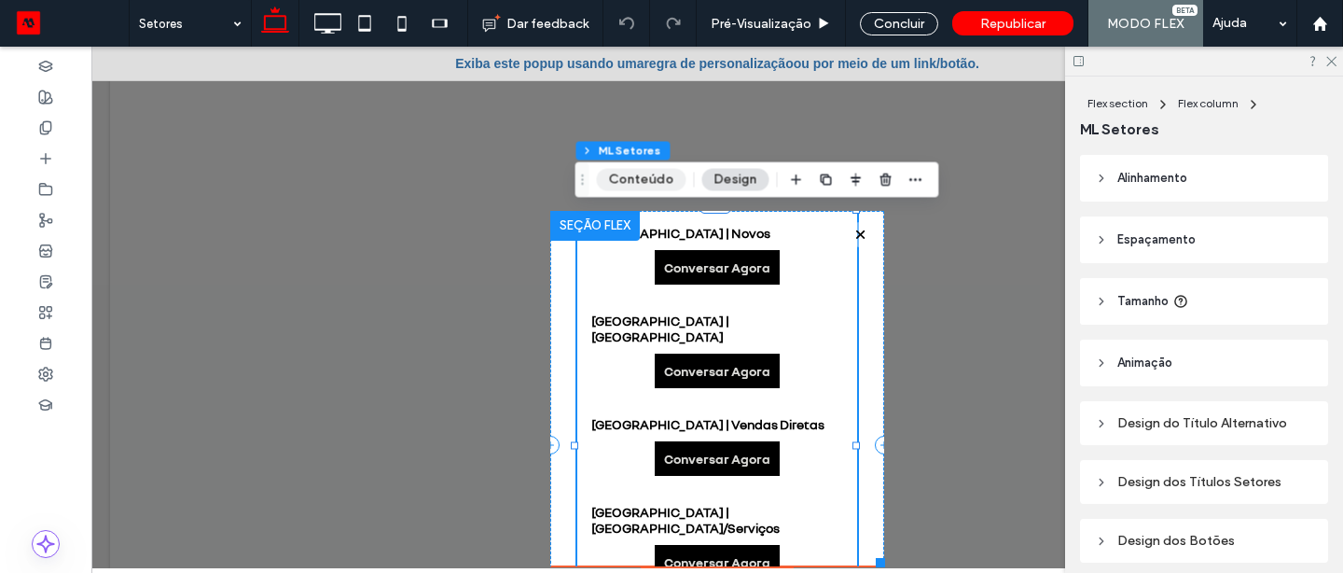
click at [644, 186] on button "Conteúdo" at bounding box center [642, 180] width 90 height 22
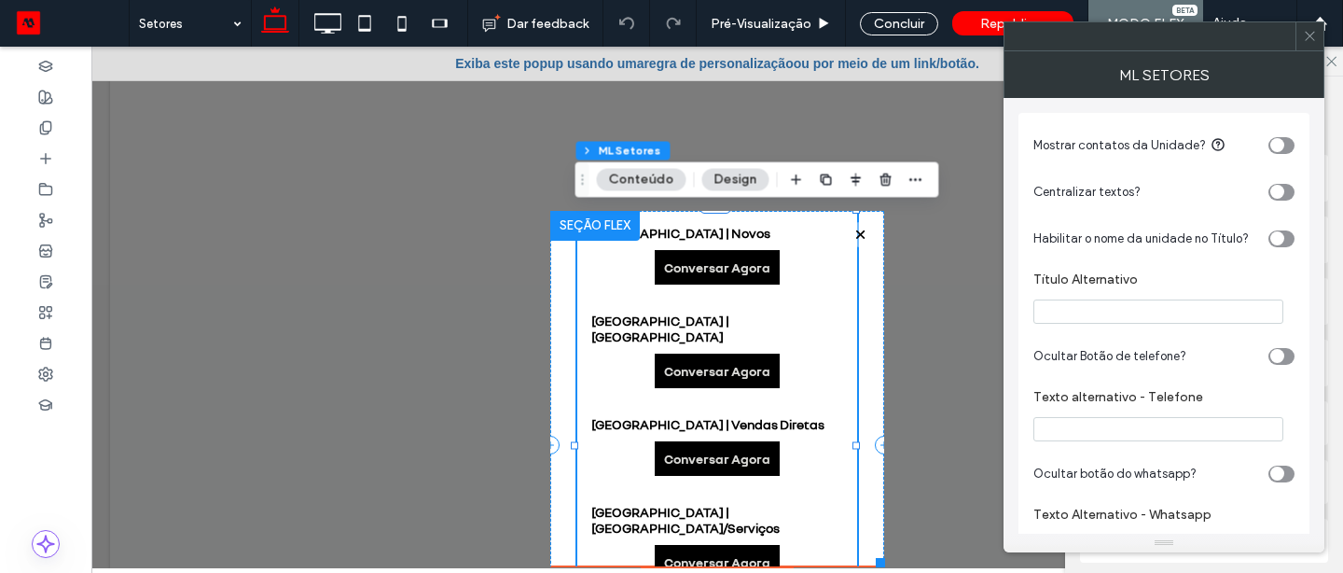
scroll to position [174, 0]
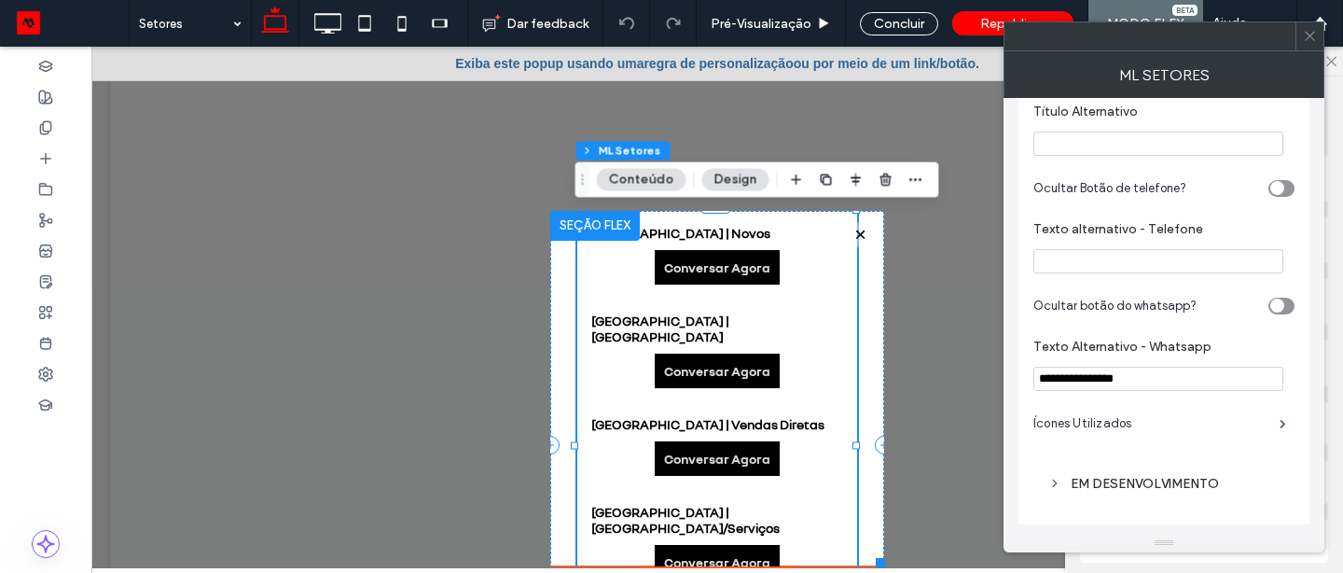
click at [1122, 478] on div "EM DESENVOLVIMENTO" at bounding box center [1164, 484] width 231 height 16
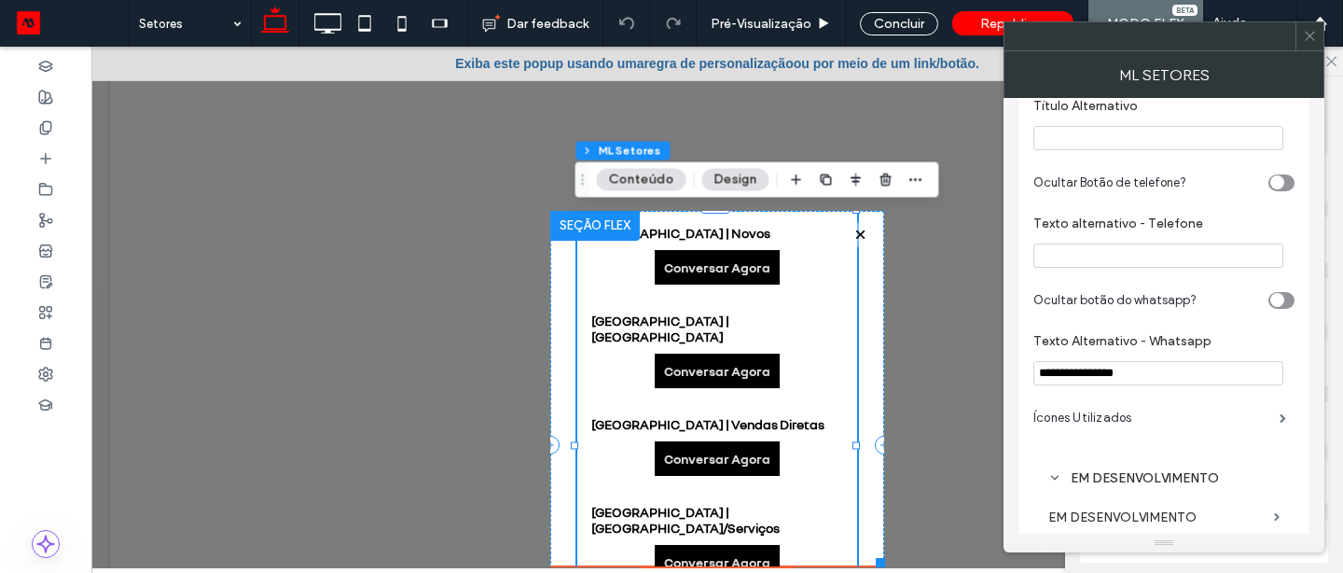
scroll to position [289, 0]
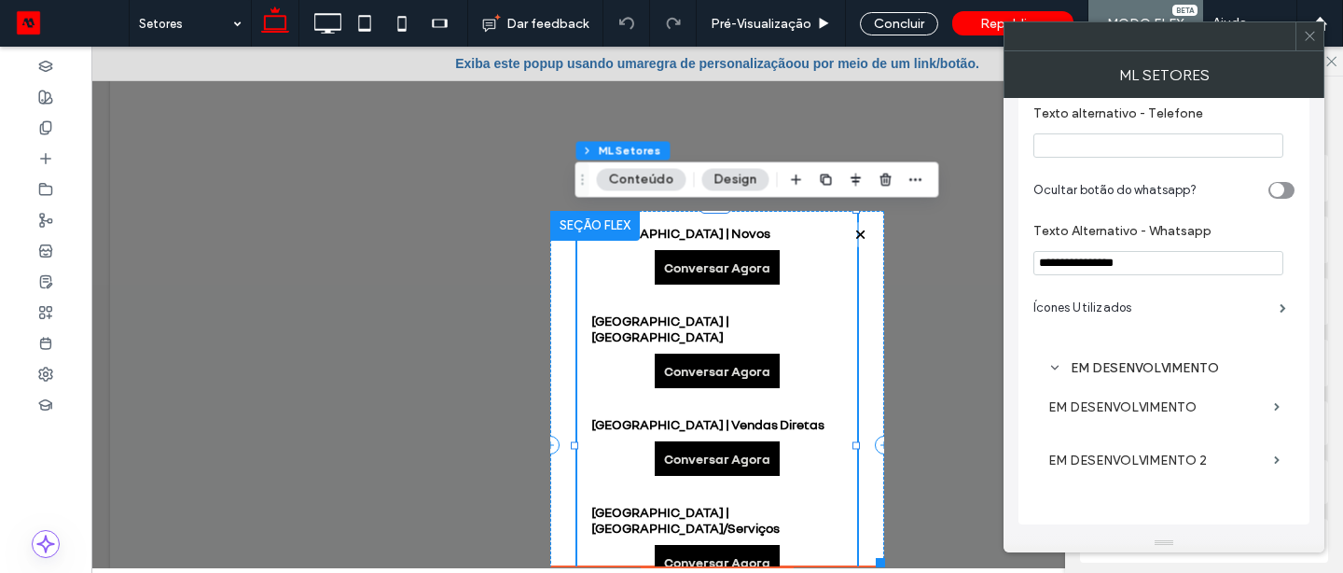
click at [1129, 417] on label "EM DESENVOLVIMENTO" at bounding box center [1158, 407] width 218 height 35
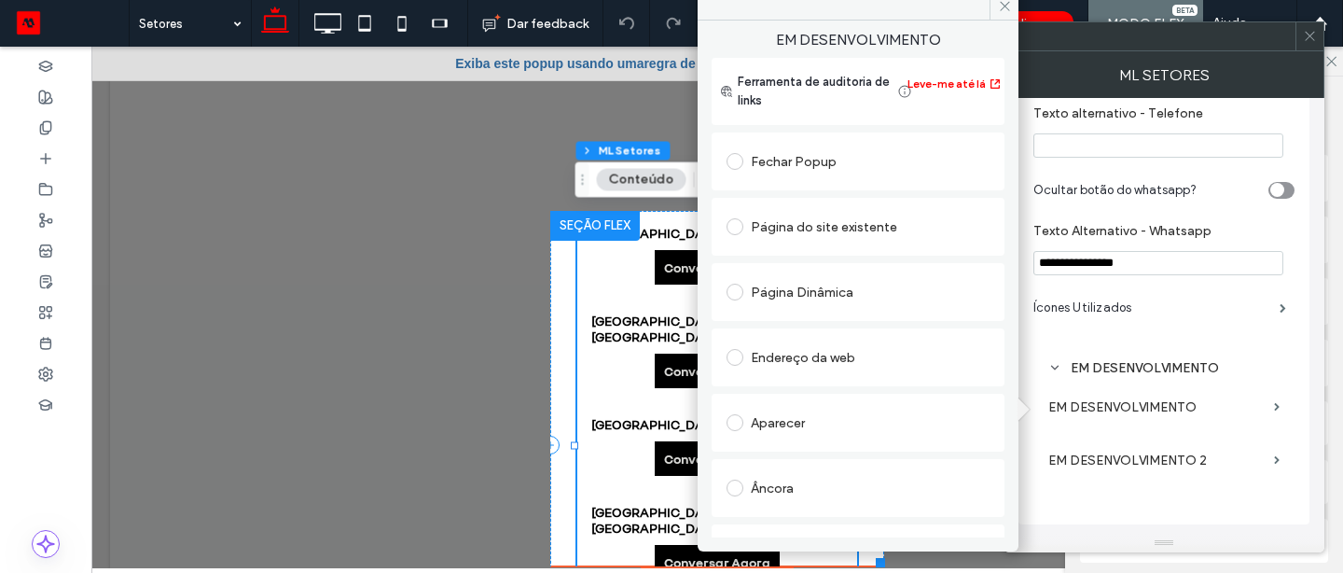
click at [844, 419] on div "Aparecer" at bounding box center [858, 423] width 263 height 30
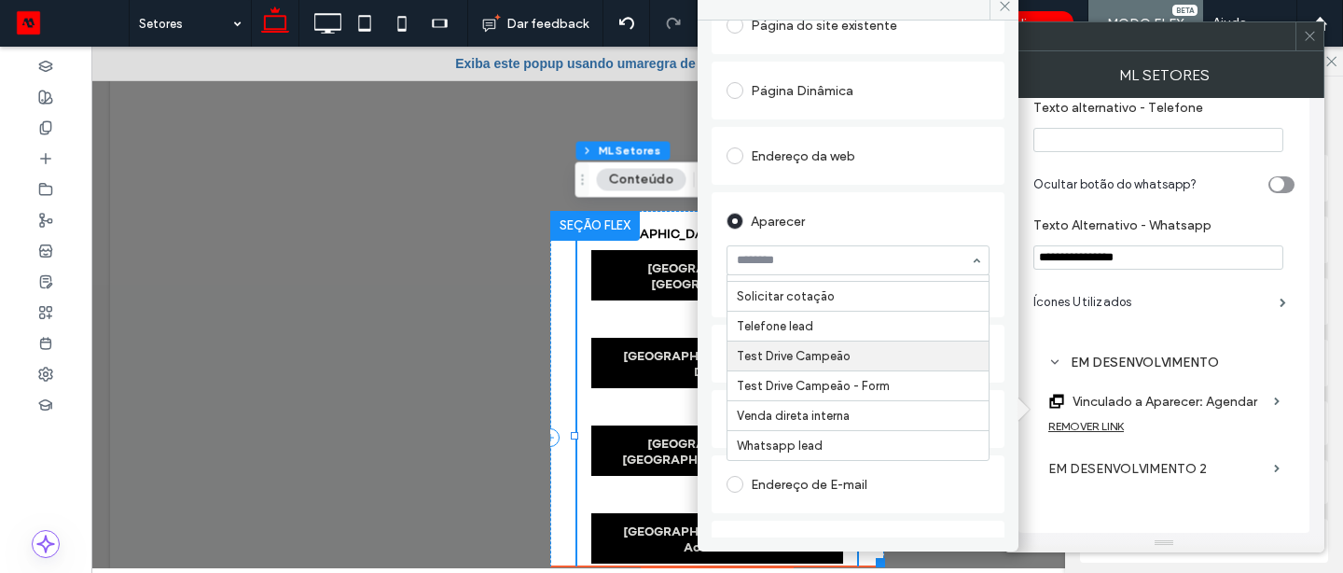
scroll to position [216, 0]
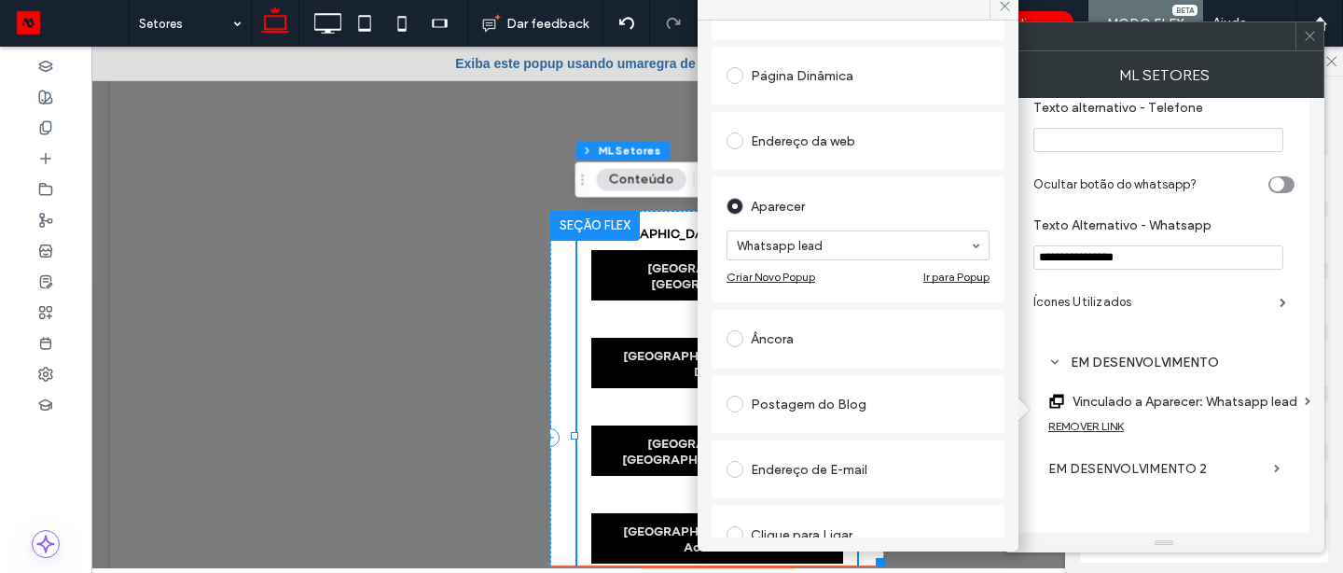
click at [998, 7] on icon at bounding box center [1005, 6] width 14 height 14
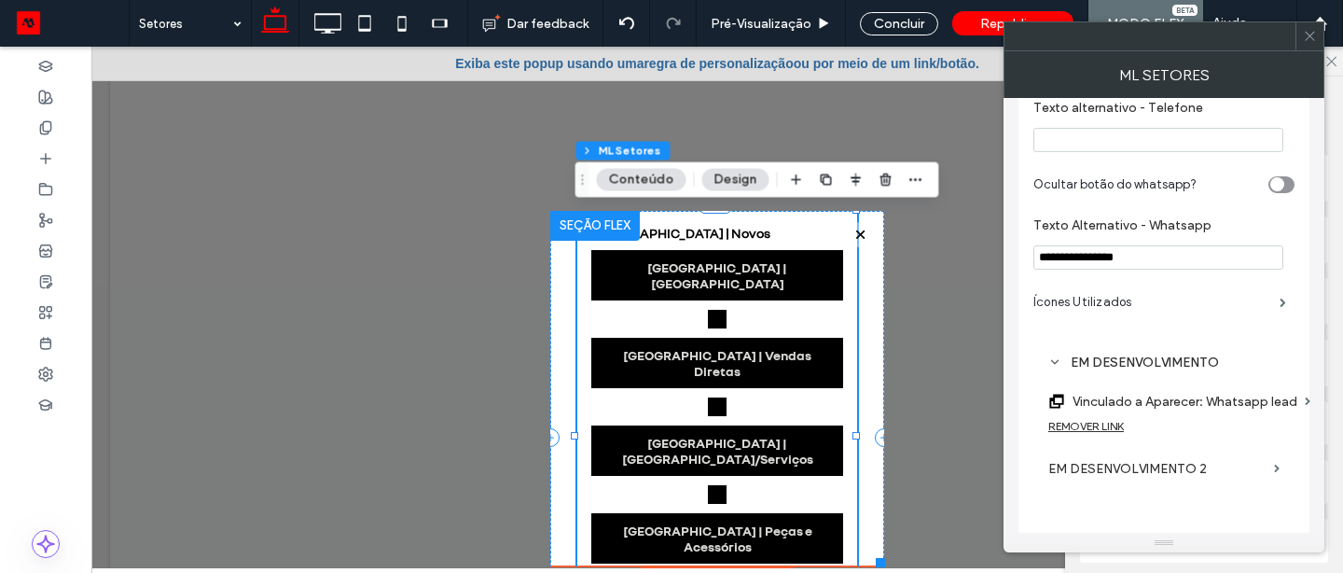
click at [1103, 433] on div "REMOVER LINK" at bounding box center [1087, 426] width 76 height 14
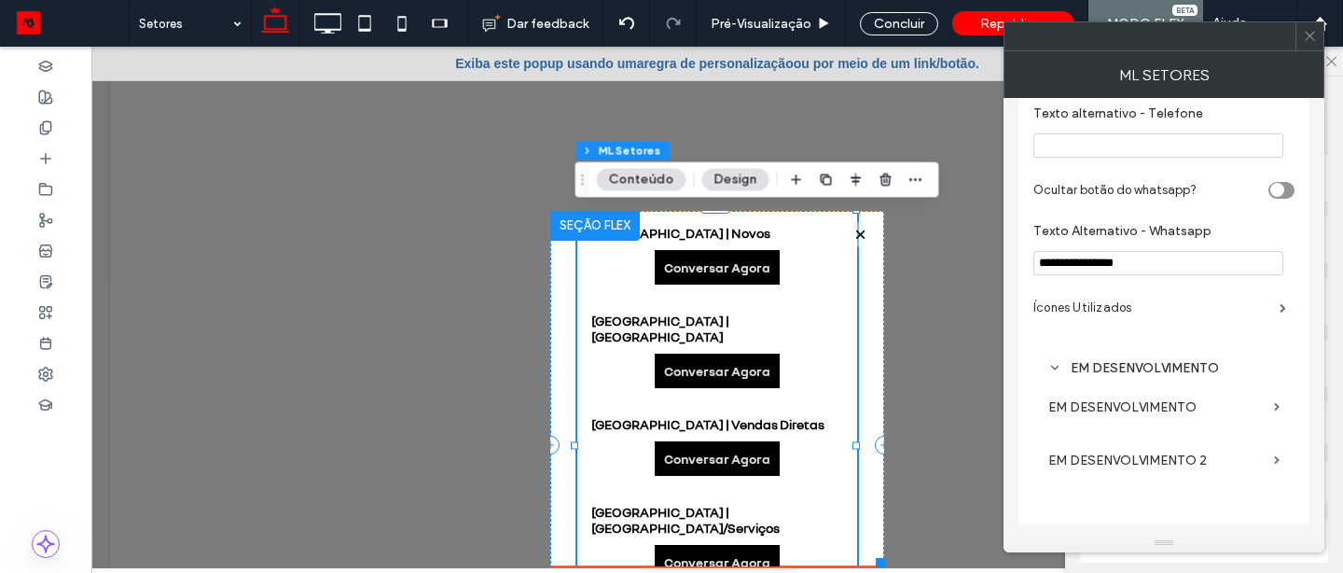
click at [1138, 406] on label "EM DESENVOLVIMENTO" at bounding box center [1158, 407] width 218 height 35
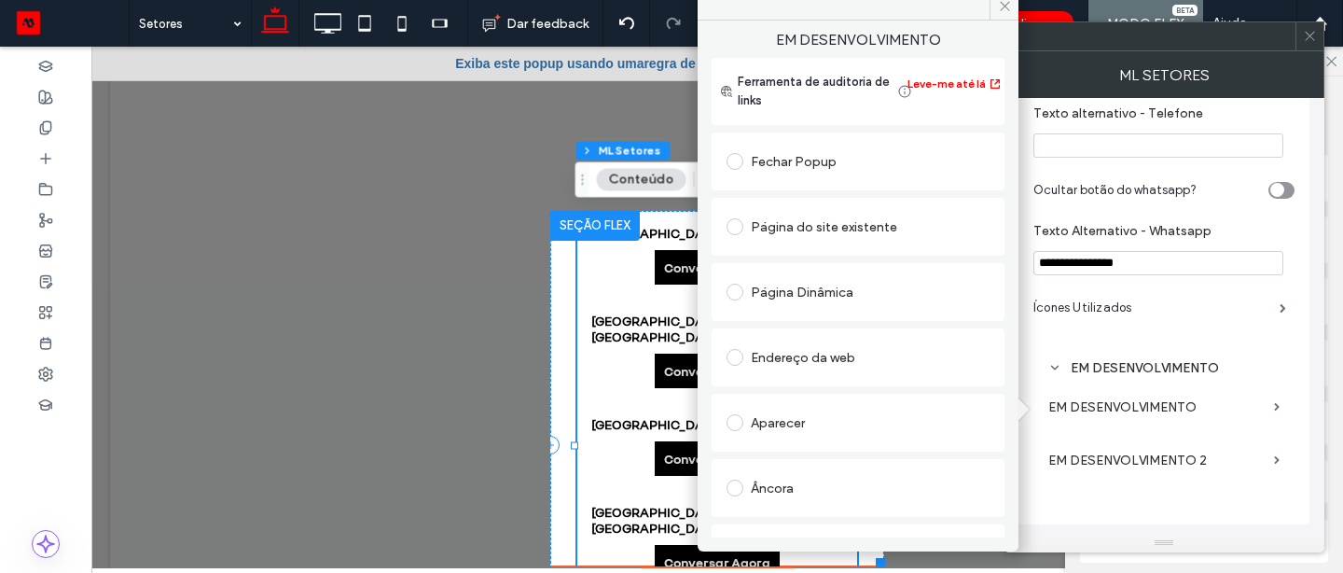
click at [824, 418] on div "Aparecer" at bounding box center [858, 423] width 263 height 30
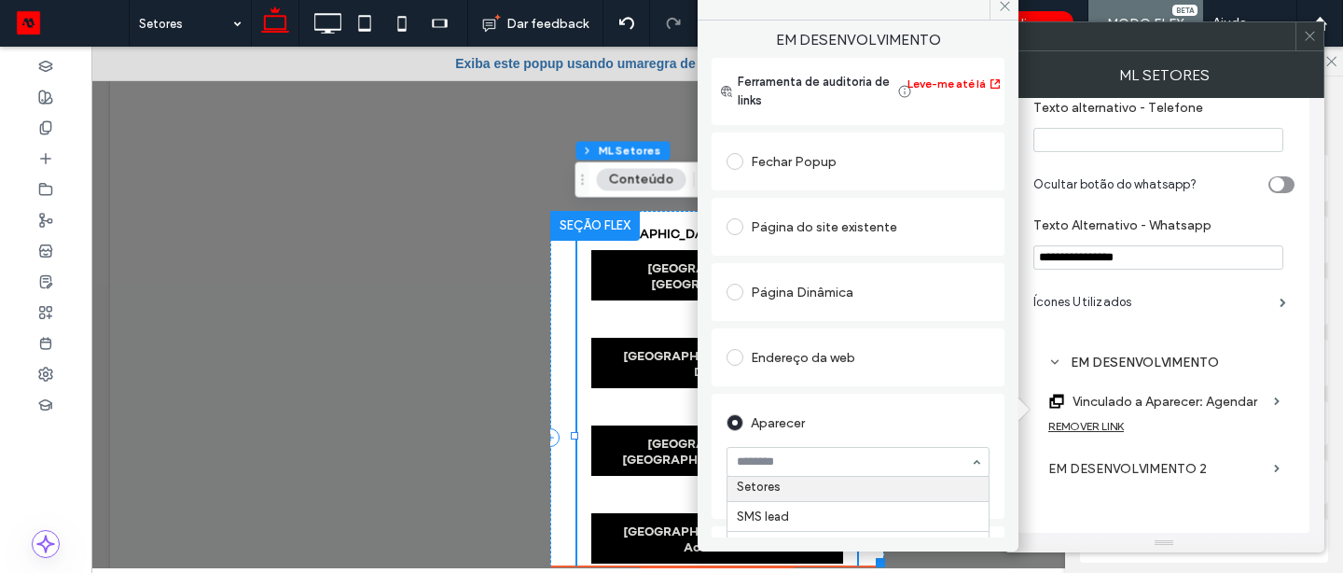
scroll to position [28, 0]
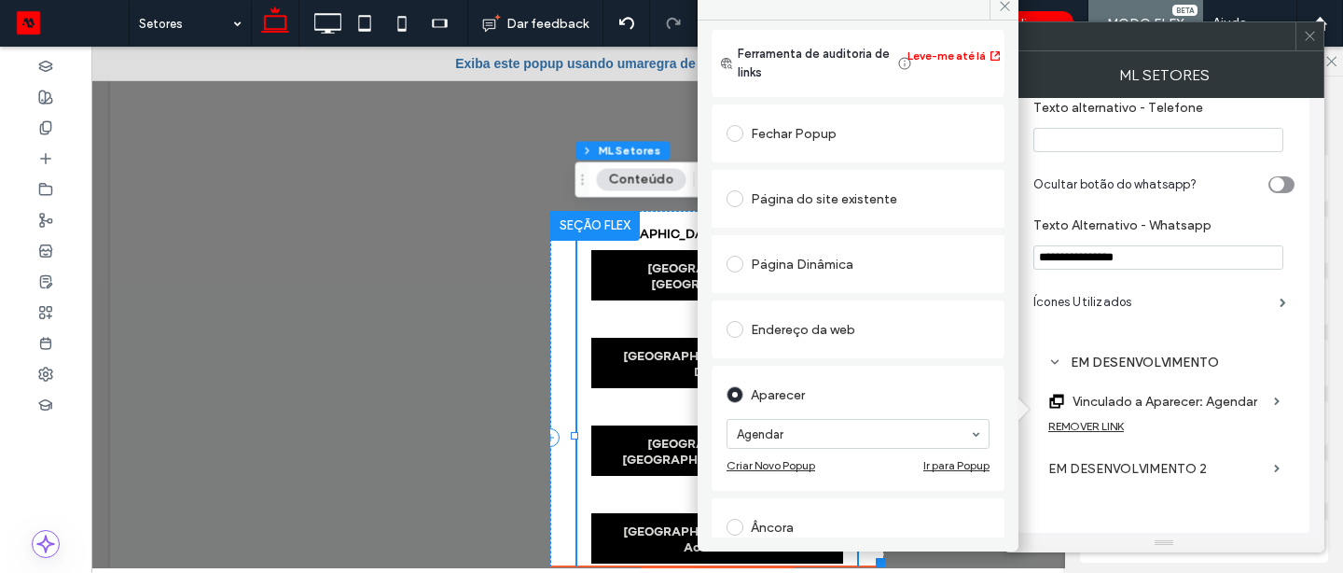
click at [1071, 433] on div "REMOVER LINK" at bounding box center [1087, 426] width 76 height 14
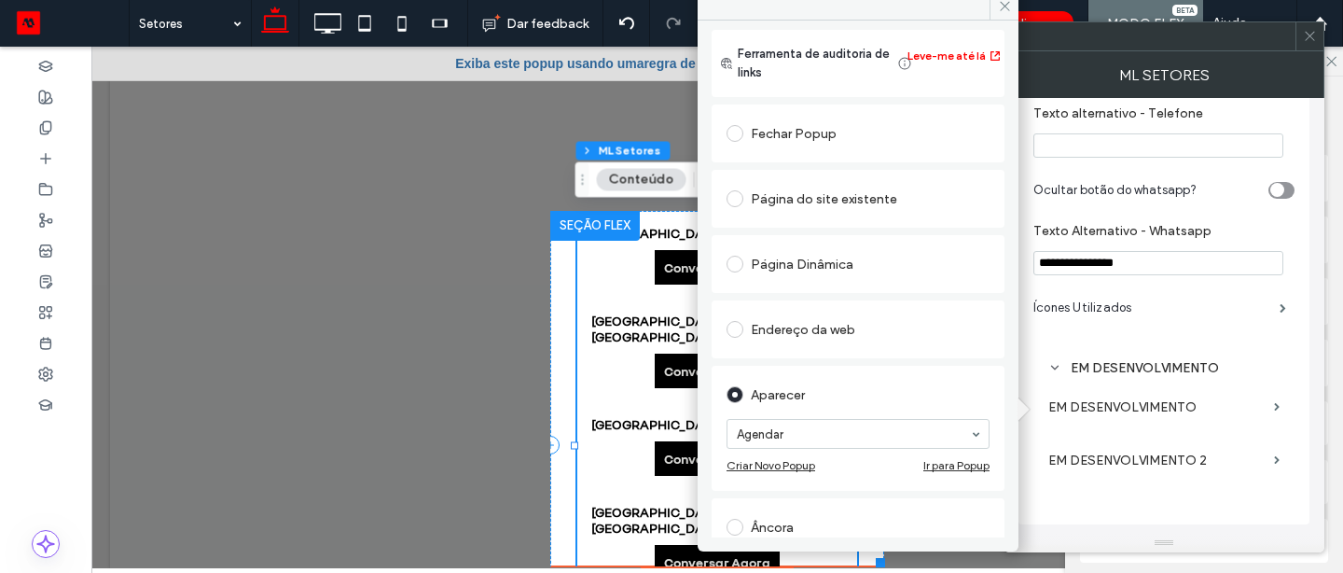
click at [1013, 10] on span at bounding box center [1004, 6] width 29 height 28
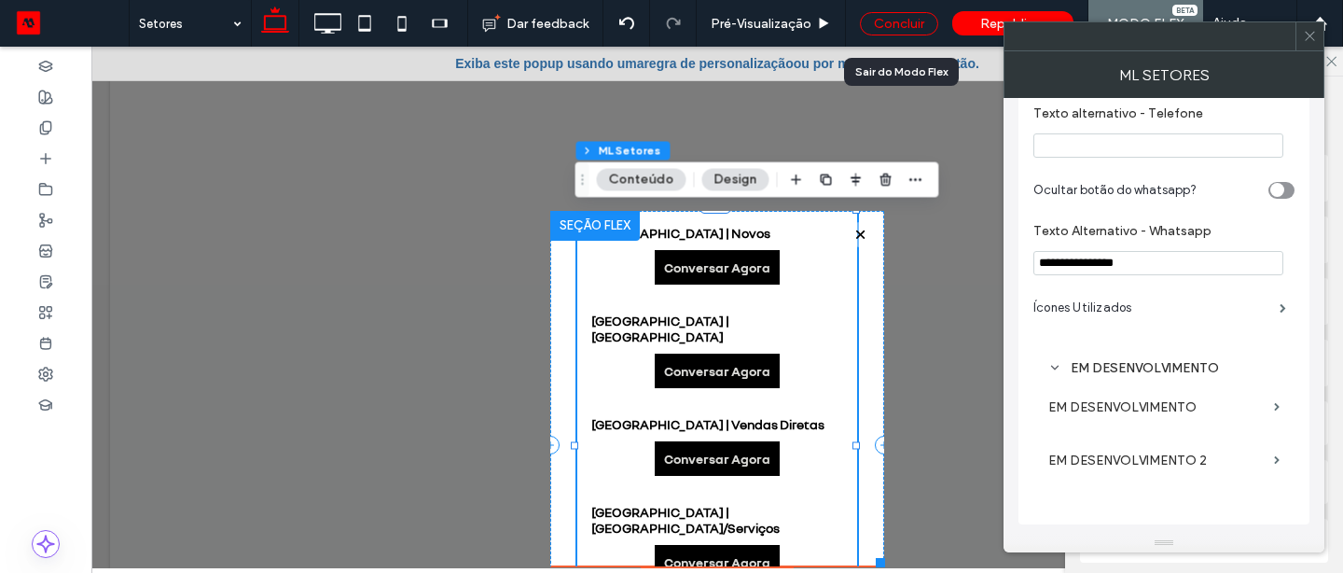
click at [898, 21] on div "Concluir" at bounding box center [899, 23] width 78 height 23
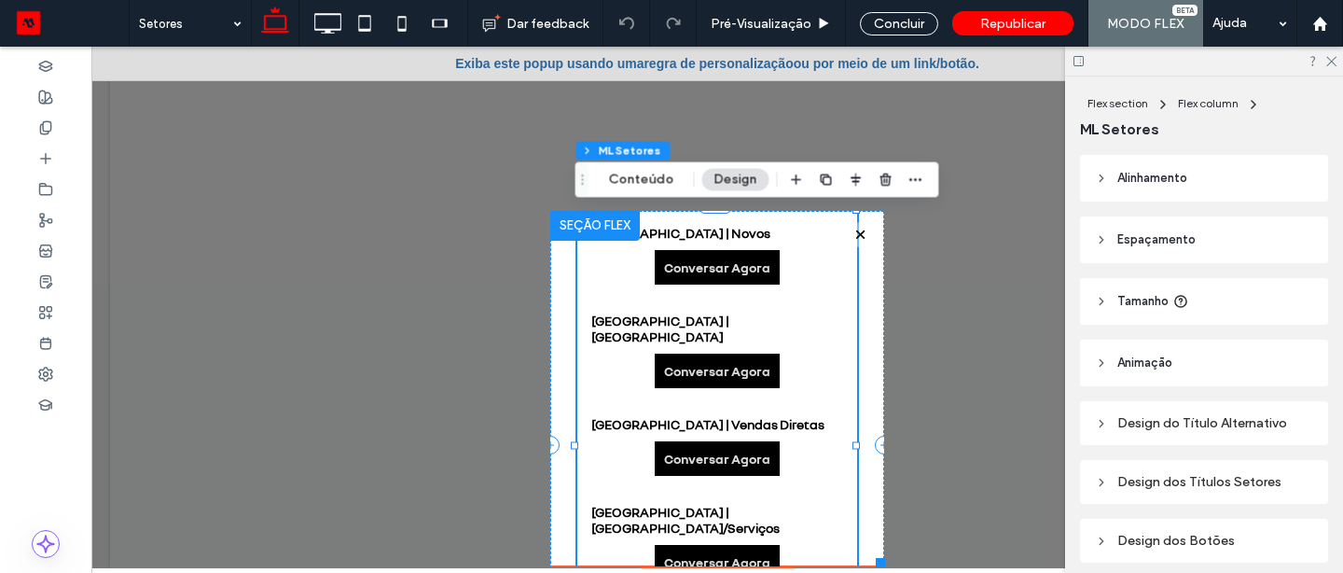
scroll to position [140, 0]
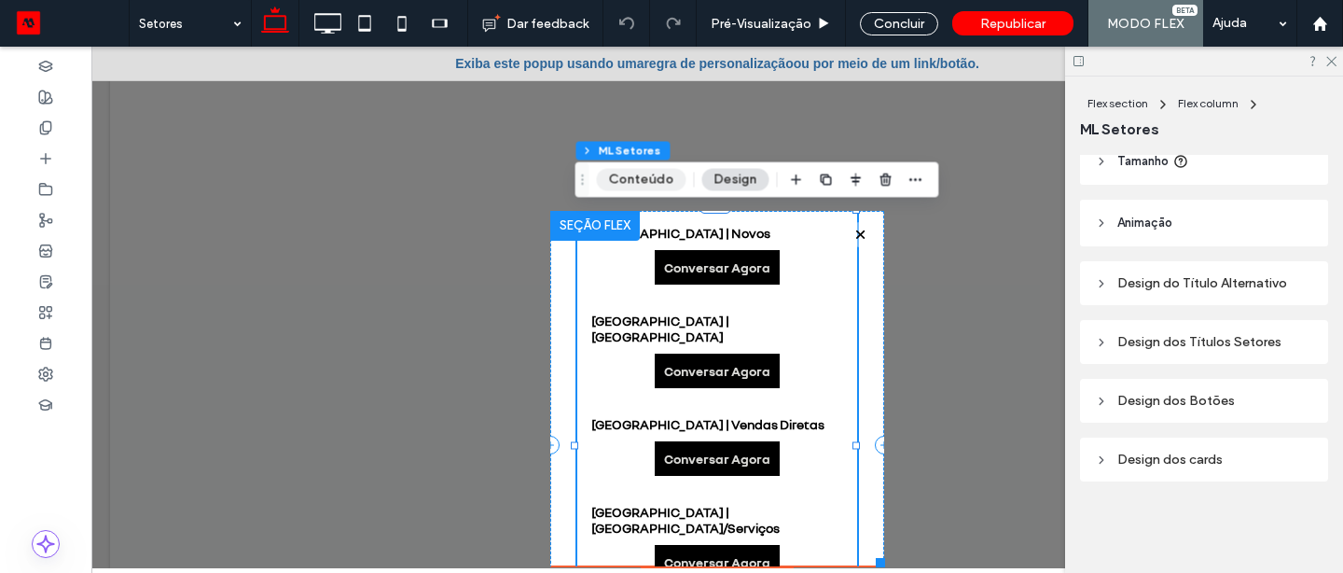
click at [661, 182] on button "Conteúdo" at bounding box center [642, 180] width 90 height 22
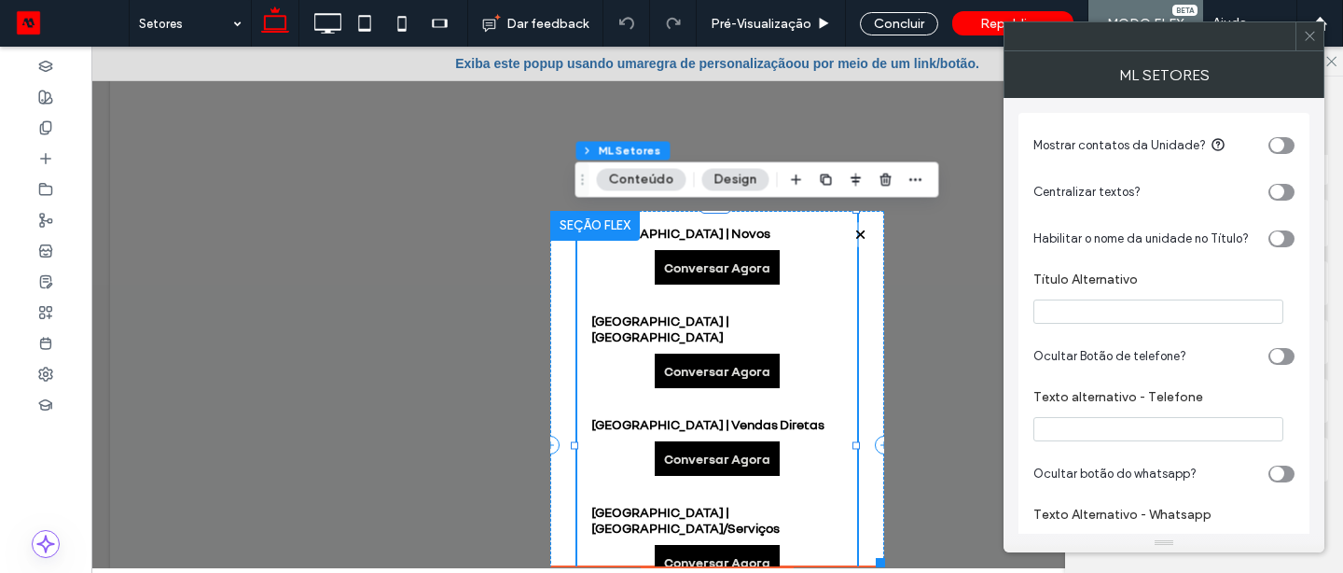
scroll to position [174, 0]
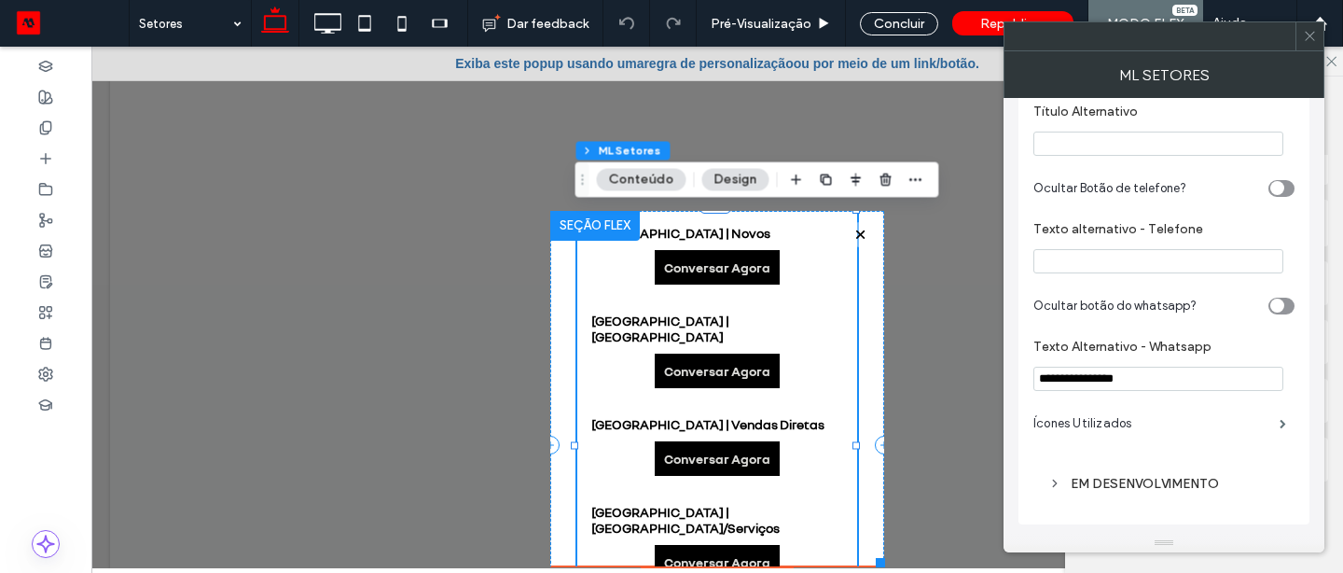
click at [1180, 476] on div "EM DESENVOLVIMENTO" at bounding box center [1164, 484] width 231 height 16
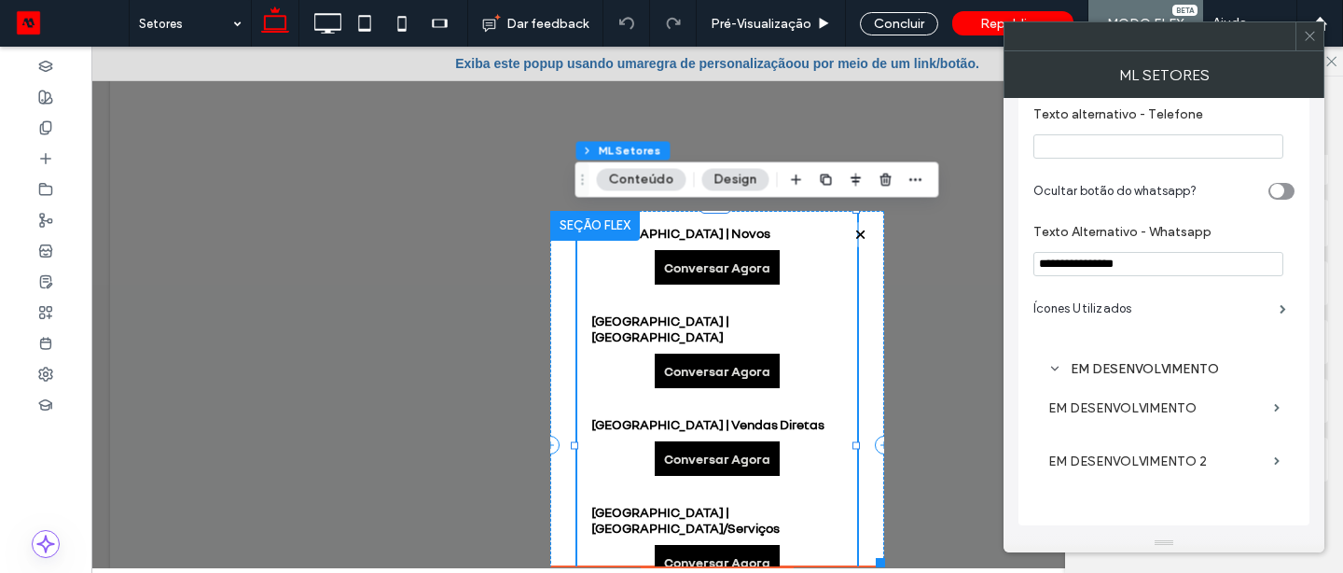
scroll to position [289, 0]
click at [1168, 416] on label "EM DESENVOLVIMENTO" at bounding box center [1158, 407] width 218 height 35
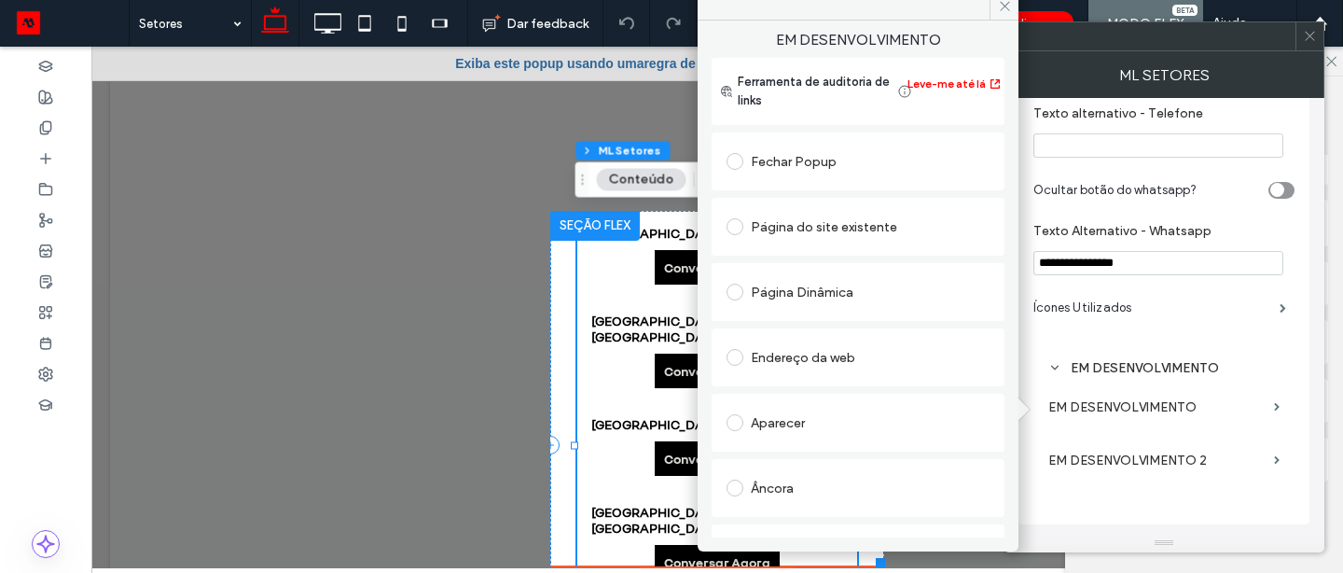
click at [848, 426] on div "Aparecer" at bounding box center [858, 423] width 263 height 30
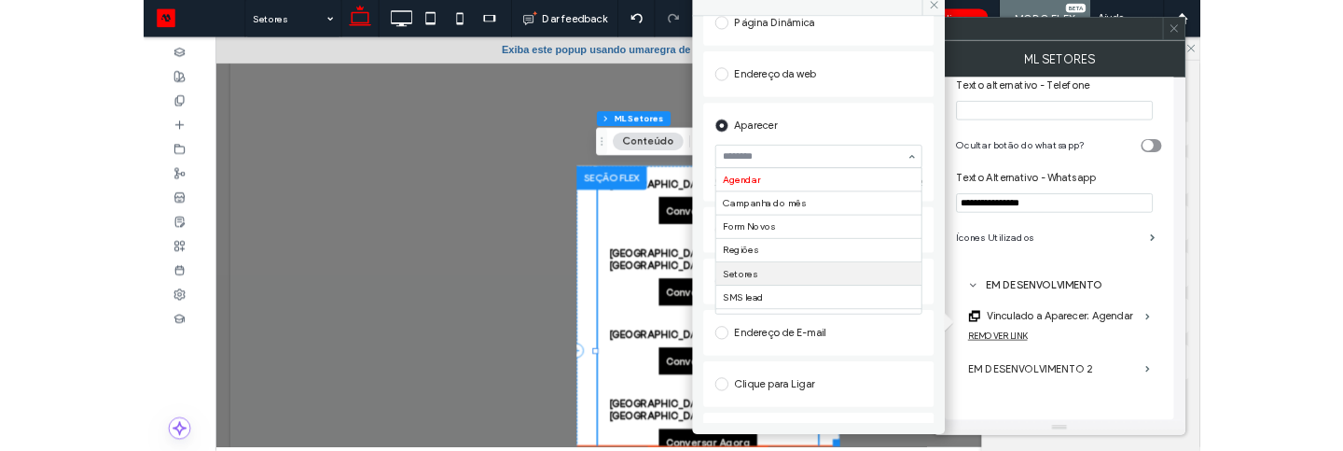
scroll to position [184, 0]
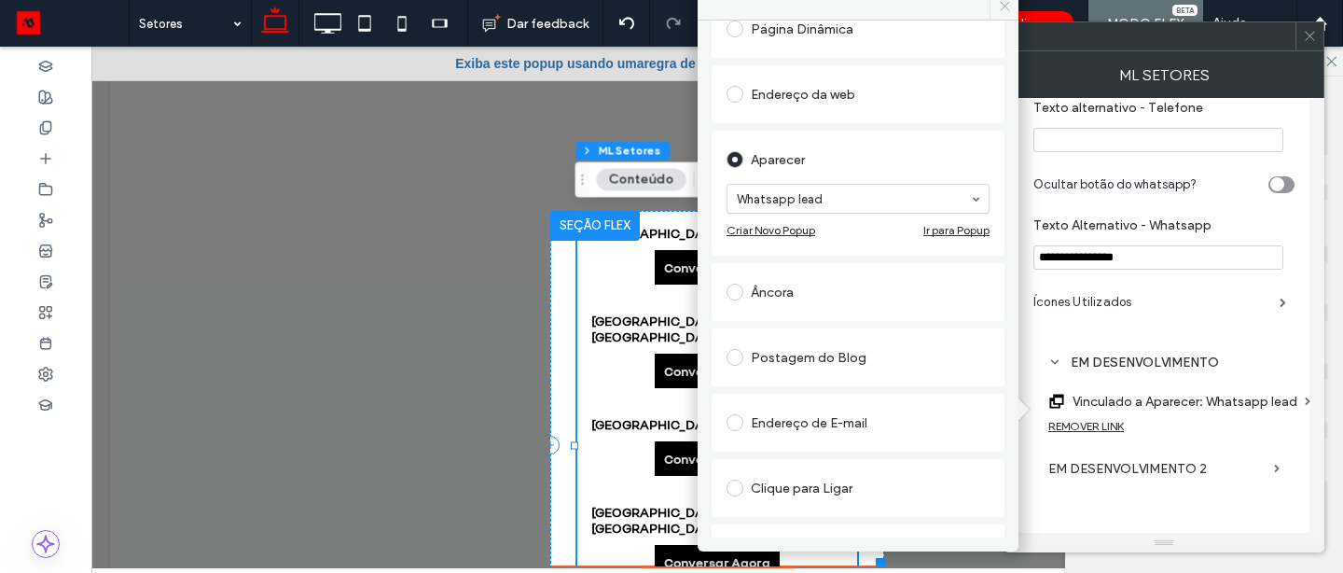
click at [1005, 15] on span at bounding box center [1004, 6] width 29 height 28
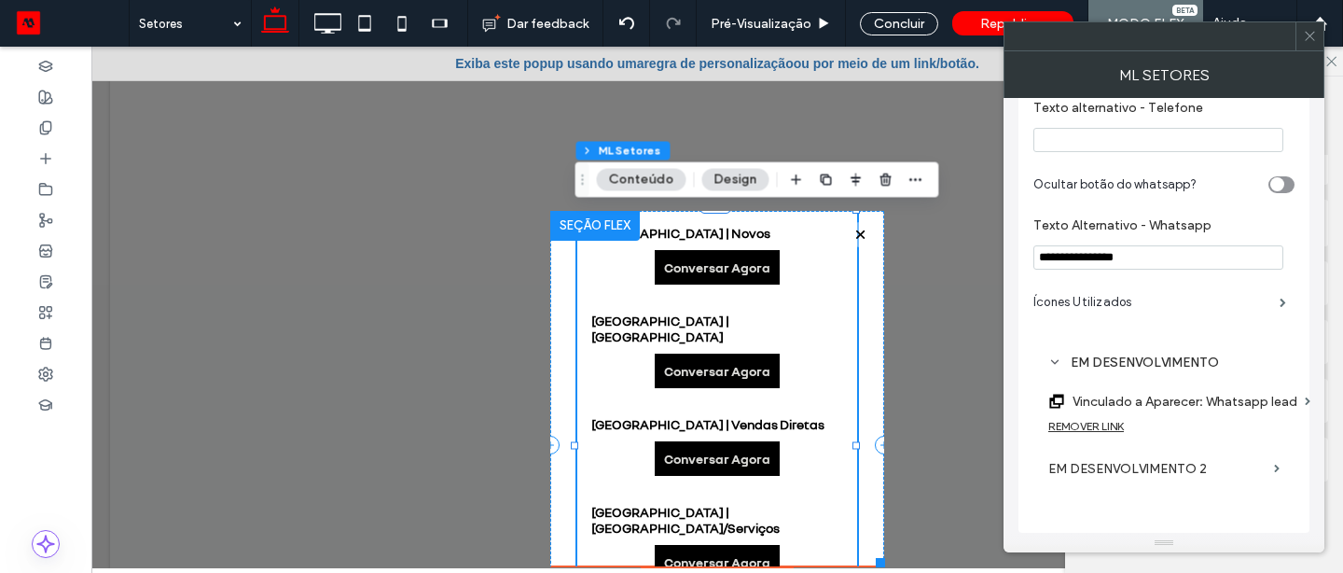
click at [1309, 30] on icon at bounding box center [1310, 36] width 14 height 14
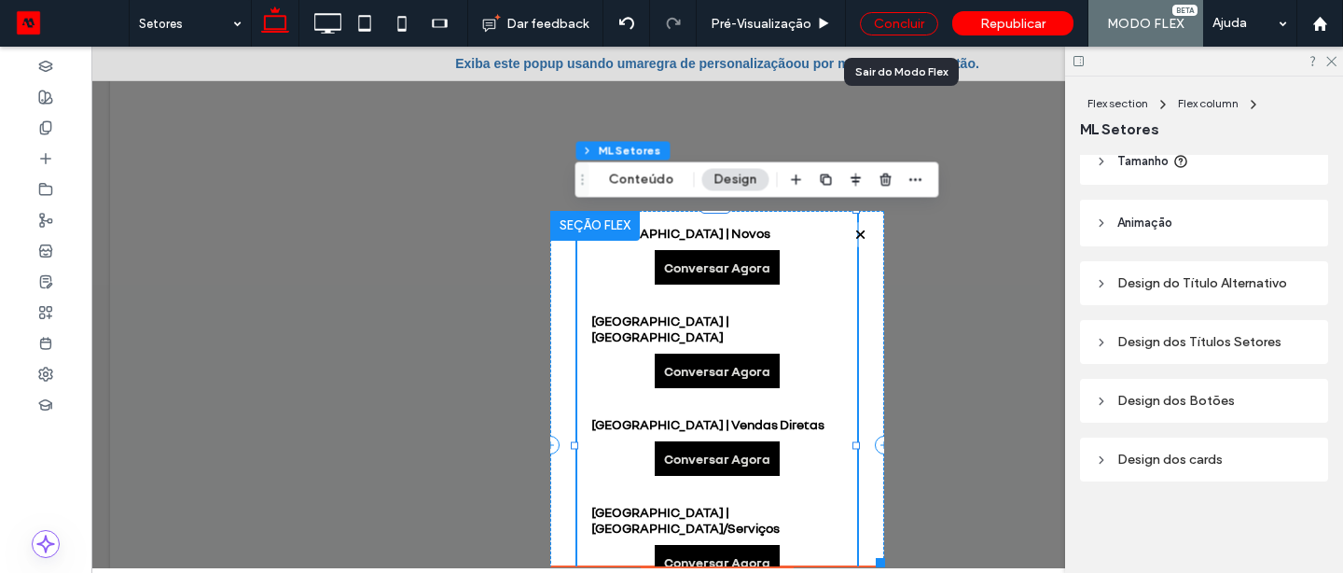
click at [884, 17] on div "Concluir" at bounding box center [899, 23] width 78 height 23
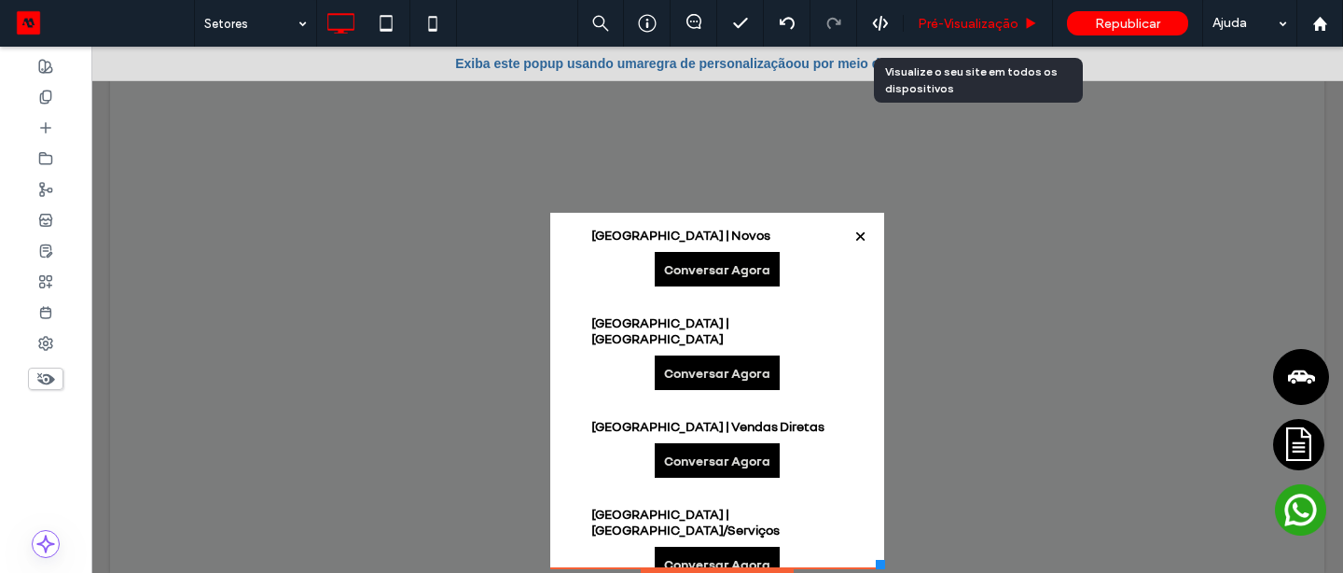
click at [926, 17] on span "Pré-Visualizaçāo" at bounding box center [968, 24] width 101 height 16
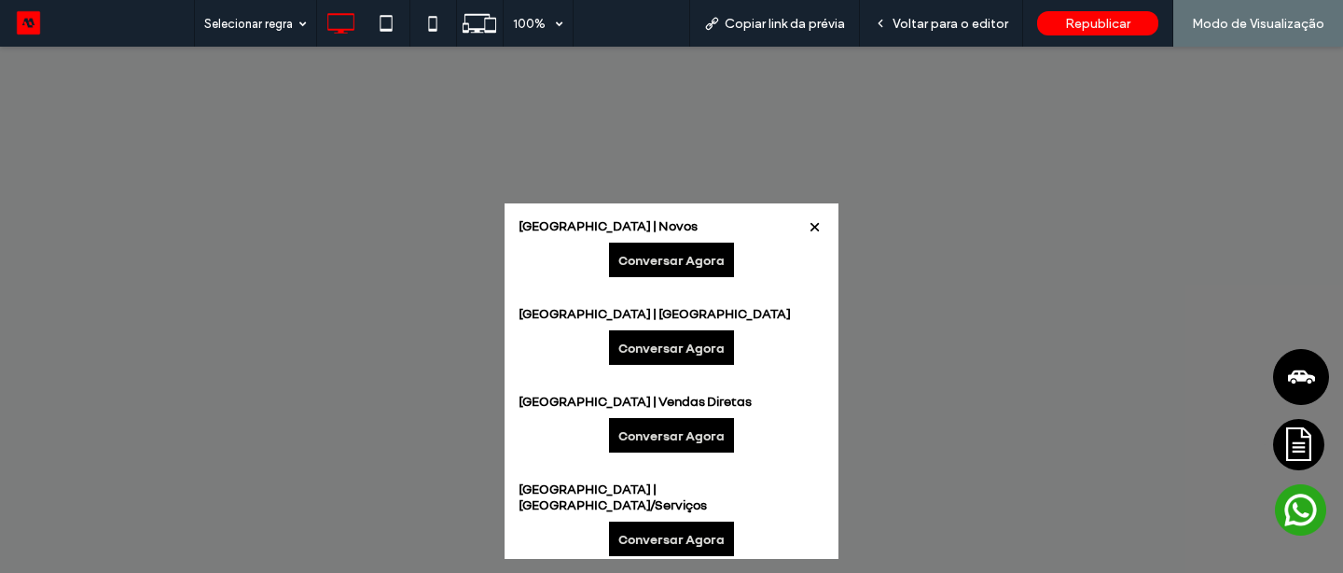
click at [647, 256] on link "Conversar Agora" at bounding box center [671, 260] width 125 height 35
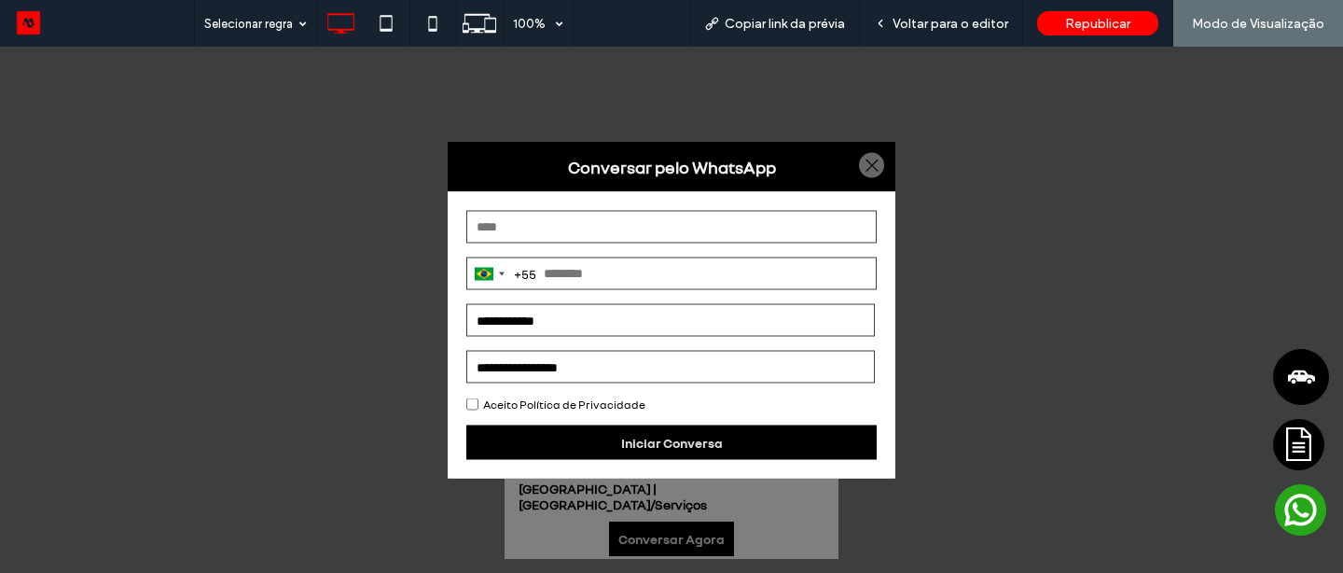
click at [865, 158] on div at bounding box center [871, 165] width 25 height 25
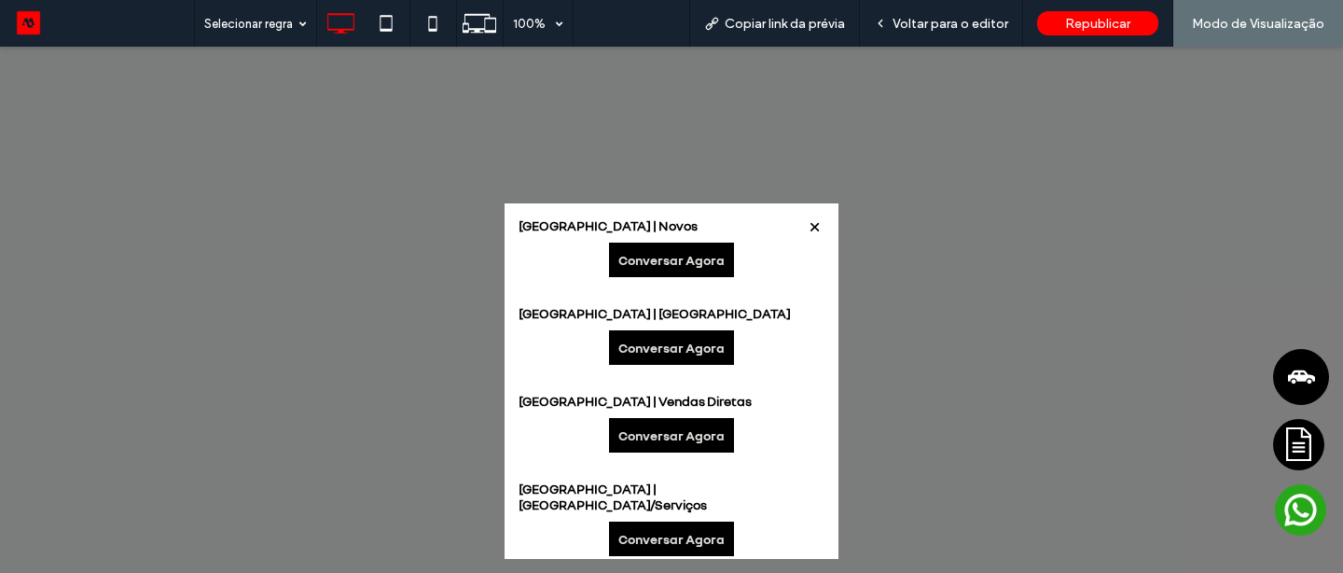
click at [656, 350] on link "Conversar Agora" at bounding box center [671, 347] width 125 height 35
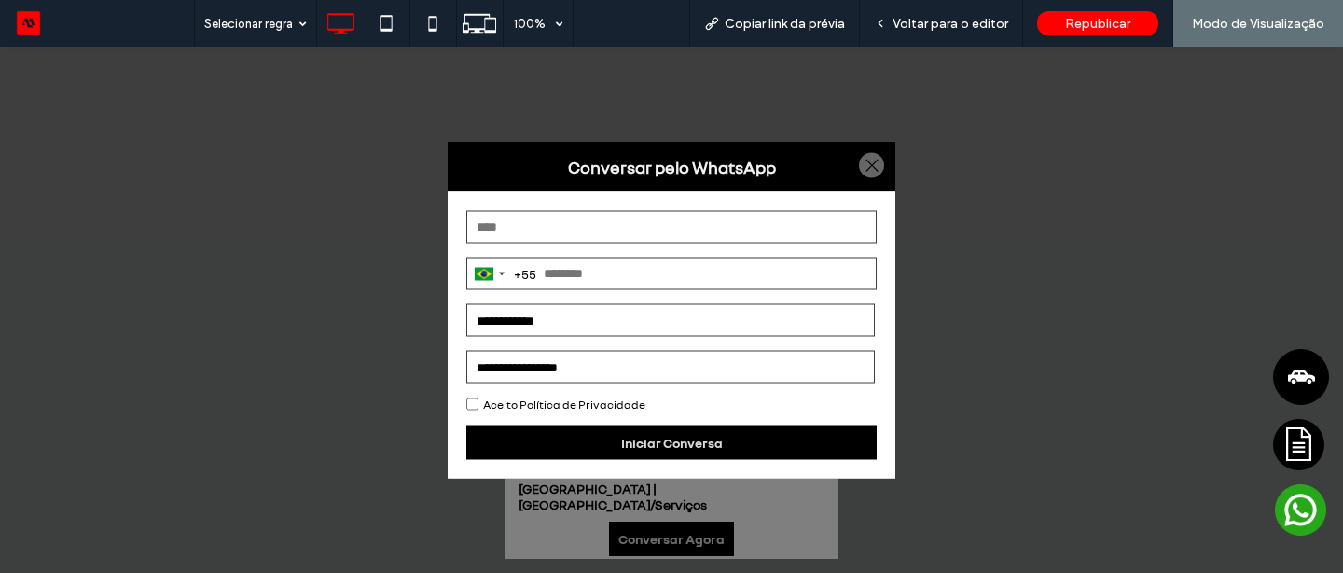
click at [644, 369] on select "**********" at bounding box center [670, 367] width 409 height 33
click at [863, 166] on div at bounding box center [871, 165] width 25 height 25
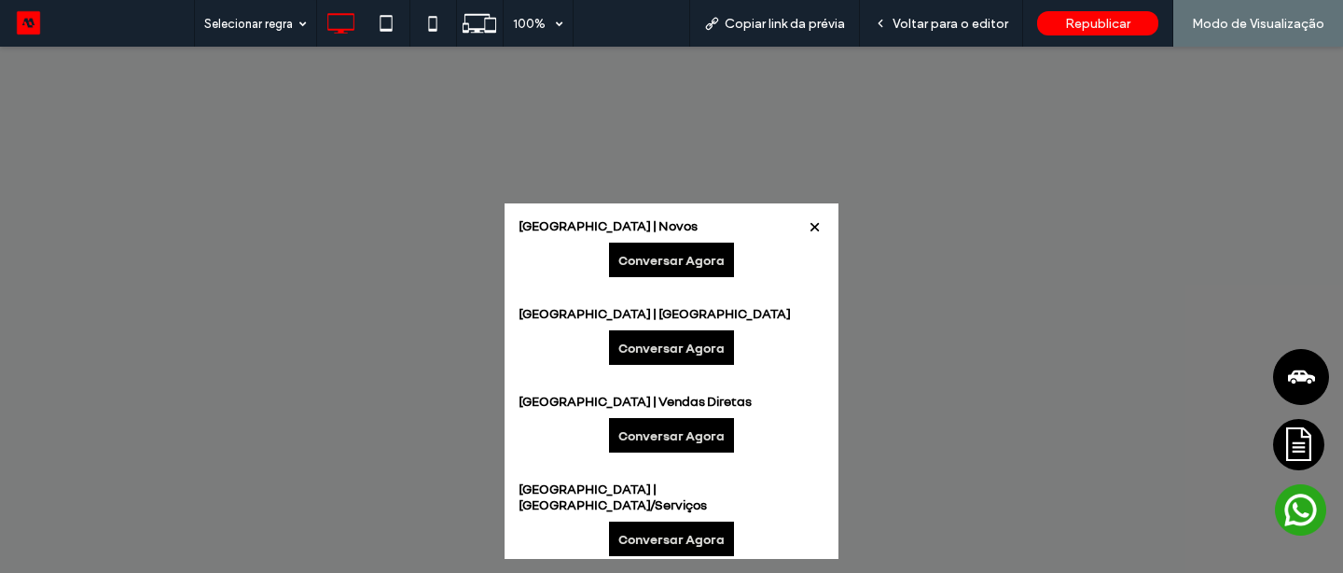
click at [683, 267] on link "Conversar Agora" at bounding box center [671, 260] width 125 height 35
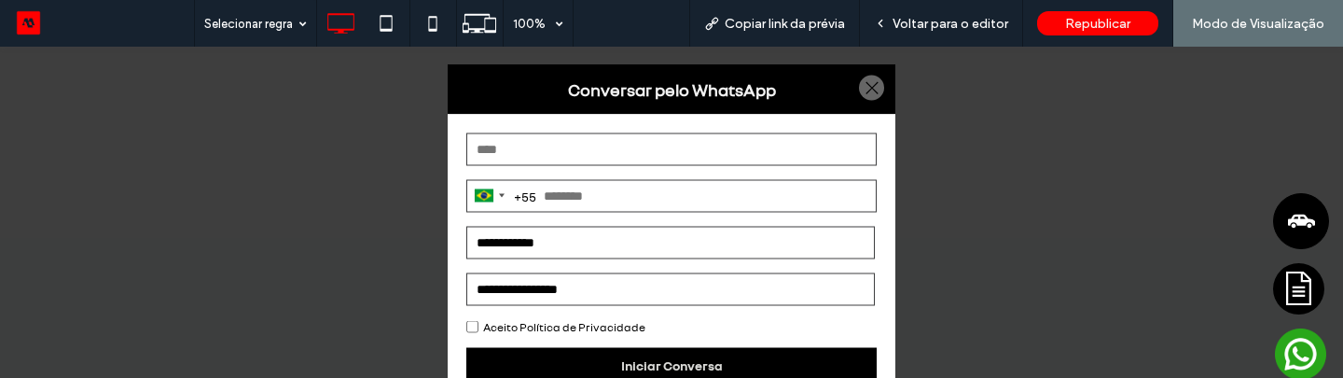
click at [874, 86] on div at bounding box center [871, 87] width 25 height 25
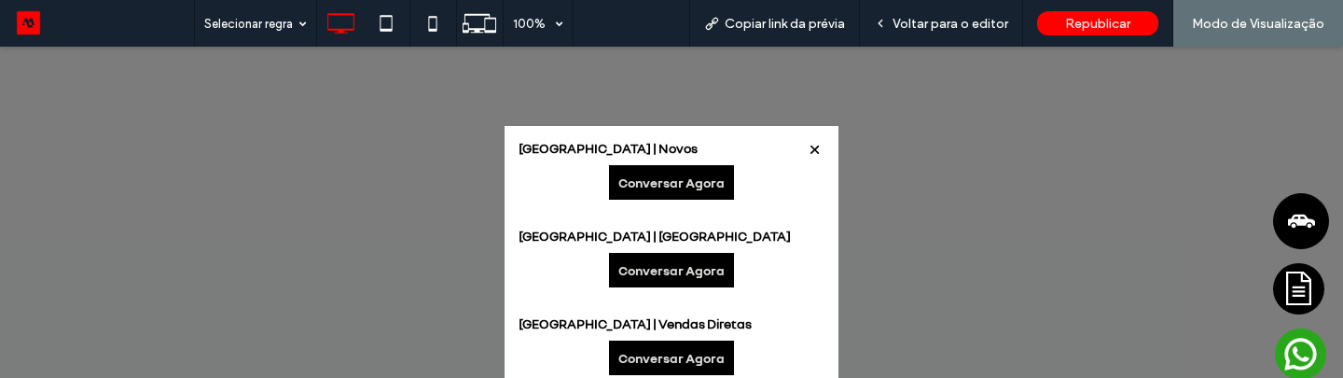
click at [711, 360] on link "Conversar Agora" at bounding box center [671, 358] width 125 height 35
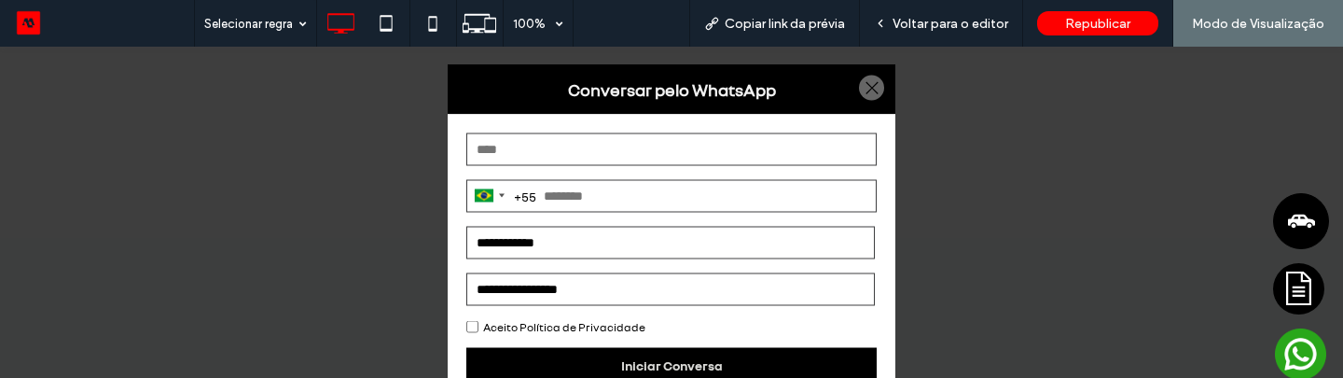
click at [685, 155] on input "text" at bounding box center [671, 148] width 411 height 33
type input "**********"
click at [755, 190] on input "tel" at bounding box center [671, 195] width 411 height 33
click at [555, 193] on input "**********" at bounding box center [671, 195] width 411 height 33
type input "**********"
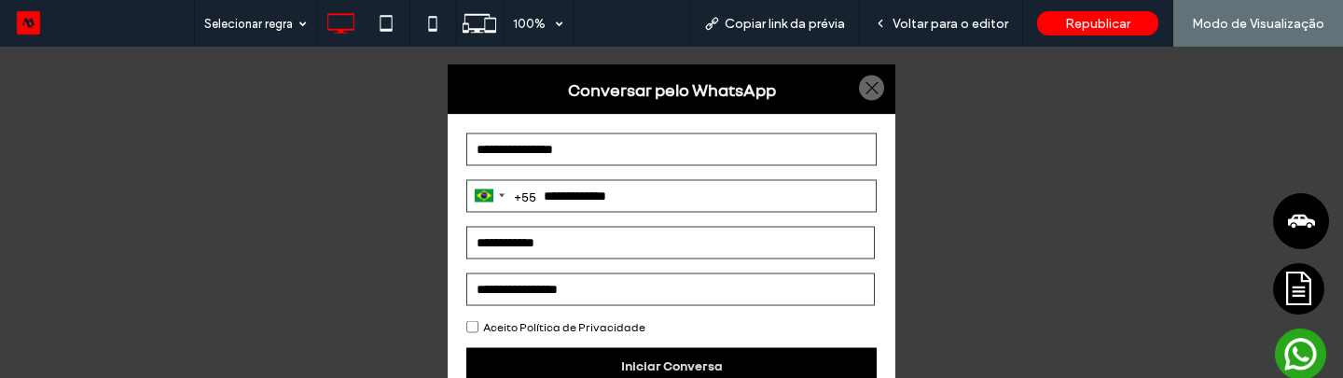
click at [613, 255] on select "**********" at bounding box center [670, 242] width 409 height 33
select select "**********"
click at [467, 226] on select "**********" at bounding box center [670, 242] width 409 height 33
click at [608, 274] on select "**********" at bounding box center [670, 288] width 409 height 33
click at [467, 272] on select "**********" at bounding box center [670, 288] width 409 height 33
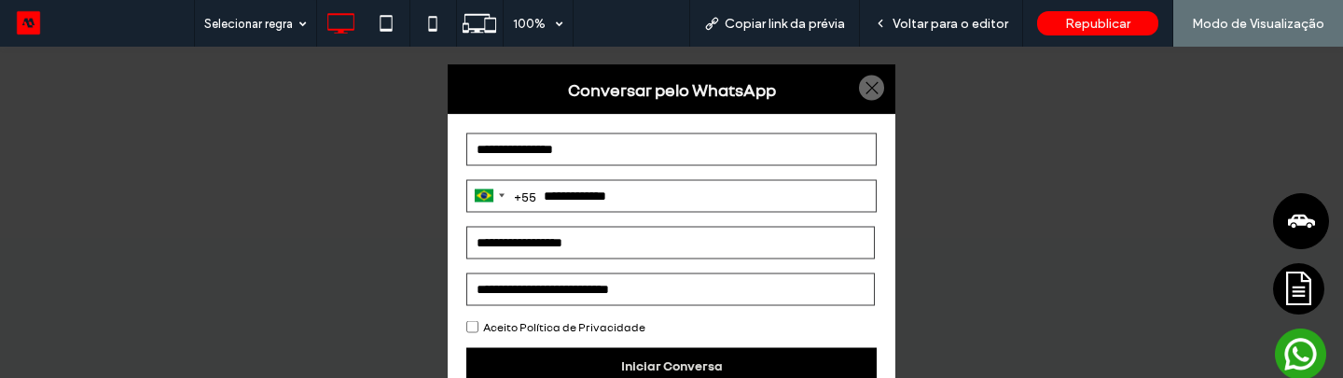
click at [480, 328] on div "Aceito Política de Privacidade" at bounding box center [671, 326] width 411 height 14
click at [572, 281] on select "**********" at bounding box center [670, 288] width 409 height 33
select select "*****"
click at [467, 272] on select "**********" at bounding box center [670, 288] width 409 height 33
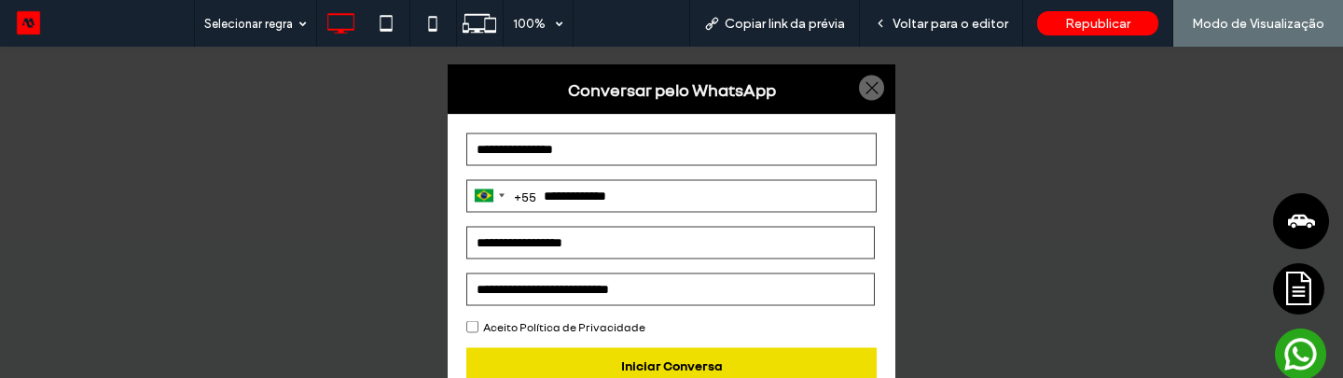
click at [587, 360] on button "Iniciar Conversa" at bounding box center [671, 364] width 411 height 35
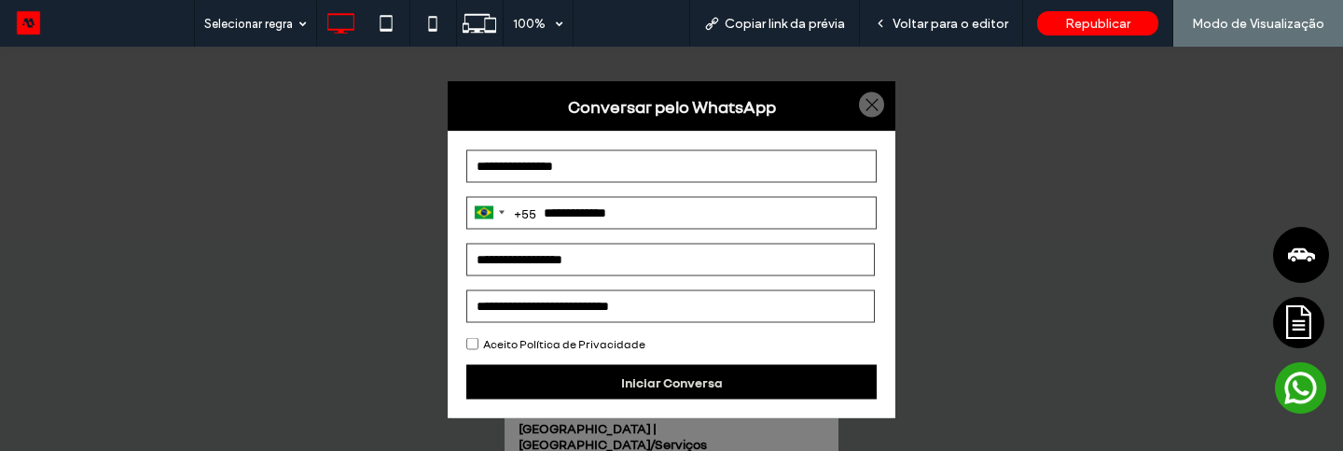
click at [876, 96] on div at bounding box center [871, 103] width 25 height 25
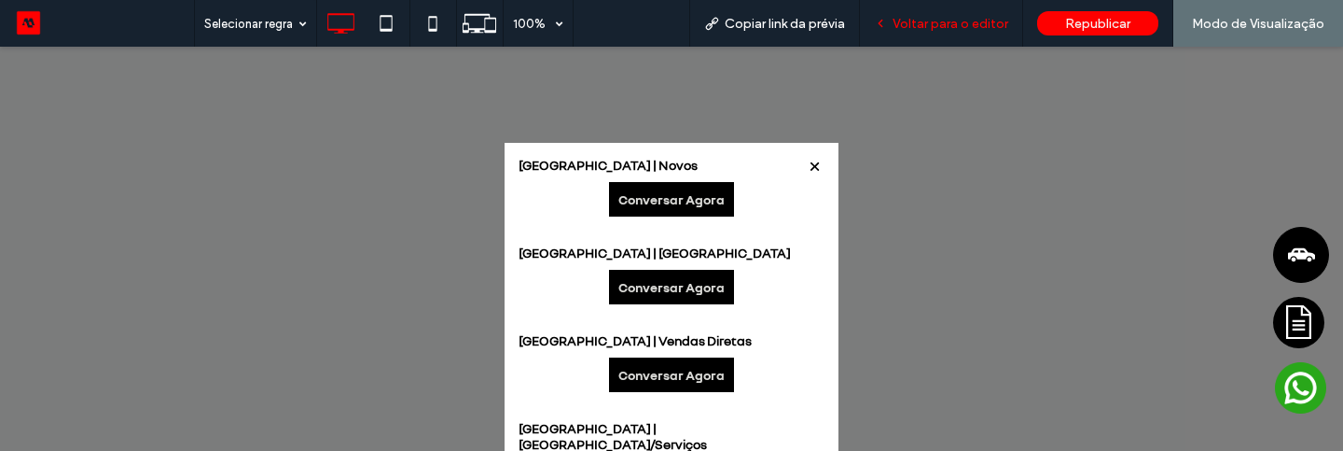
click at [920, 25] on span "Voltar para o editor" at bounding box center [951, 24] width 116 height 16
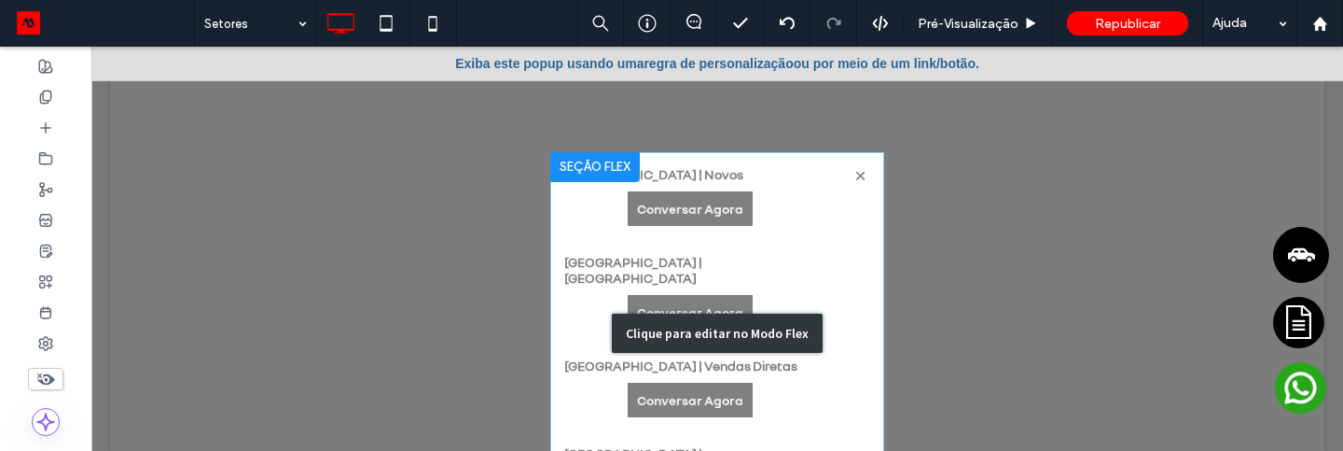
click at [805, 181] on div "Clique para editar no Modo Flex" at bounding box center [717, 334] width 334 height 364
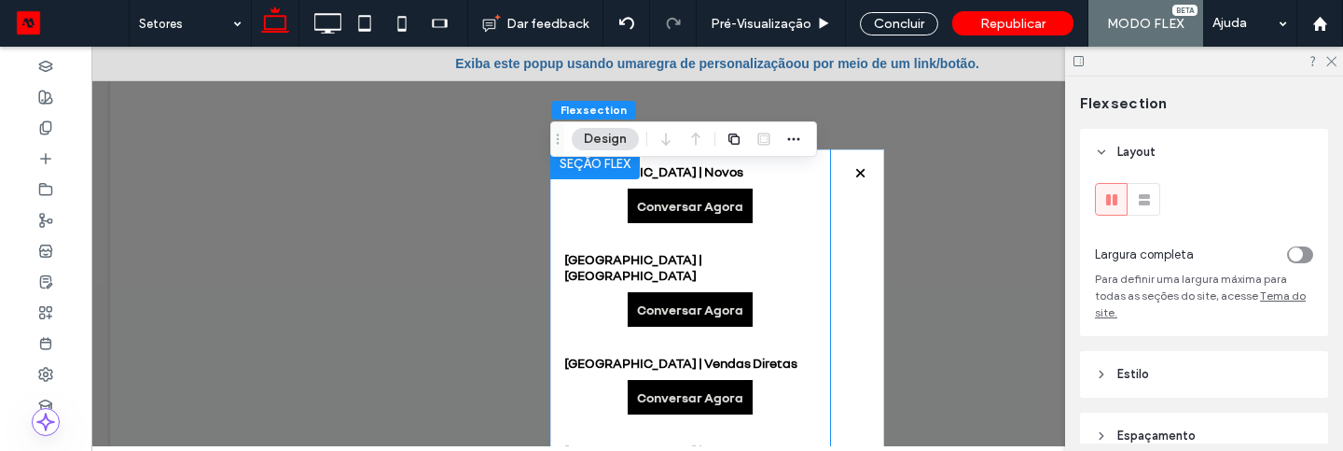
click at [752, 218] on link "Conversar Agora" at bounding box center [690, 205] width 125 height 35
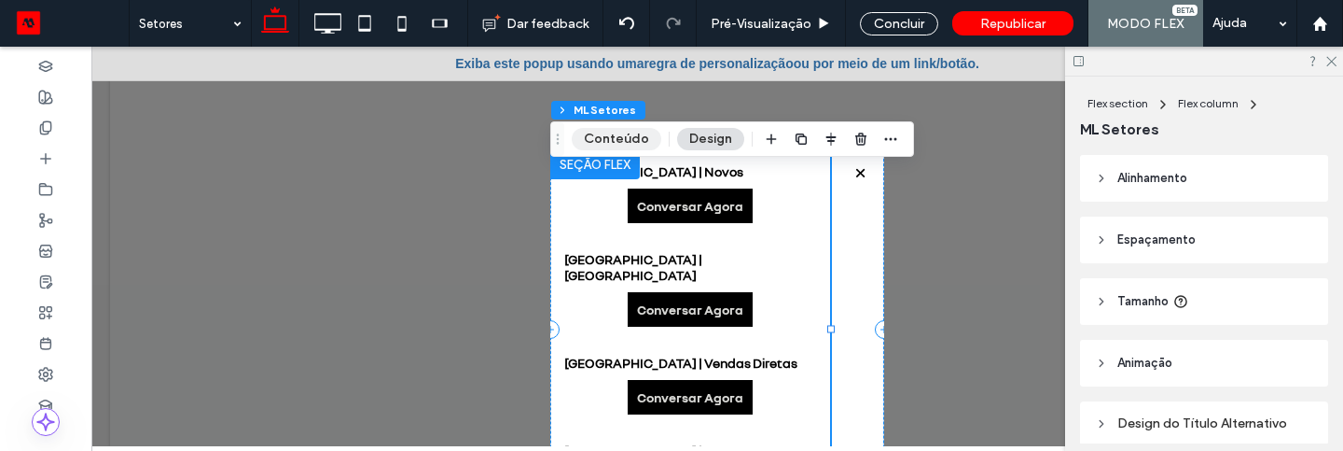
click at [644, 141] on button "Conteúdo" at bounding box center [617, 139] width 90 height 22
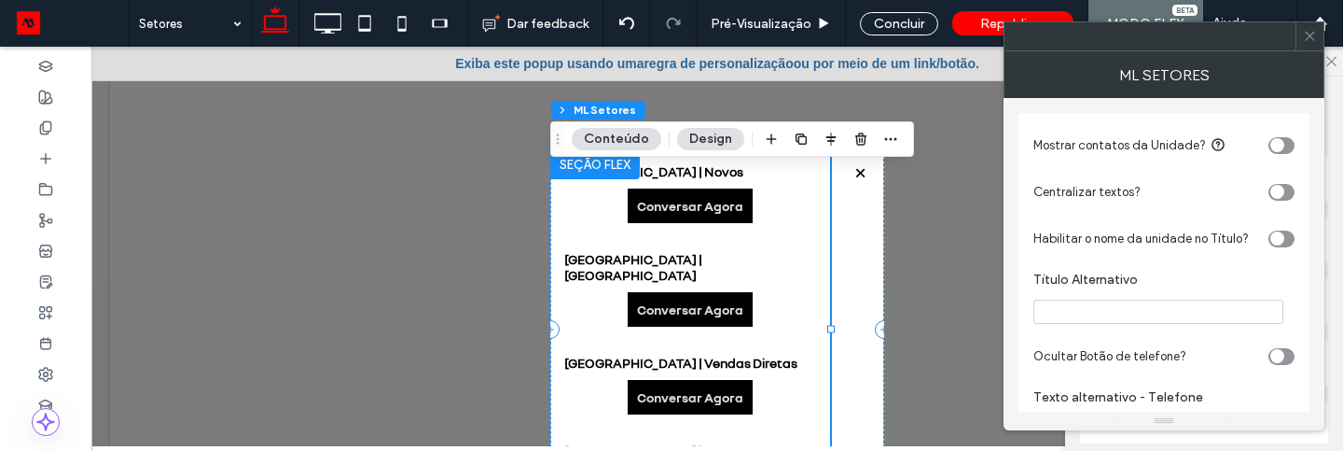
scroll to position [296, 0]
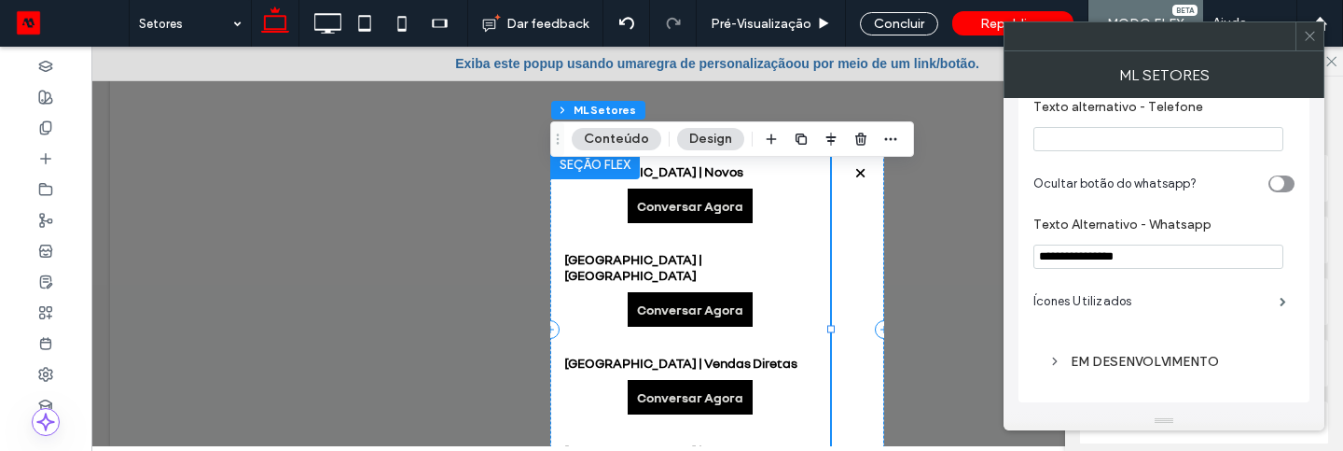
click at [1155, 359] on div "EM DESENVOLVIMENTO" at bounding box center [1164, 362] width 231 height 16
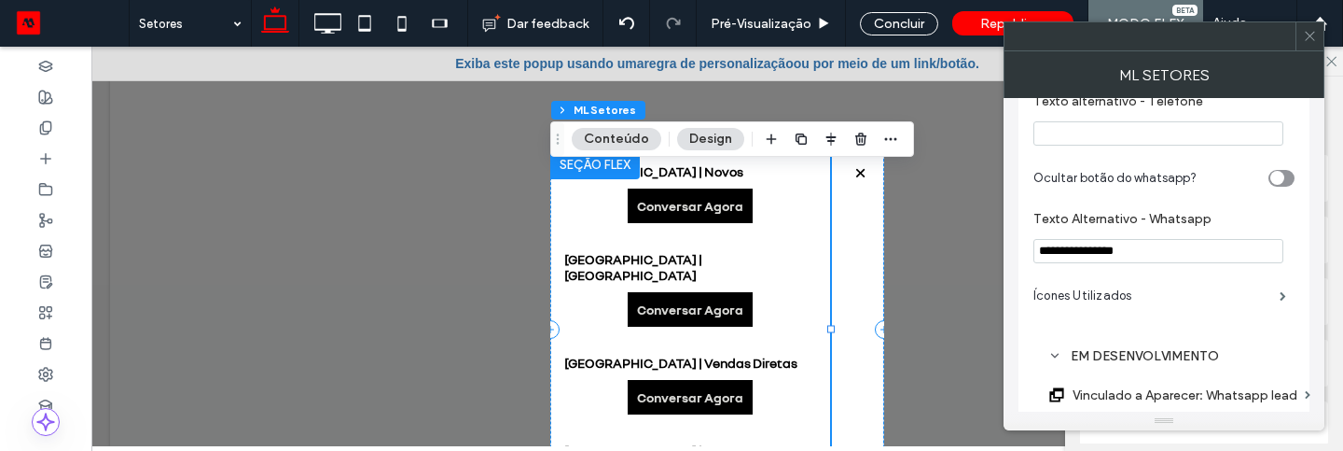
scroll to position [424, 0]
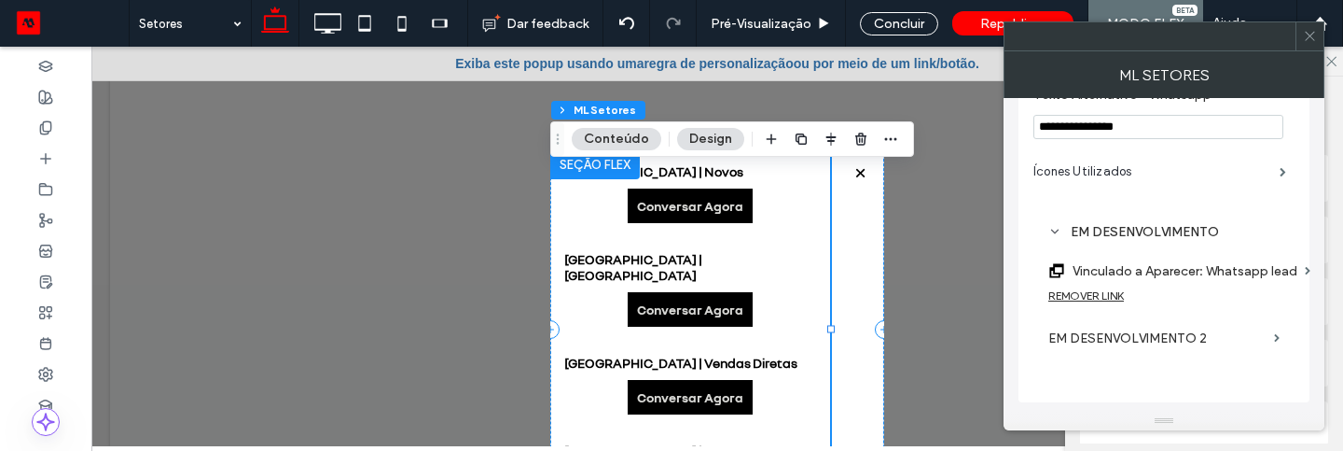
click at [1120, 304] on div "REMOVER LINK" at bounding box center [1164, 299] width 231 height 23
click at [1120, 298] on div "REMOVER LINK" at bounding box center [1087, 295] width 76 height 14
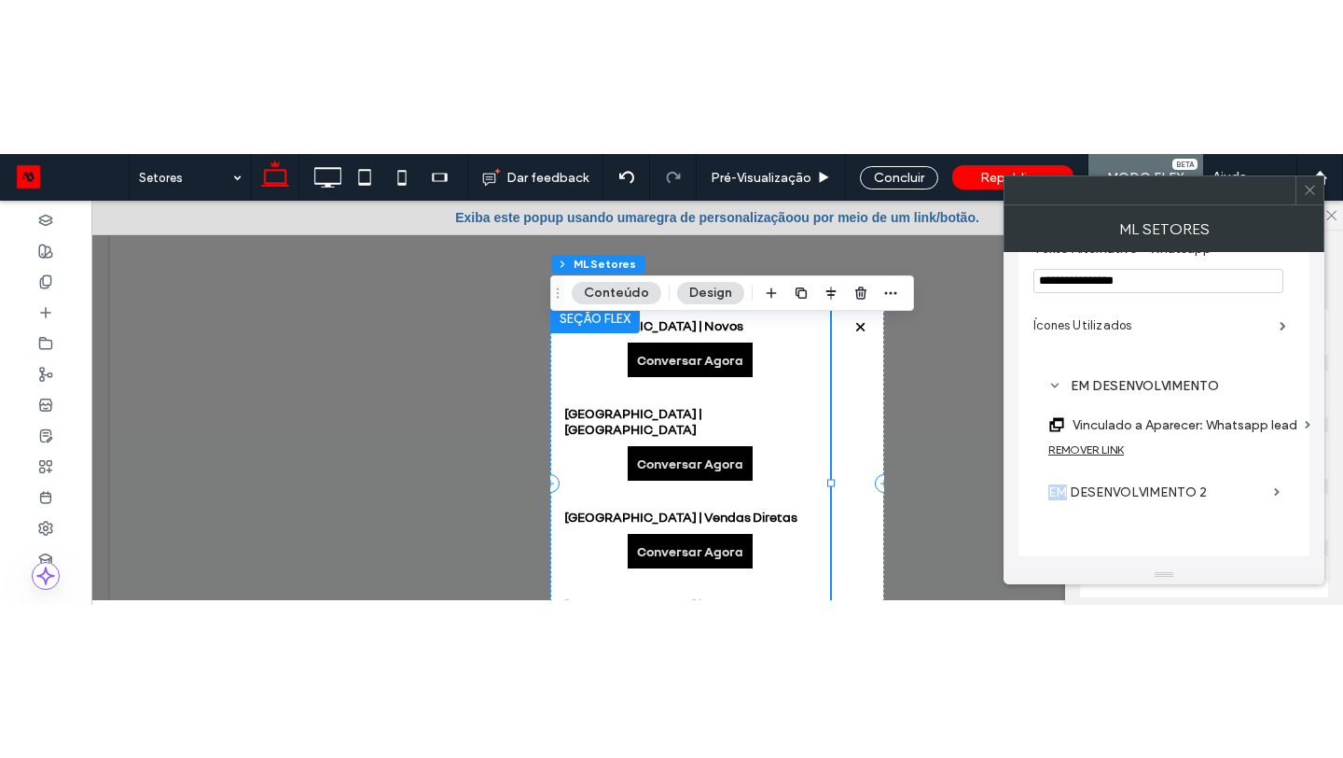
scroll to position [411, 0]
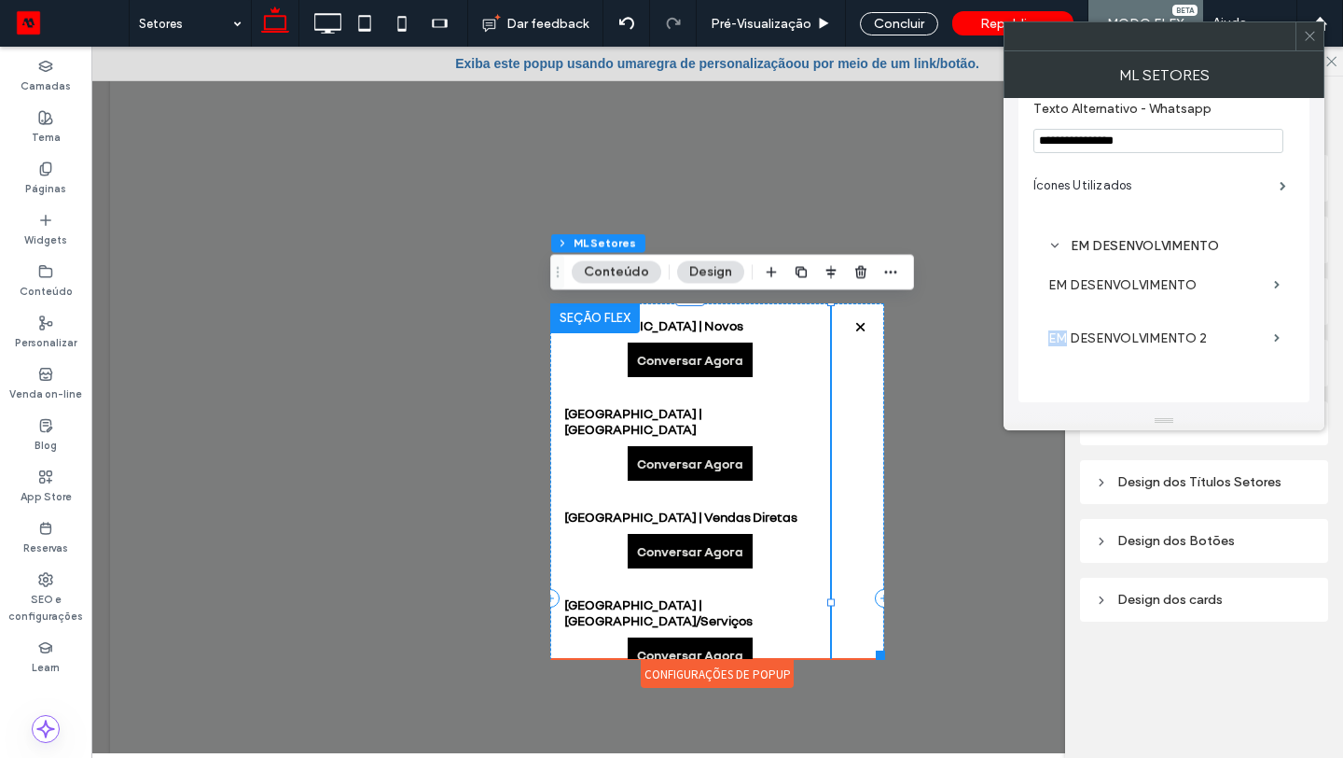
click at [1138, 372] on div "EM DESENVOLVIMENTO EM DESENVOLVIMENTO EM DESENVOLVIMENTO 2" at bounding box center [1164, 303] width 231 height 141
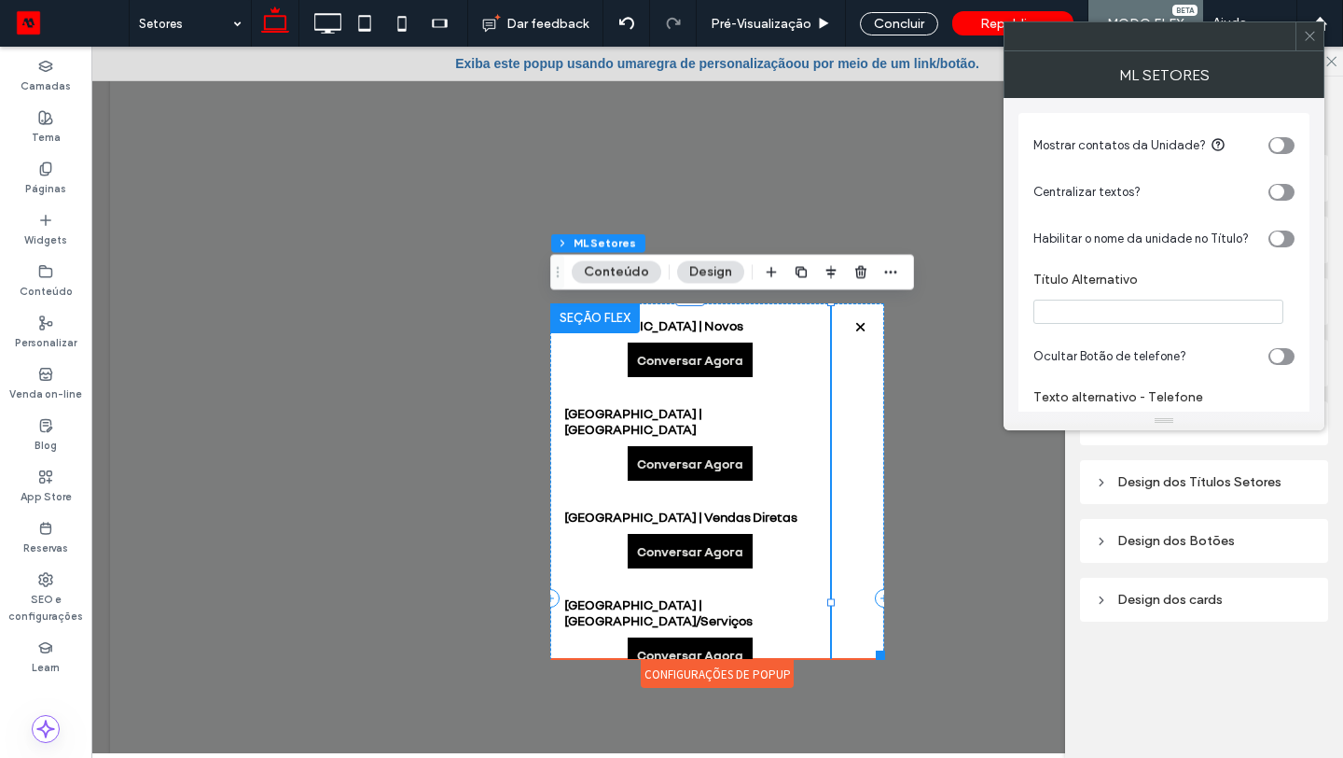
click at [1308, 26] on span at bounding box center [1310, 36] width 14 height 28
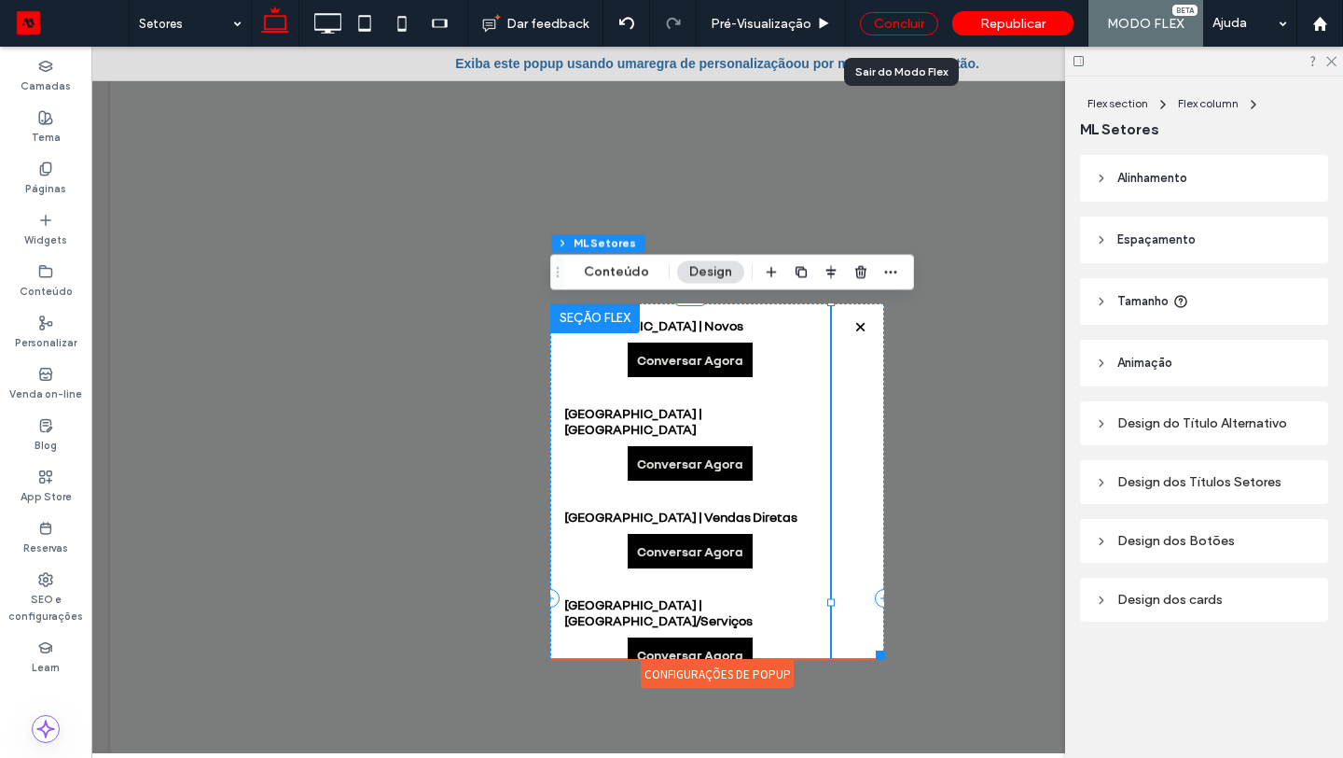
click at [899, 33] on div "Concluir" at bounding box center [899, 23] width 78 height 23
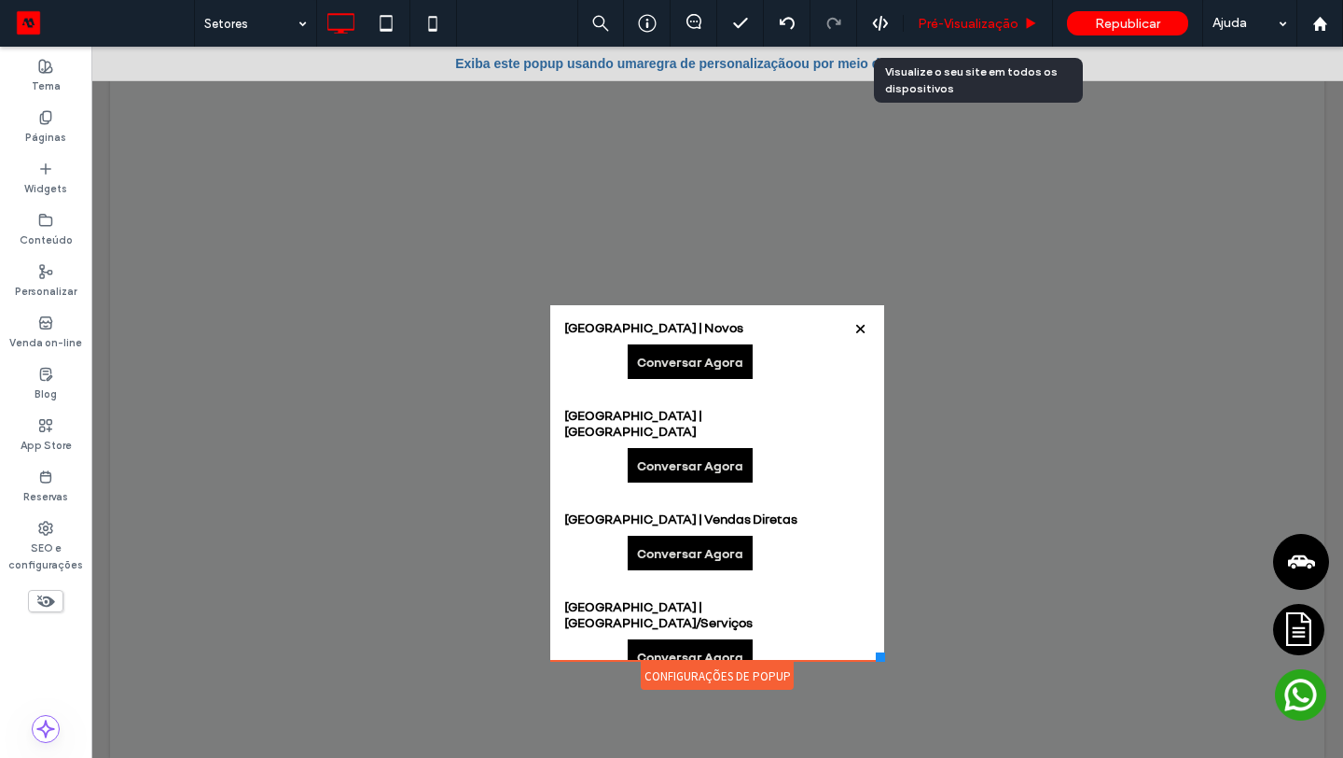
click at [929, 25] on span "Pré-Visualizaçāo" at bounding box center [968, 24] width 101 height 16
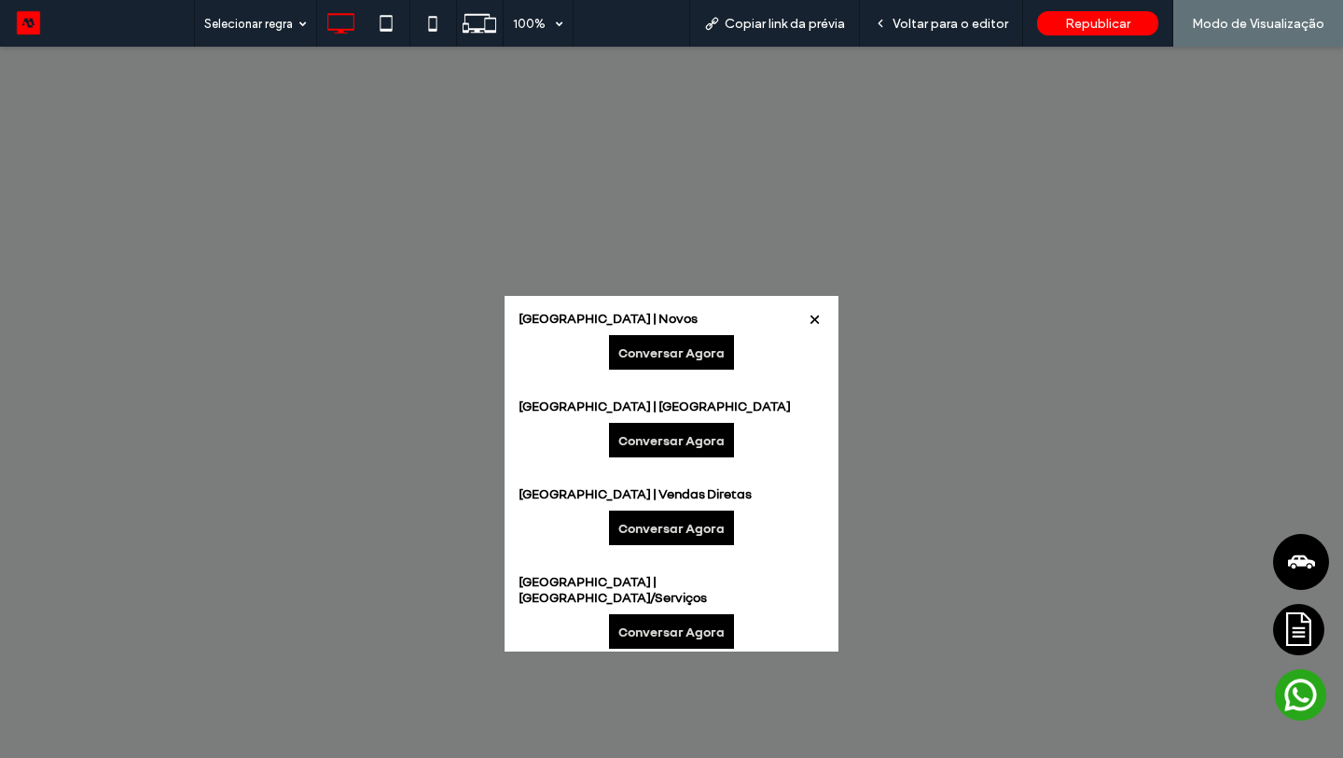
click at [696, 347] on link "Conversar Agora" at bounding box center [671, 352] width 125 height 35
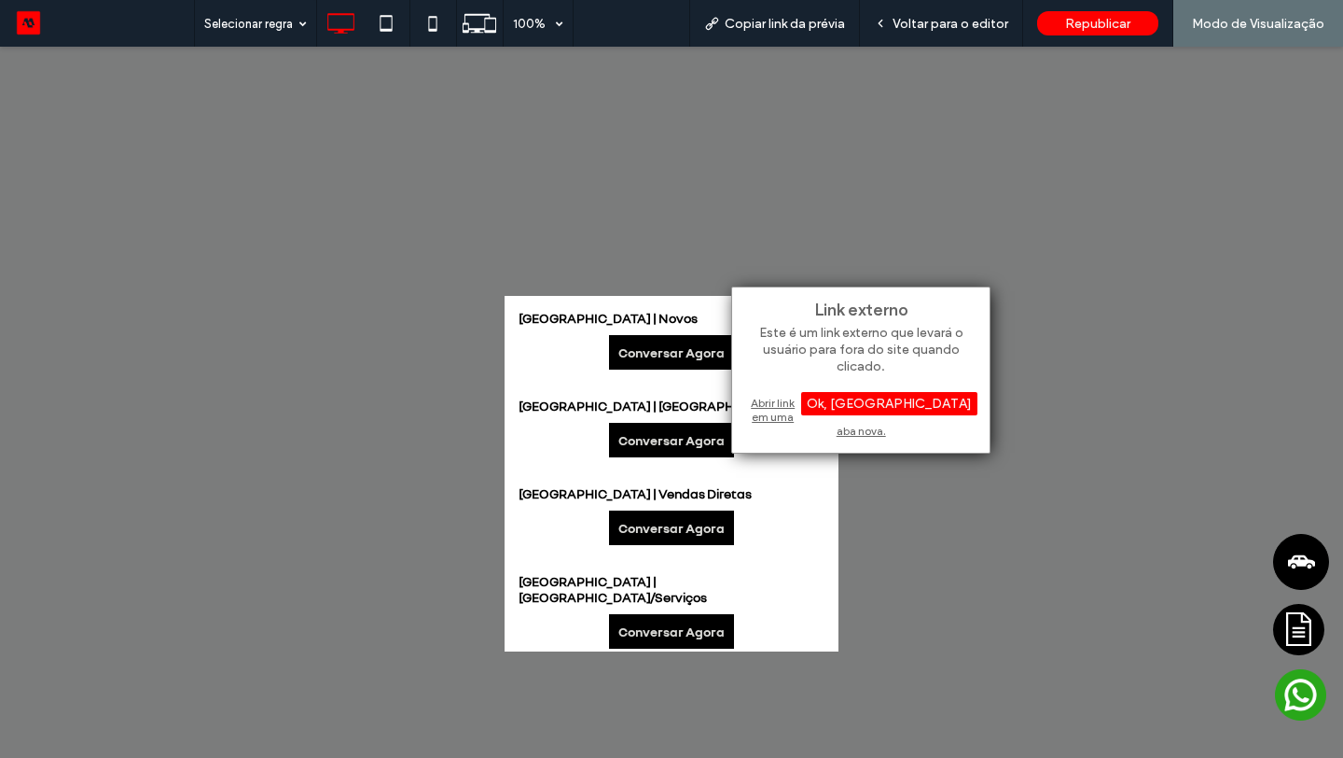
click at [762, 398] on div "Abrir link em uma aba nova." at bounding box center [861, 417] width 233 height 48
